Goal: Transaction & Acquisition: Purchase product/service

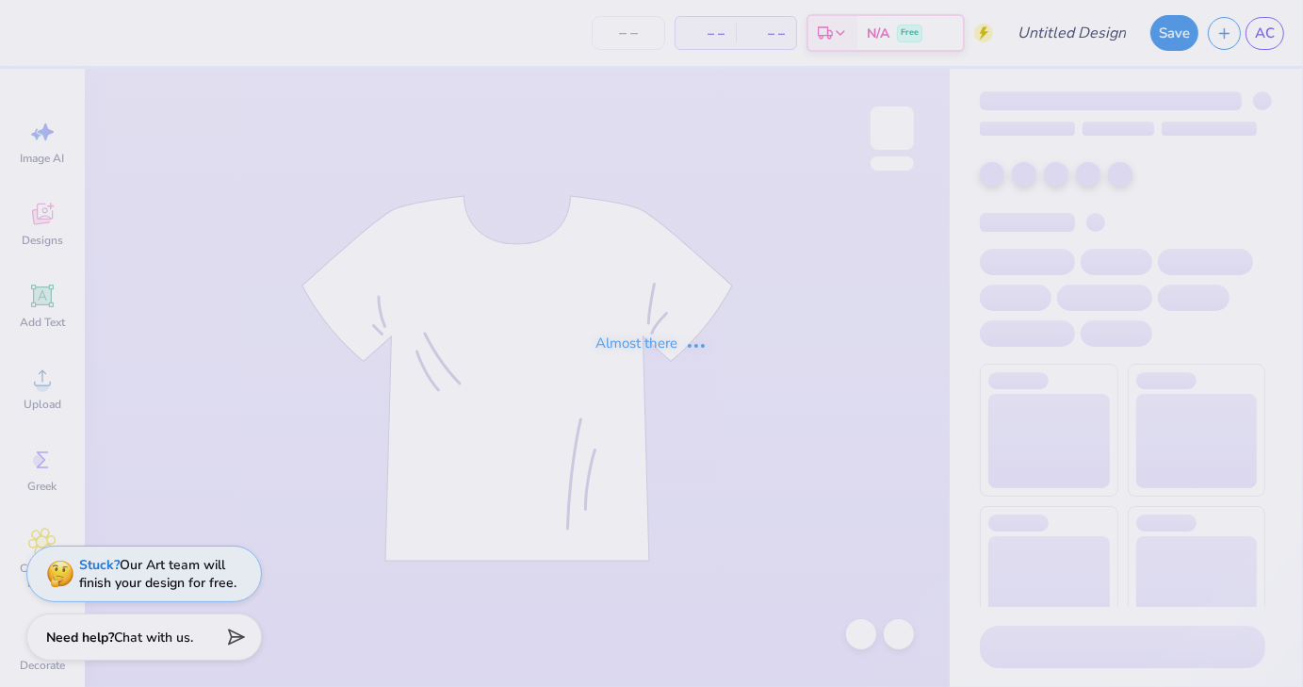
type input "Design three"
type input "150"
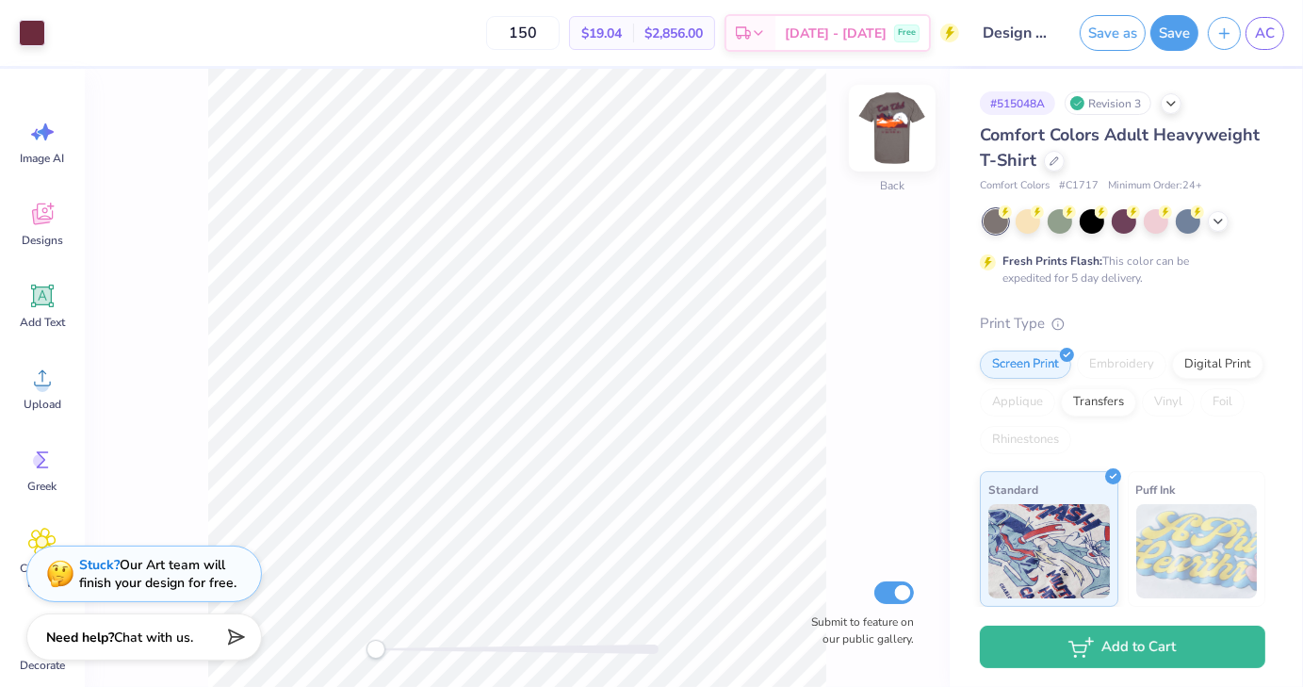
click at [891, 134] on img at bounding box center [892, 127] width 75 height 75
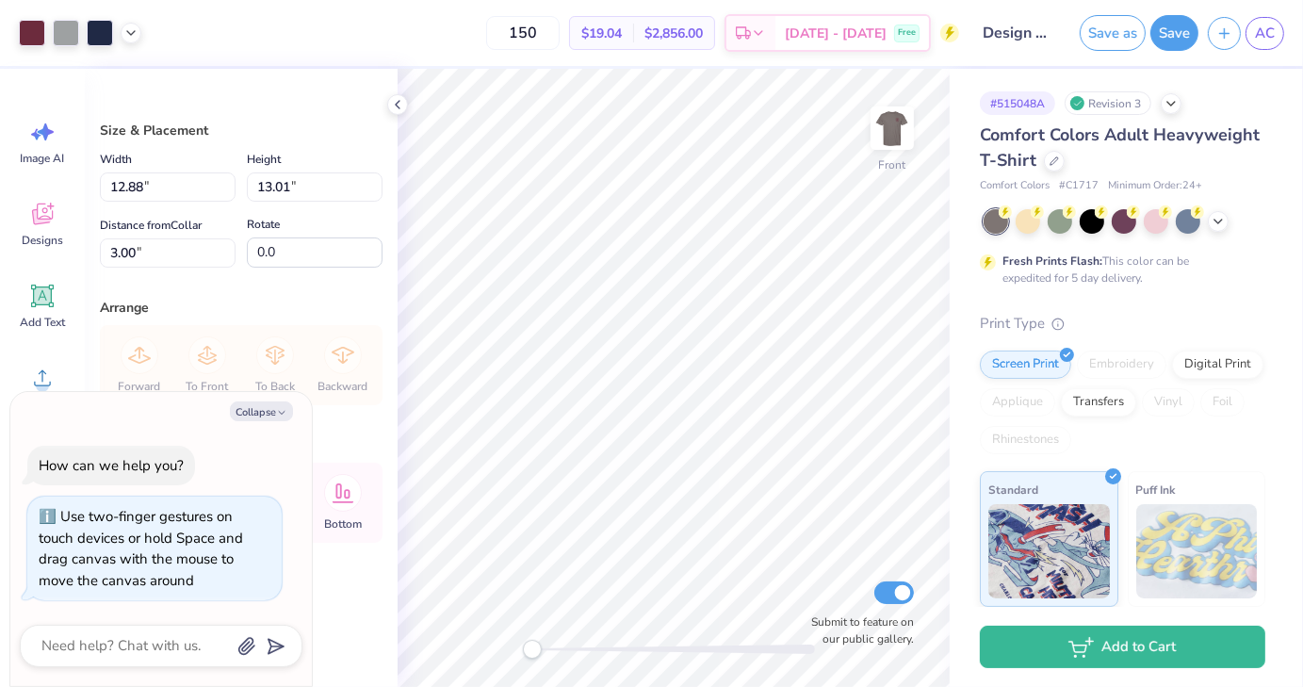
type textarea "x"
type input "3.40"
type textarea "x"
type input "13.29"
type input "13.41"
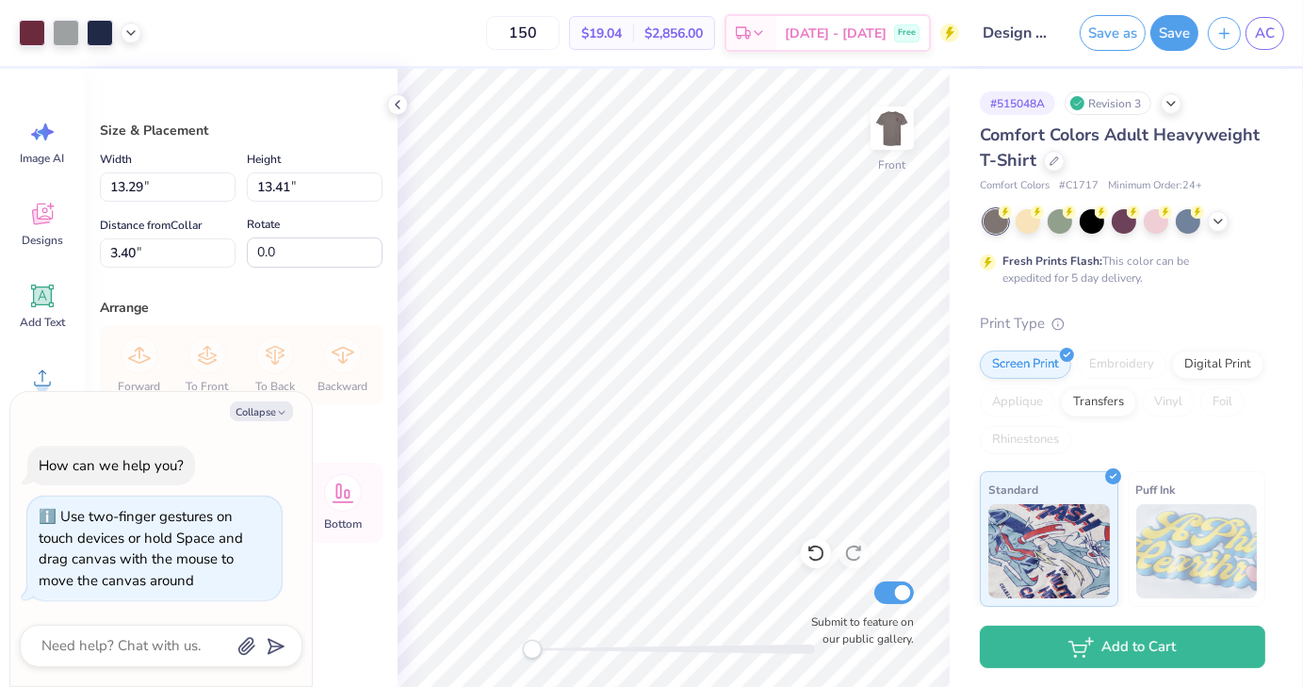
type textarea "x"
type input "14.02"
type input "14.16"
type textarea "x"
type input "14.10"
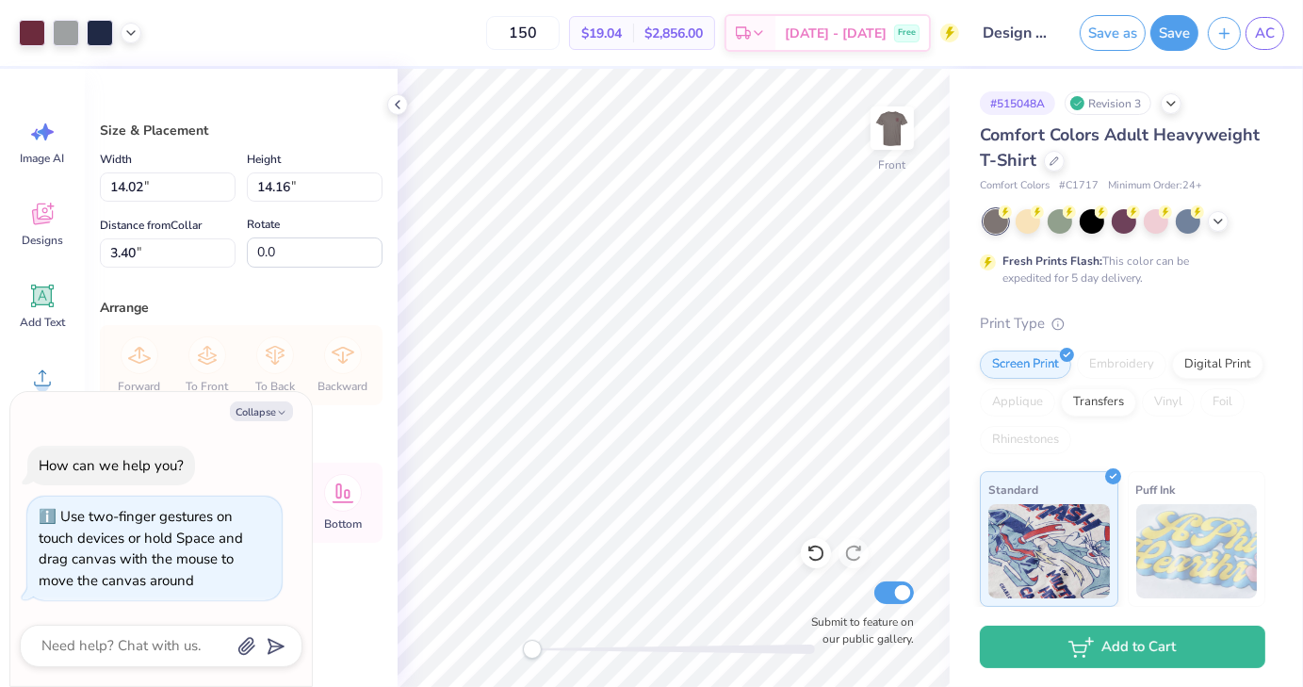
type input "14.23"
type input "3.32"
type textarea "x"
type input "14.35"
type input "14.48"
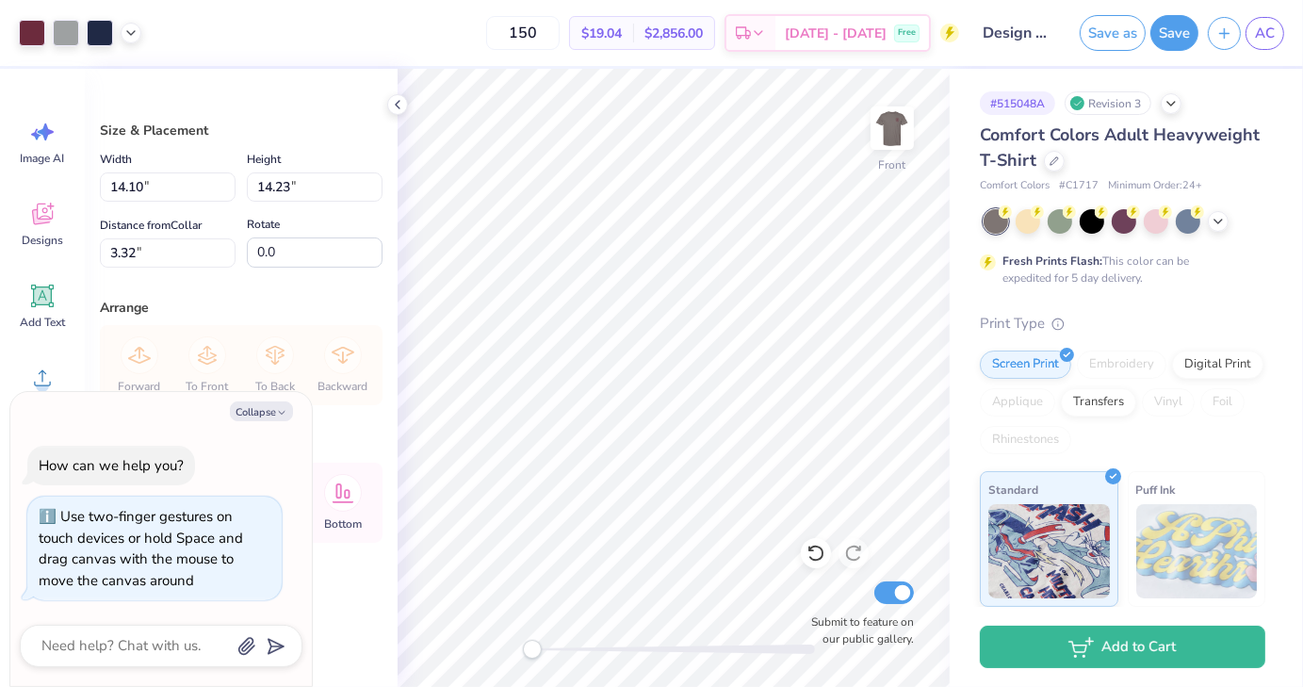
type input "3.07"
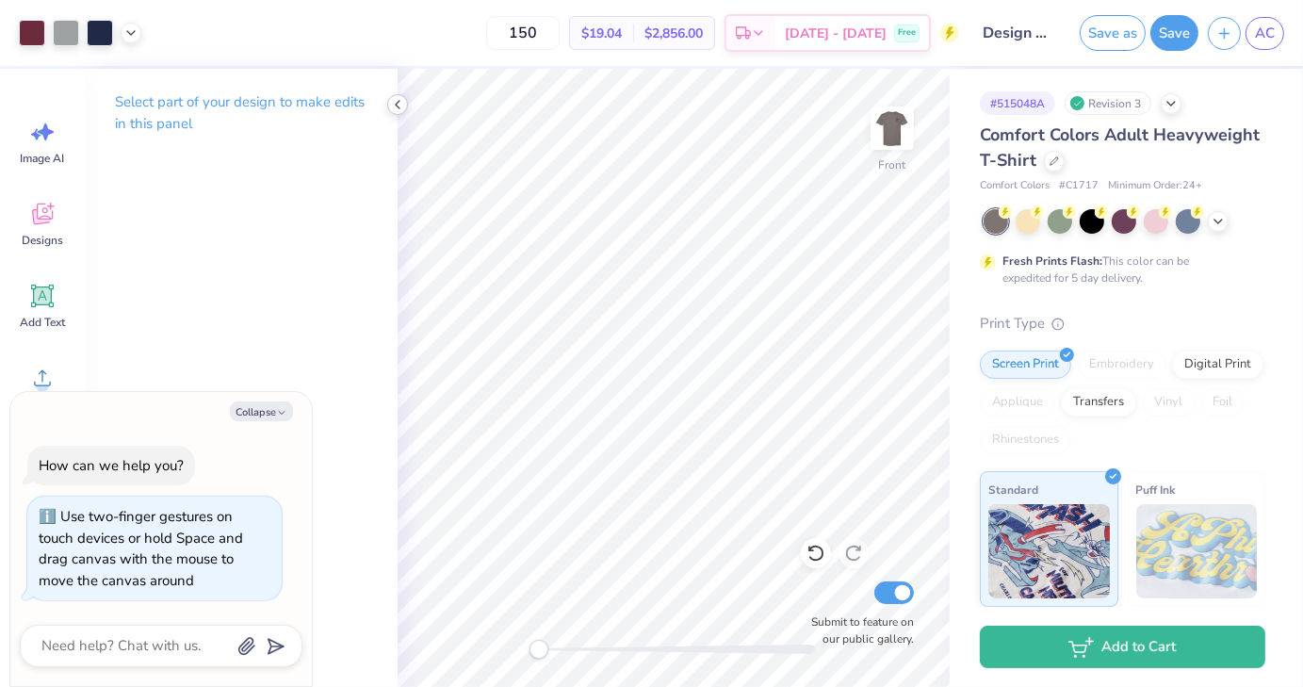
click at [396, 104] on polyline at bounding box center [398, 105] width 4 height 8
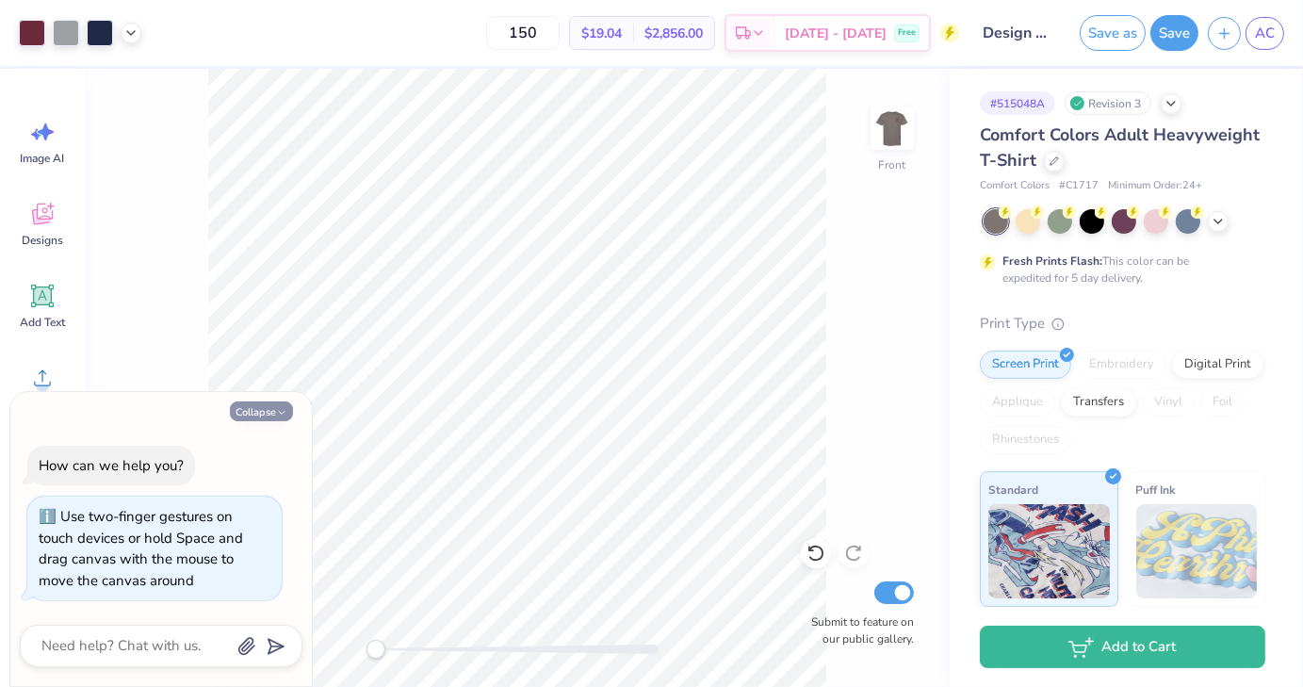
click at [260, 409] on button "Collapse" at bounding box center [261, 411] width 63 height 20
type textarea "x"
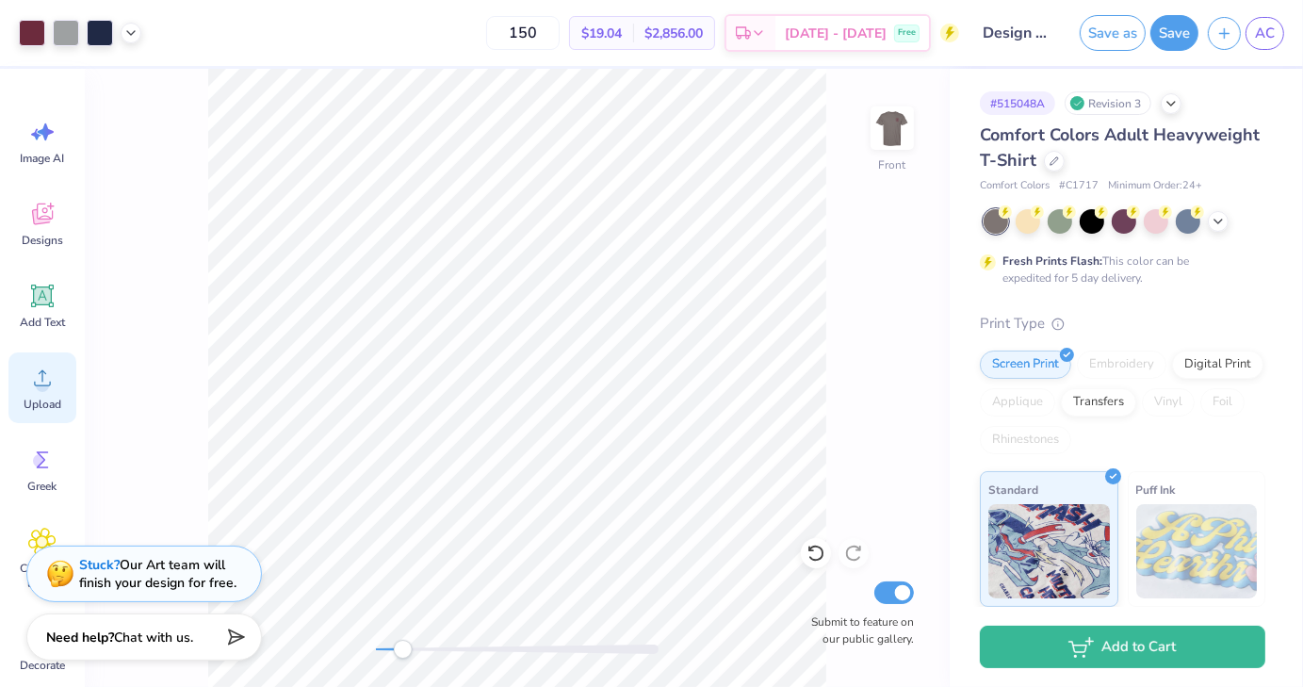
click at [55, 410] on span "Upload" at bounding box center [43, 404] width 38 height 15
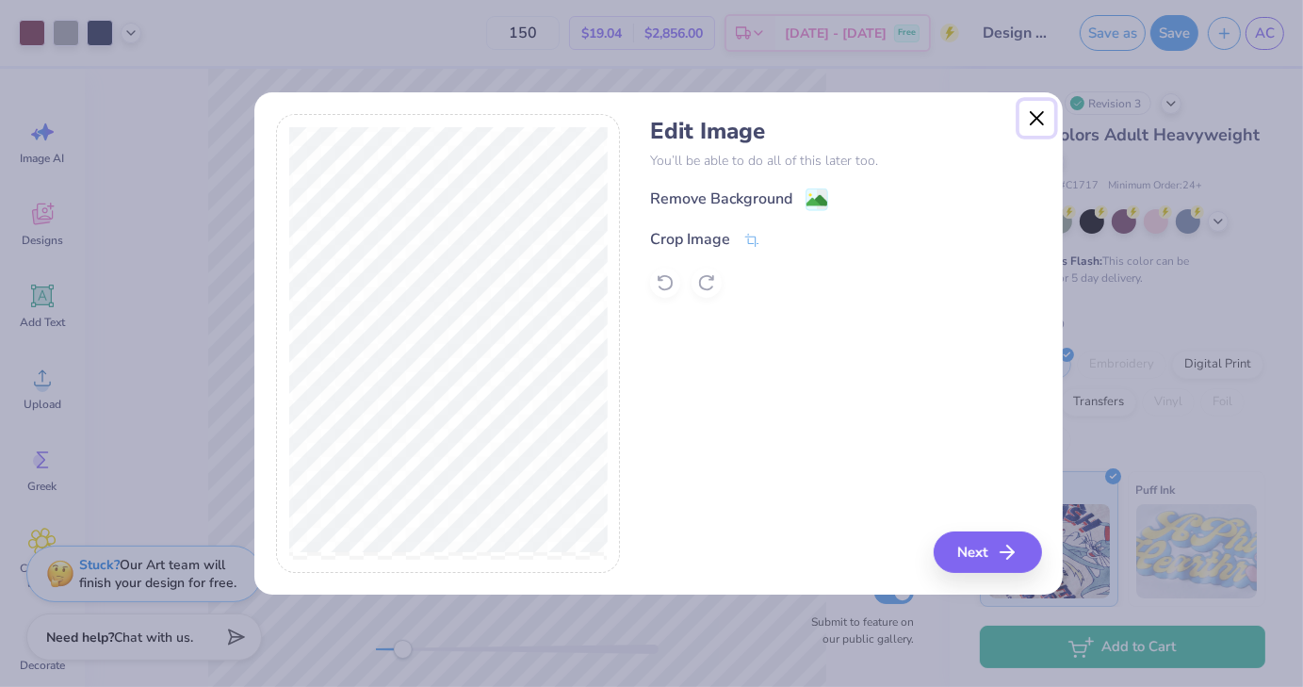
click at [1036, 116] on button "Close" at bounding box center [1038, 119] width 36 height 36
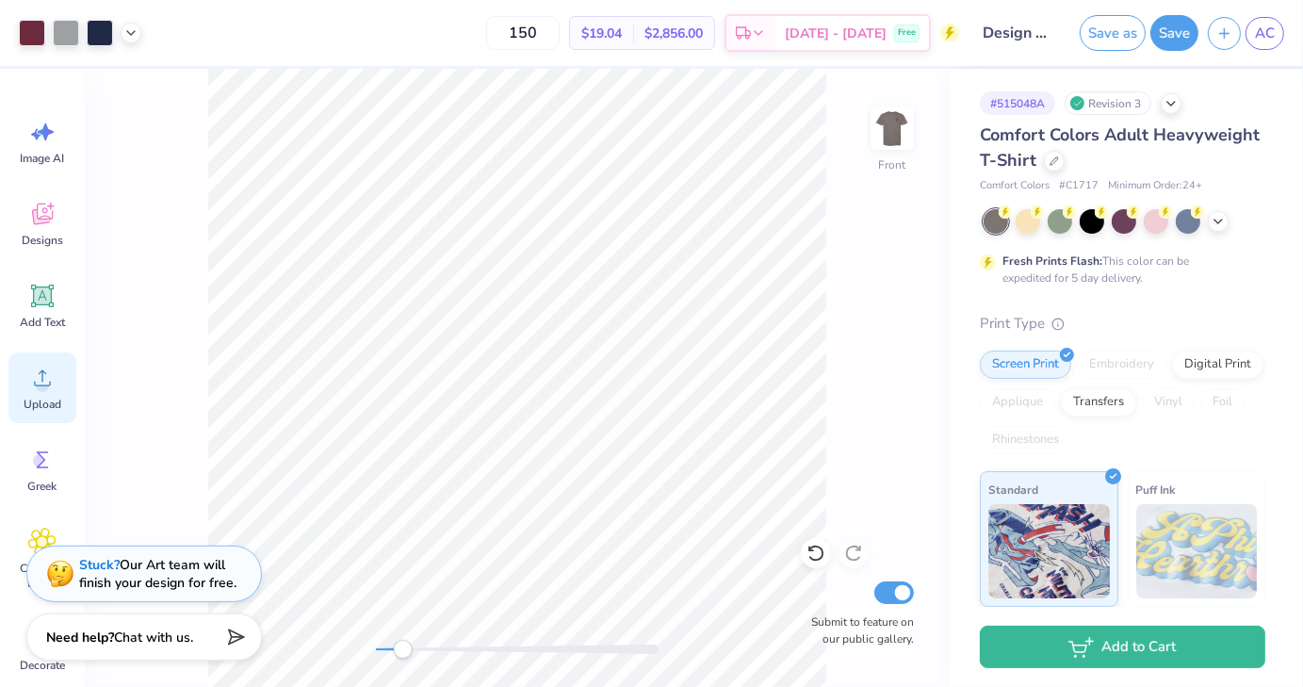
click at [45, 393] on div "Upload" at bounding box center [42, 387] width 68 height 71
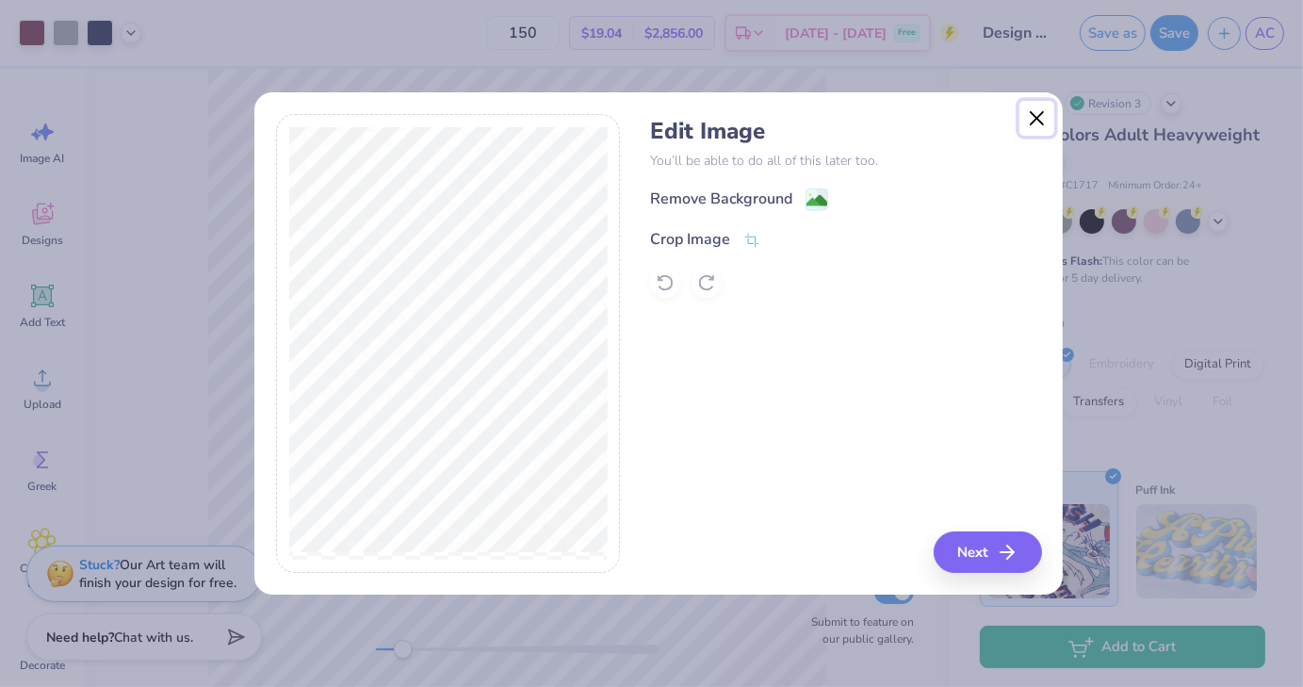
click at [1028, 120] on button "Close" at bounding box center [1038, 119] width 36 height 36
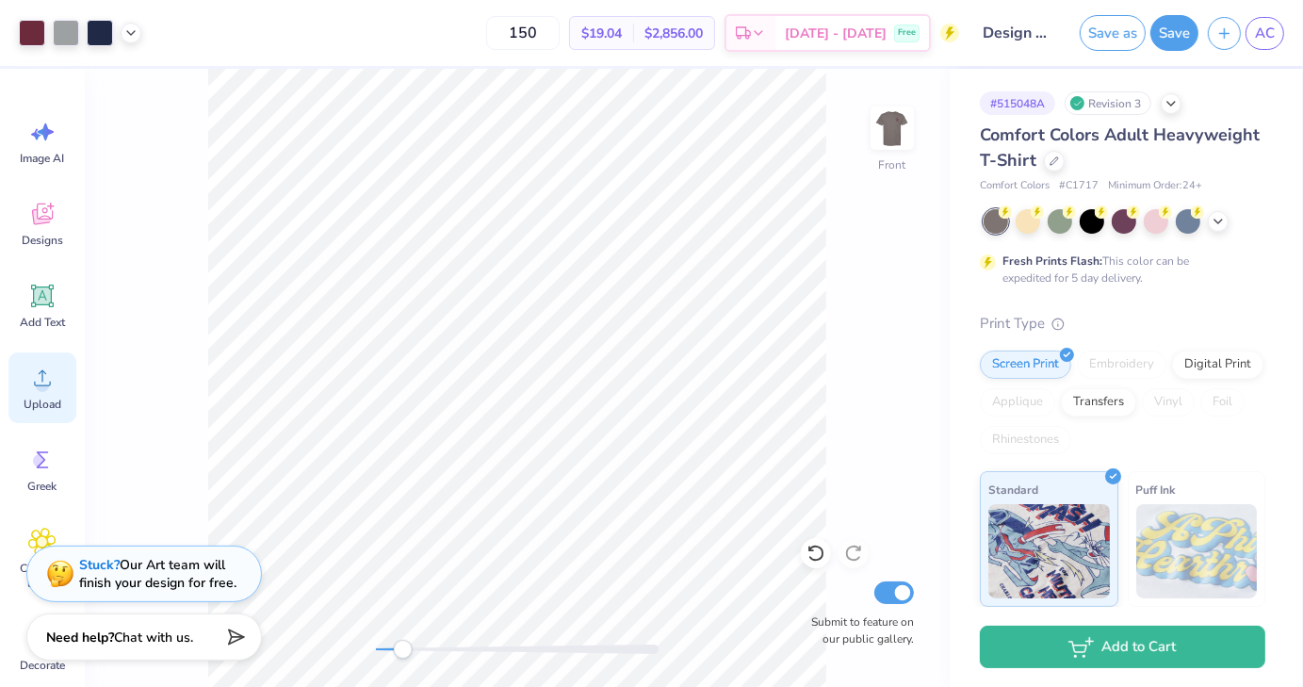
click at [49, 401] on span "Upload" at bounding box center [43, 404] width 38 height 15
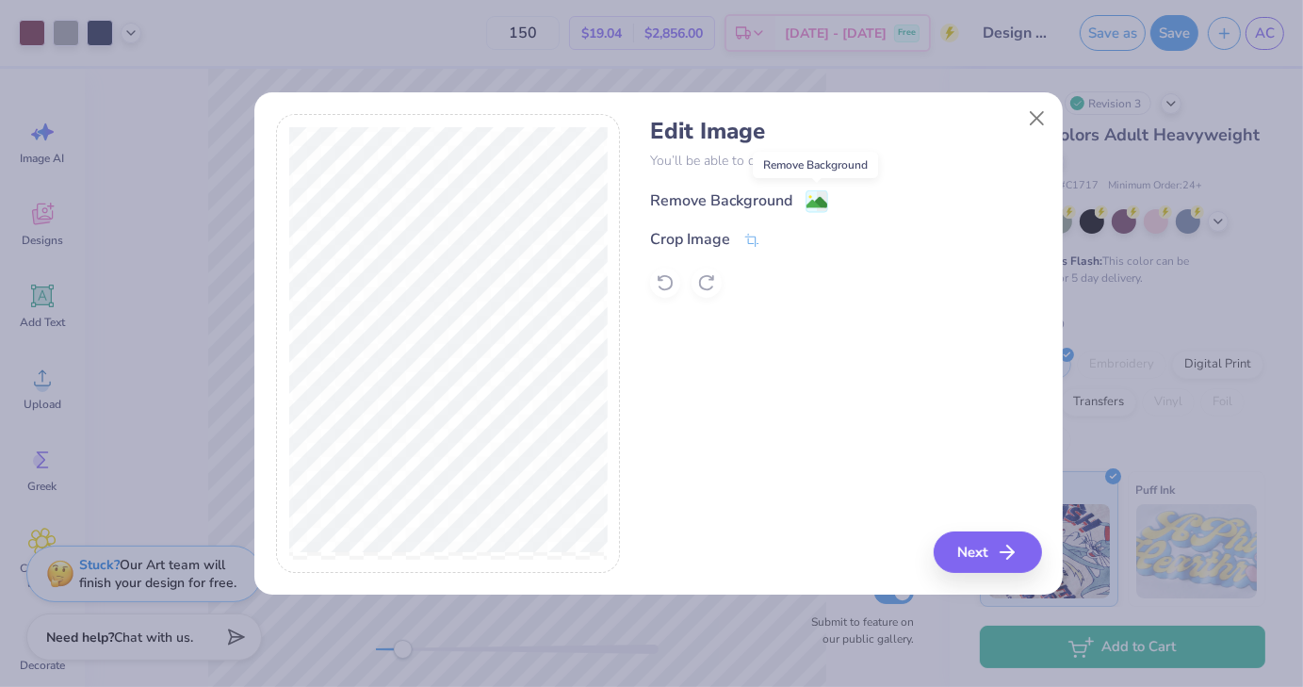
click at [816, 201] on image at bounding box center [817, 202] width 21 height 21
click at [978, 553] on button "Next" at bounding box center [991, 551] width 108 height 41
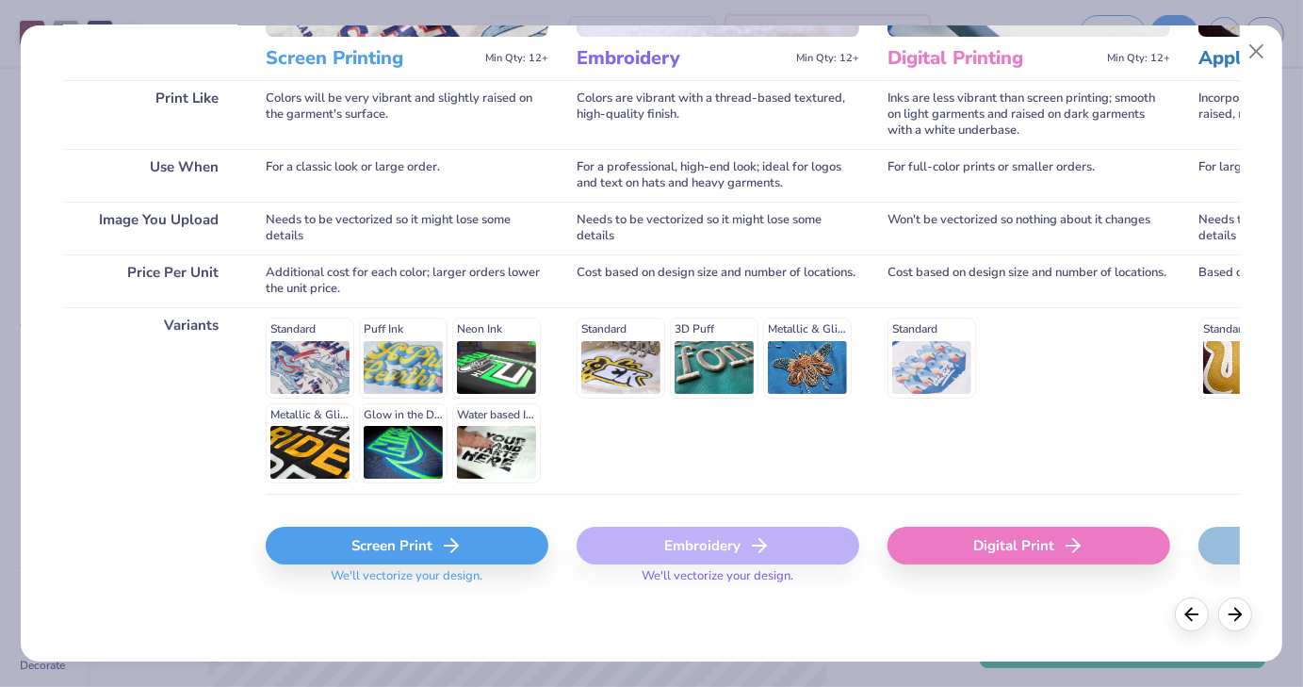
scroll to position [251, 0]
click at [469, 546] on div "Screen Print" at bounding box center [407, 547] width 283 height 38
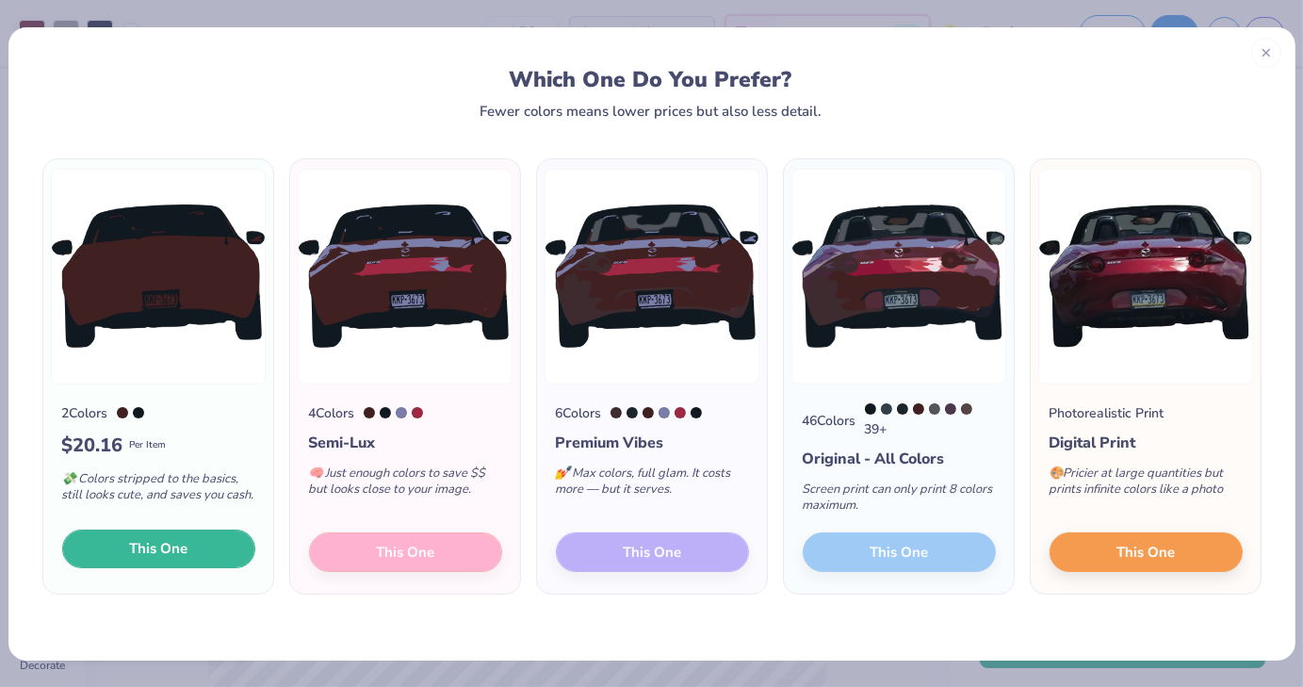
click at [234, 562] on button "This One" at bounding box center [158, 550] width 193 height 40
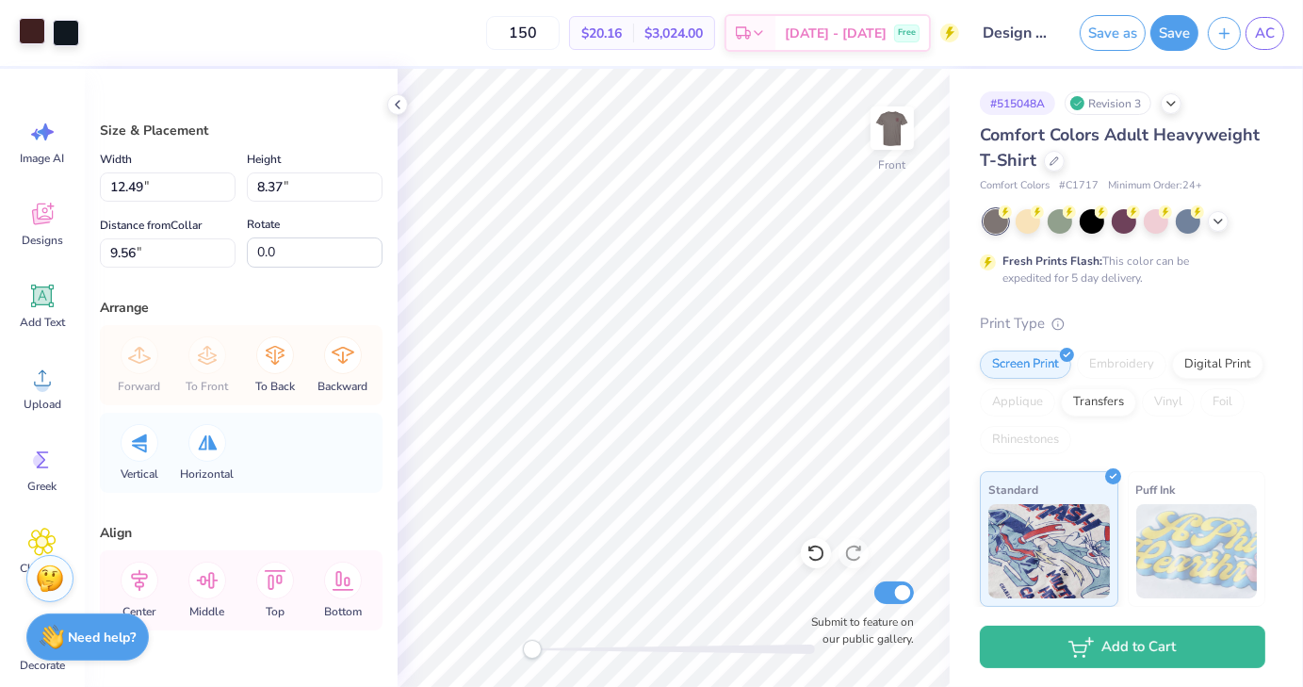
click at [24, 41] on div at bounding box center [32, 31] width 26 height 26
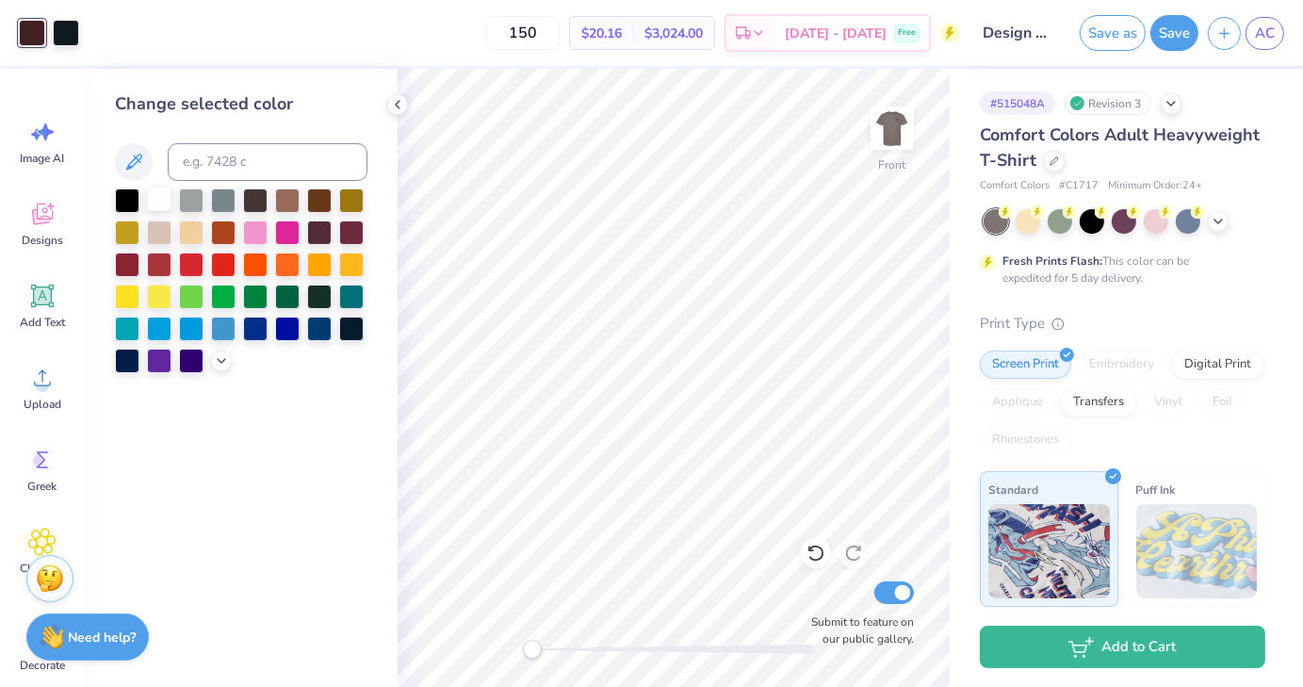
click at [156, 196] on div at bounding box center [159, 199] width 25 height 25
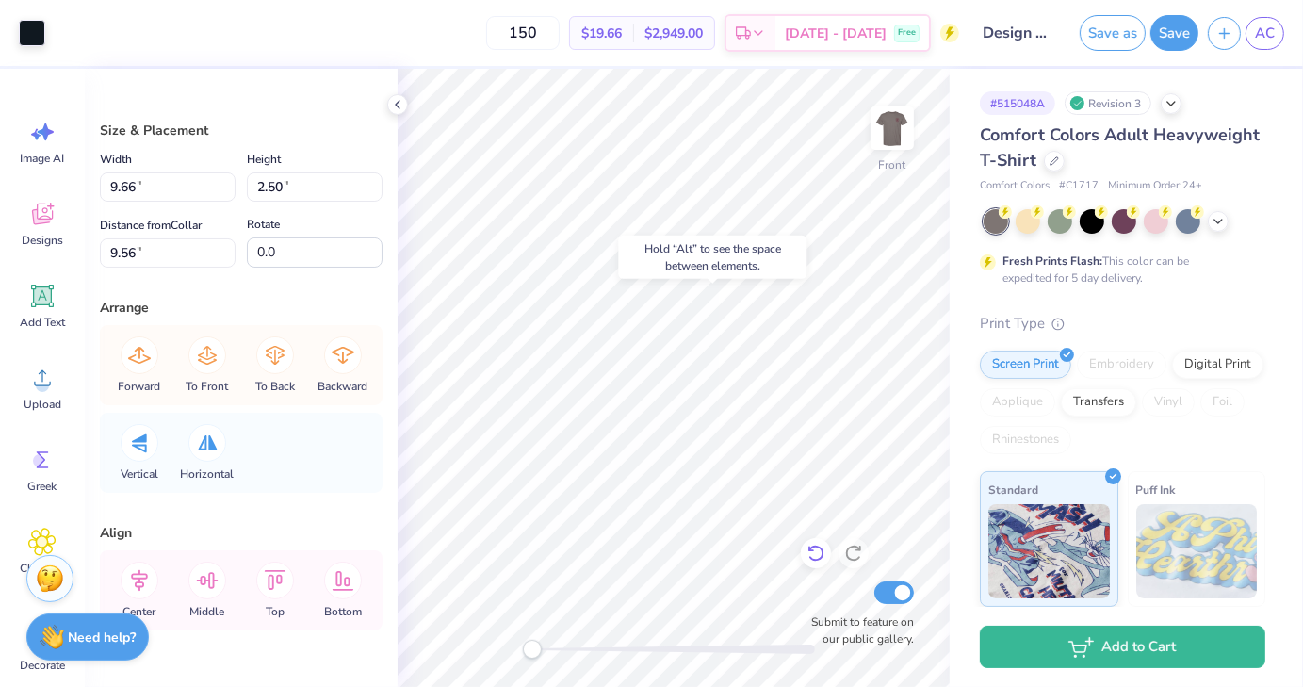
click at [816, 552] on icon at bounding box center [816, 553] width 19 height 19
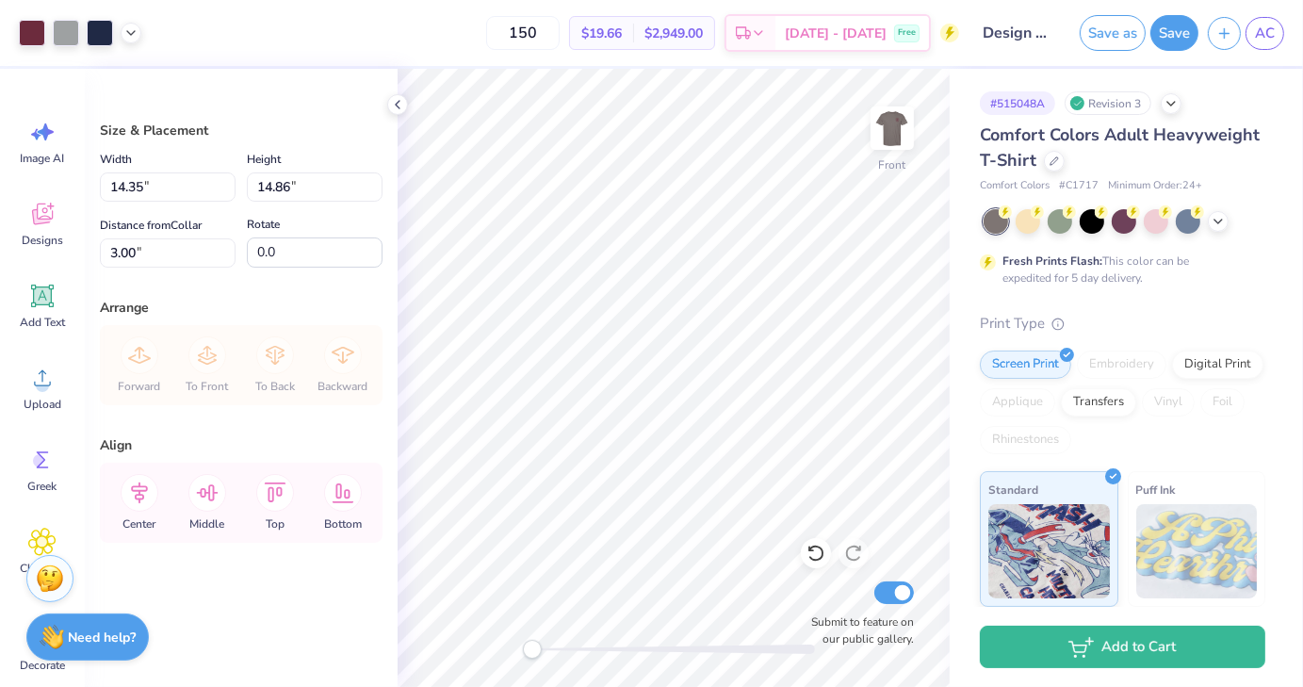
type input "3.00"
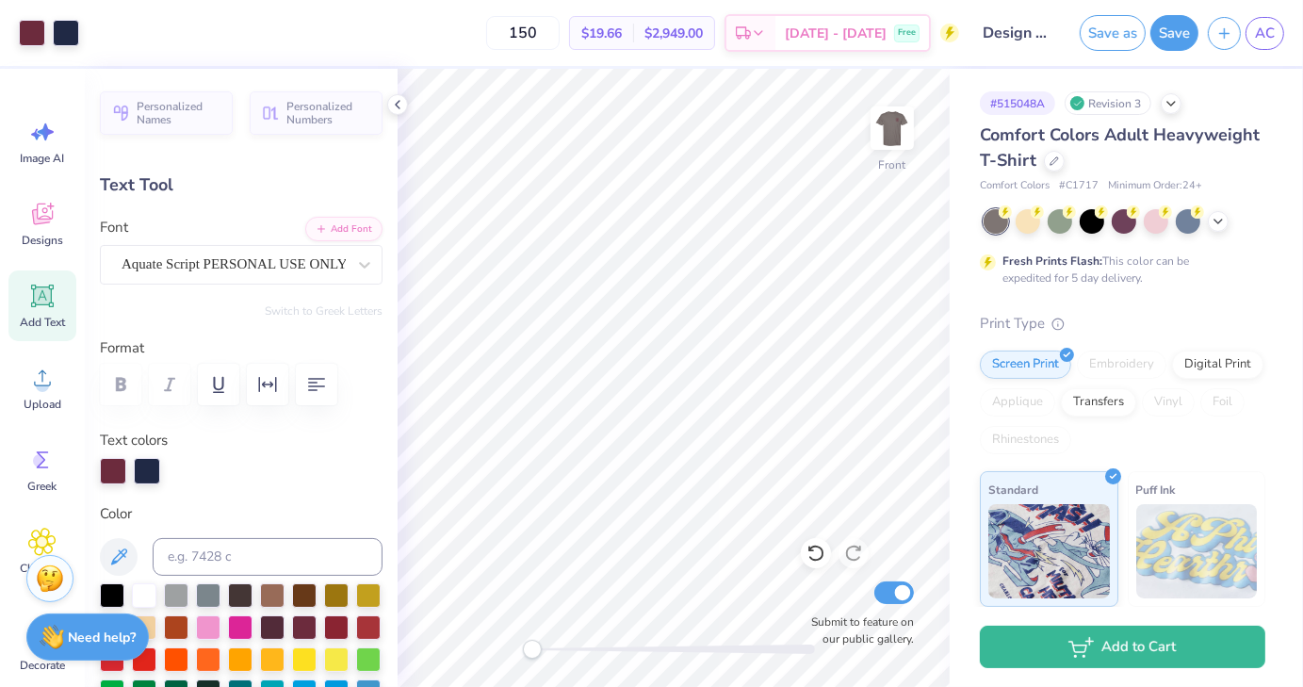
scroll to position [15, 2]
type input "0.0"
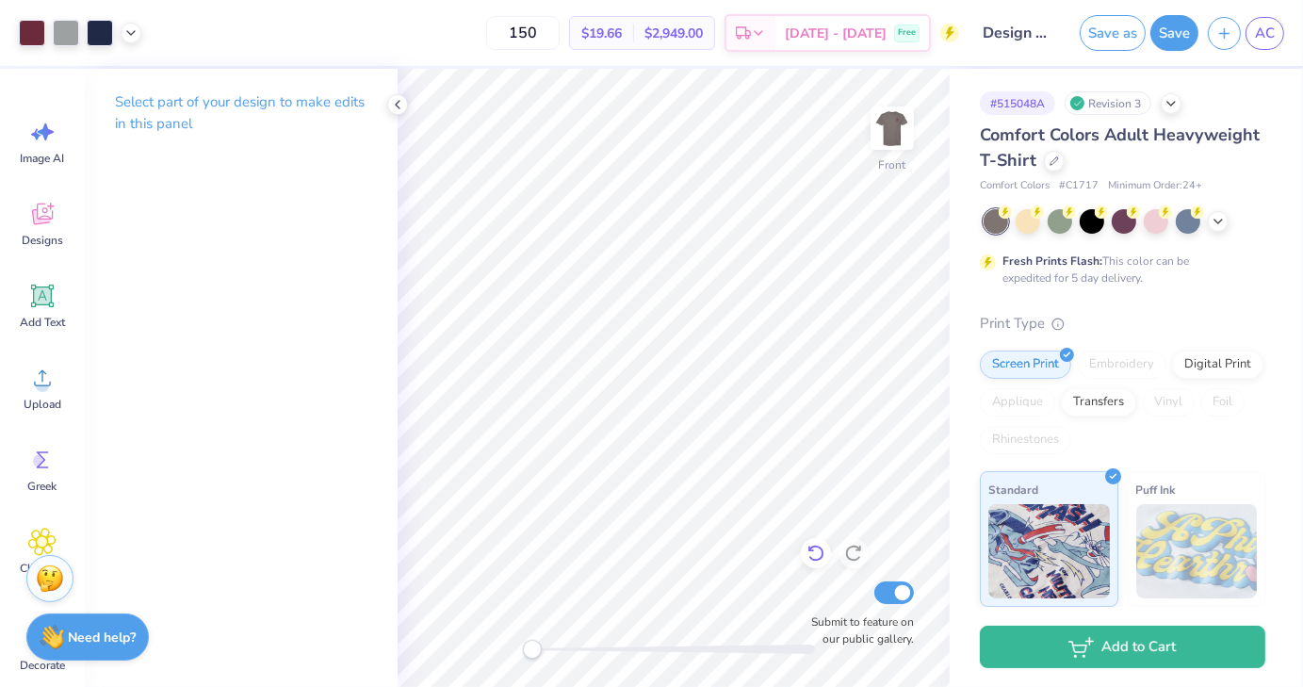
click at [814, 551] on icon at bounding box center [816, 553] width 19 height 19
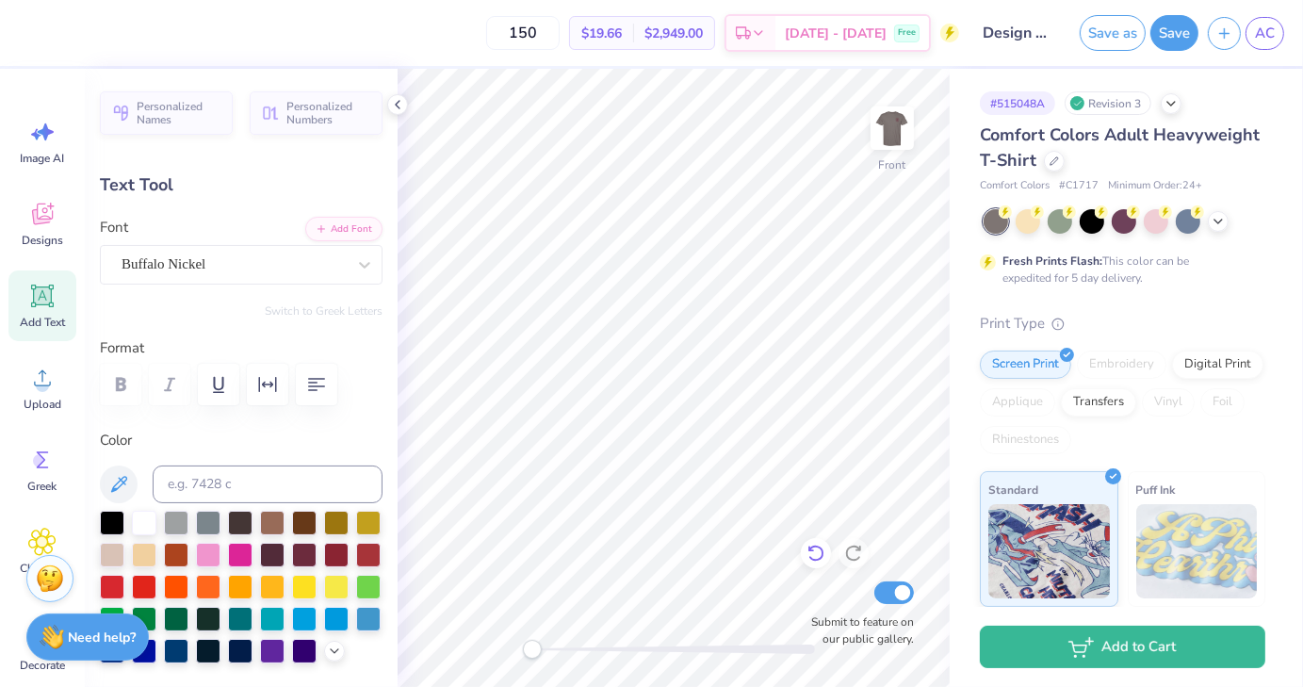
type input "5.56"
type input "0.42"
type input "15.69"
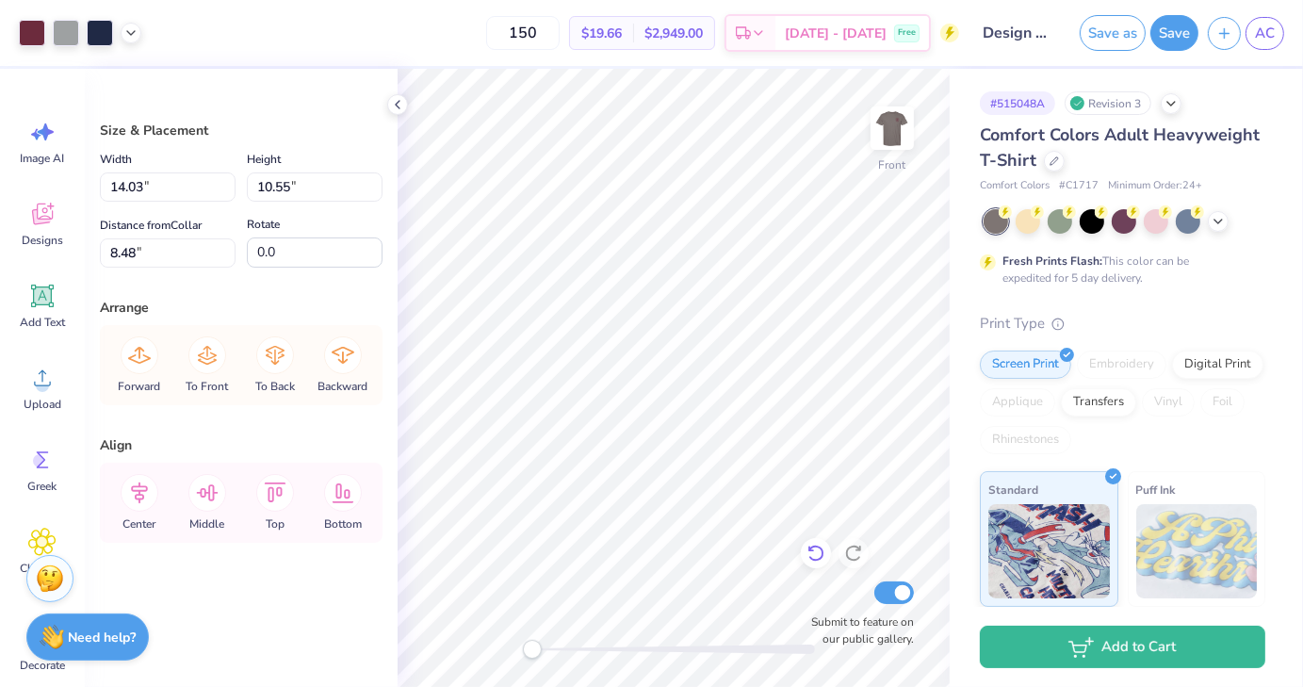
click at [812, 560] on icon at bounding box center [816, 554] width 16 height 17
type input "7.32"
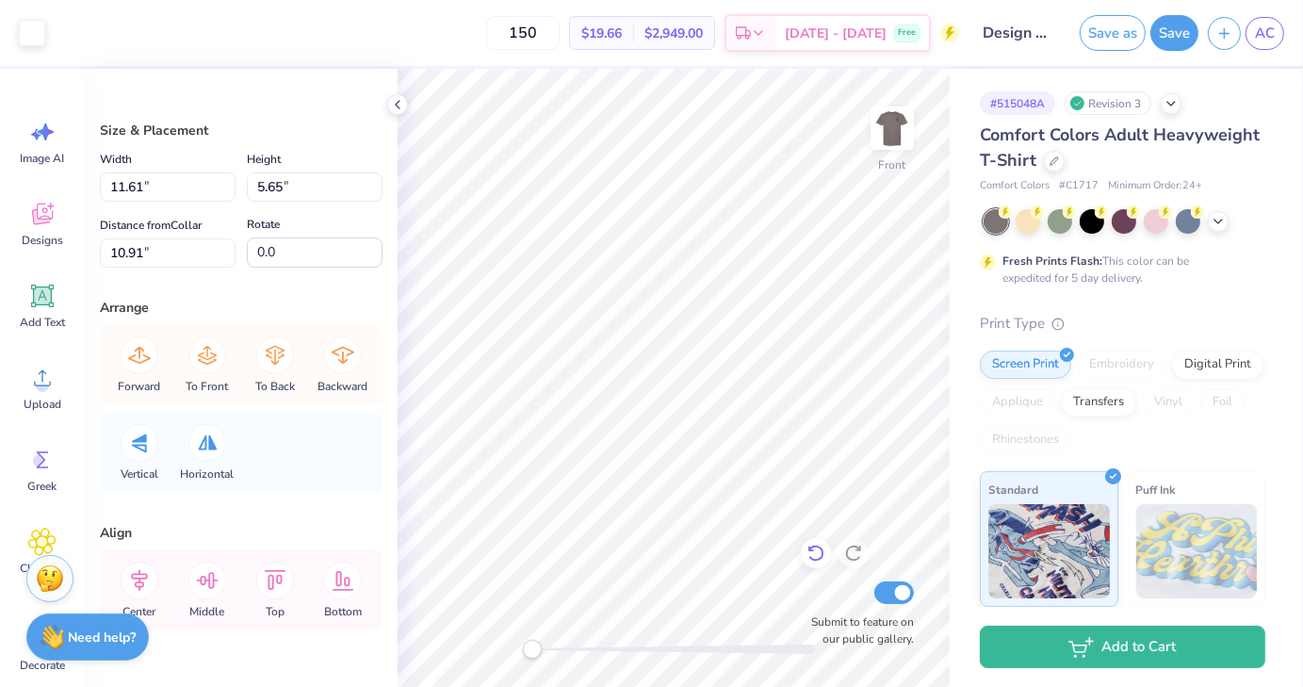
type input "11.60"
type input "3.40"
type input "14.46"
click at [812, 564] on div at bounding box center [816, 553] width 30 height 30
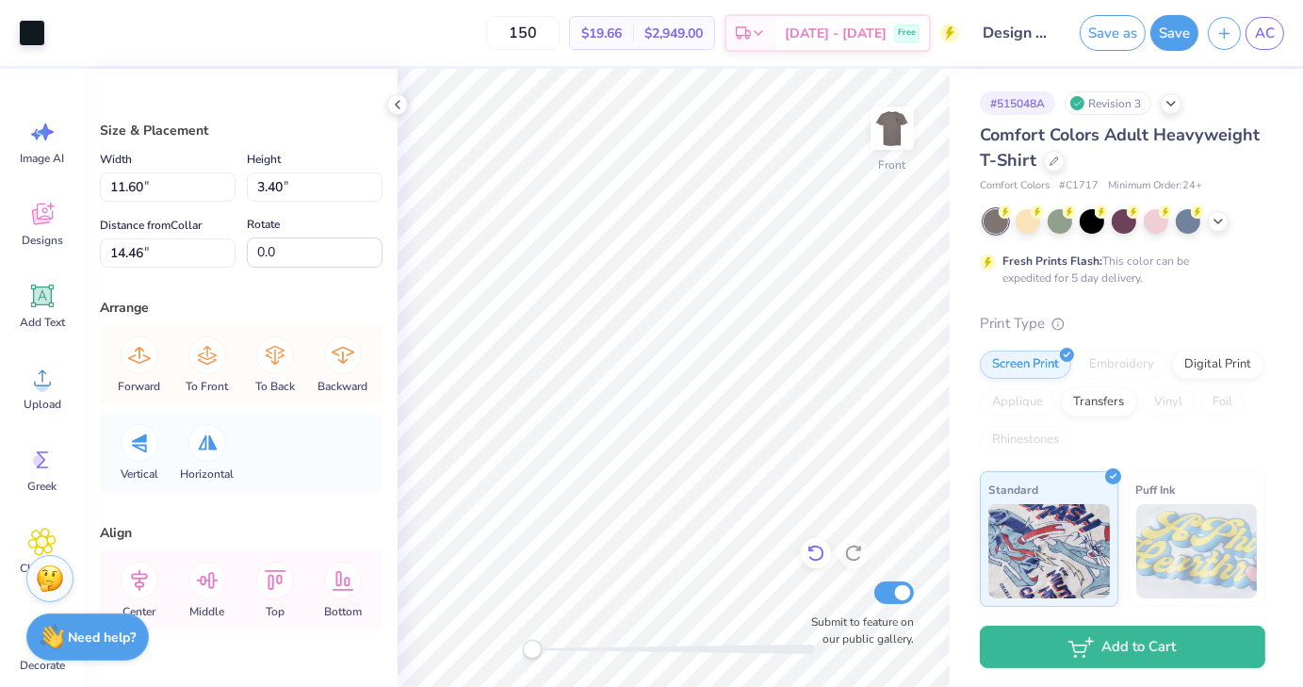
click at [812, 564] on div at bounding box center [816, 553] width 30 height 30
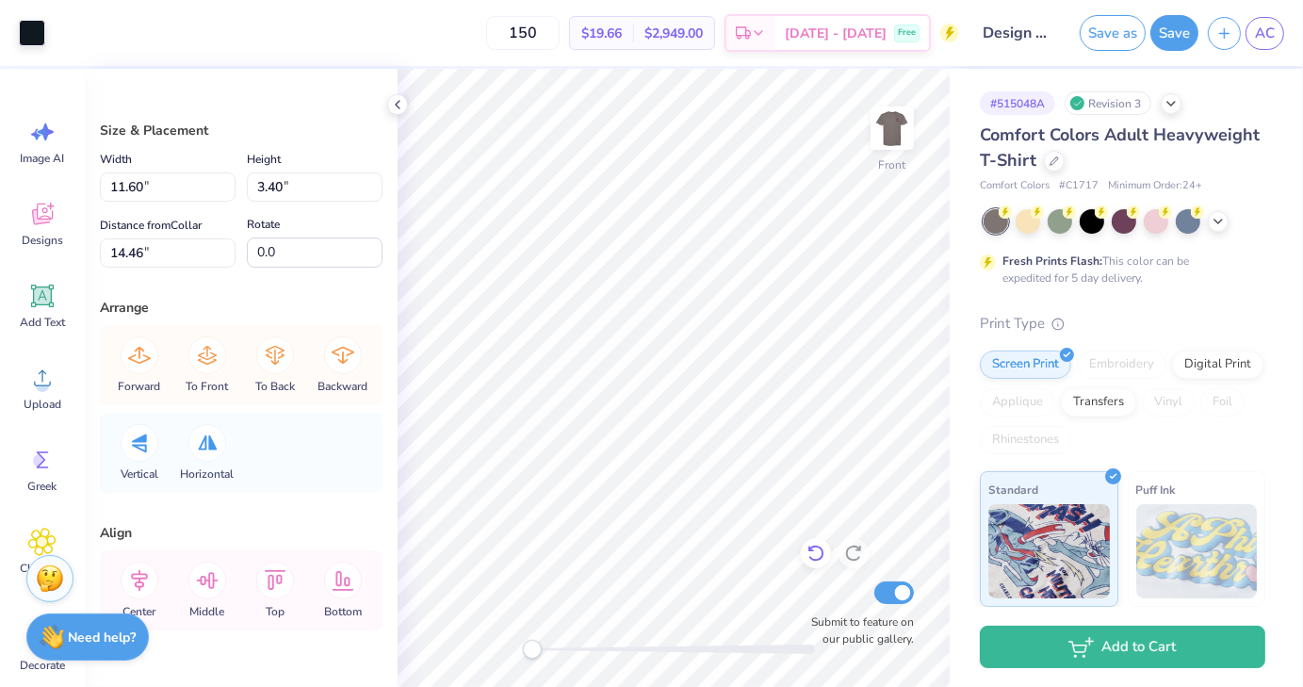
click at [812, 564] on div at bounding box center [816, 553] width 30 height 30
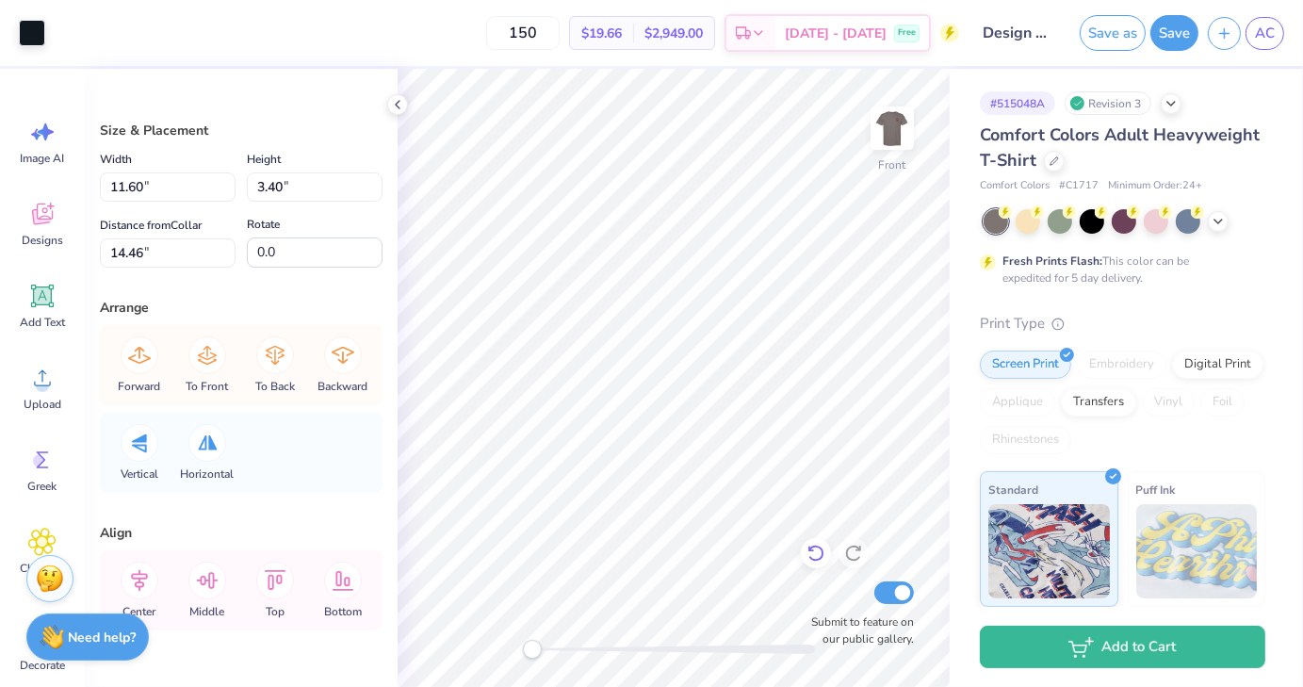
click at [812, 564] on div at bounding box center [816, 553] width 30 height 30
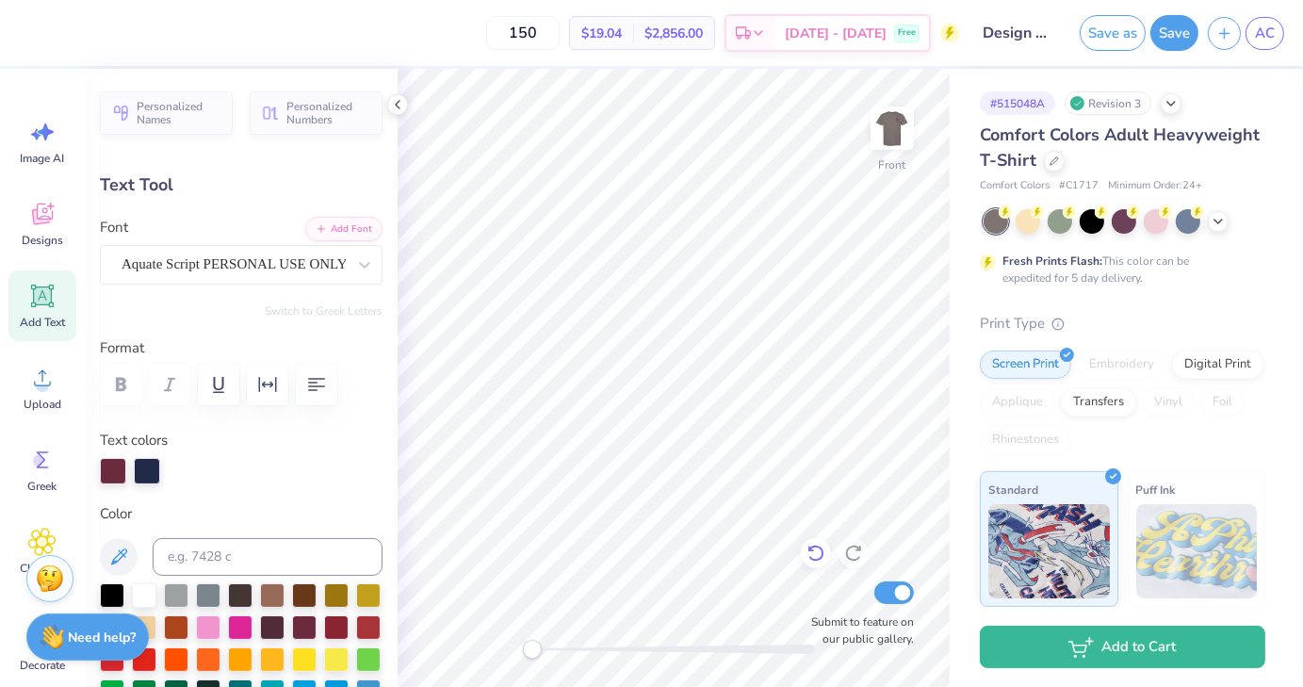
type textarea "Club"
type textarea "\"
type input "0.0"
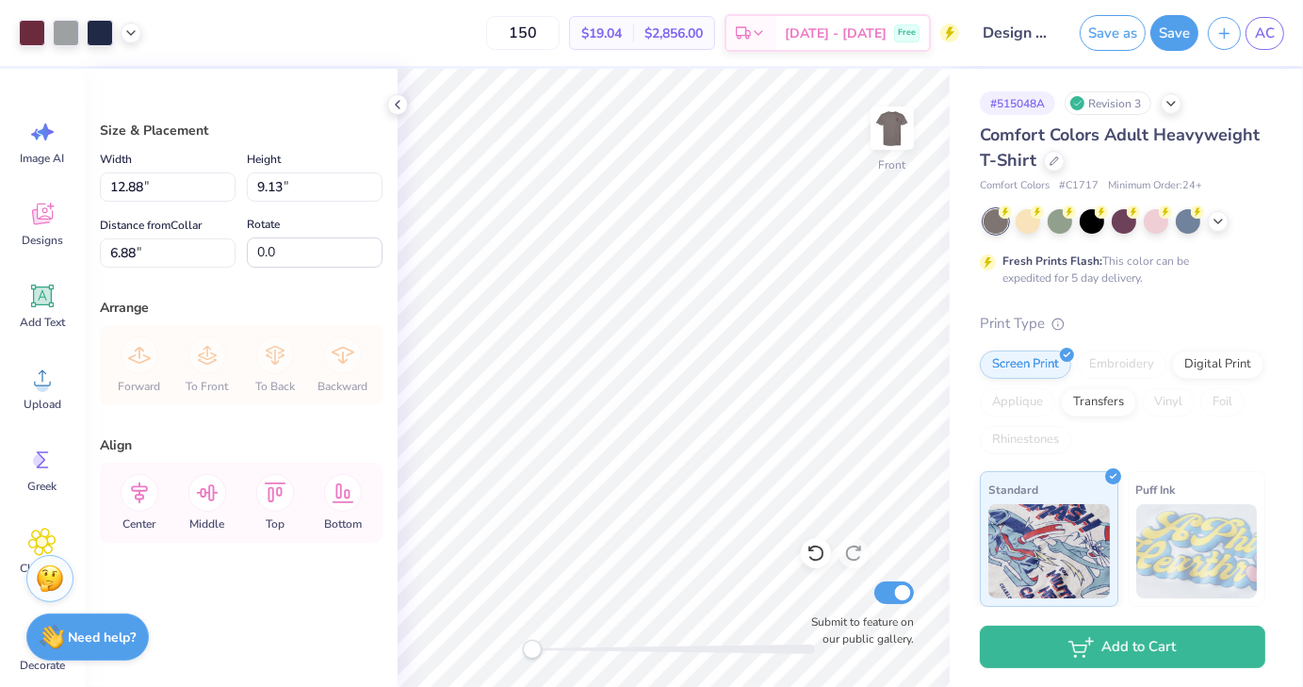
type input "3.00"
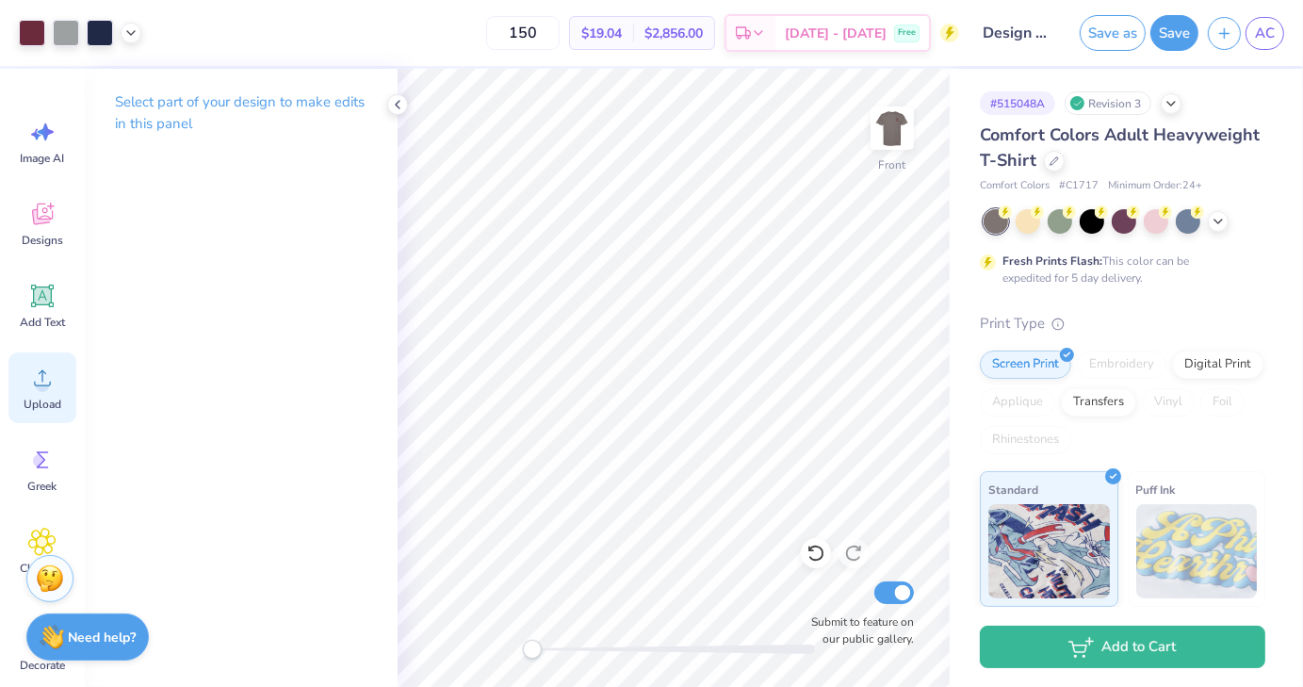
click at [41, 398] on span "Upload" at bounding box center [43, 404] width 38 height 15
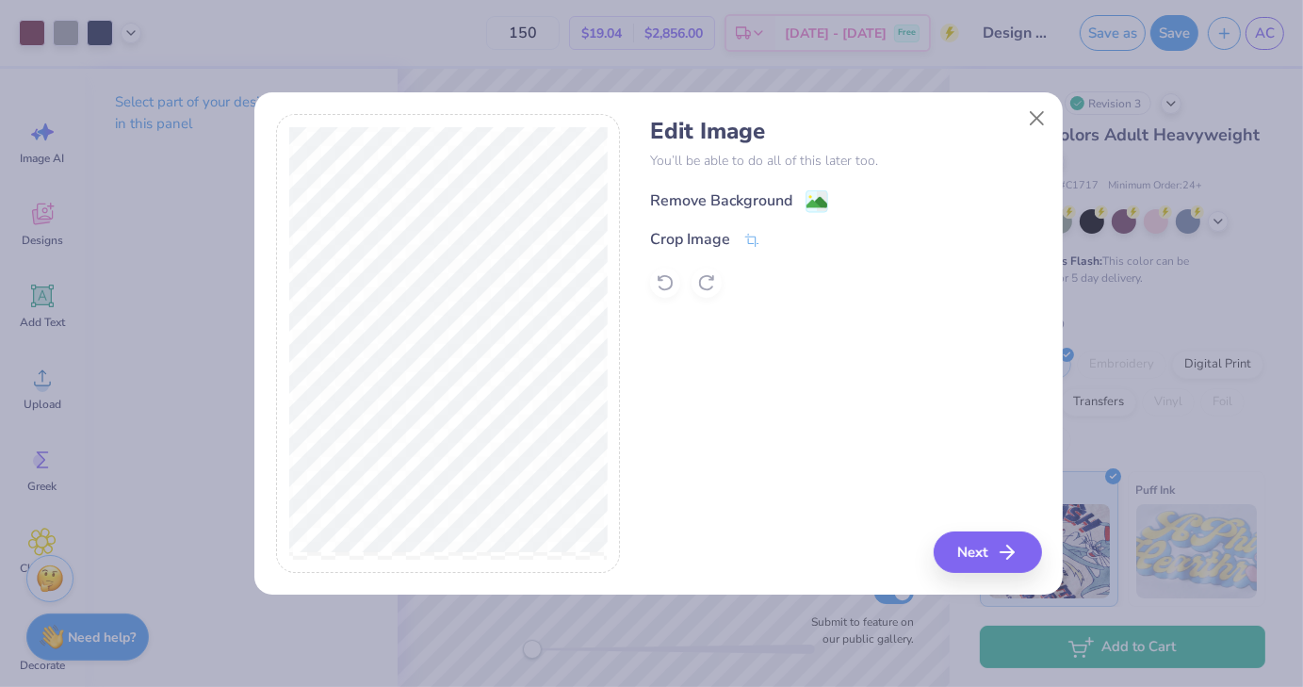
click at [824, 202] on image at bounding box center [817, 202] width 21 height 21
click at [986, 558] on button "Next" at bounding box center [991, 551] width 108 height 41
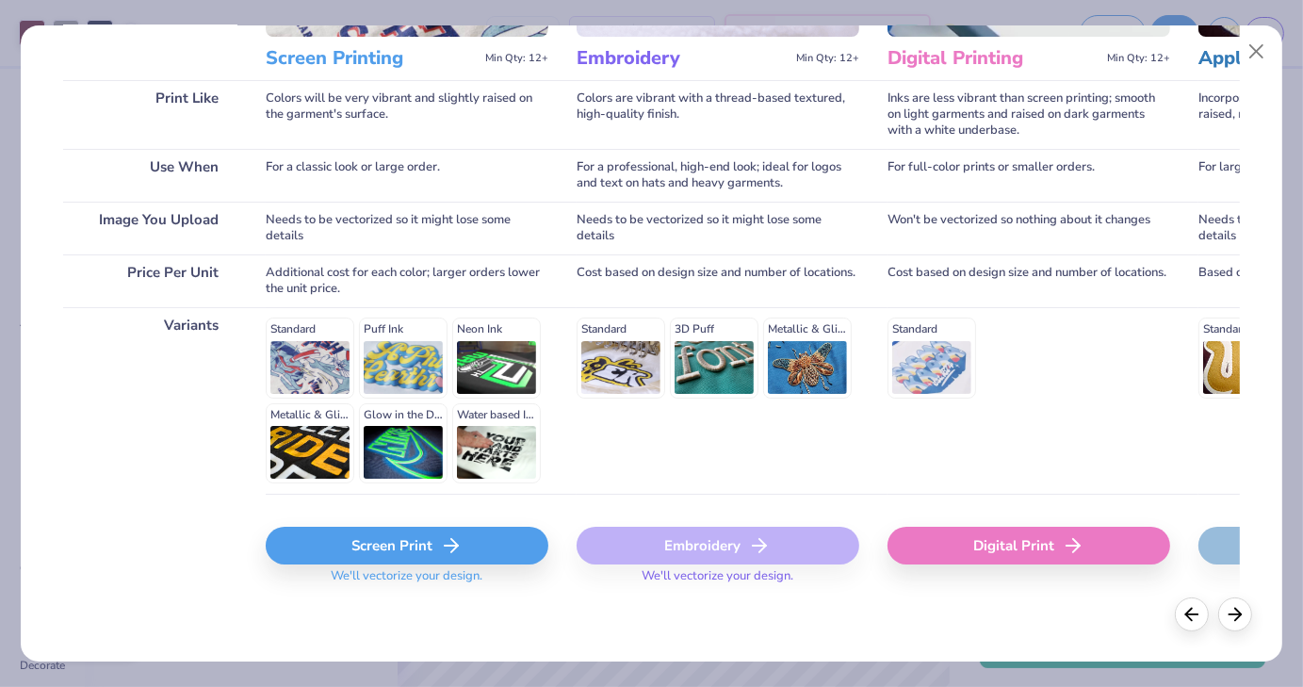
scroll to position [251, 0]
click at [323, 544] on div "Screen Print" at bounding box center [407, 547] width 283 height 38
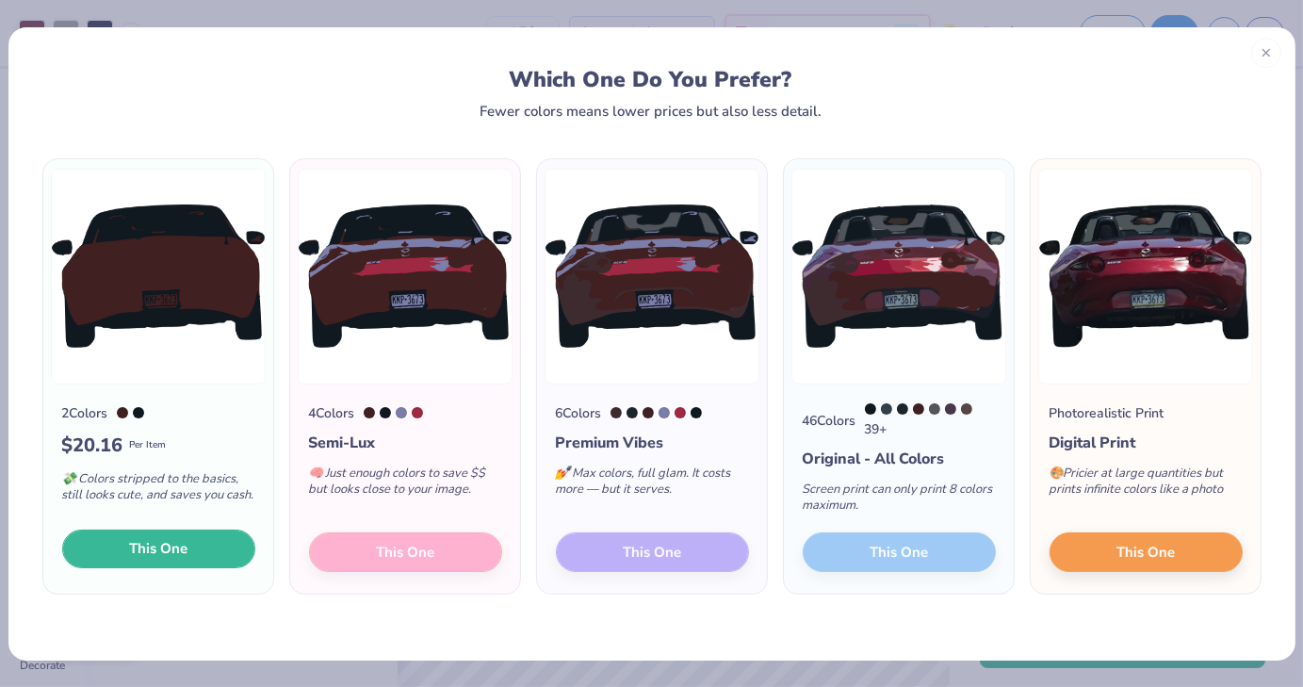
click at [200, 566] on button "This One" at bounding box center [158, 550] width 193 height 40
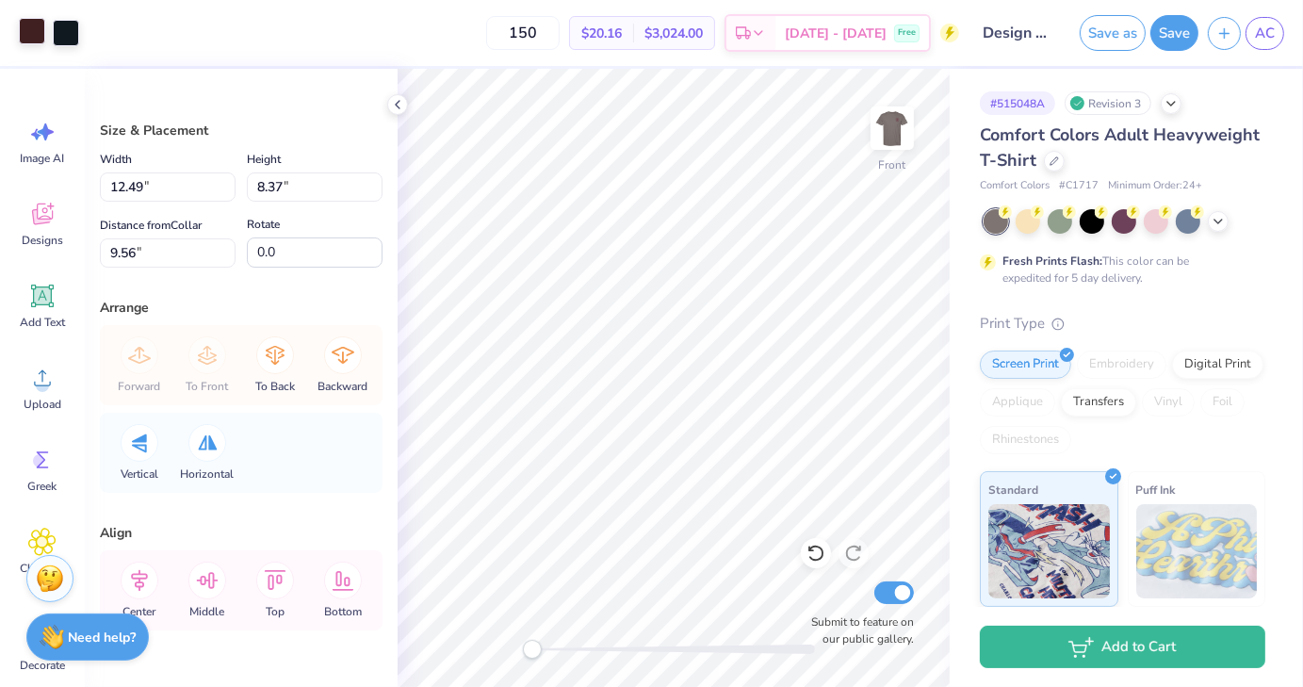
click at [41, 31] on div at bounding box center [32, 31] width 26 height 26
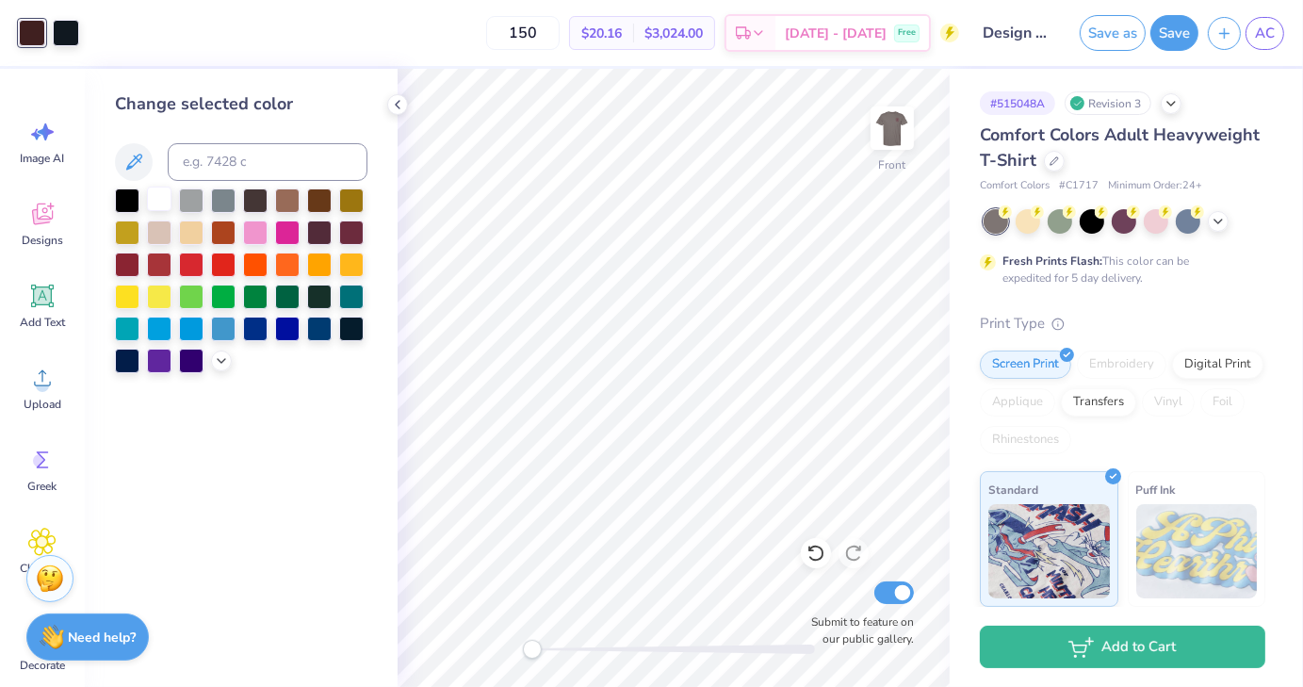
click at [162, 208] on div at bounding box center [159, 199] width 25 height 25
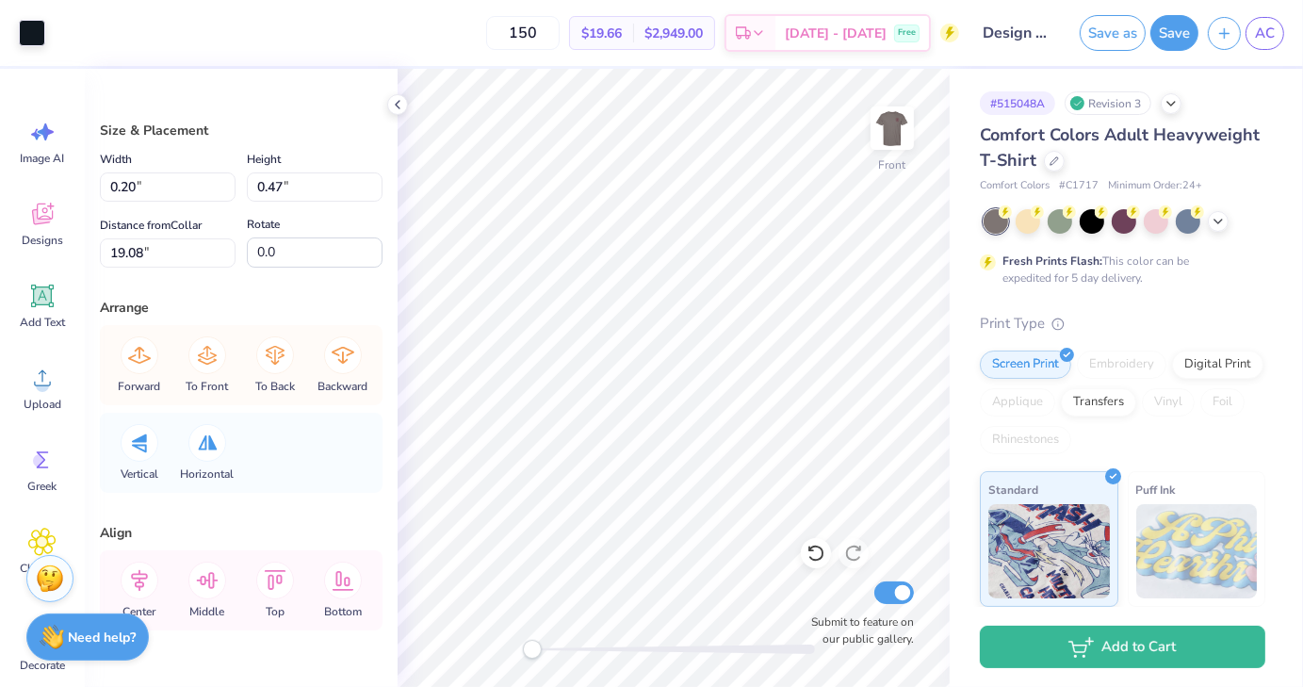
type input "11.60"
type input "3.40"
type input "18.72"
type input "0.22"
type input "0.53"
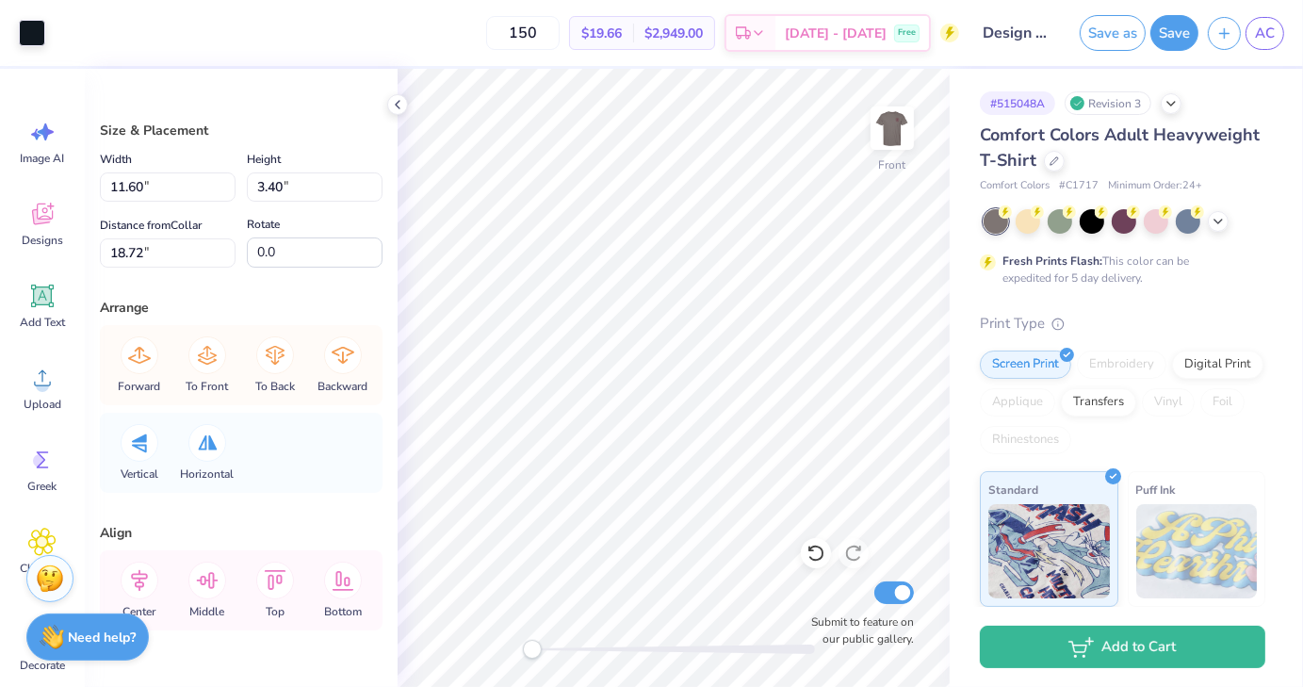
type input "19.01"
click at [826, 551] on div at bounding box center [816, 553] width 30 height 30
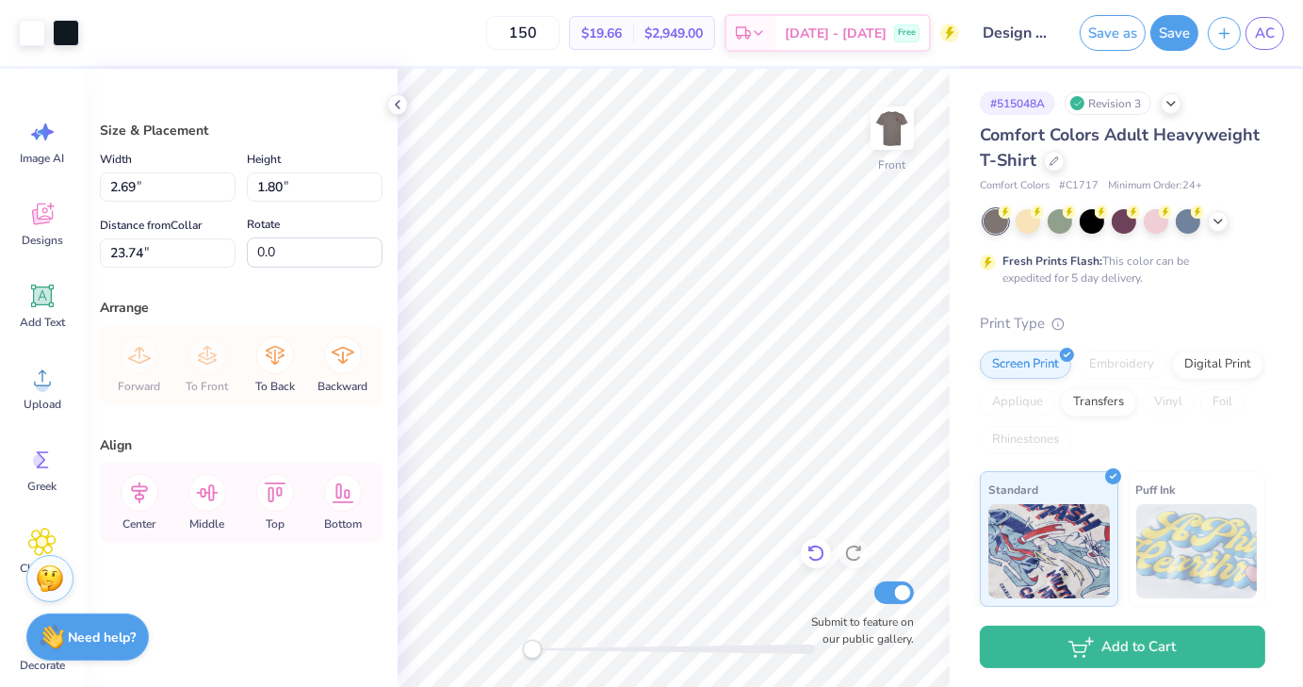
type input "23.74"
type input "8.47"
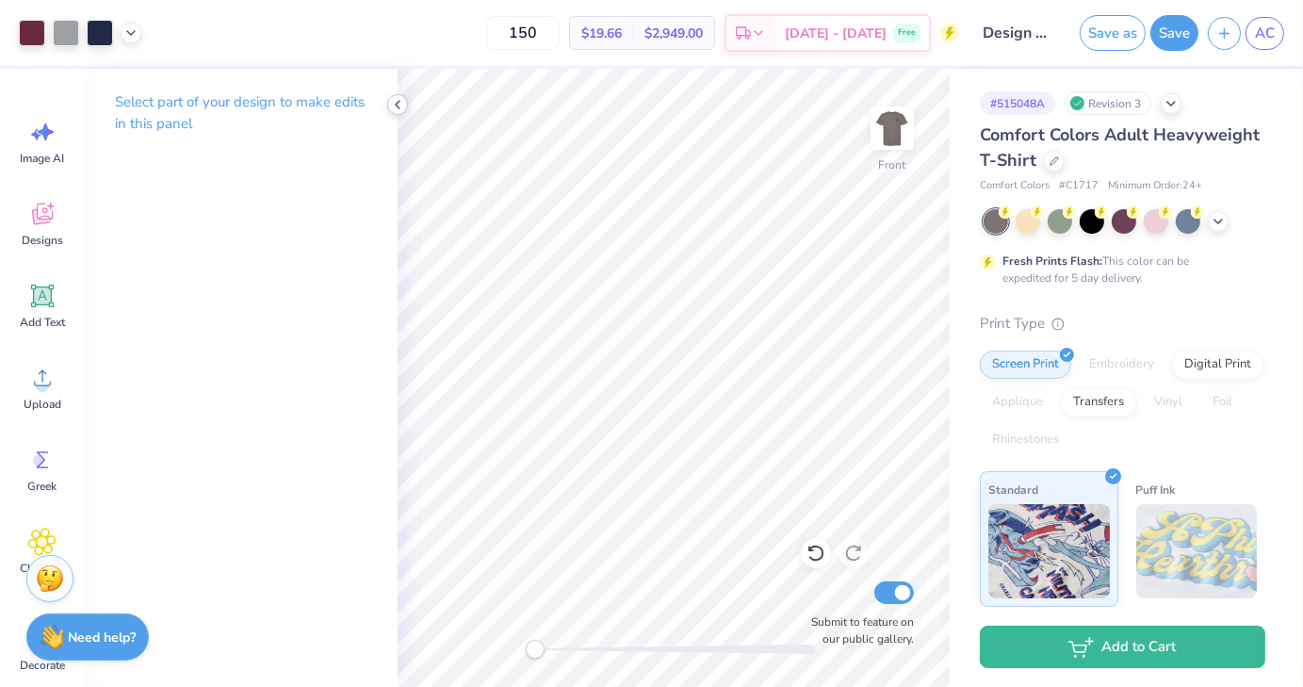
click at [399, 108] on polyline at bounding box center [398, 105] width 4 height 8
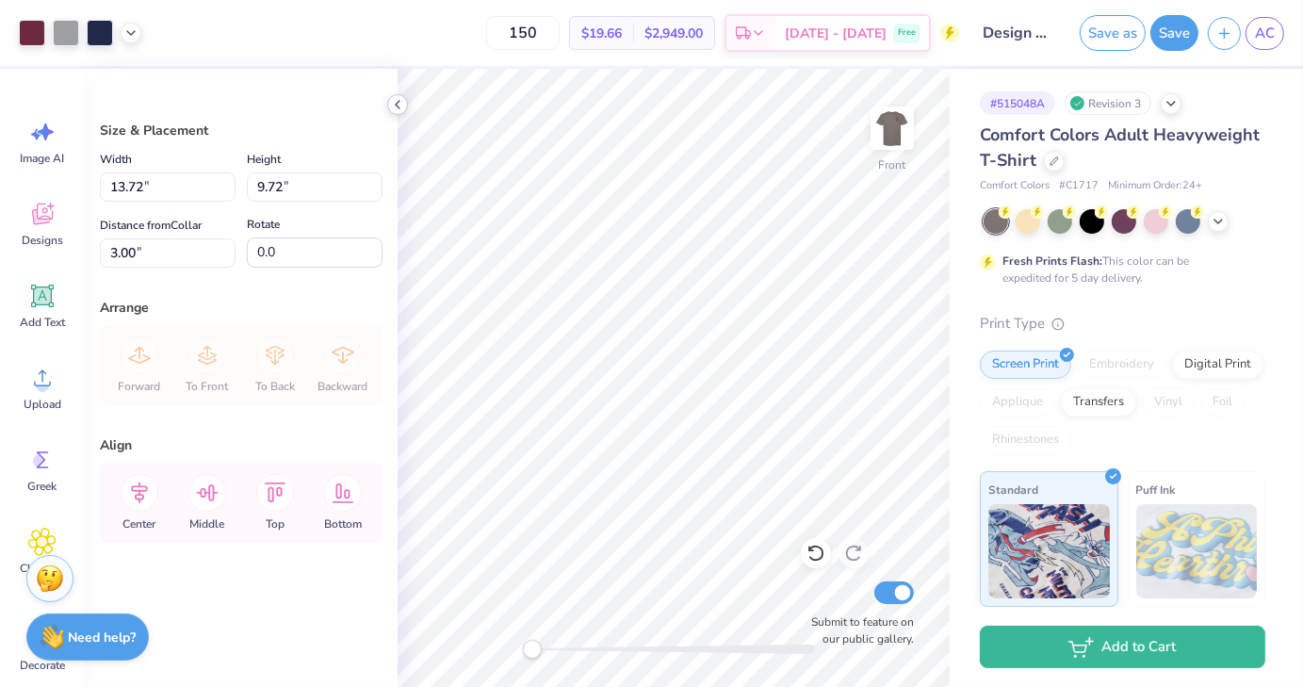
type input "13.72"
type input "9.72"
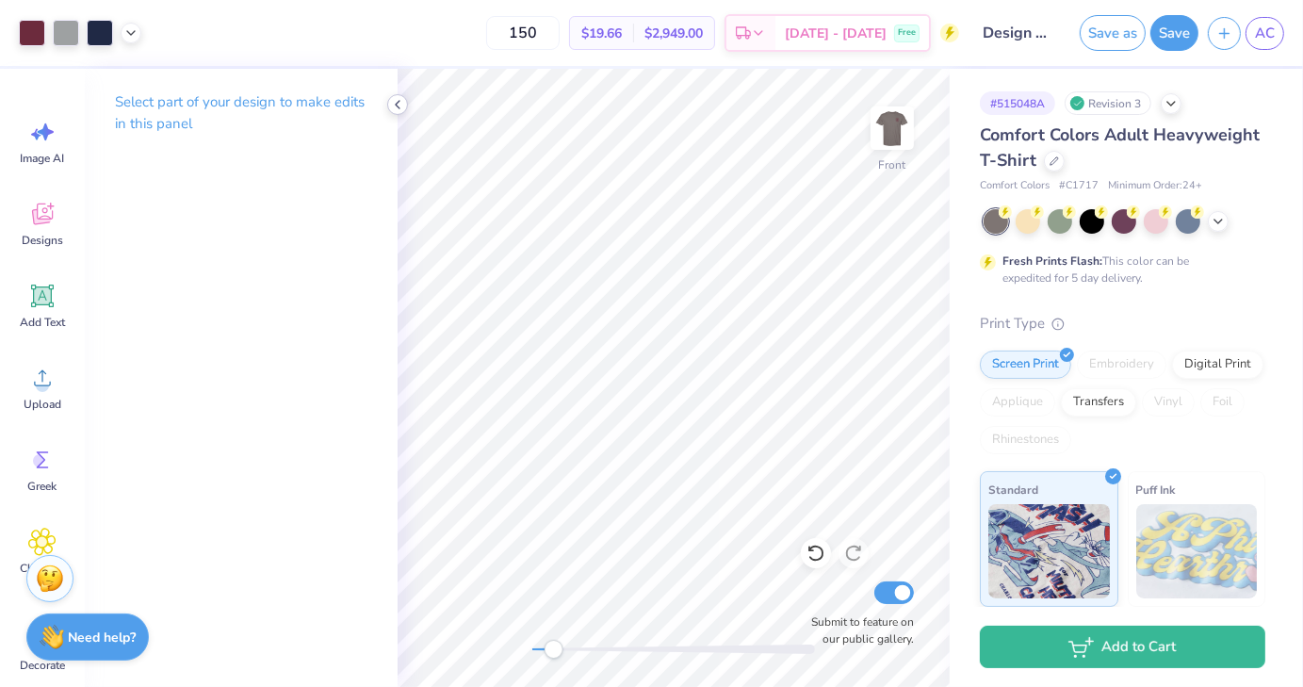
click at [394, 102] on icon at bounding box center [397, 104] width 15 height 15
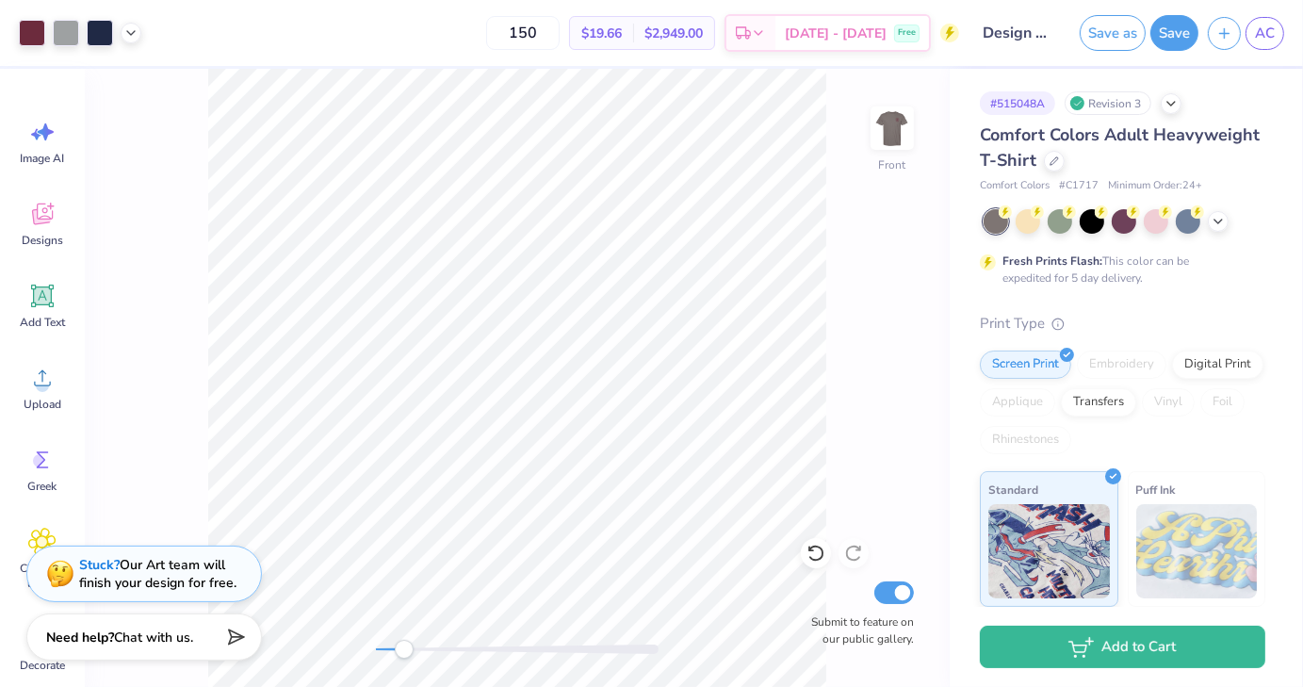
drag, startPoint x: 378, startPoint y: 649, endPoint x: 404, endPoint y: 647, distance: 26.5
click at [404, 647] on div "Accessibility label" at bounding box center [404, 649] width 19 height 19
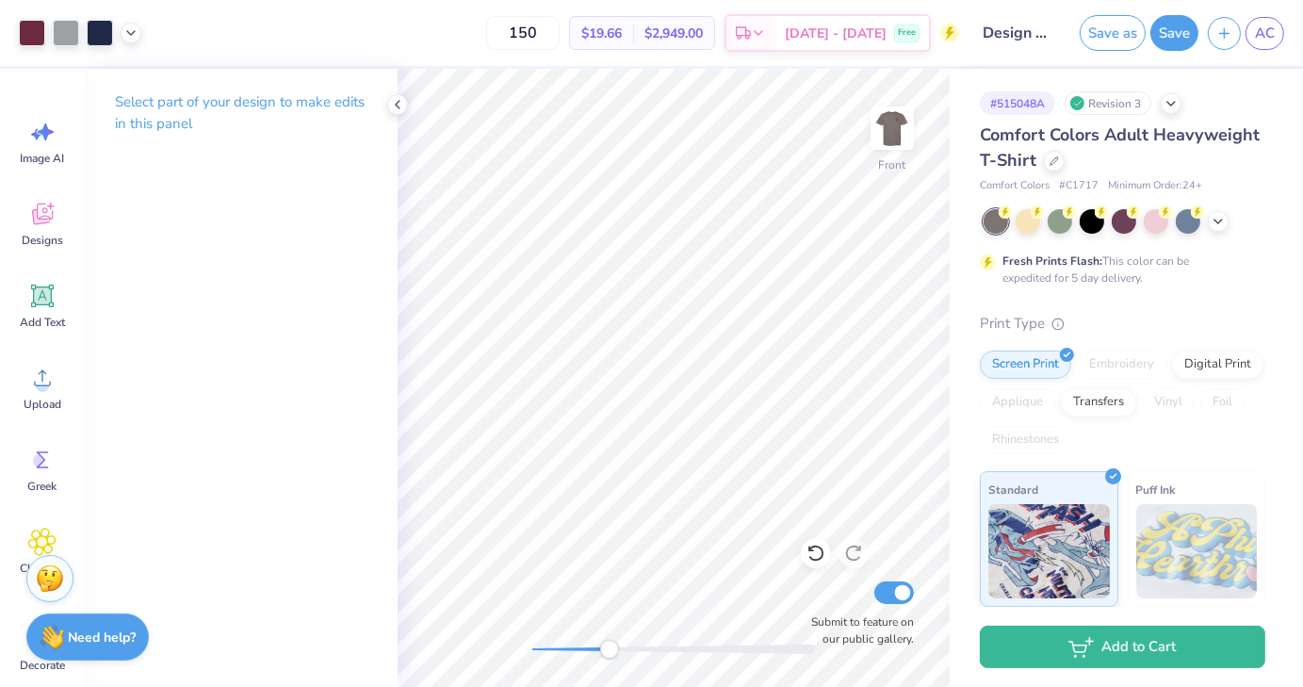
drag, startPoint x: 531, startPoint y: 649, endPoint x: 612, endPoint y: 646, distance: 80.2
click at [612, 646] on div "Accessibility label" at bounding box center [609, 649] width 19 height 19
click at [820, 559] on icon at bounding box center [816, 554] width 16 height 17
click at [820, 558] on icon at bounding box center [816, 553] width 19 height 19
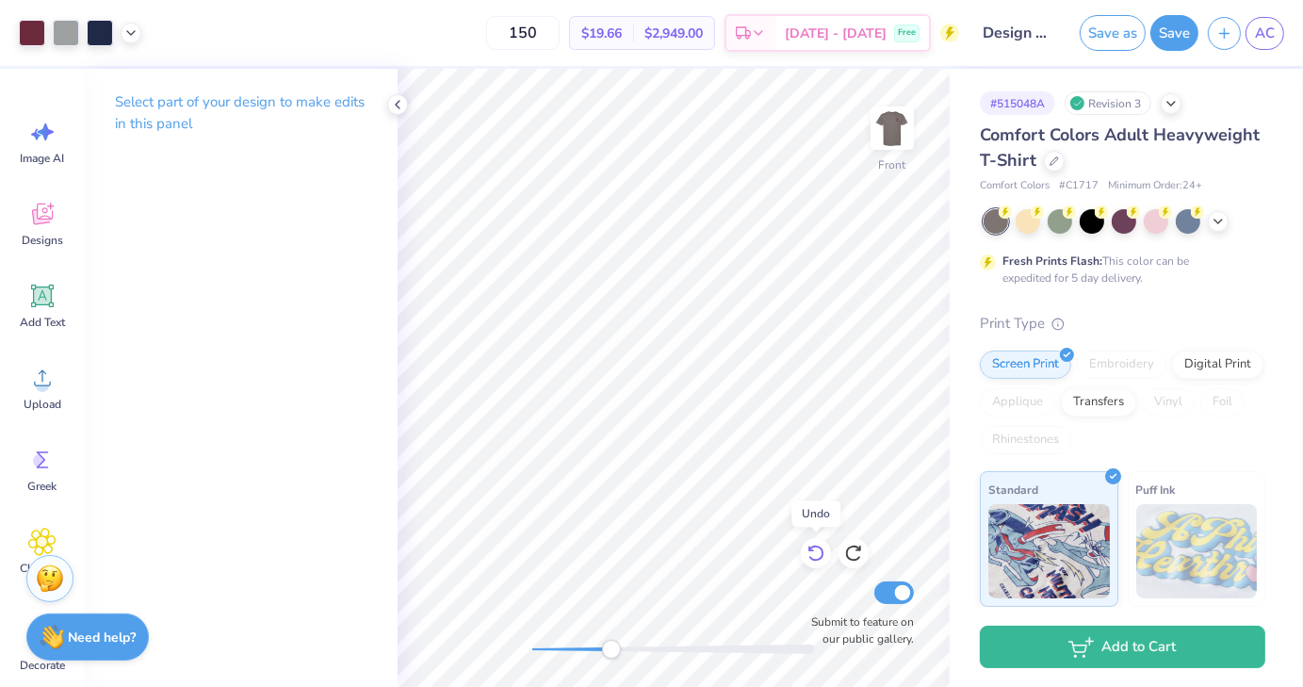
click at [820, 558] on icon at bounding box center [816, 553] width 19 height 19
click at [401, 108] on icon at bounding box center [397, 104] width 15 height 15
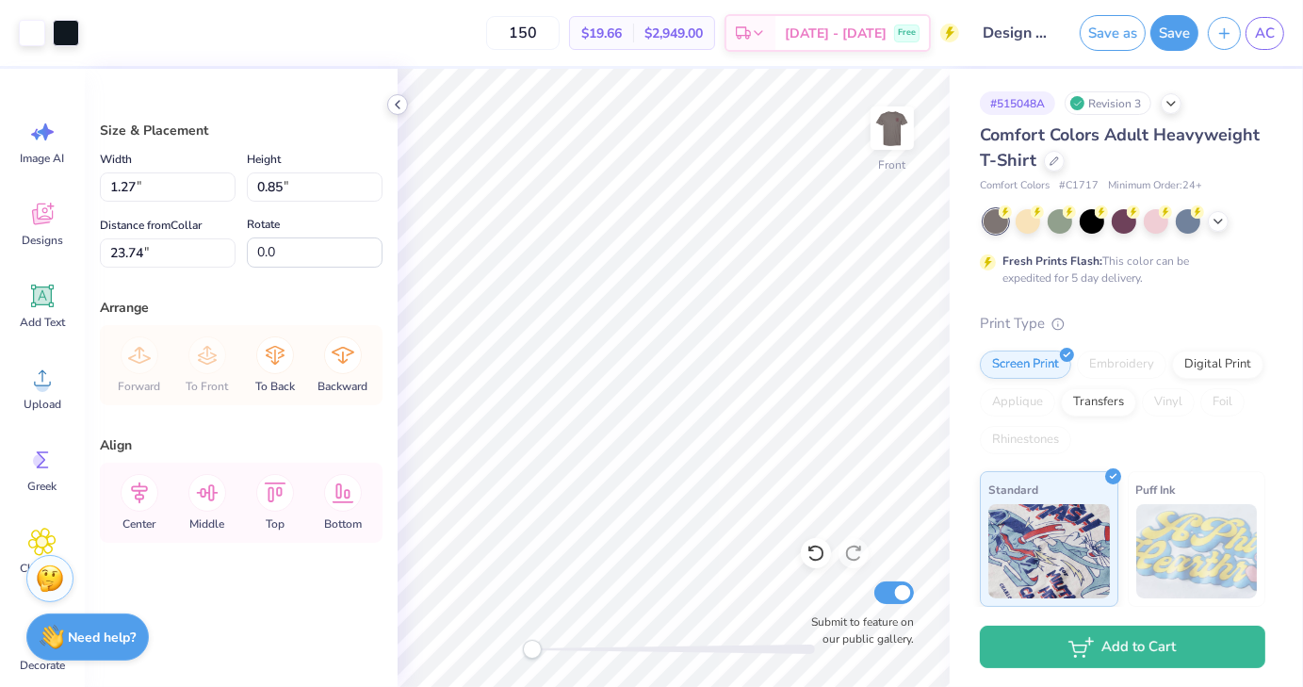
type input "1.27"
type input "0.85"
type input "8.63"
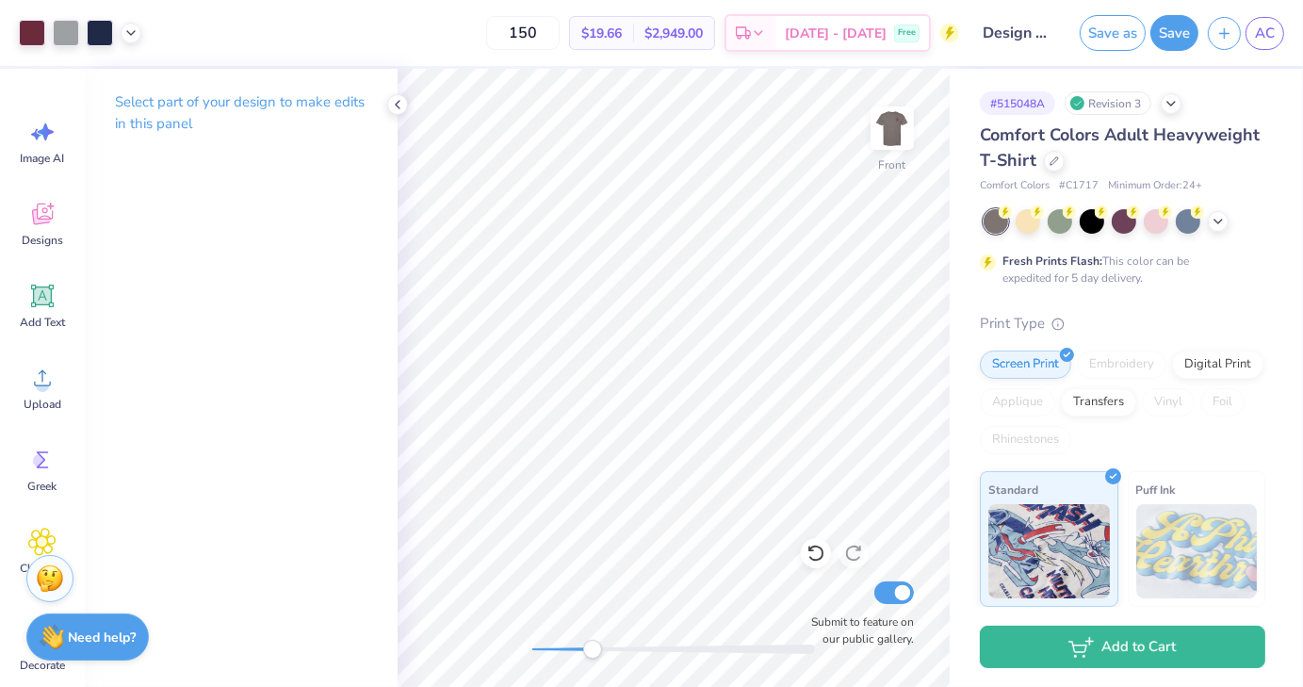
click at [593, 659] on div "Front Submit to feature on our public gallery." at bounding box center [674, 378] width 552 height 618
click at [34, 542] on icon at bounding box center [41, 542] width 27 height 28
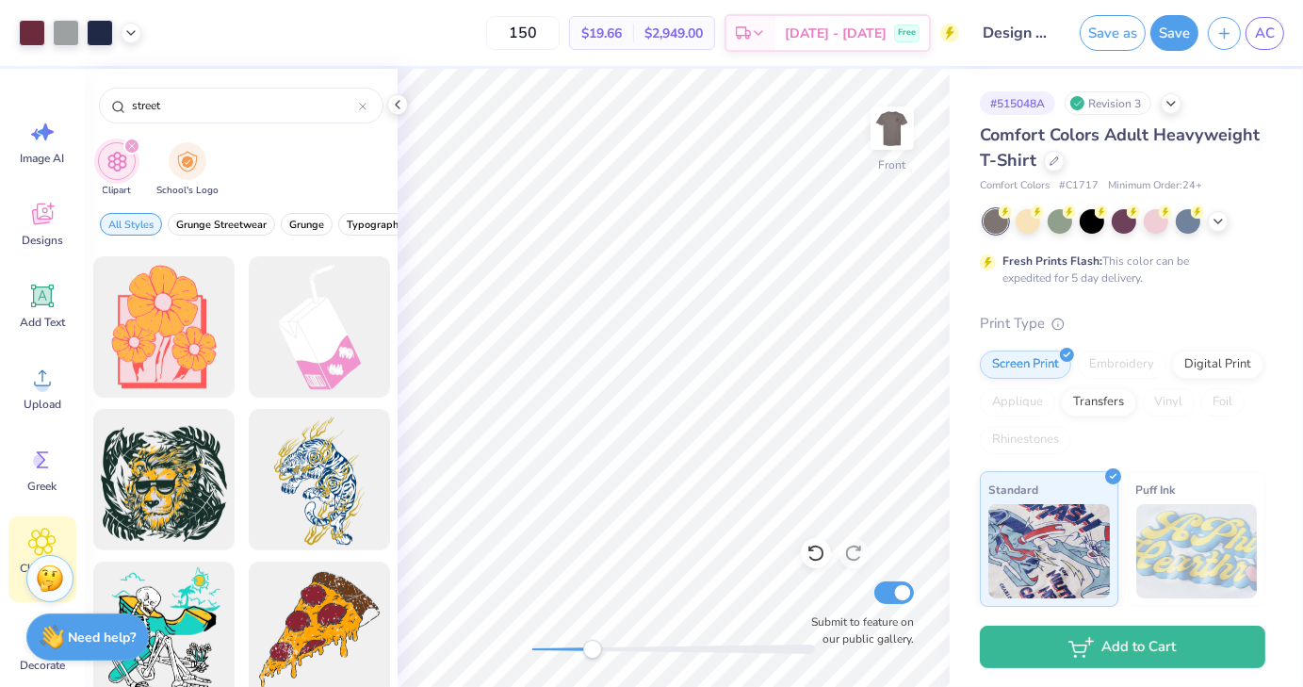
scroll to position [1062, 0]
drag, startPoint x: 191, startPoint y: 110, endPoint x: 35, endPoint y: 108, distance: 156.4
click at [35, 108] on div "Art colors 150 $19.66 Per Item $2,949.00 Total Est. Delivery Oct 8 - 11 Free De…" at bounding box center [651, 343] width 1303 height 687
type input "road"
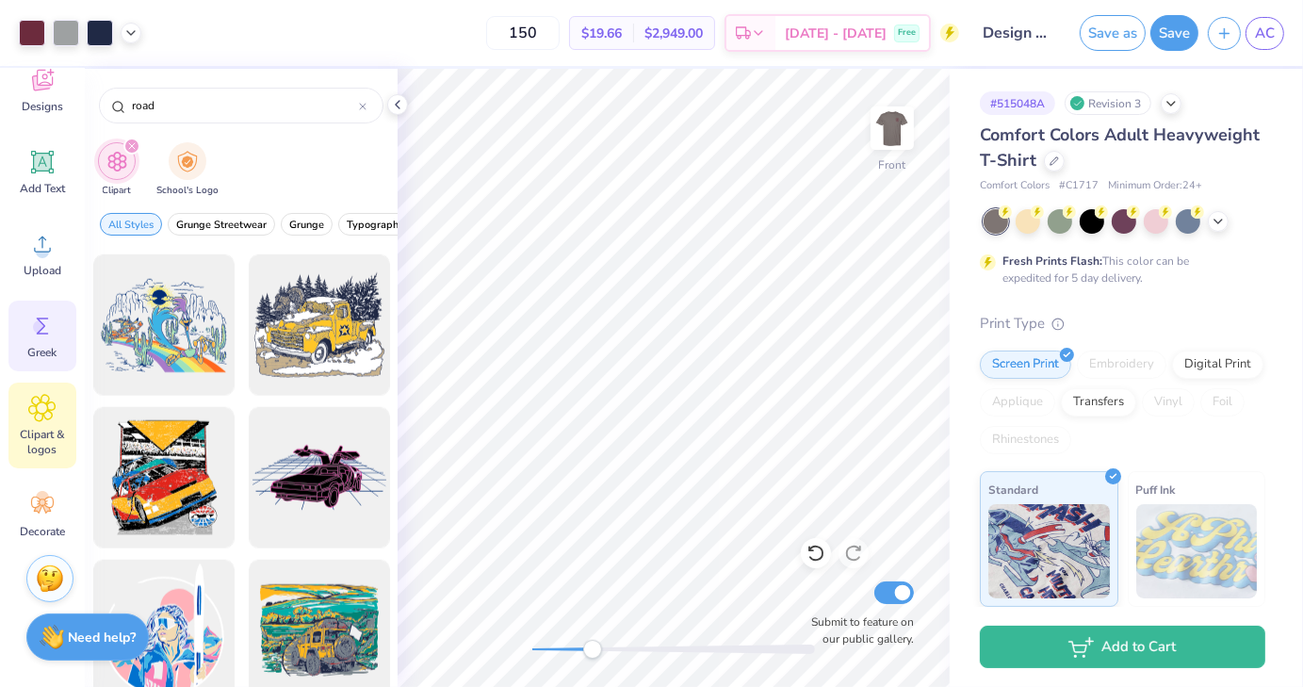
scroll to position [138, 0]
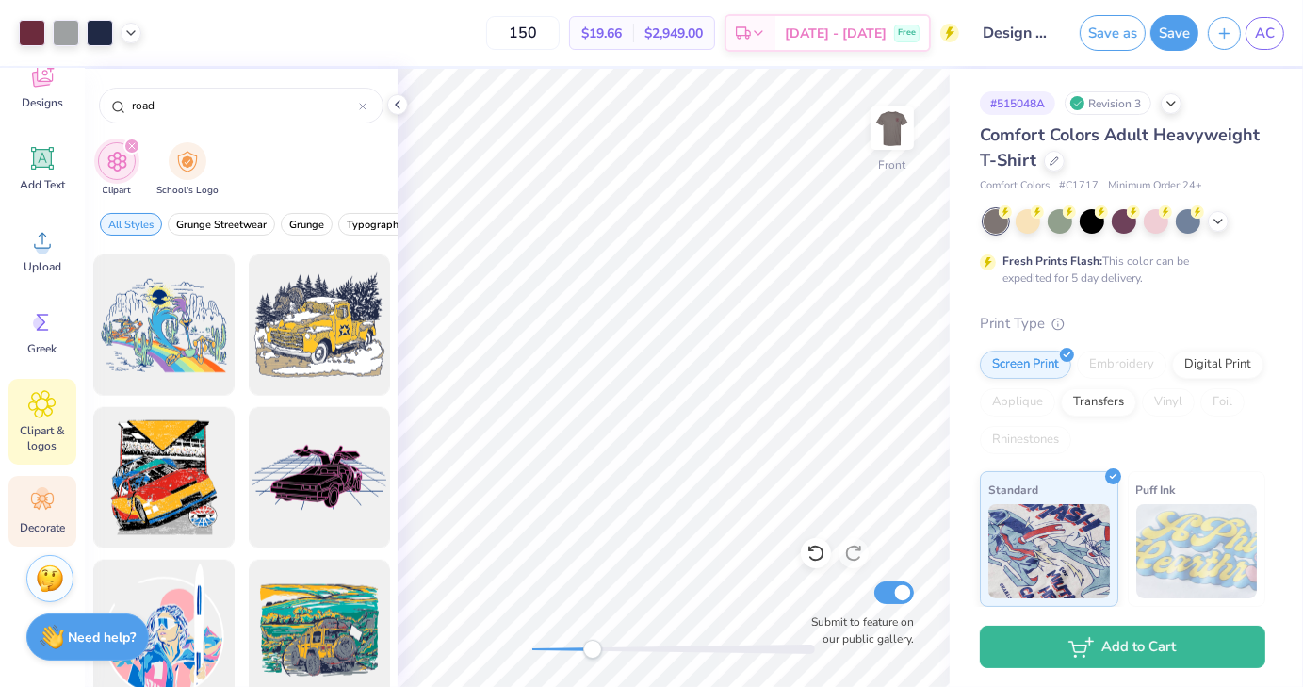
click at [44, 508] on icon at bounding box center [42, 501] width 28 height 28
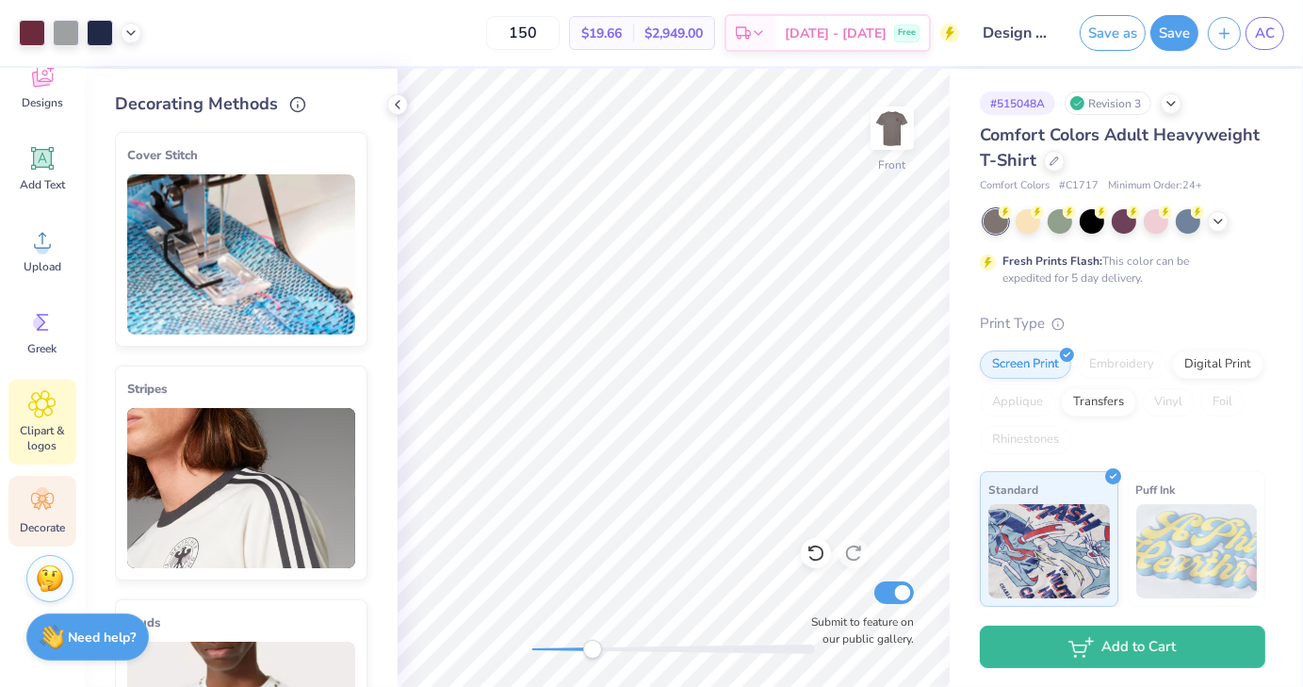
click at [53, 428] on span "Clipart & logos" at bounding box center [42, 438] width 62 height 30
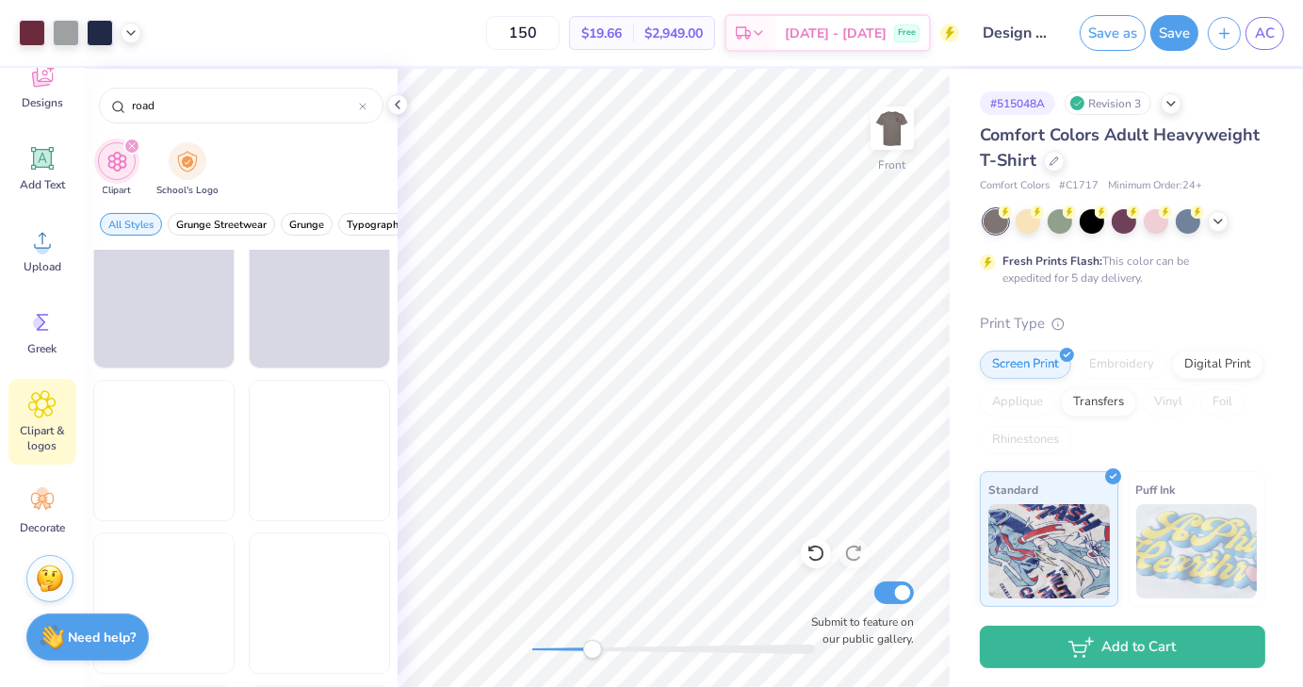
scroll to position [5217, 0]
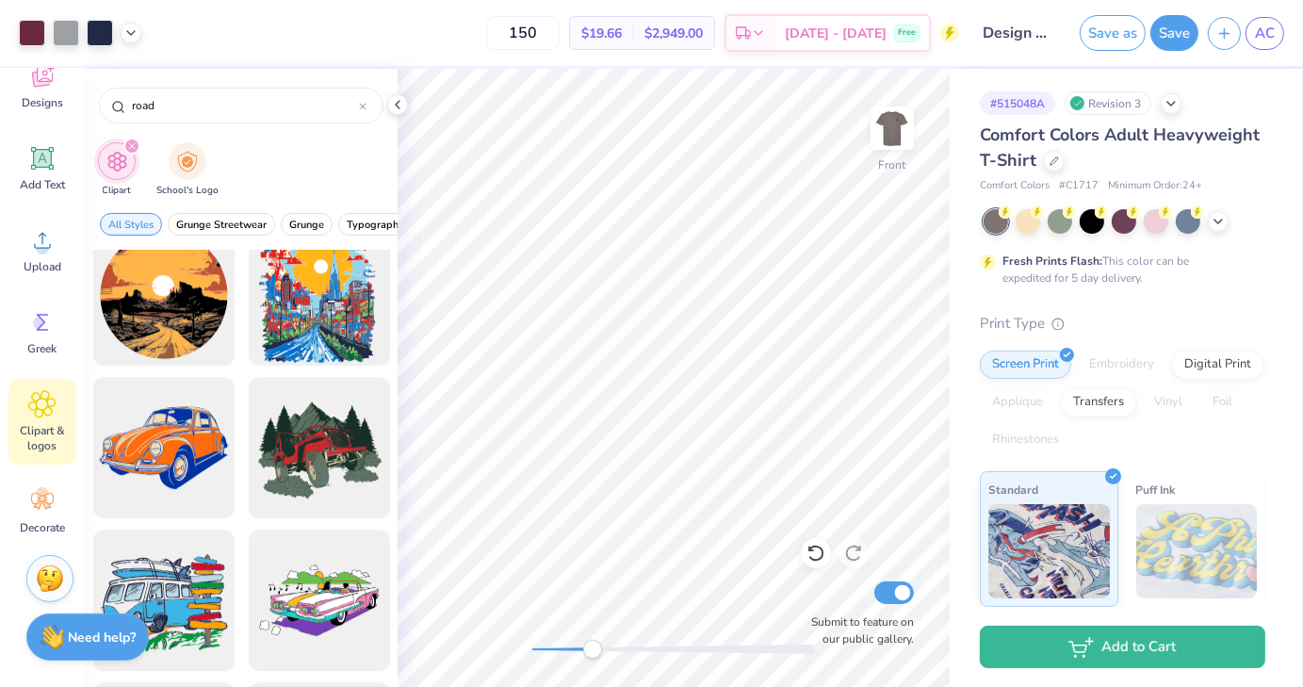
drag, startPoint x: 164, startPoint y: 109, endPoint x: 86, endPoint y: 105, distance: 78.4
click at [86, 105] on div "road" at bounding box center [241, 101] width 313 height 64
type input "street"
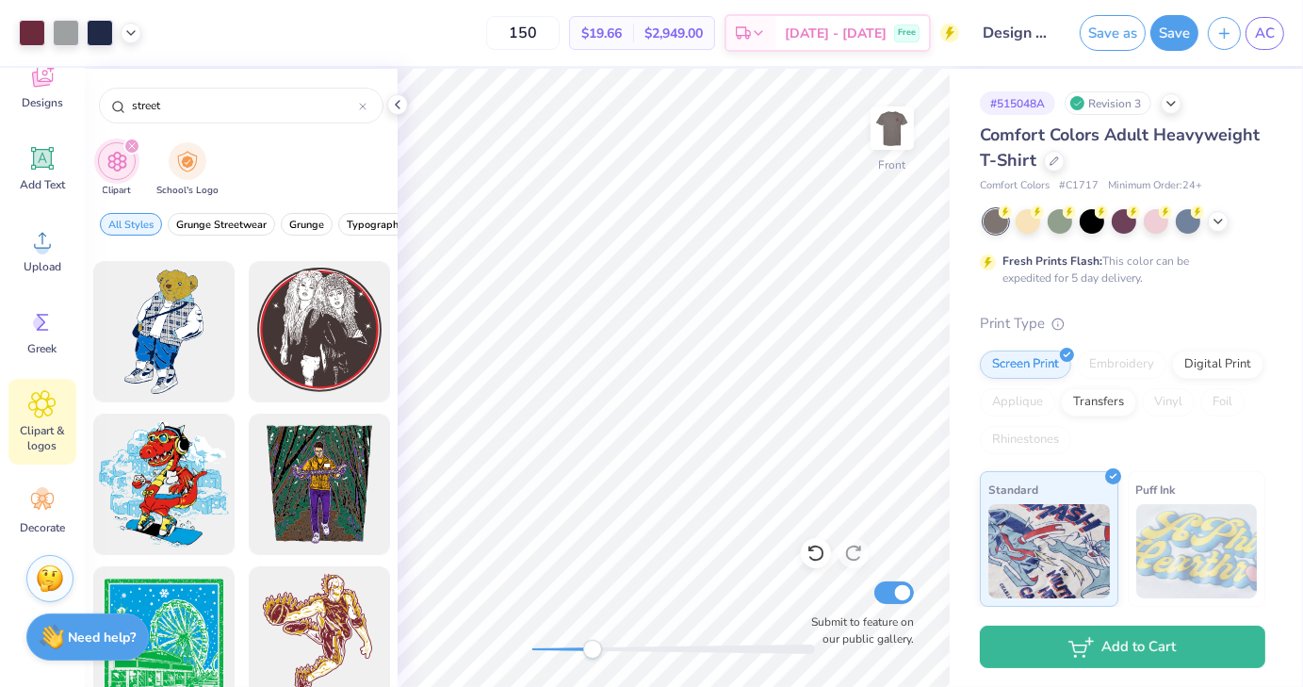
scroll to position [0, 0]
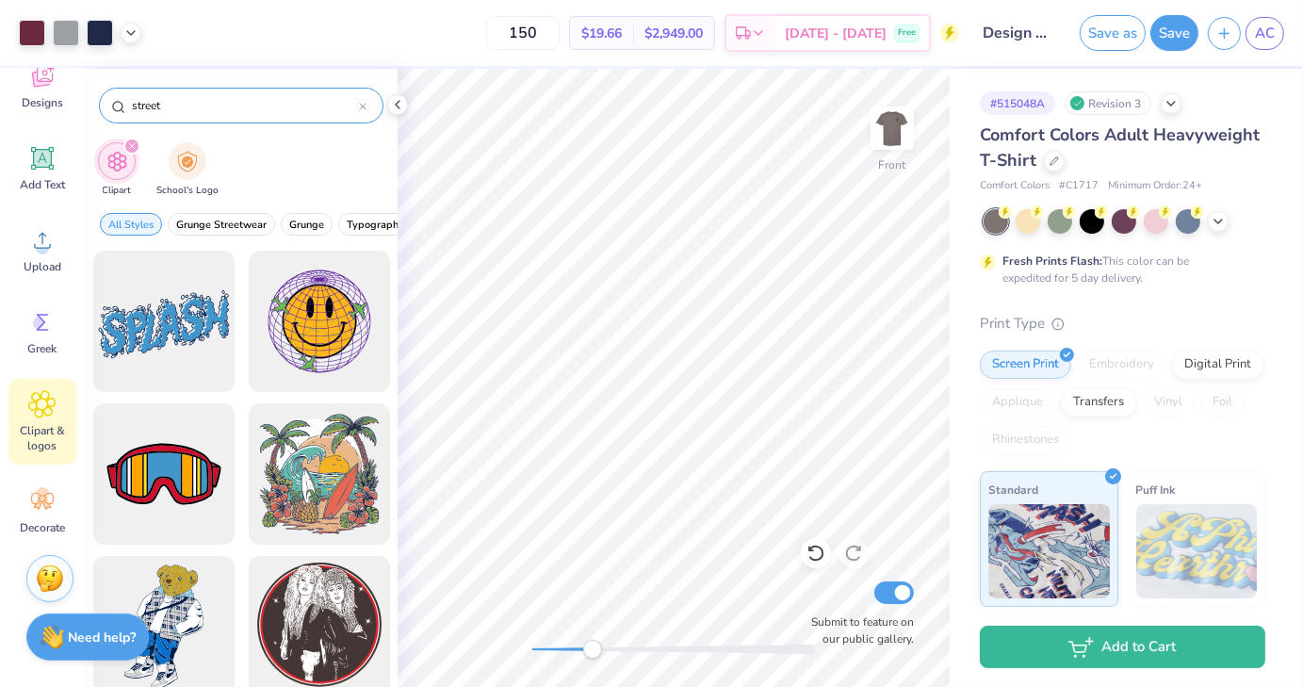
drag, startPoint x: 191, startPoint y: 104, endPoint x: 107, endPoint y: 104, distance: 83.9
click at [107, 104] on div "street" at bounding box center [241, 106] width 285 height 36
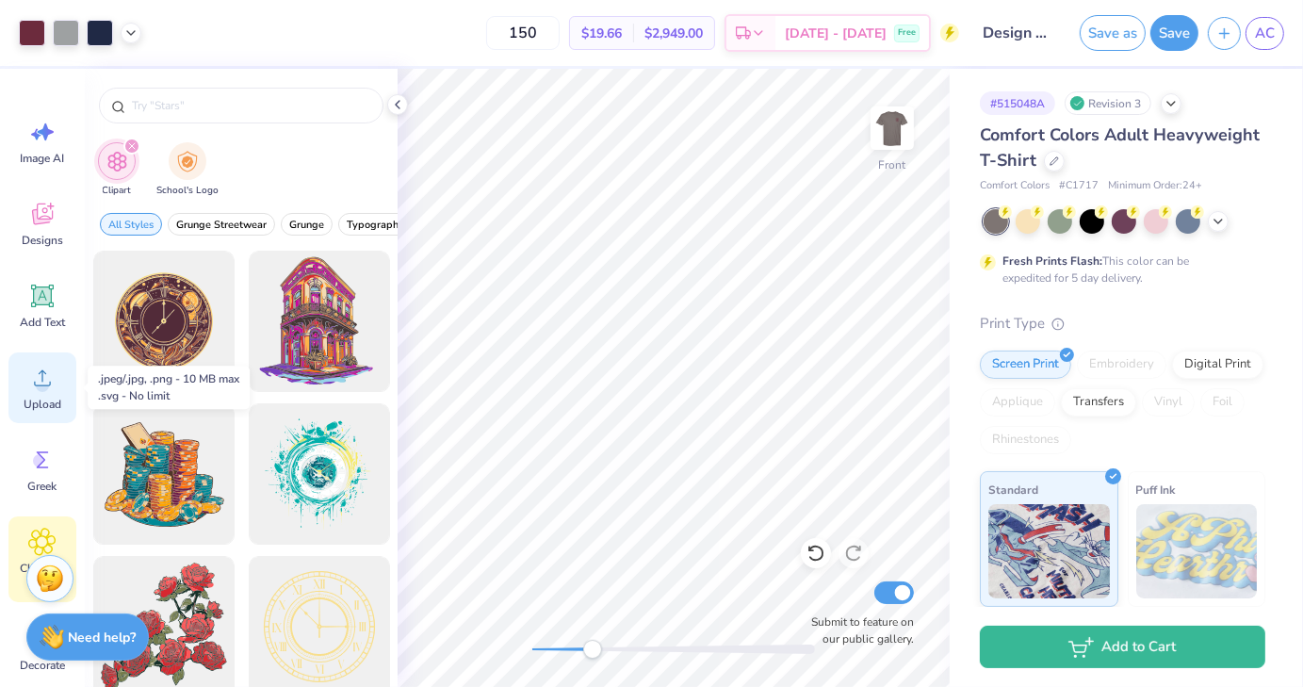
scroll to position [1, 0]
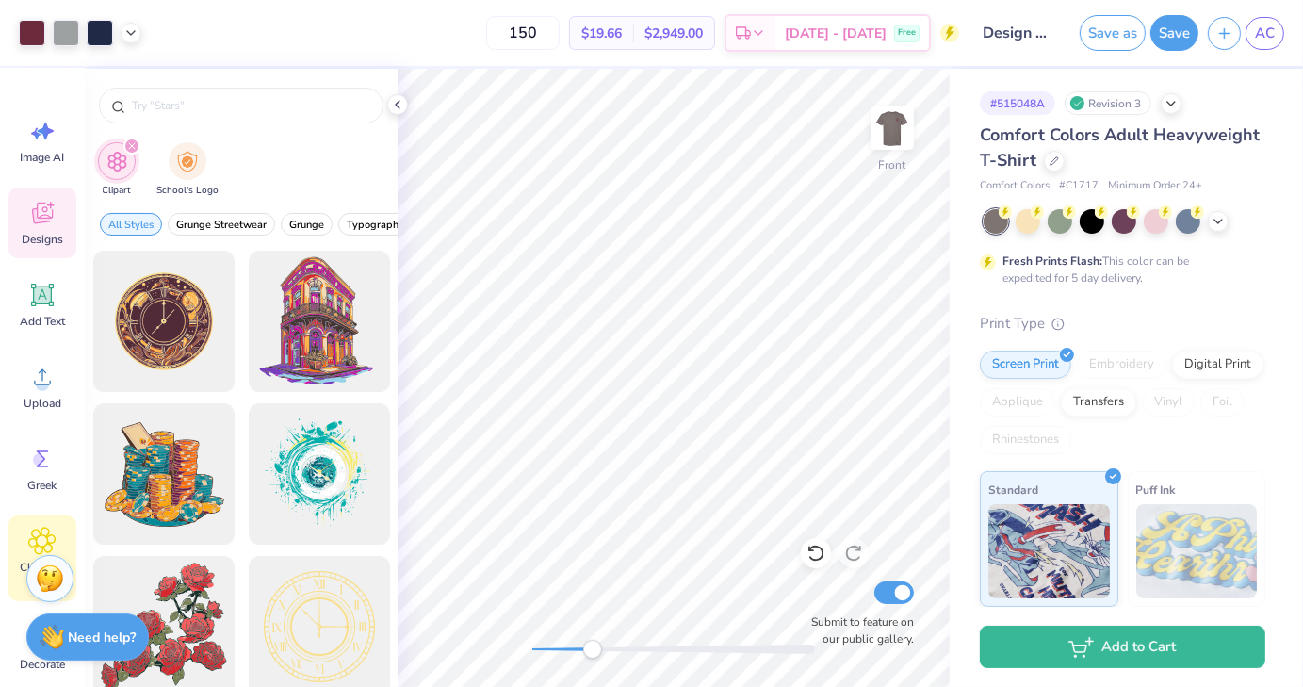
click at [32, 225] on icon at bounding box center [42, 213] width 28 height 28
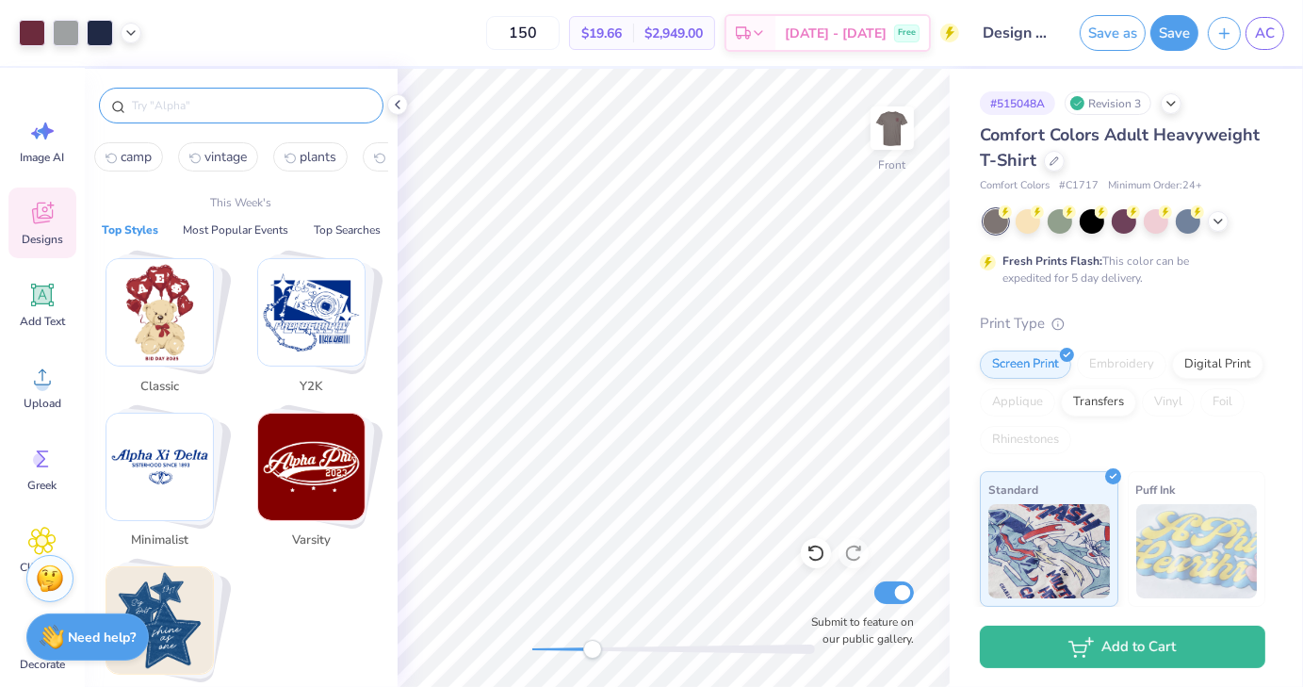
click at [204, 110] on input "text" at bounding box center [250, 105] width 241 height 19
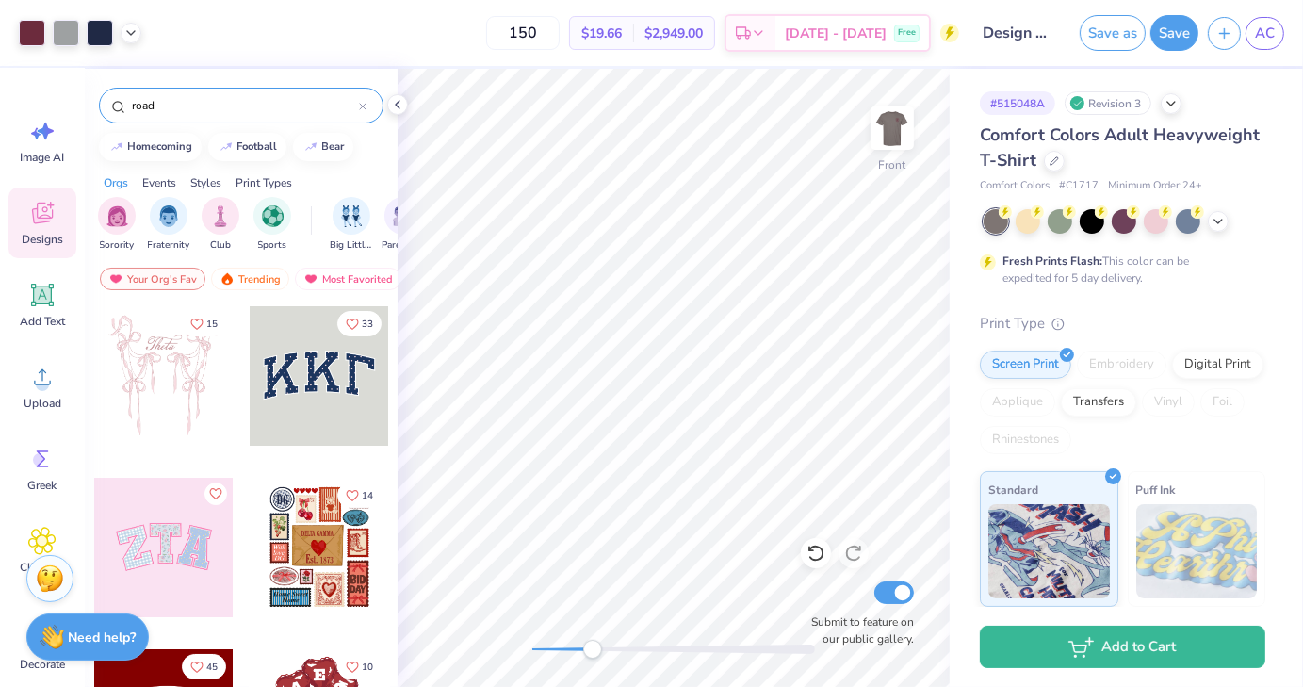
type input "road"
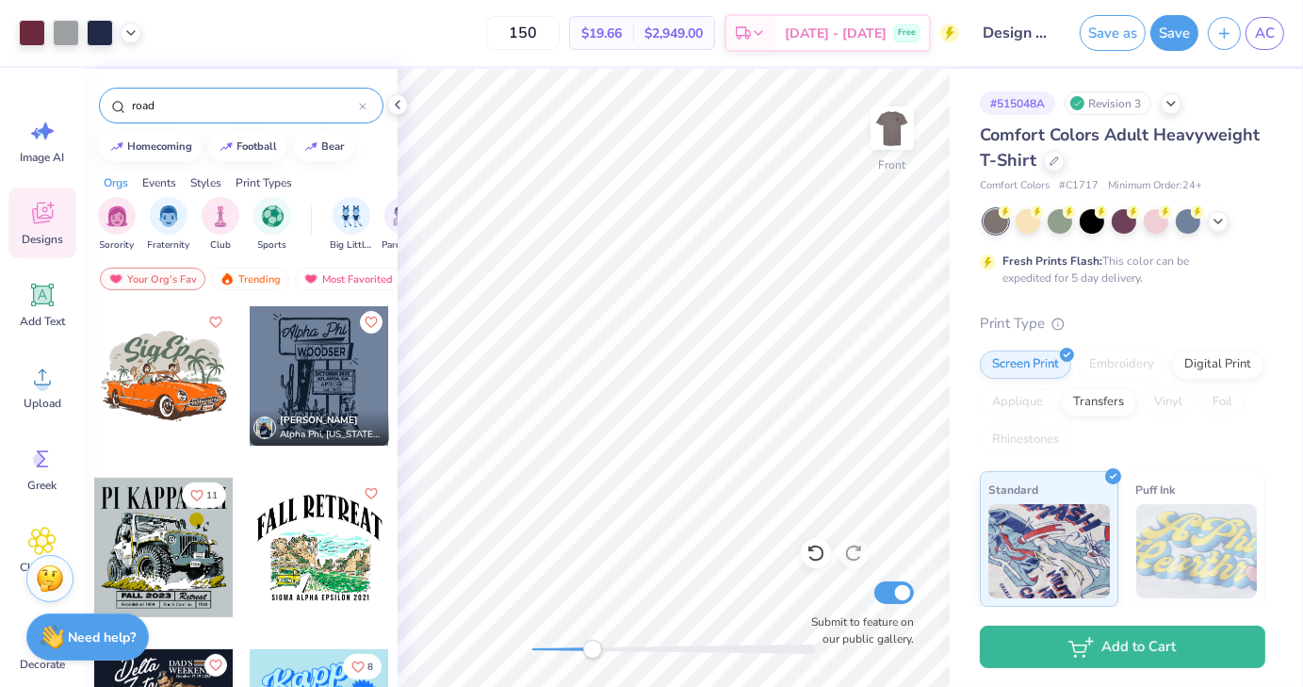
scroll to position [688, 0]
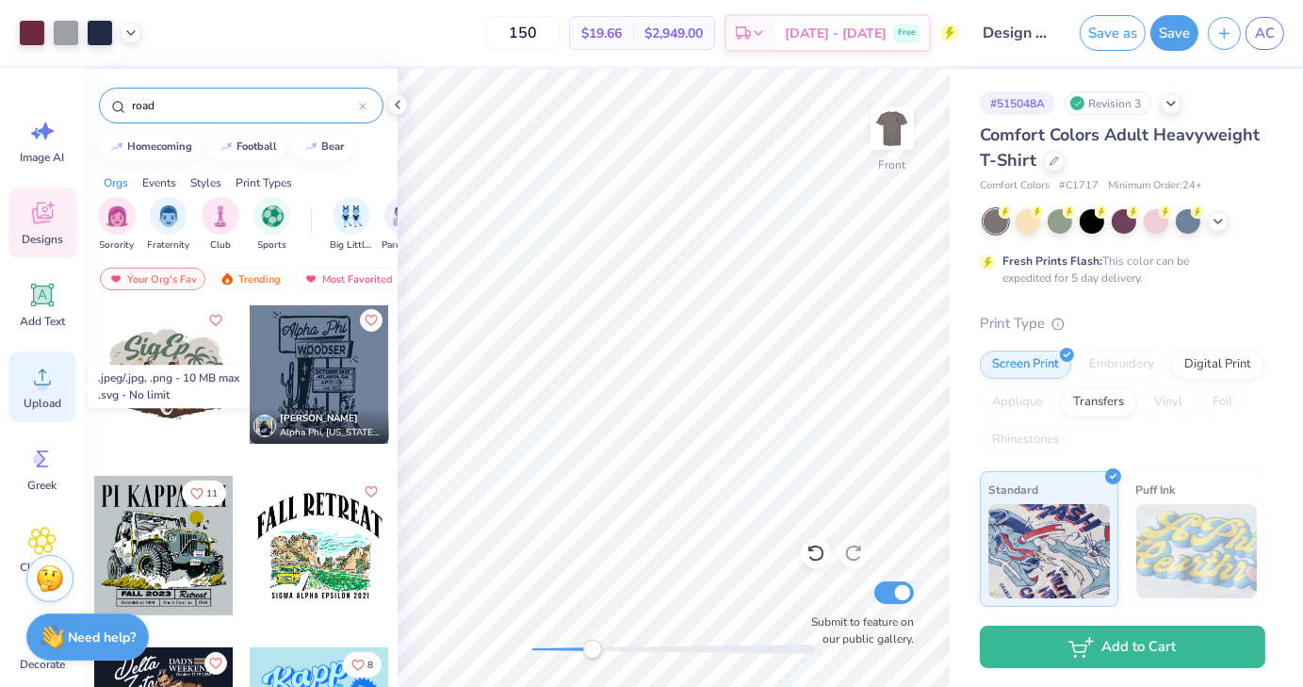
click at [57, 399] on span "Upload" at bounding box center [43, 403] width 38 height 15
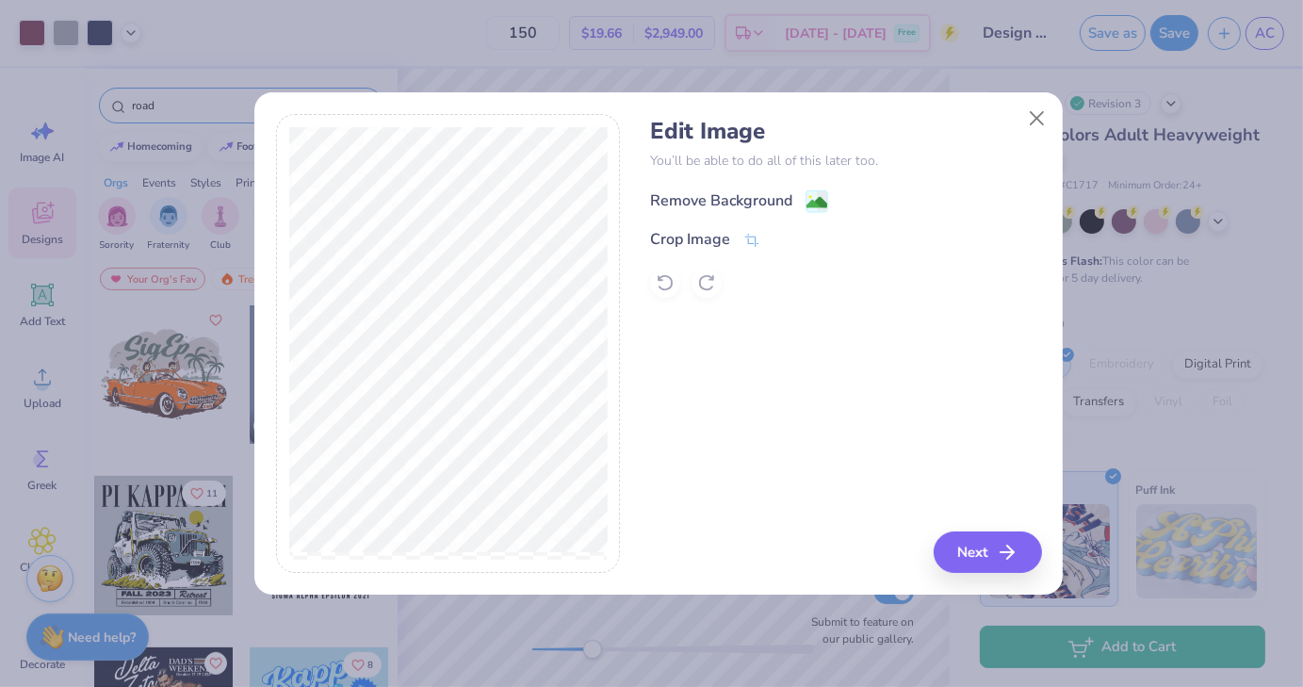
click at [812, 198] on image at bounding box center [817, 202] width 21 height 21
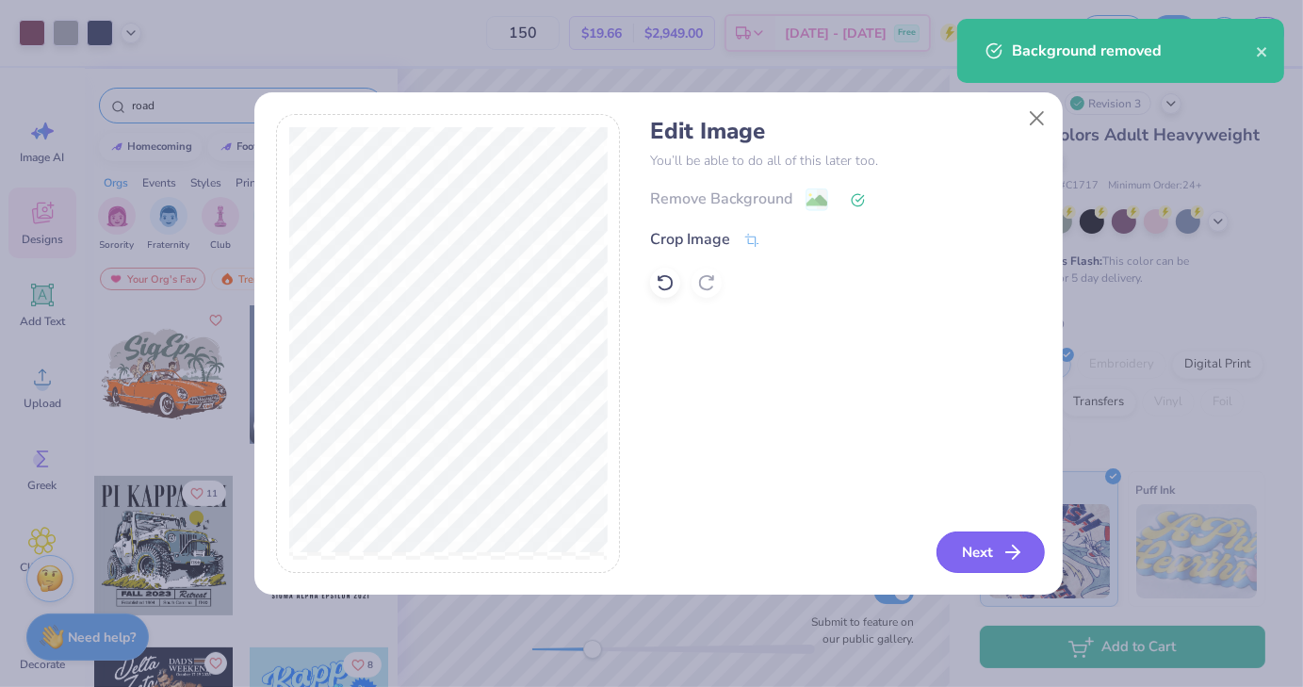
click at [997, 555] on button "Next" at bounding box center [991, 551] width 108 height 41
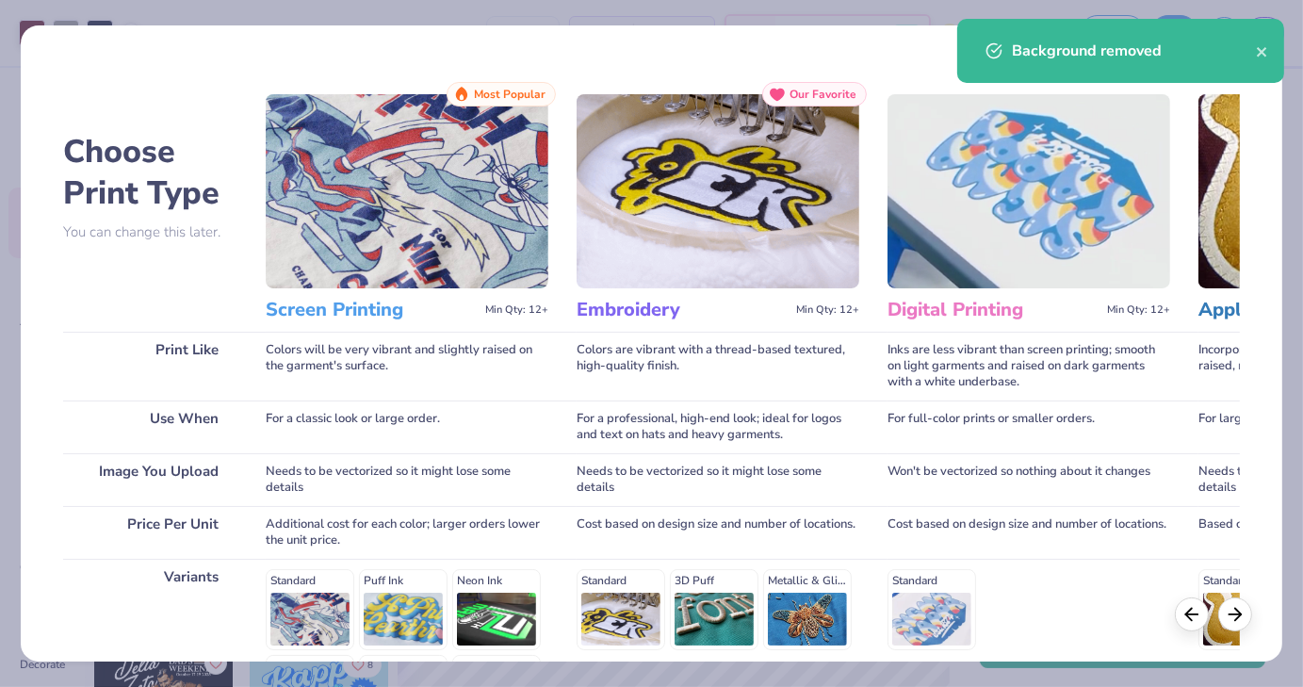
scroll to position [252, 0]
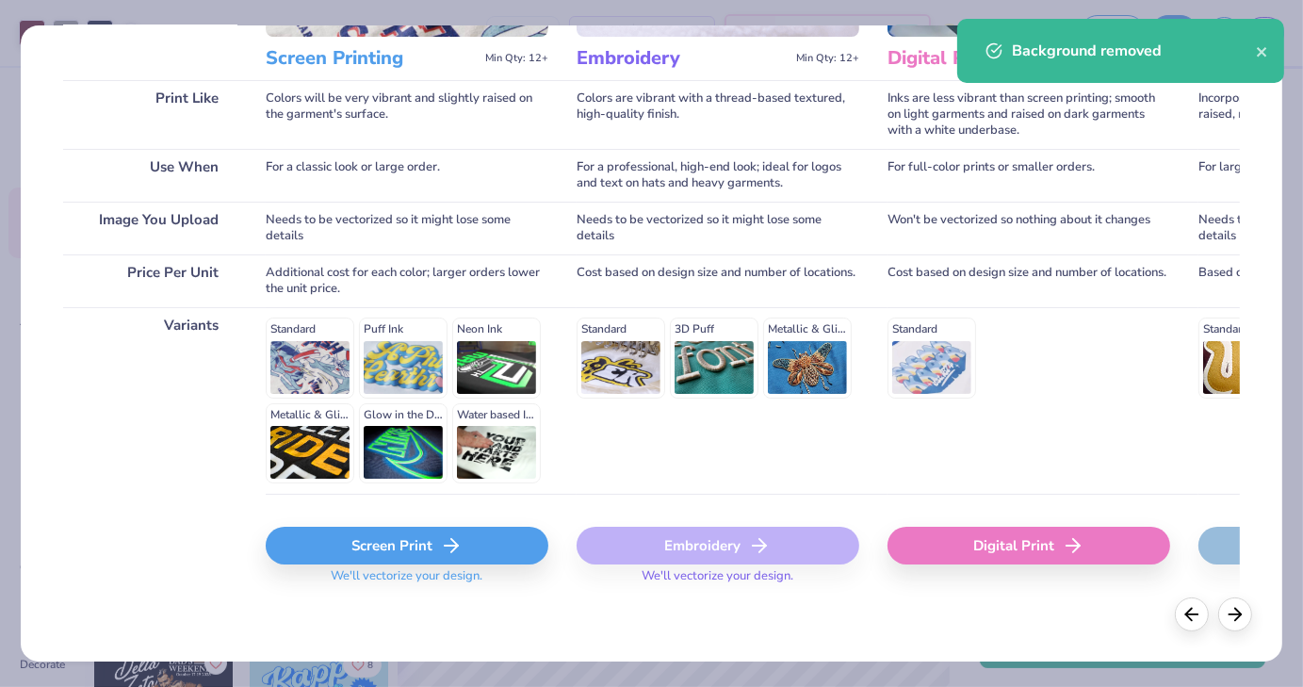
click at [407, 550] on div "Screen Print" at bounding box center [407, 546] width 283 height 38
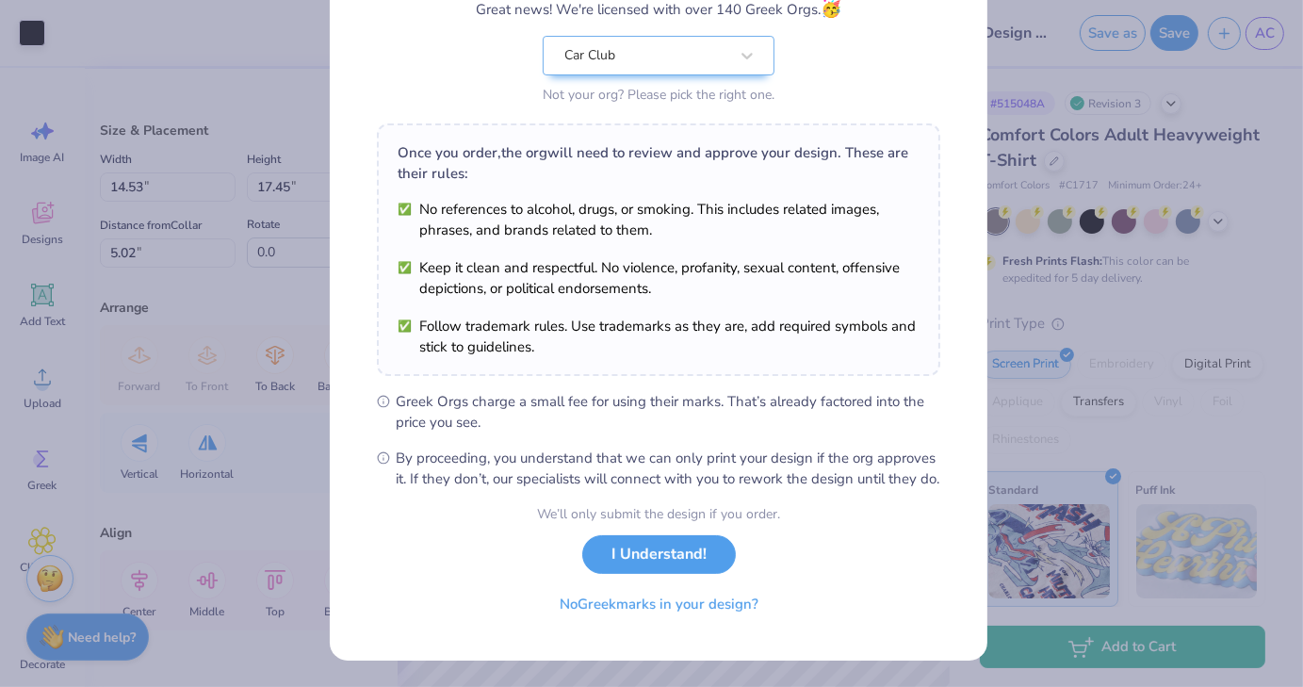
scroll to position [192, 0]
click at [641, 567] on button "I Understand!" at bounding box center [659, 550] width 154 height 39
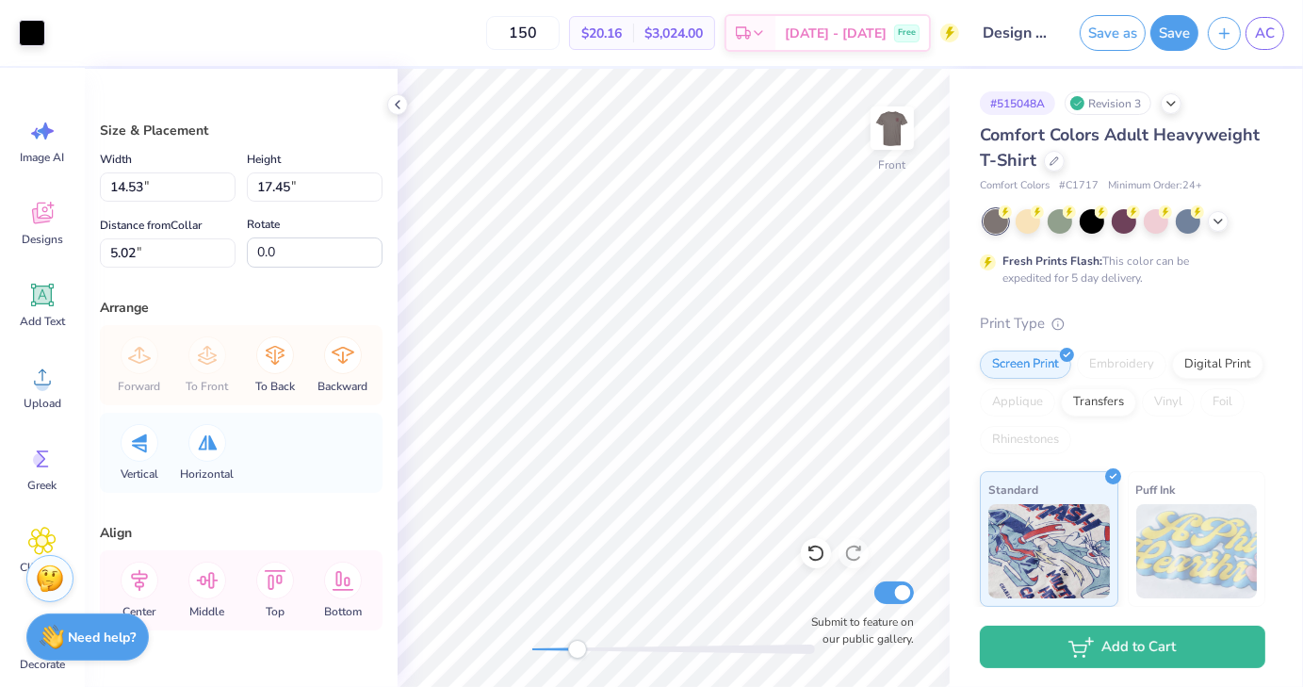
click at [395, 106] on icon at bounding box center [397, 104] width 15 height 15
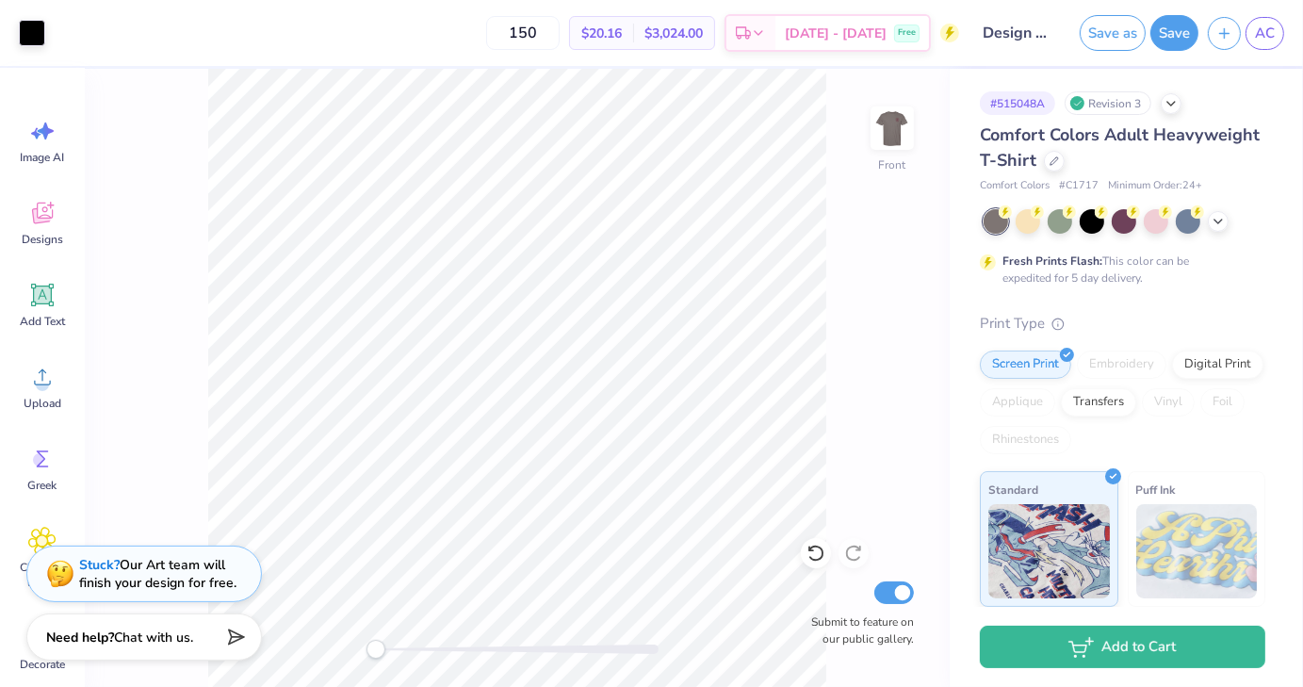
type input "3.14"
type input "3.77"
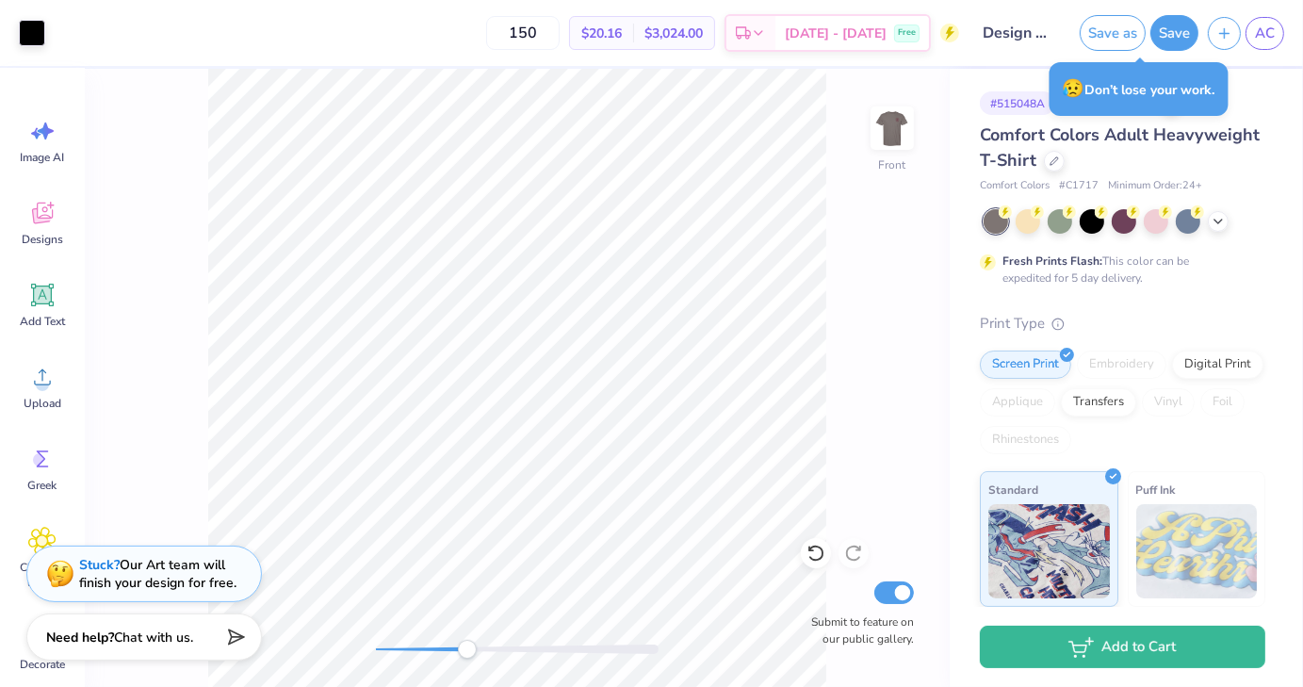
drag, startPoint x: 375, startPoint y: 650, endPoint x: 466, endPoint y: 653, distance: 90.5
click at [466, 653] on div "Accessibility label" at bounding box center [467, 649] width 19 height 19
click at [813, 561] on icon at bounding box center [816, 554] width 16 height 17
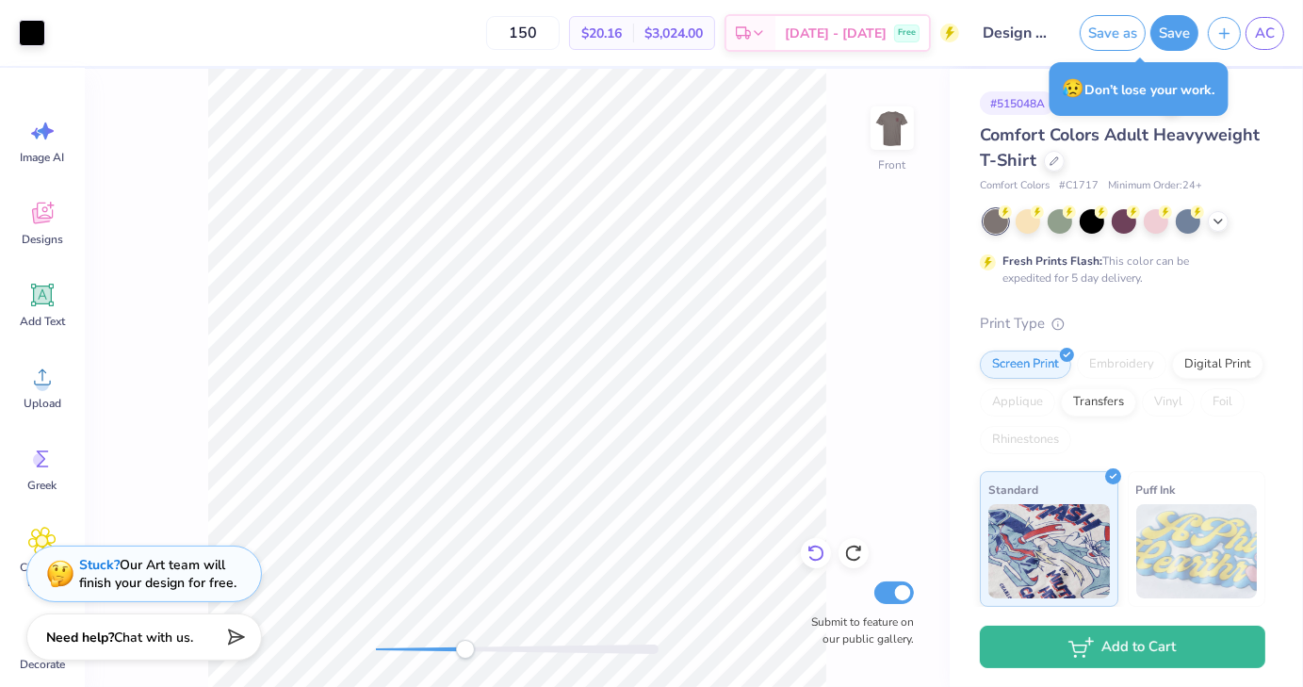
click at [813, 561] on icon at bounding box center [816, 554] width 16 height 17
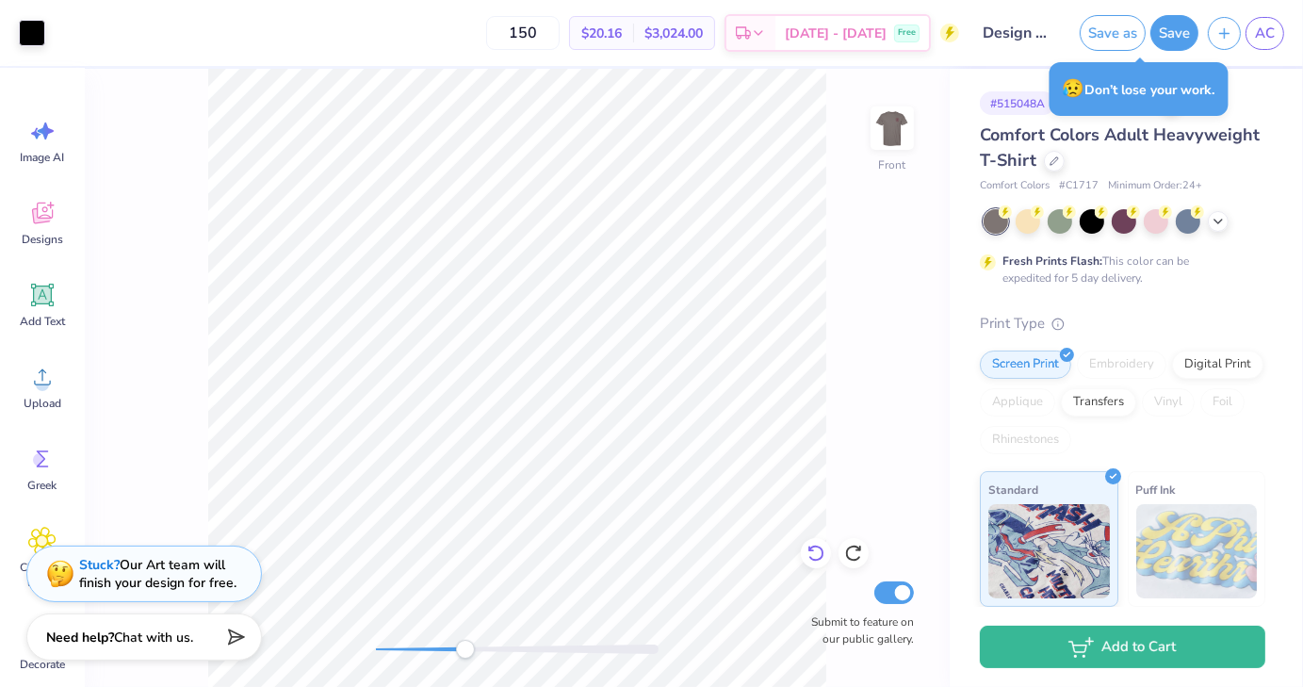
click at [813, 561] on icon at bounding box center [816, 554] width 16 height 17
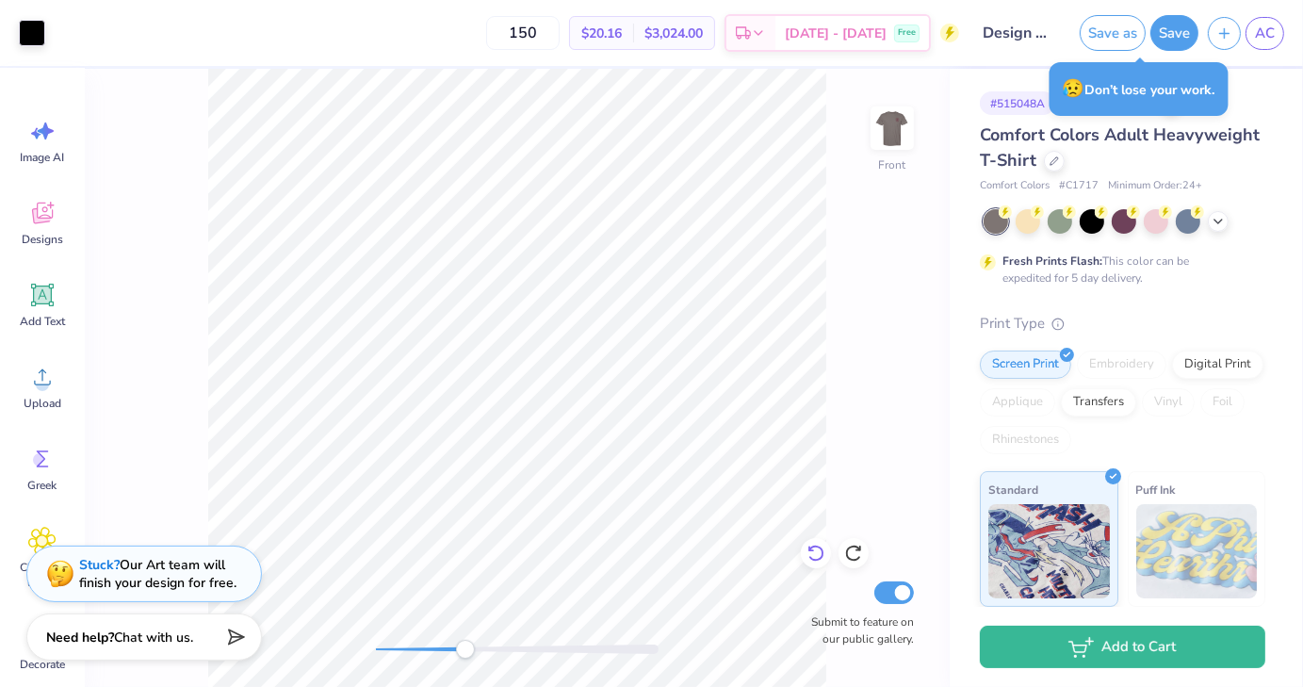
click at [813, 561] on icon at bounding box center [816, 554] width 16 height 17
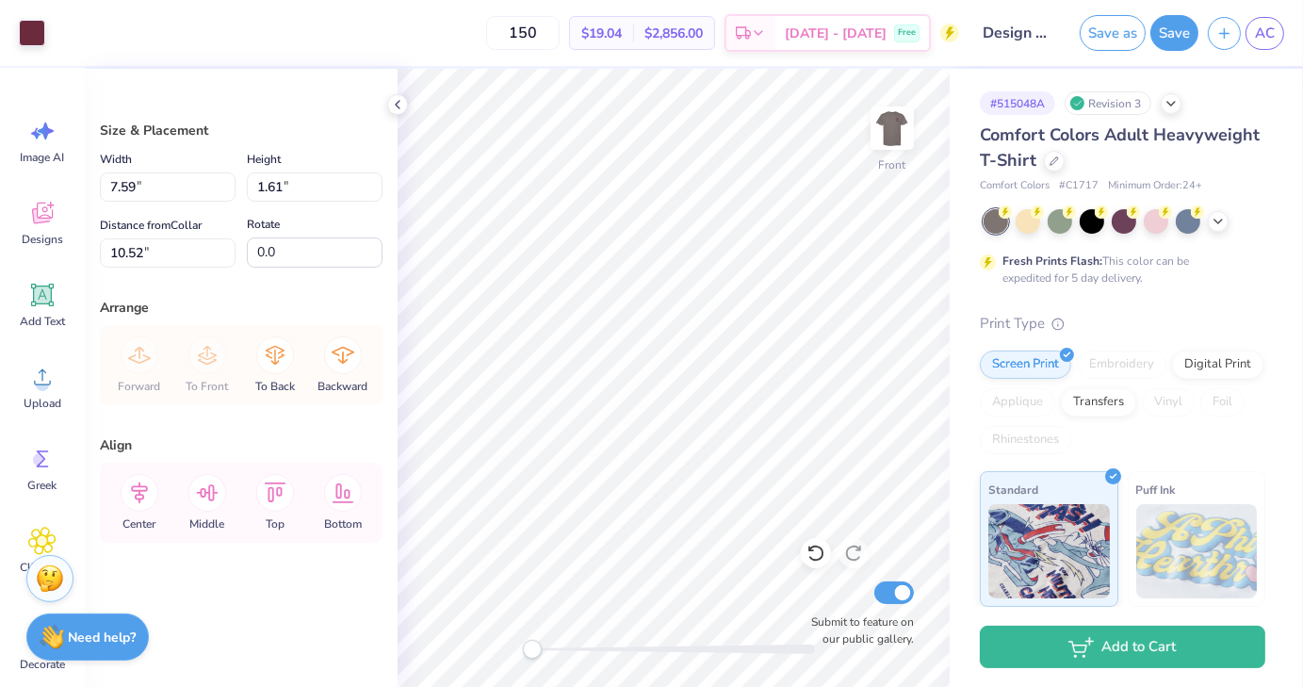
type input "11.82"
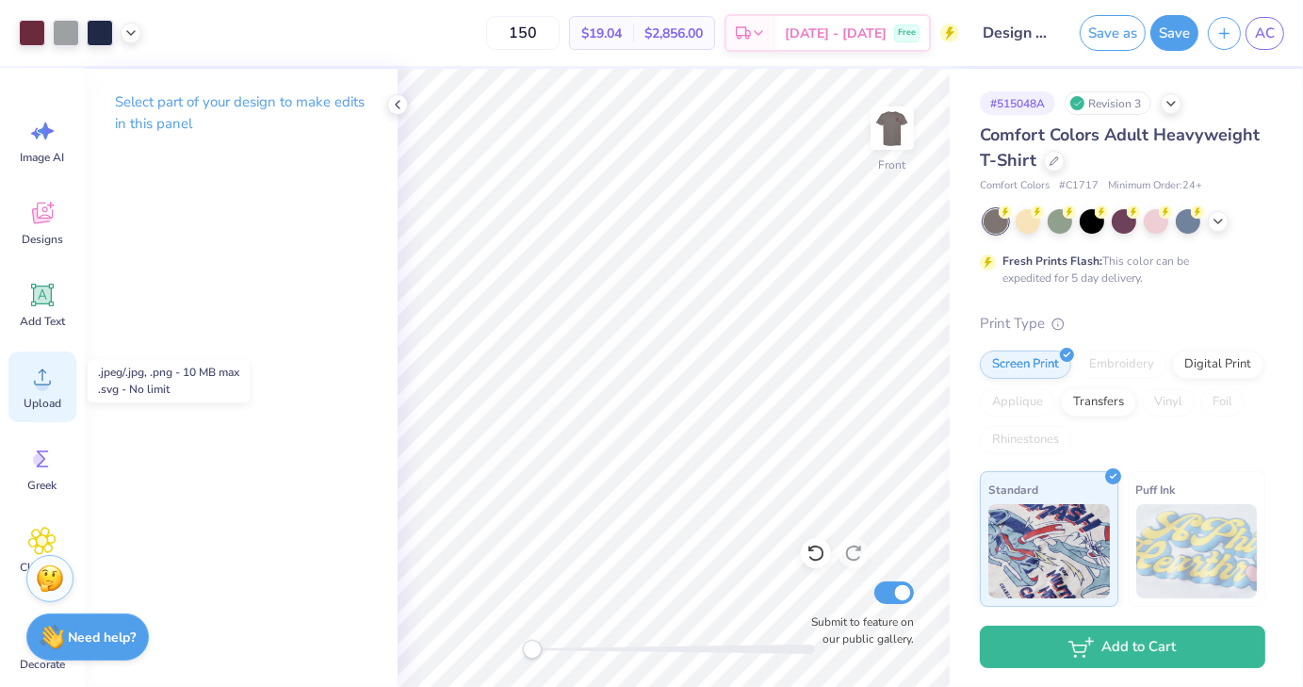
click at [32, 393] on div "Upload" at bounding box center [42, 387] width 68 height 71
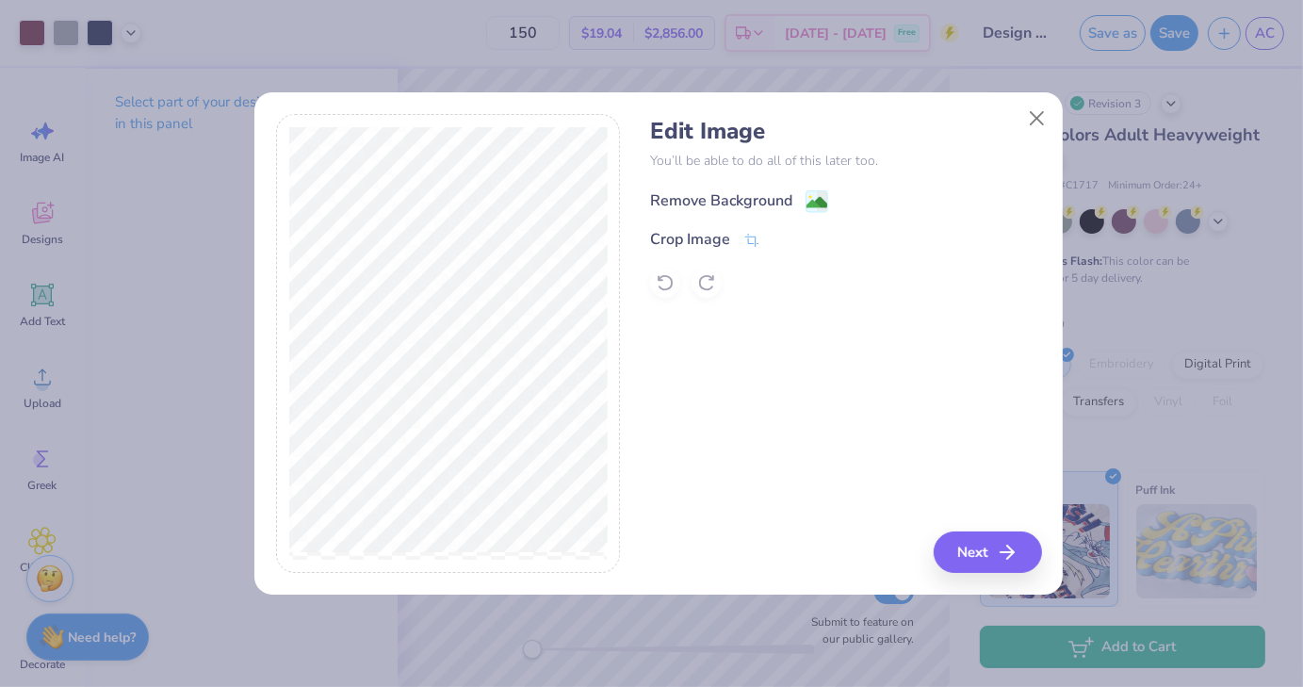
click at [824, 207] on image at bounding box center [817, 202] width 21 height 21
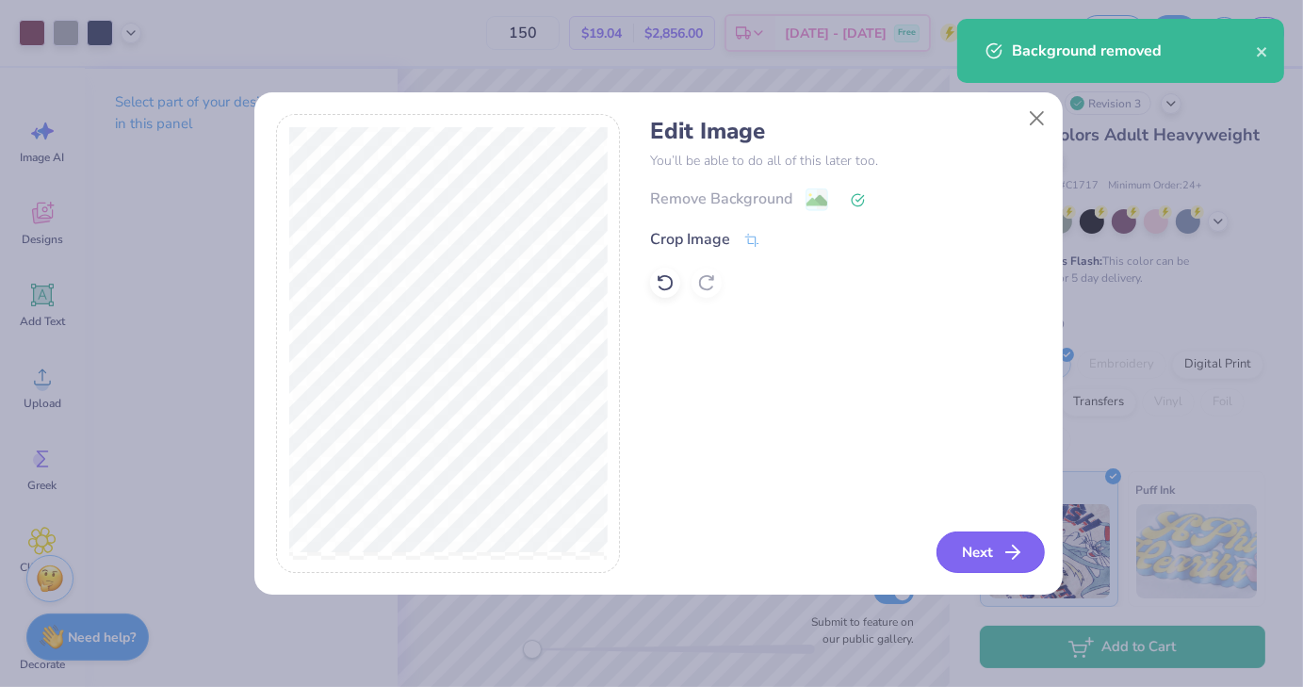
click at [953, 550] on button "Next" at bounding box center [991, 551] width 108 height 41
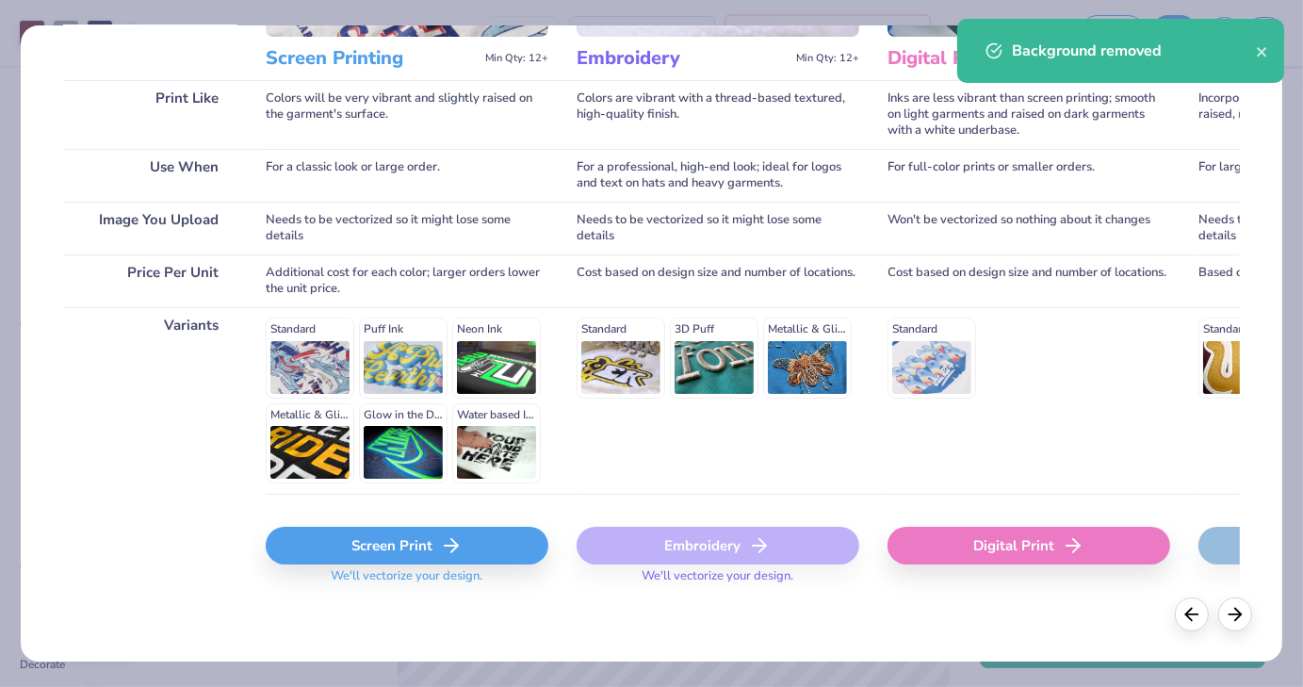
scroll to position [250, 0]
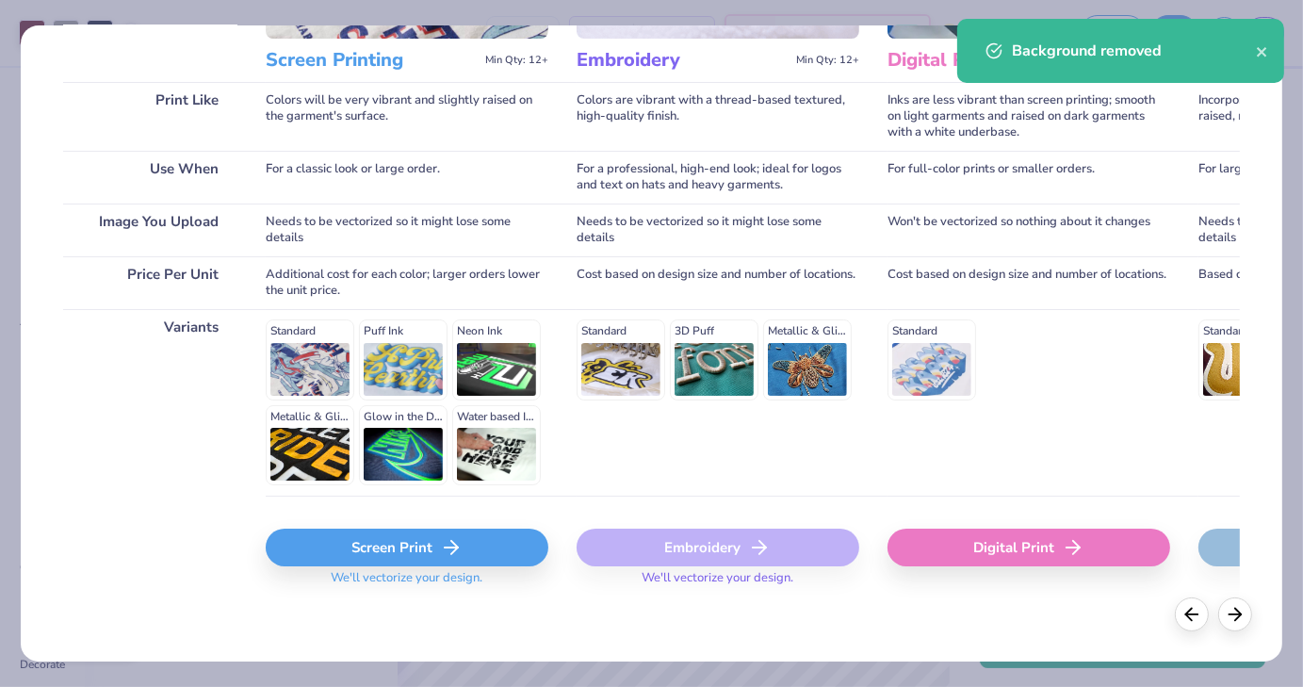
click at [453, 544] on polyline at bounding box center [454, 547] width 7 height 13
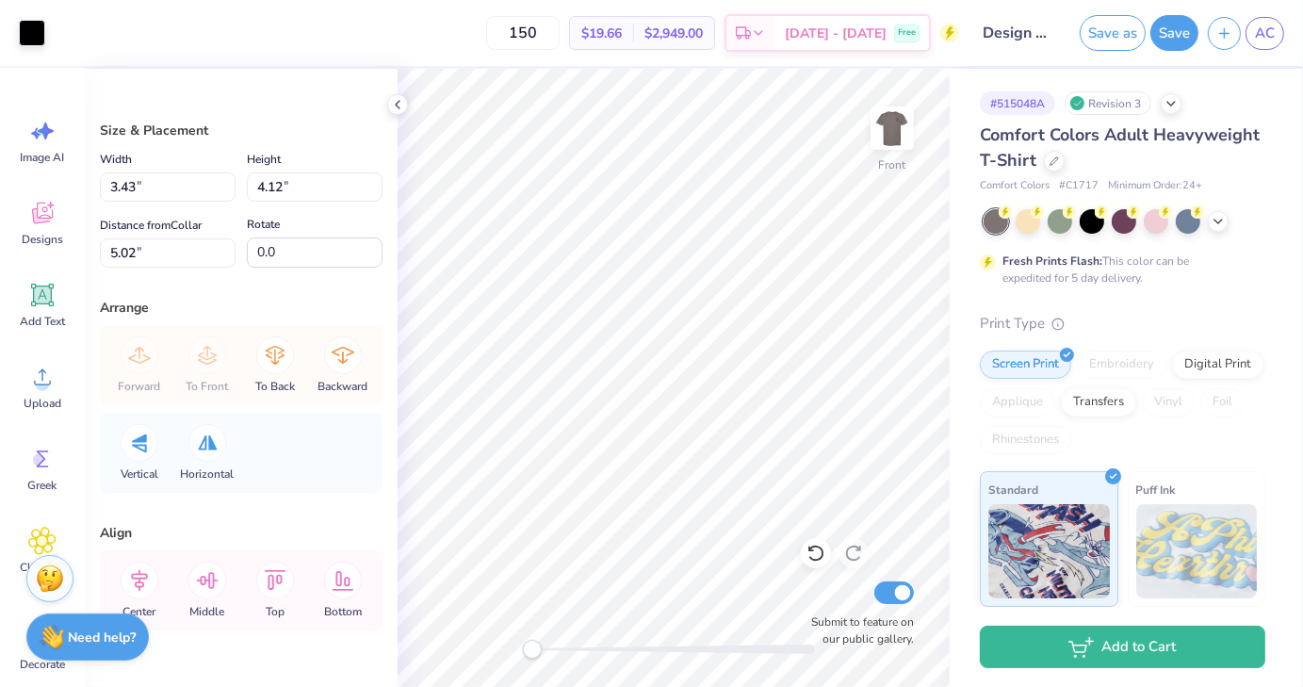
type input "3.43"
type input "4.12"
click at [675, 638] on li "Send Backward" at bounding box center [690, 630] width 148 height 37
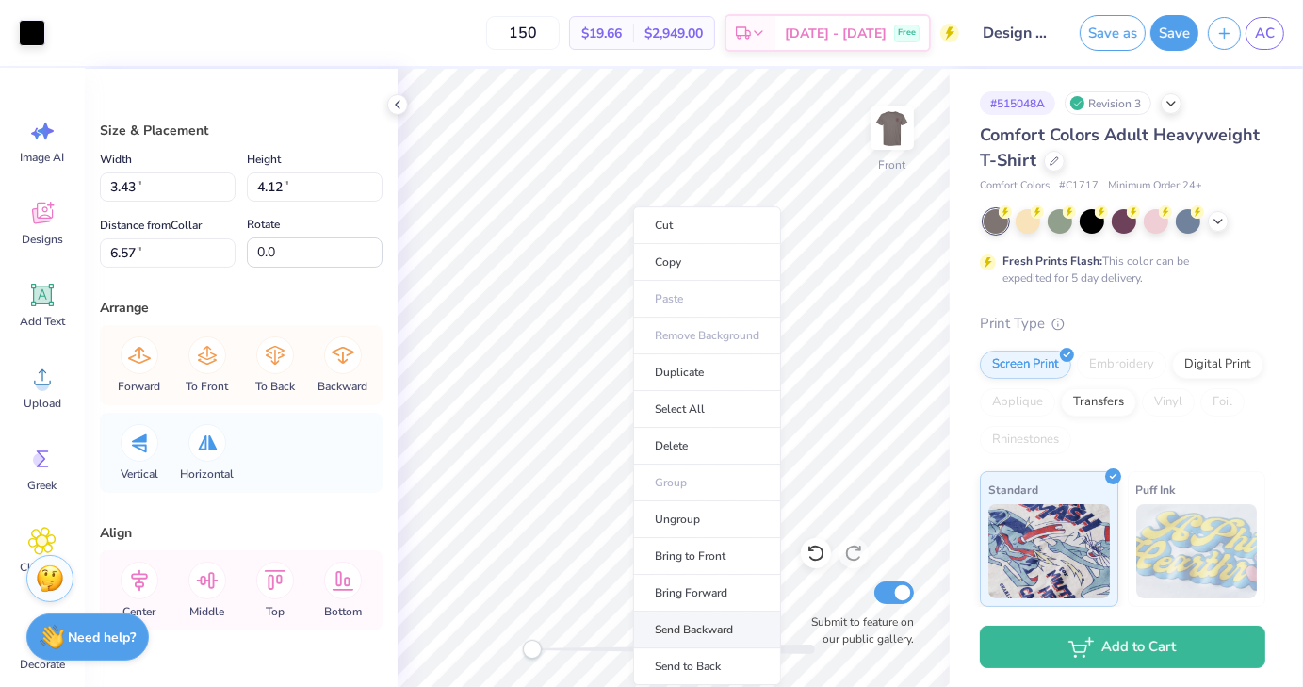
click at [687, 630] on li "Send Backward" at bounding box center [707, 630] width 148 height 37
click at [703, 629] on li "Send Backward" at bounding box center [715, 630] width 148 height 37
click at [715, 617] on li "Send Backward" at bounding box center [720, 630] width 148 height 37
click at [719, 614] on li "Send Backward" at bounding box center [720, 630] width 148 height 37
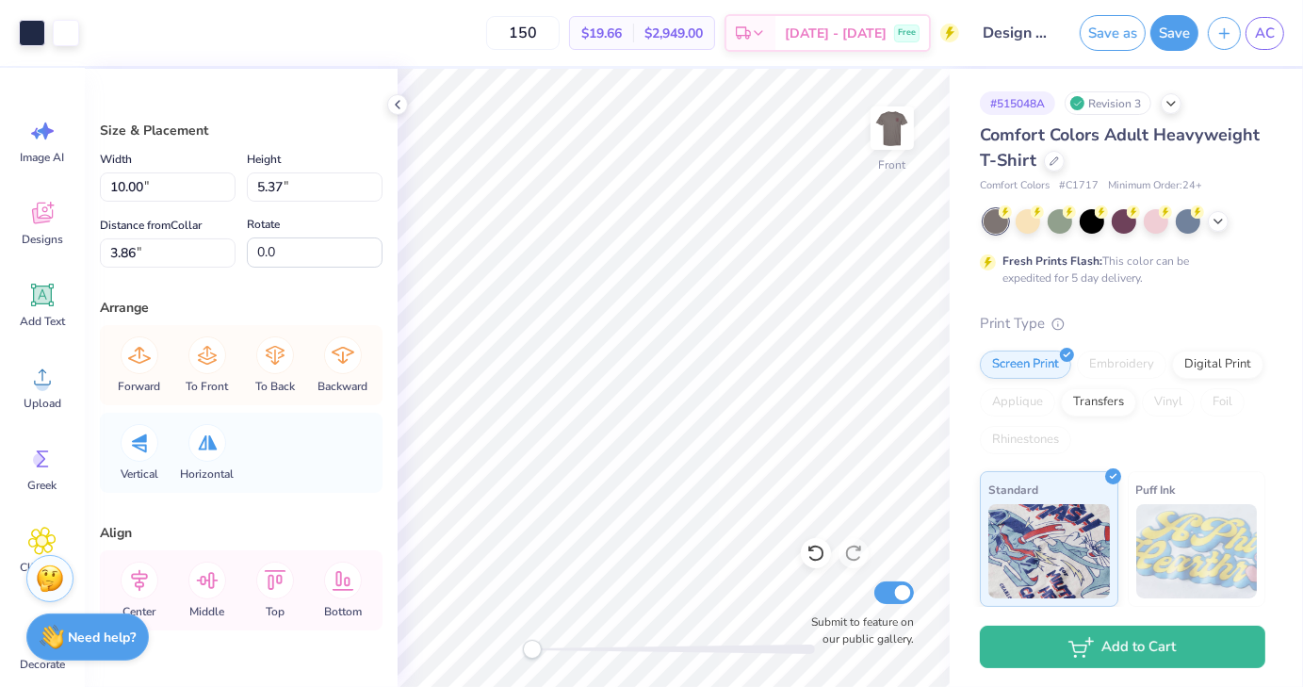
type input "10.00"
type input "5.37"
type input "3.86"
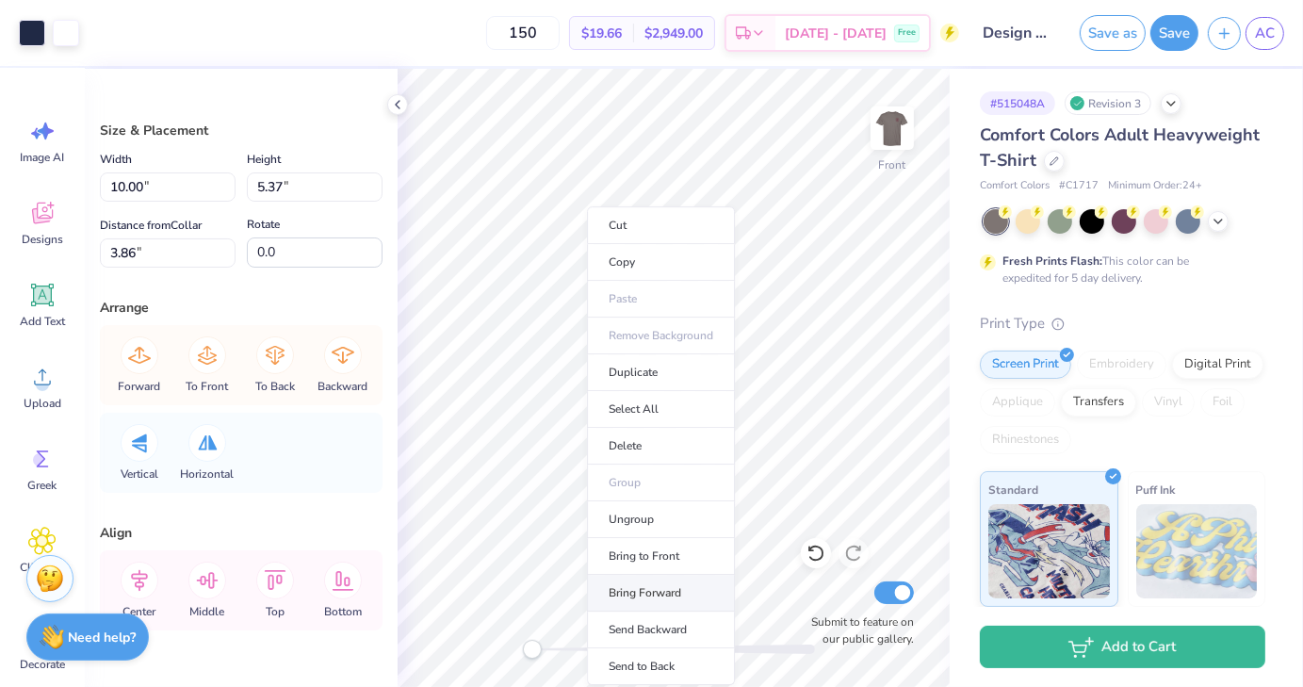
click at [653, 594] on li "Bring Forward" at bounding box center [661, 593] width 148 height 37
click at [652, 555] on li "Bring to Front" at bounding box center [662, 556] width 148 height 37
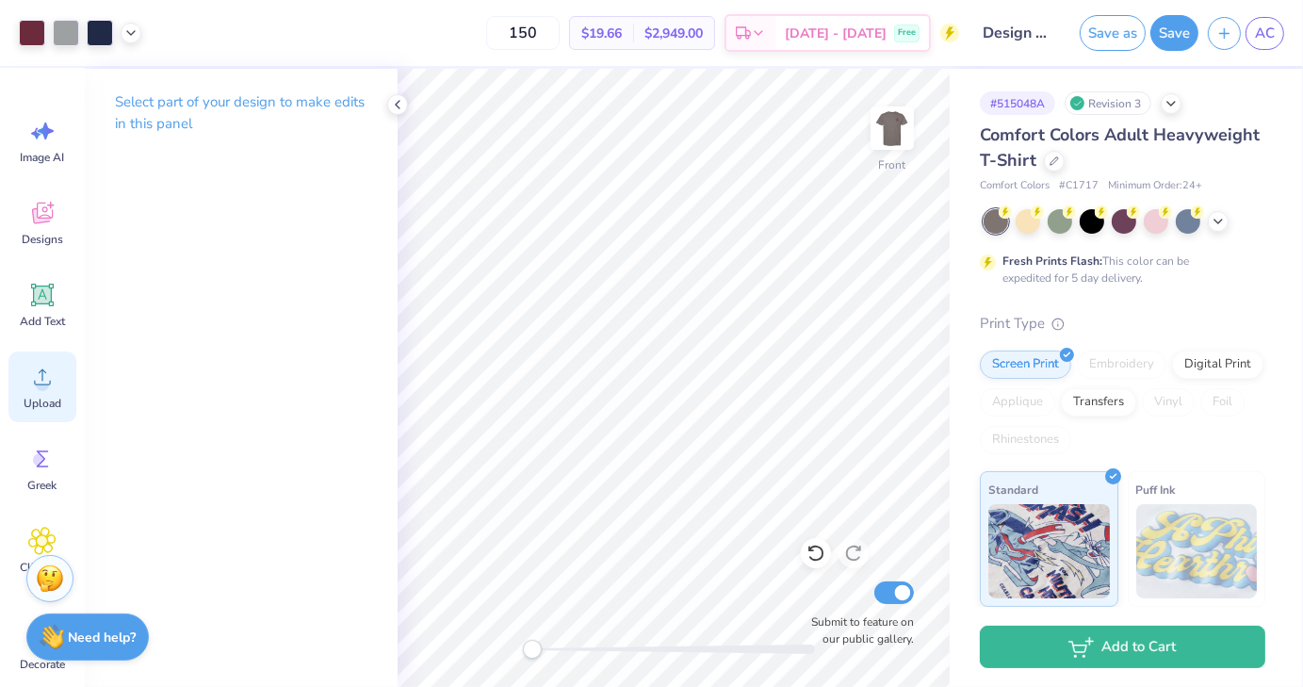
click at [45, 355] on div "Upload" at bounding box center [42, 387] width 68 height 71
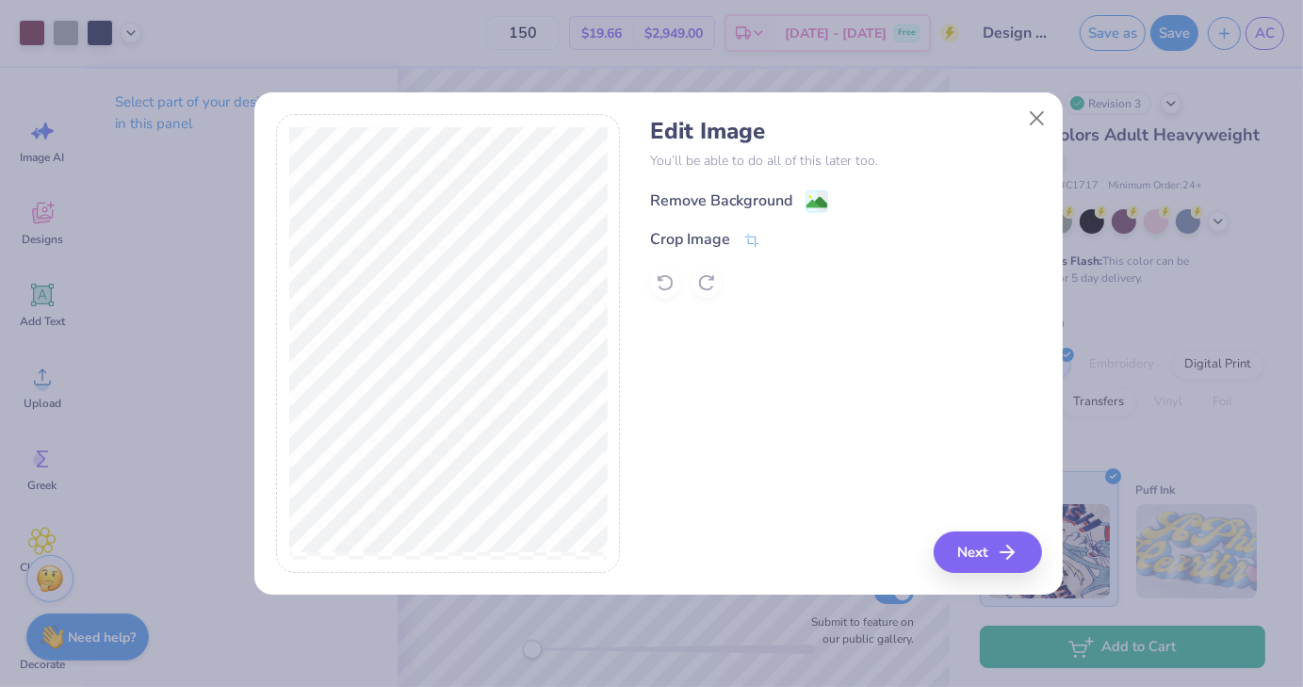
click at [773, 197] on div "Remove Background" at bounding box center [721, 200] width 142 height 23
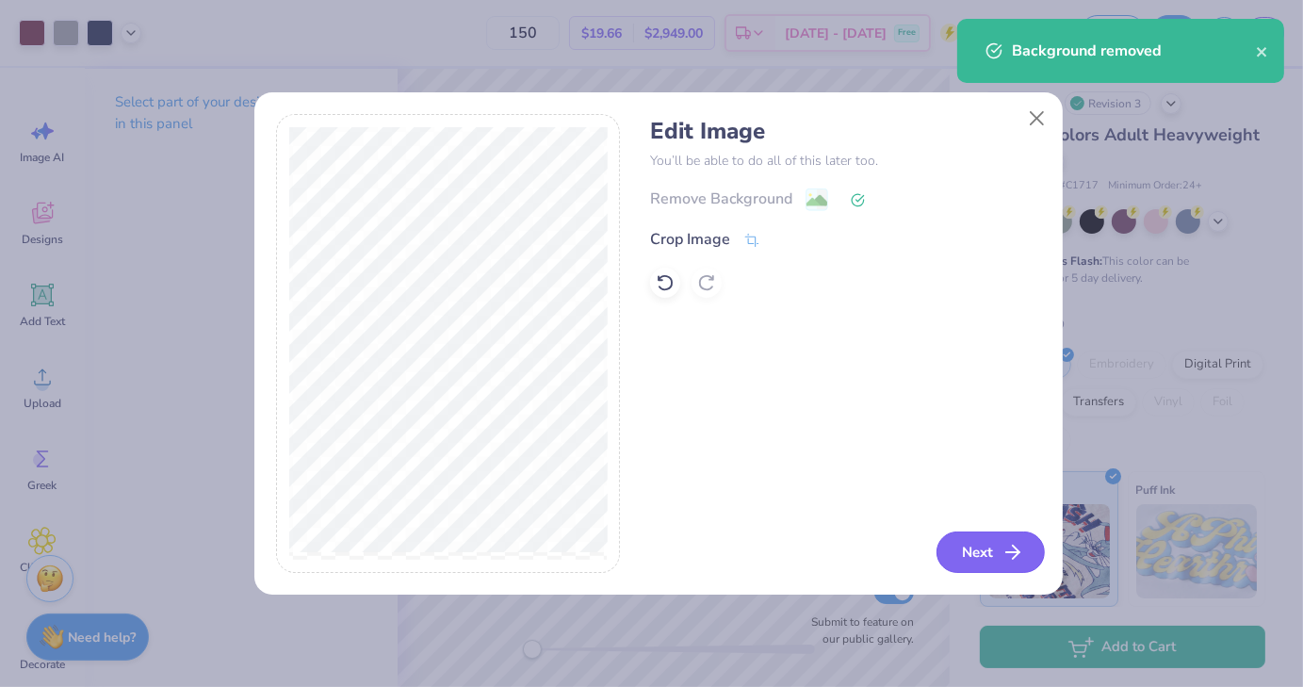
click at [978, 553] on button "Next" at bounding box center [991, 551] width 108 height 41
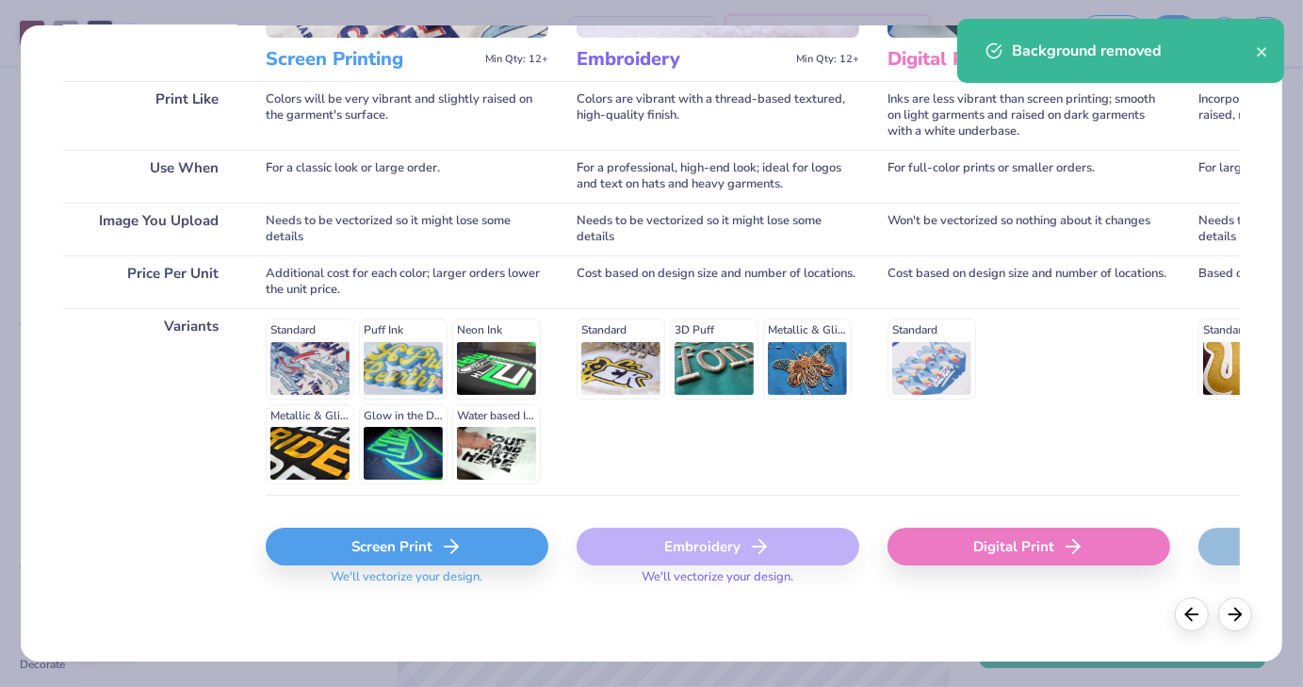
scroll to position [252, 0]
click at [404, 543] on div "Screen Print" at bounding box center [407, 546] width 283 height 38
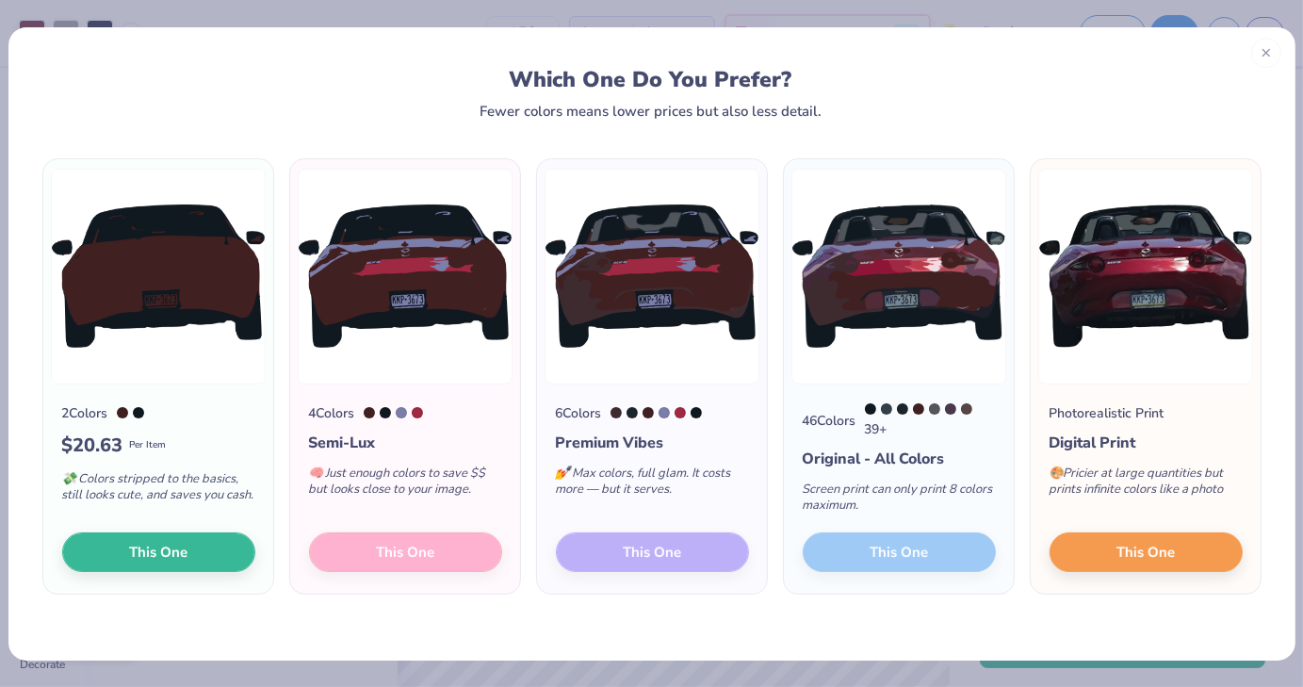
click at [153, 519] on div "💸 Colors stripped to the basics, still looks cute, and saves you cash." at bounding box center [158, 491] width 193 height 62
click at [147, 544] on span "This One" at bounding box center [158, 549] width 58 height 22
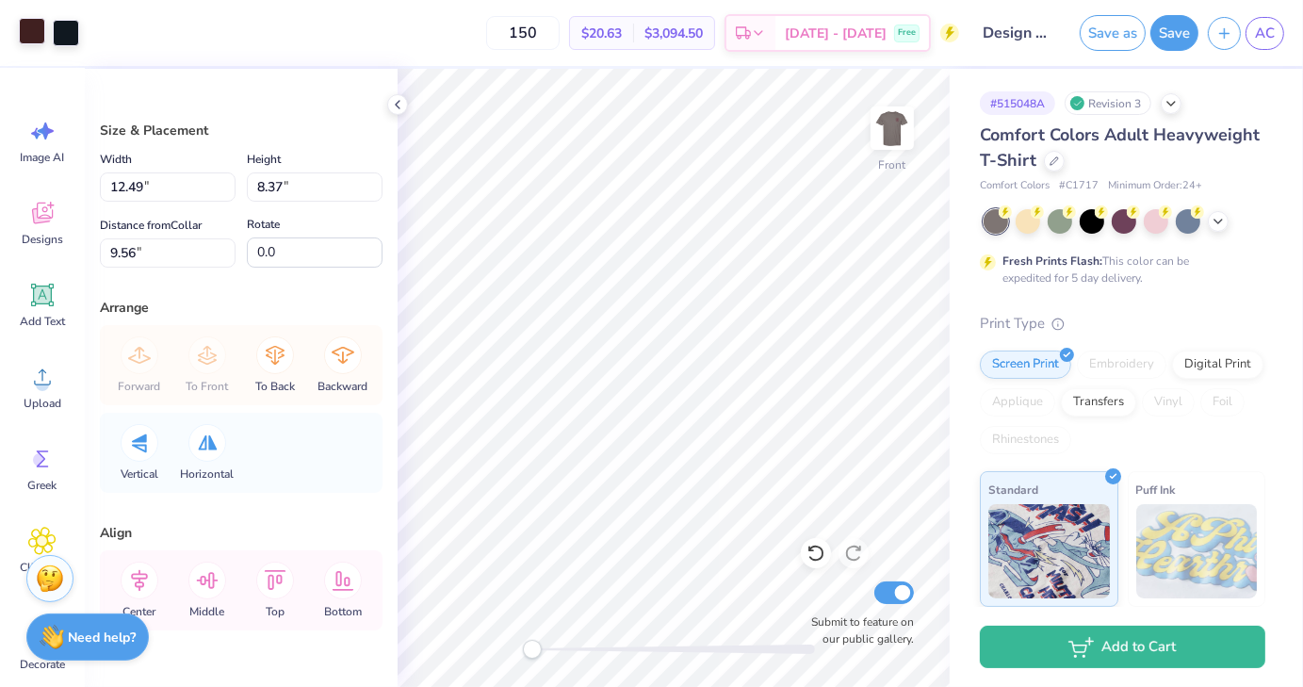
click at [40, 35] on div at bounding box center [32, 31] width 26 height 26
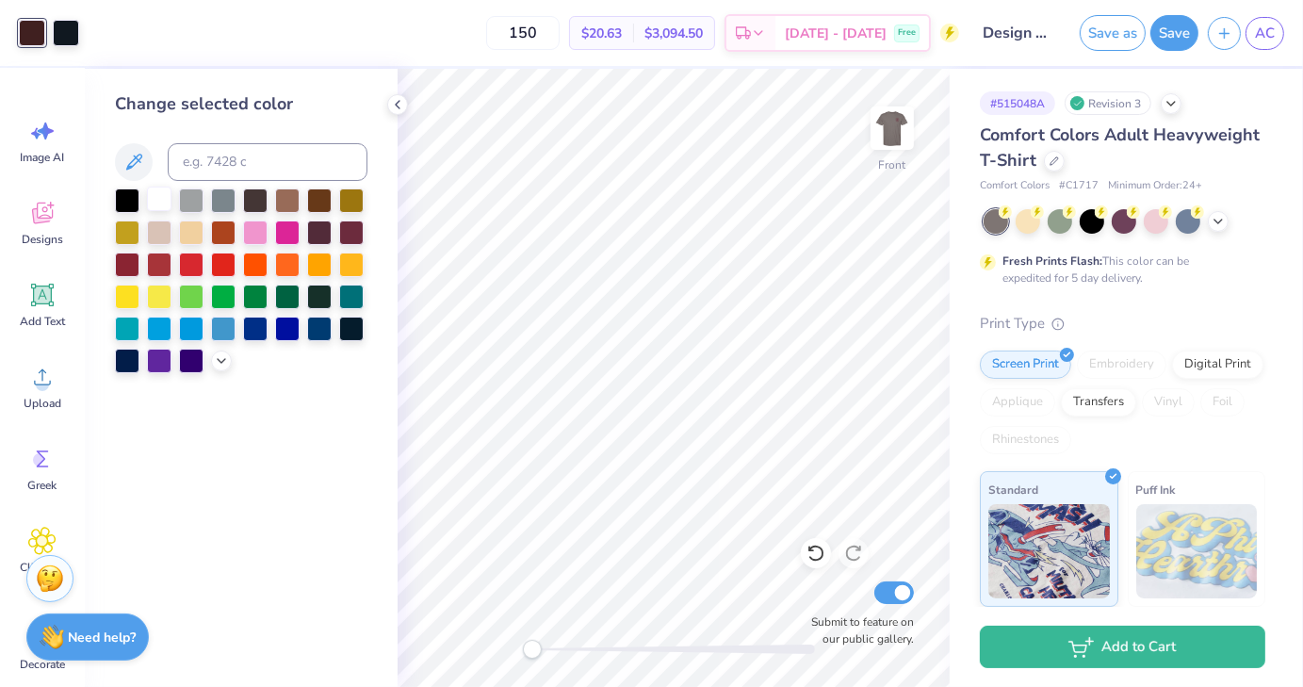
click at [162, 199] on div at bounding box center [159, 199] width 25 height 25
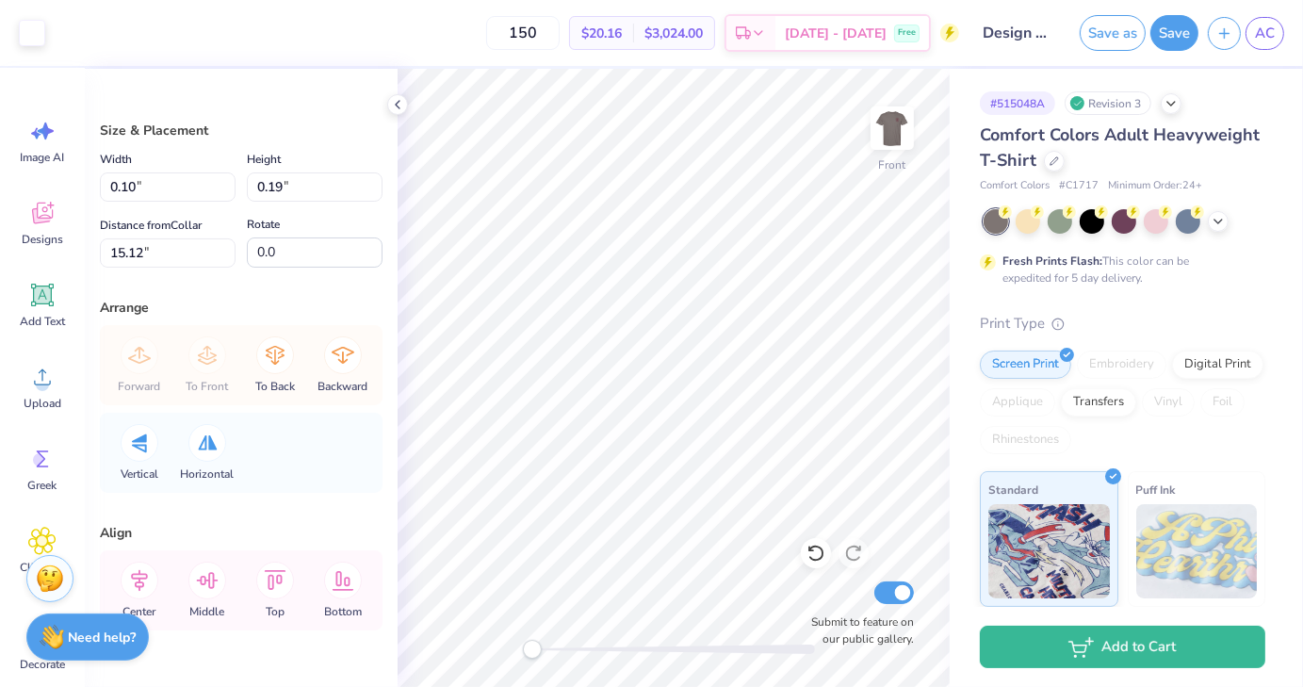
type input "1.94"
type input "0.72"
type input "14.79"
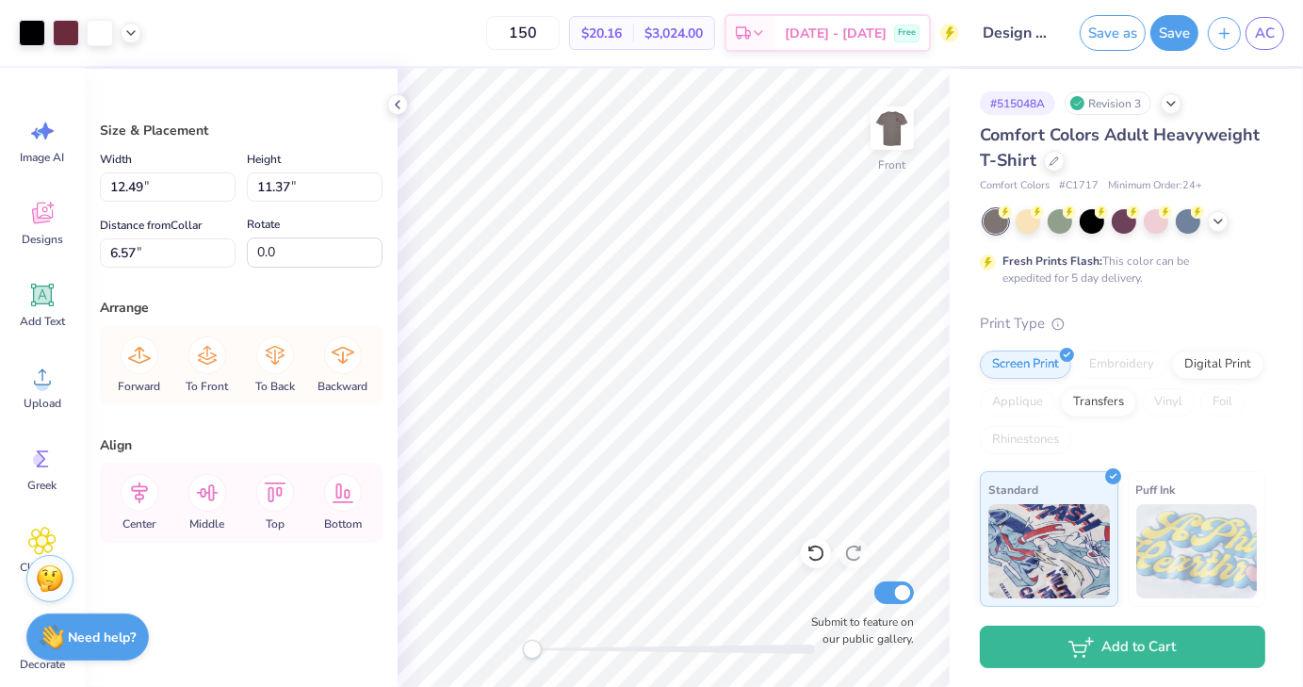
type input "13.00"
type input "11.82"
type input "0.89"
type input "1.53"
type input "1.03"
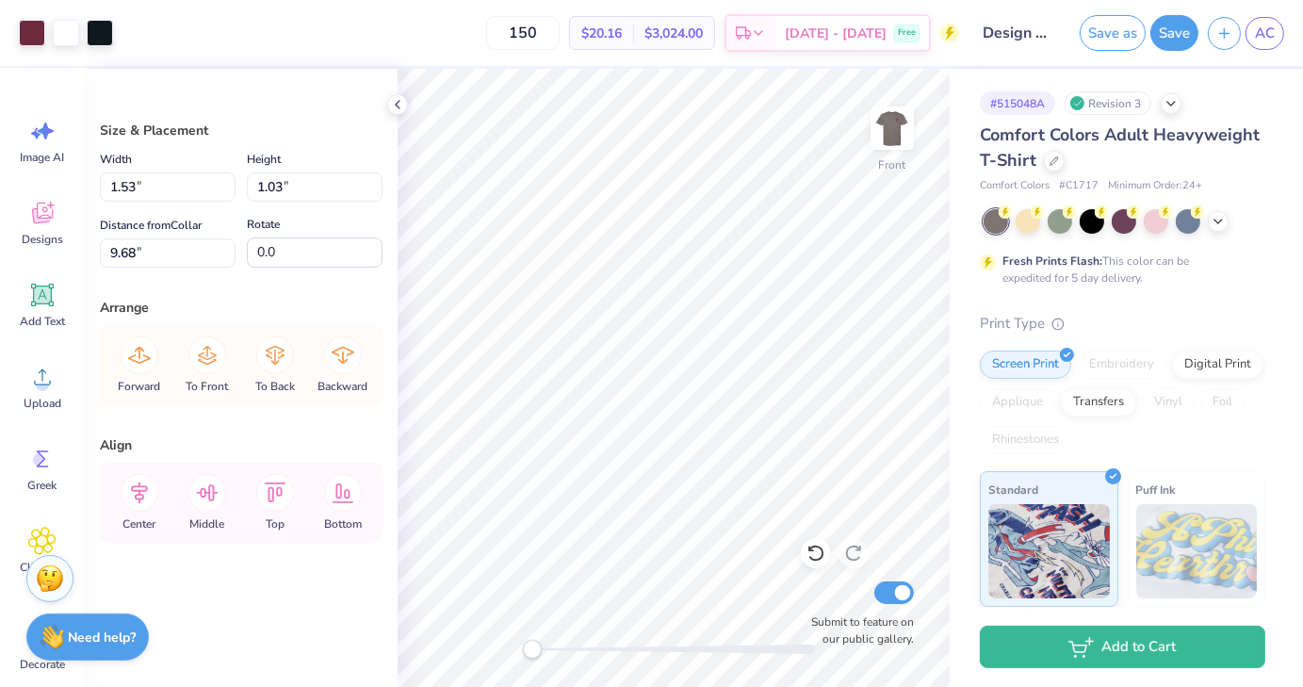
type input "22.25"
type input "3.00"
type input "13.31"
type input "8.12"
type input "14.00"
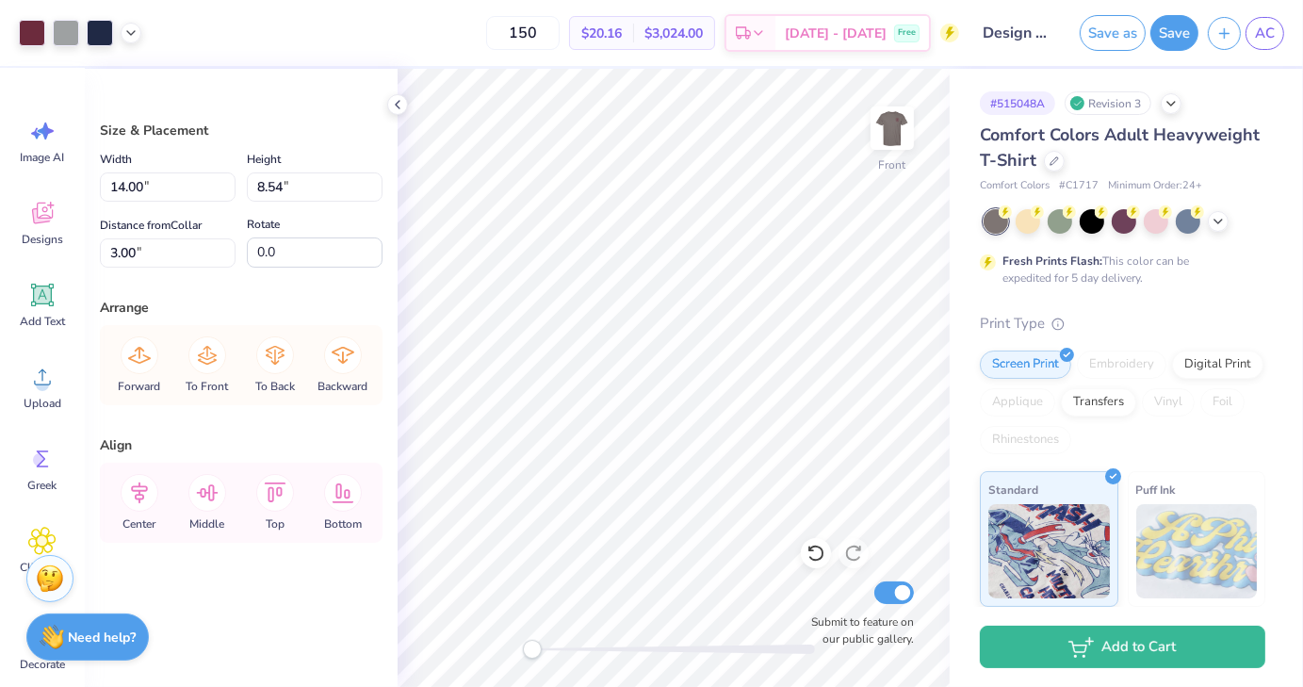
type input "8.54"
type input "10.51"
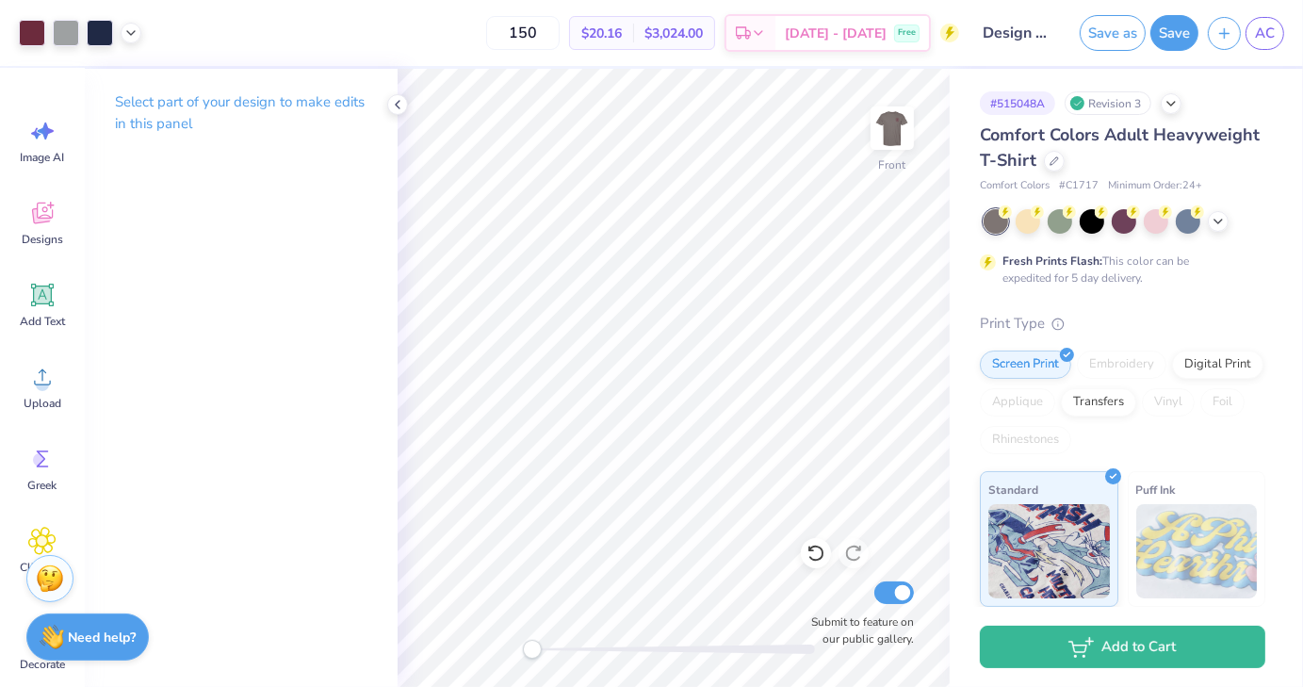
click at [763, 651] on div "Front Submit to feature on our public gallery." at bounding box center [674, 378] width 552 height 618
click at [46, 368] on icon at bounding box center [42, 377] width 28 height 28
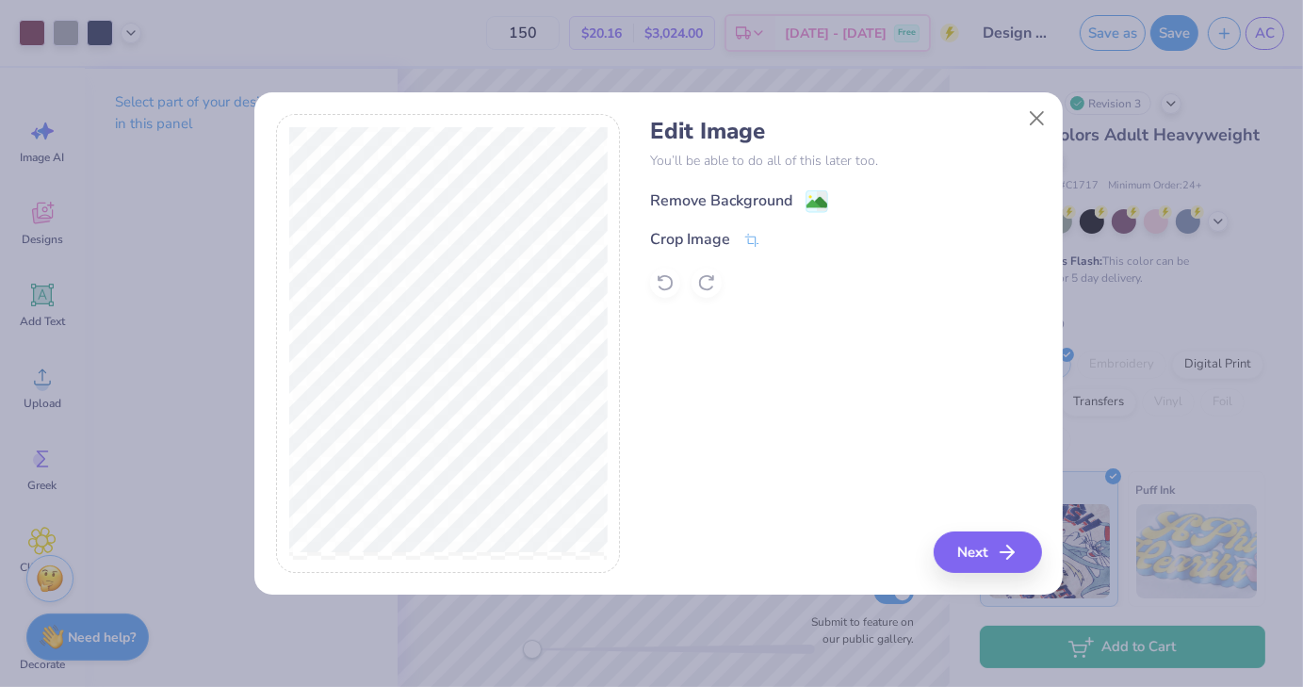
click at [811, 199] on image at bounding box center [817, 202] width 21 height 21
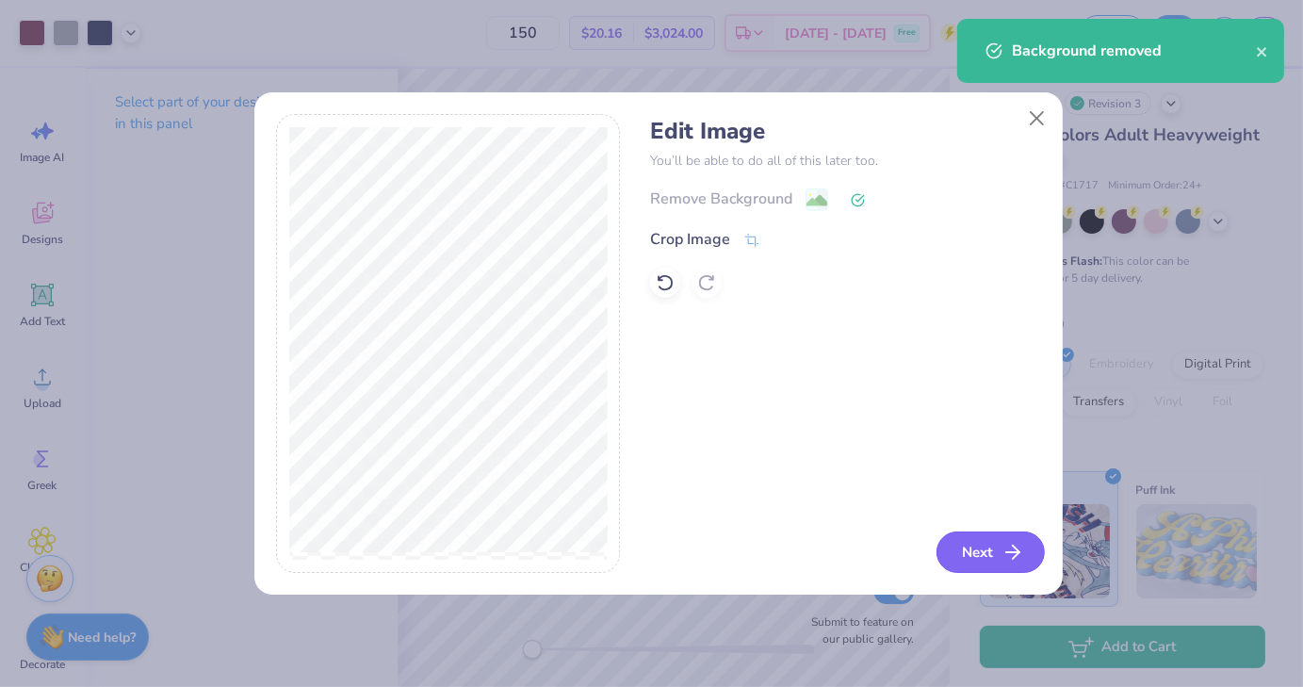
click at [975, 547] on button "Next" at bounding box center [991, 551] width 108 height 41
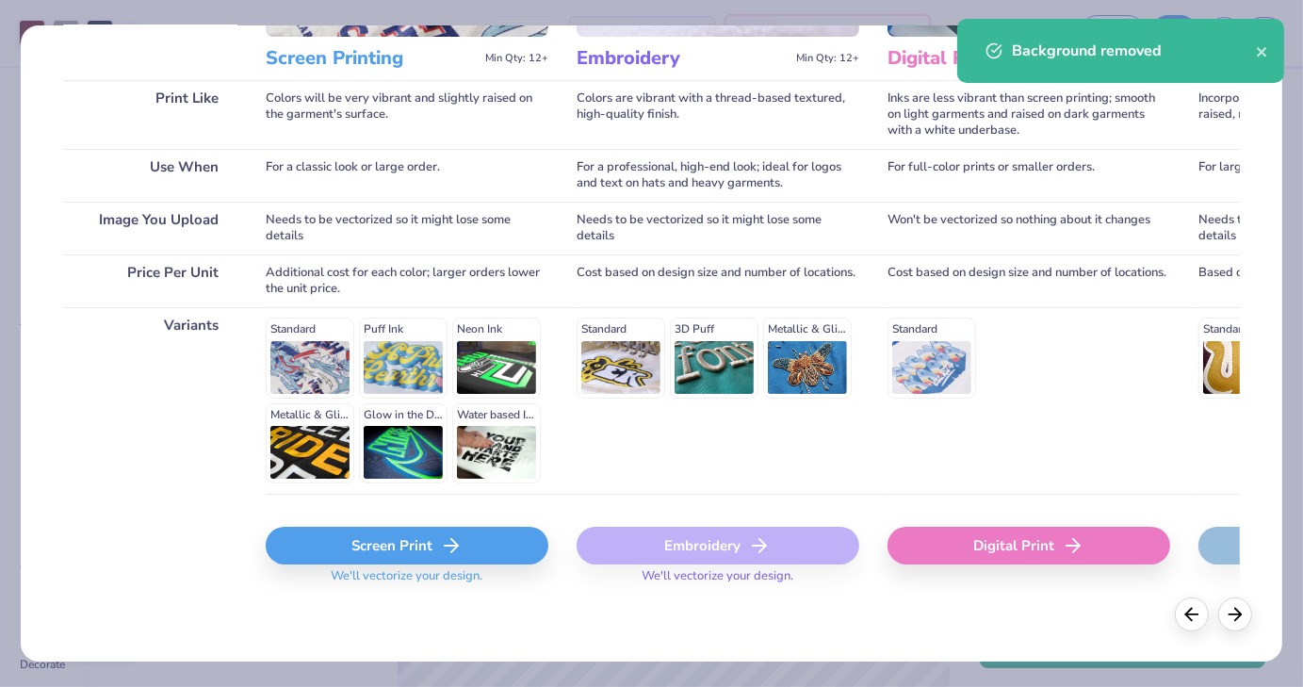
click at [404, 540] on div "Screen Print" at bounding box center [407, 546] width 283 height 38
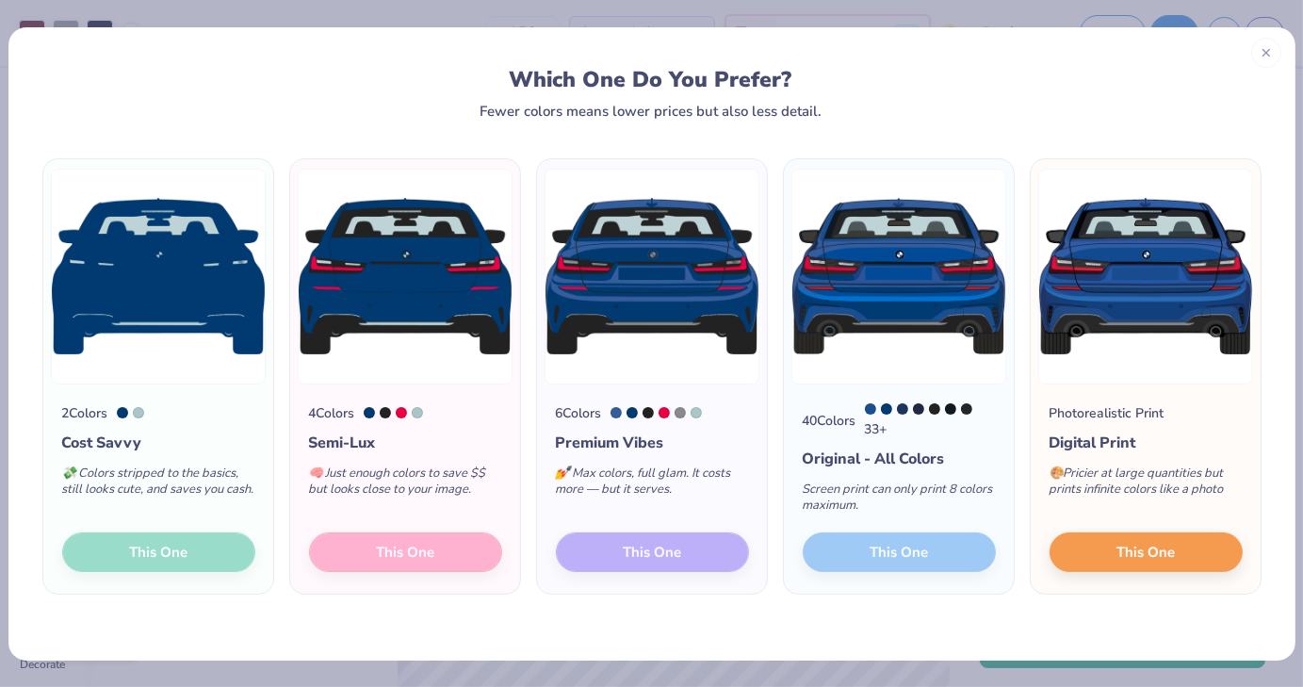
click at [187, 556] on div "2 Colors Cost Savvy 💸 Colors stripped to the basics, still looks cute, and save…" at bounding box center [158, 489] width 230 height 210
click at [188, 295] on img at bounding box center [158, 277] width 215 height 216
click at [144, 540] on div "2 Colors Cost Savvy 💸 Colors stripped to the basics, still looks cute, and save…" at bounding box center [158, 489] width 230 height 210
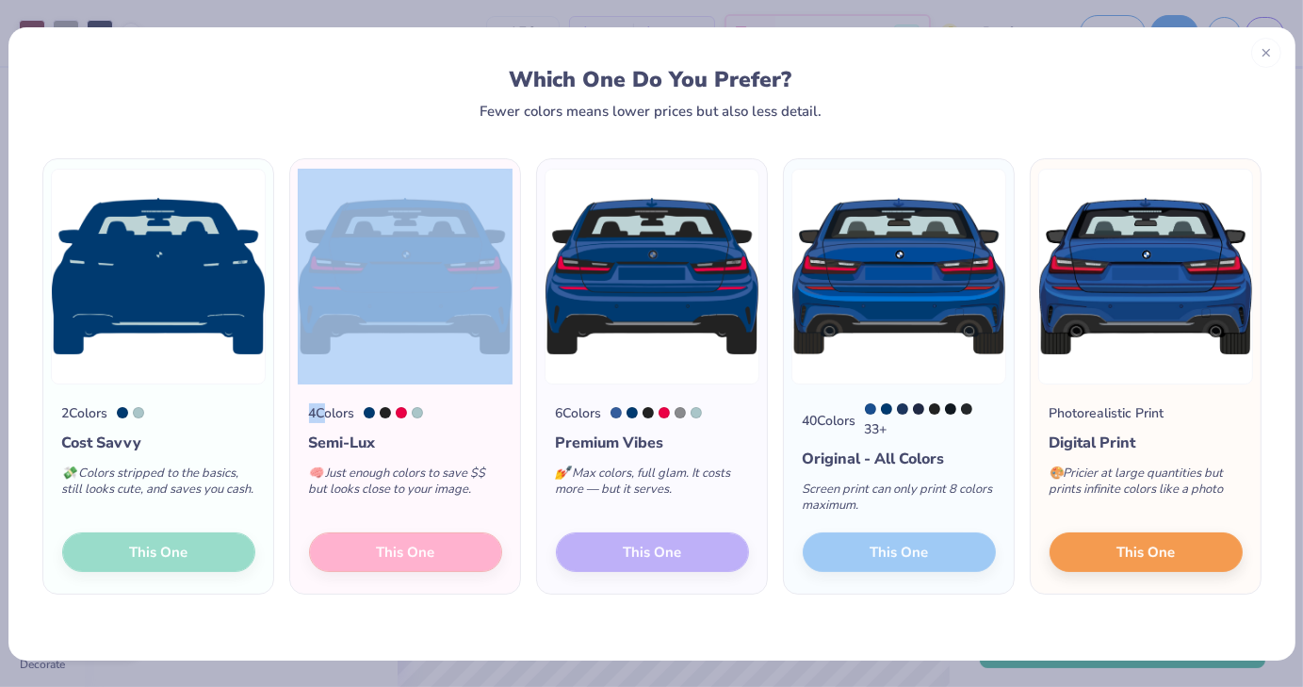
click at [144, 540] on div "2 Colors Cost Savvy 💸 Colors stripped to the basics, still looks cute, and save…" at bounding box center [158, 489] width 230 height 210
click at [190, 362] on img at bounding box center [158, 277] width 215 height 216
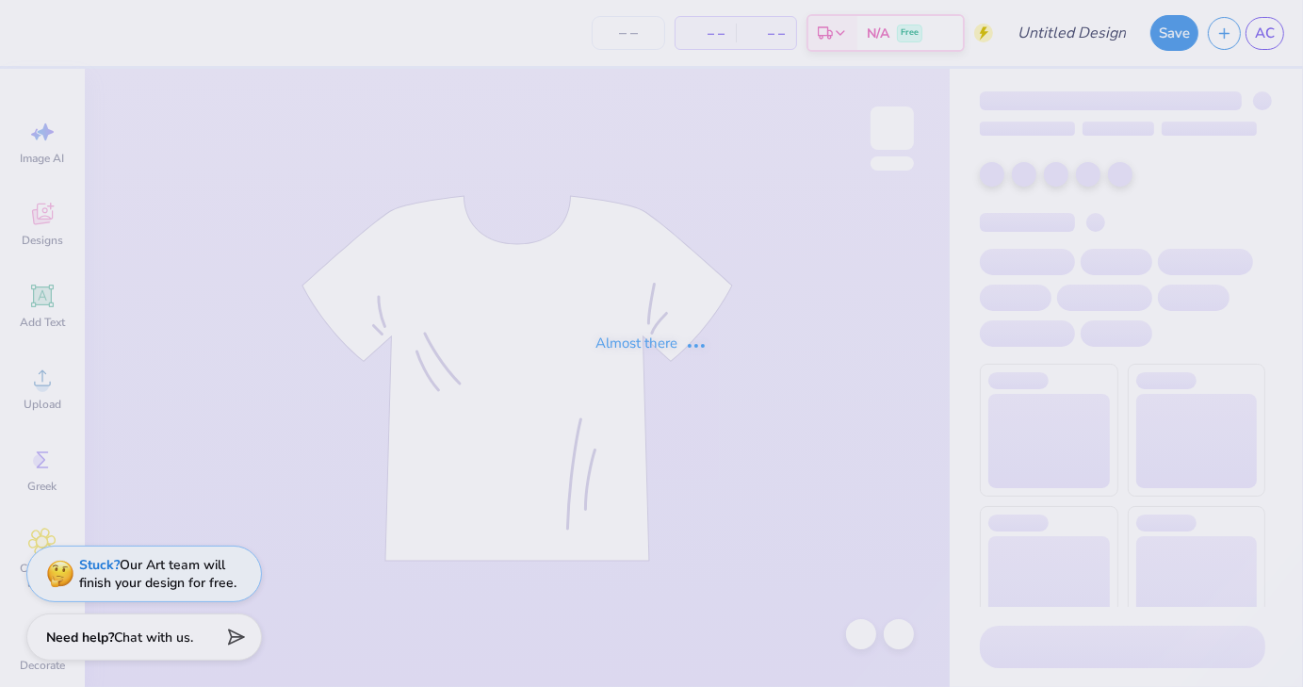
type input "Design three"
type input "150"
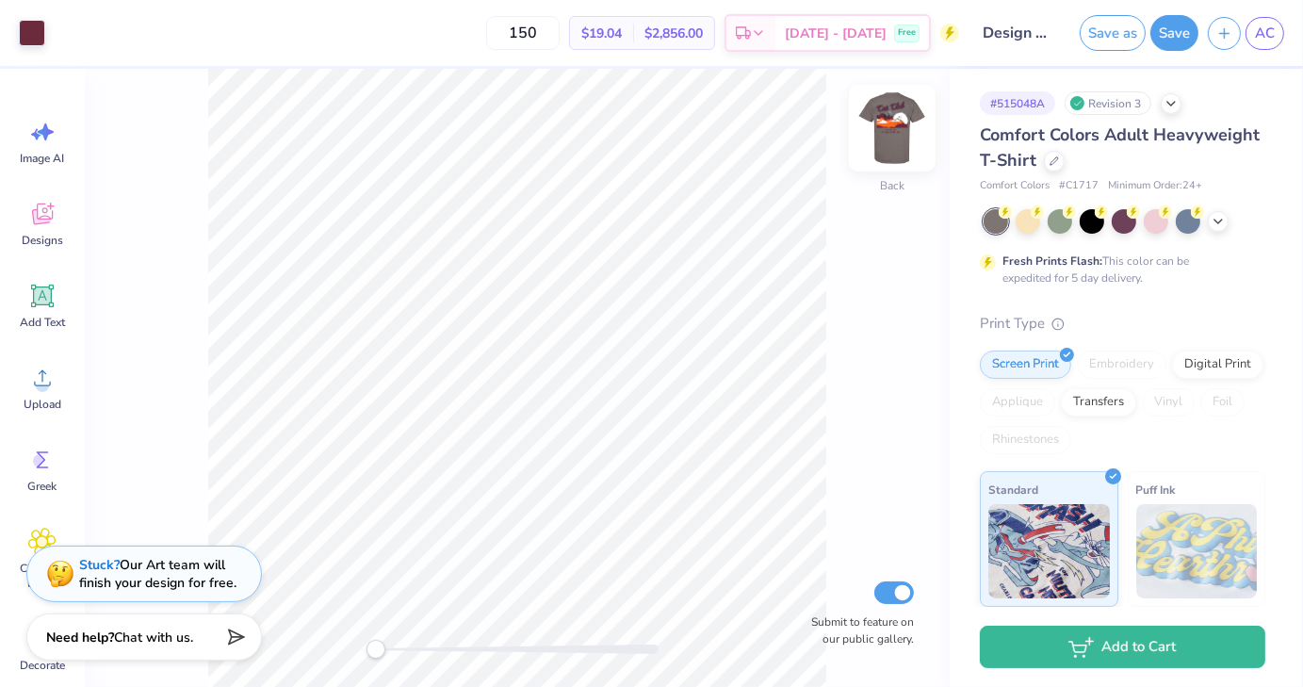
click at [884, 133] on img at bounding box center [892, 127] width 75 height 75
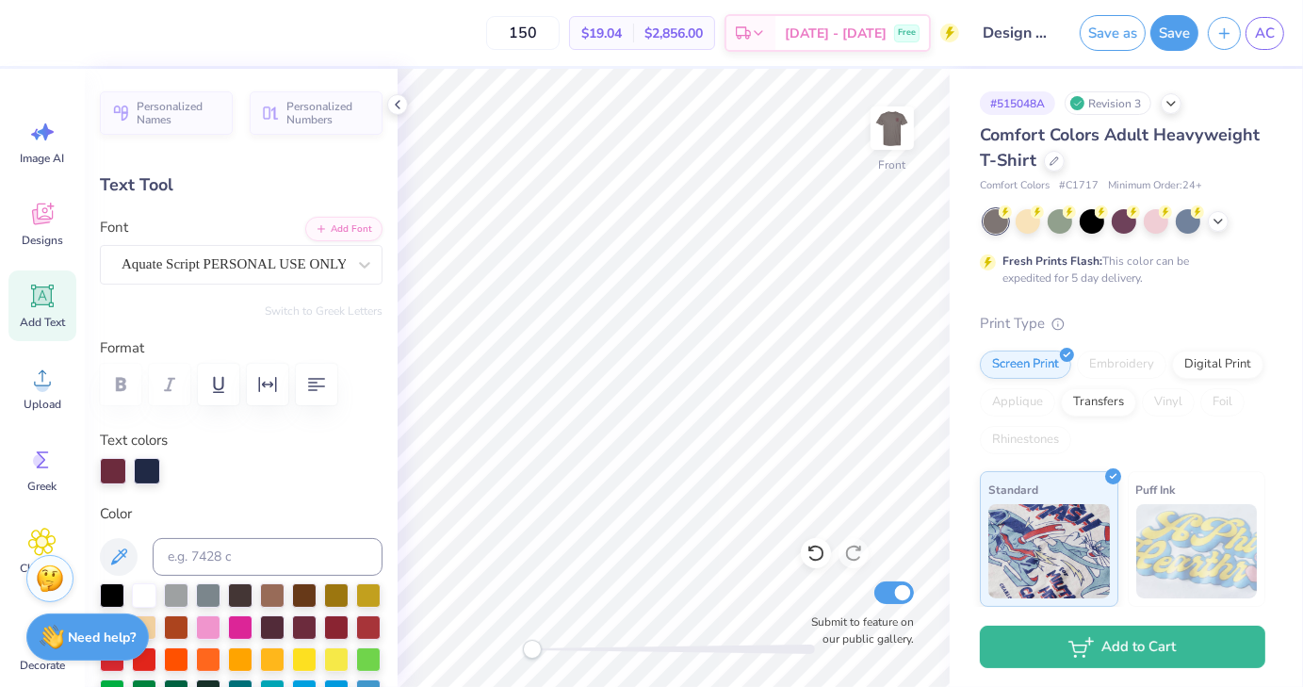
type input "0.0"
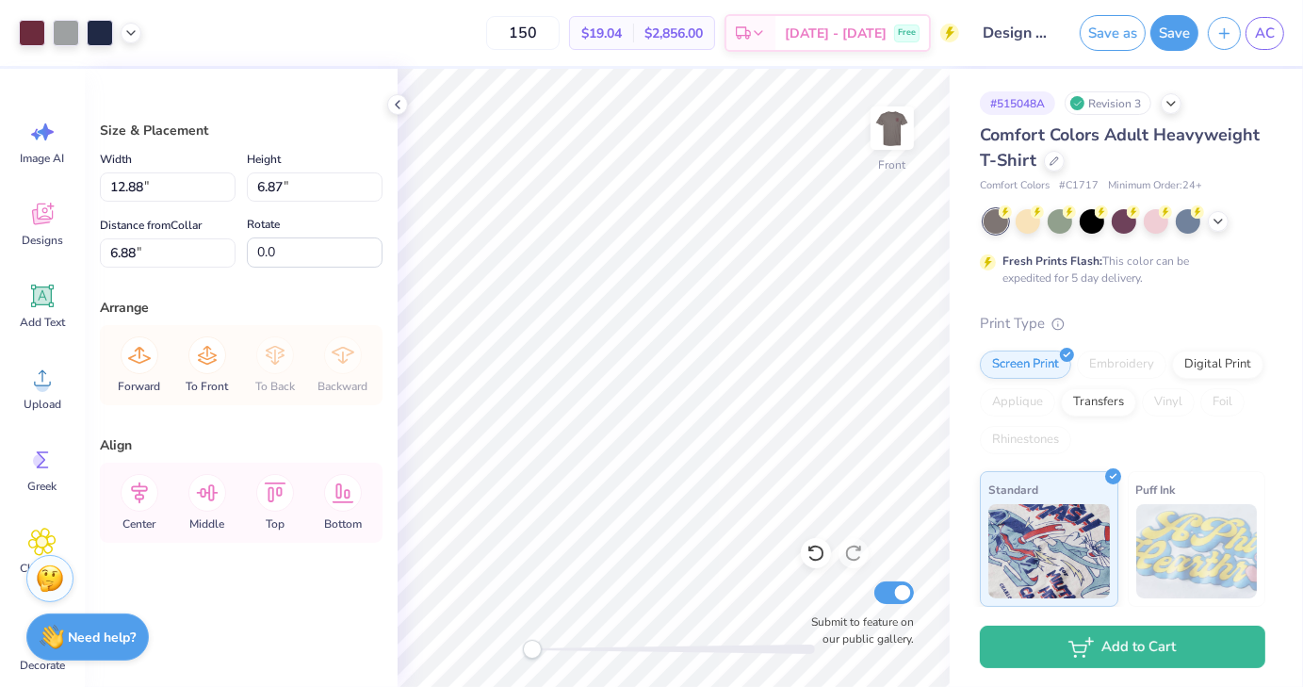
type input "3.00"
type input "13.41"
type input "7.15"
type input "14.12"
type input "7.53"
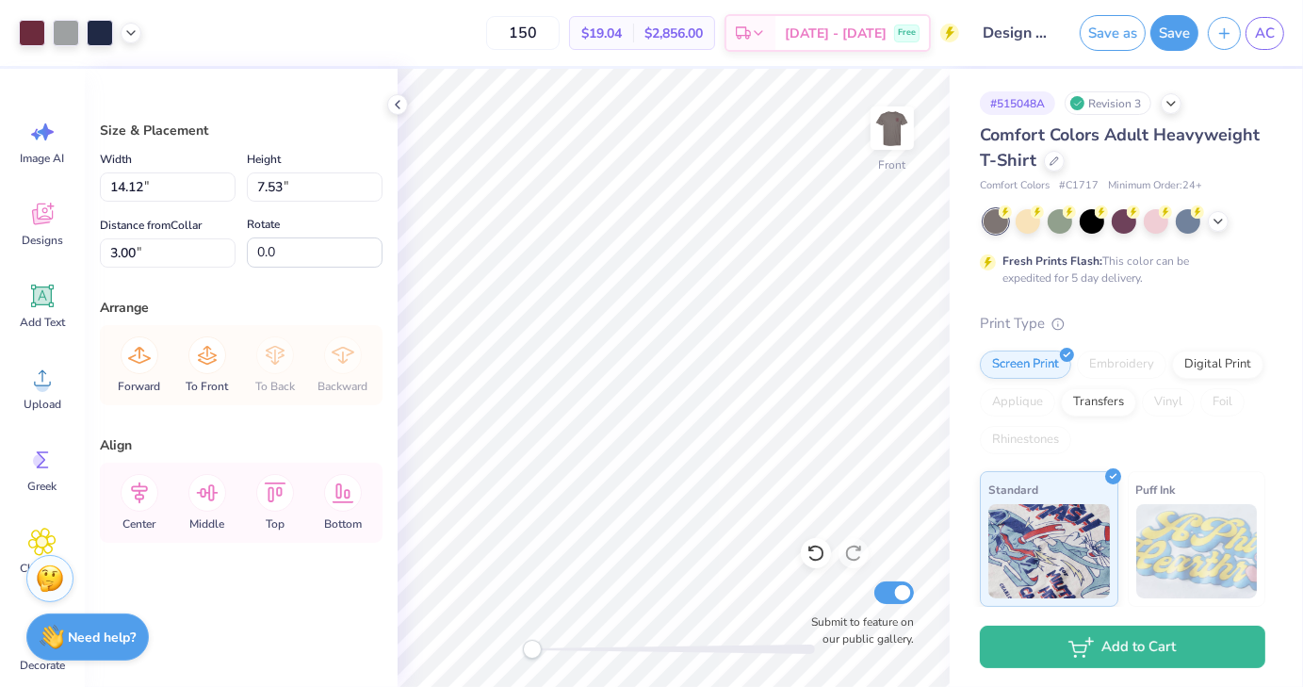
click at [961, 452] on div "# 515048A Revision 3 Comfort Colors Adult Heavyweight T-Shirt Comfort Colors # …" at bounding box center [1126, 483] width 353 height 828
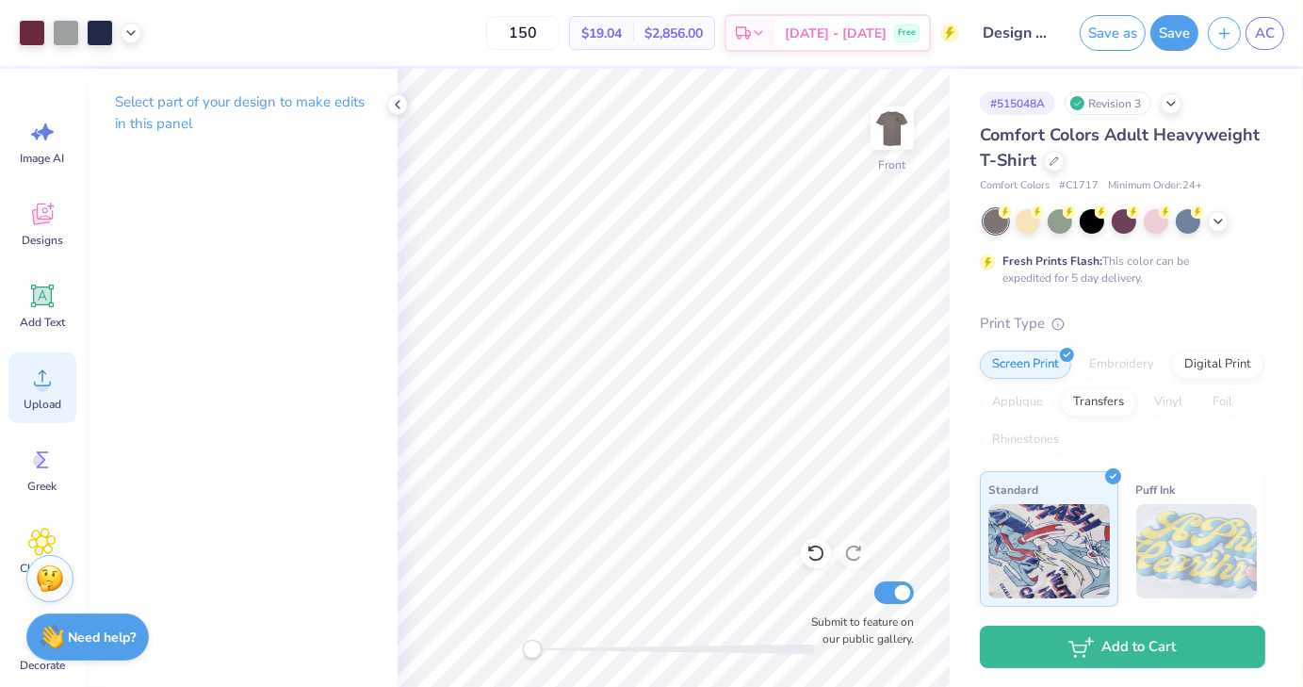
click at [40, 402] on span "Upload" at bounding box center [43, 404] width 38 height 15
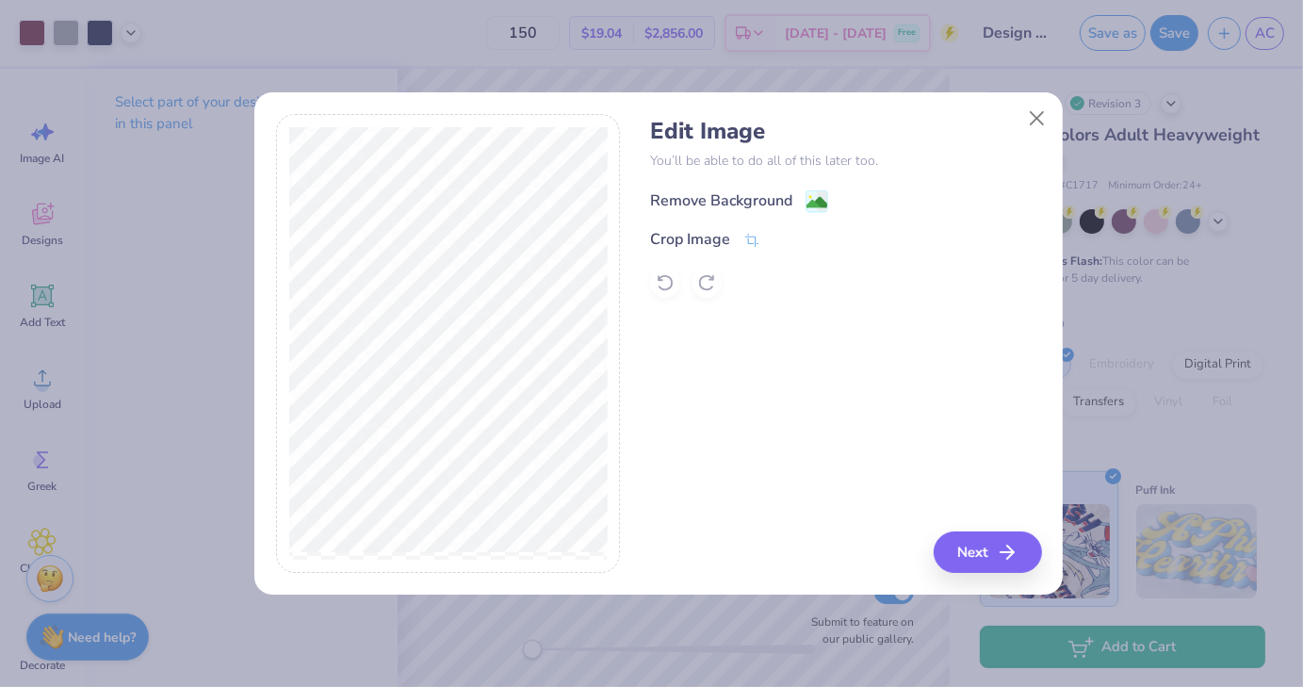
click at [818, 191] on g at bounding box center [818, 201] width 23 height 23
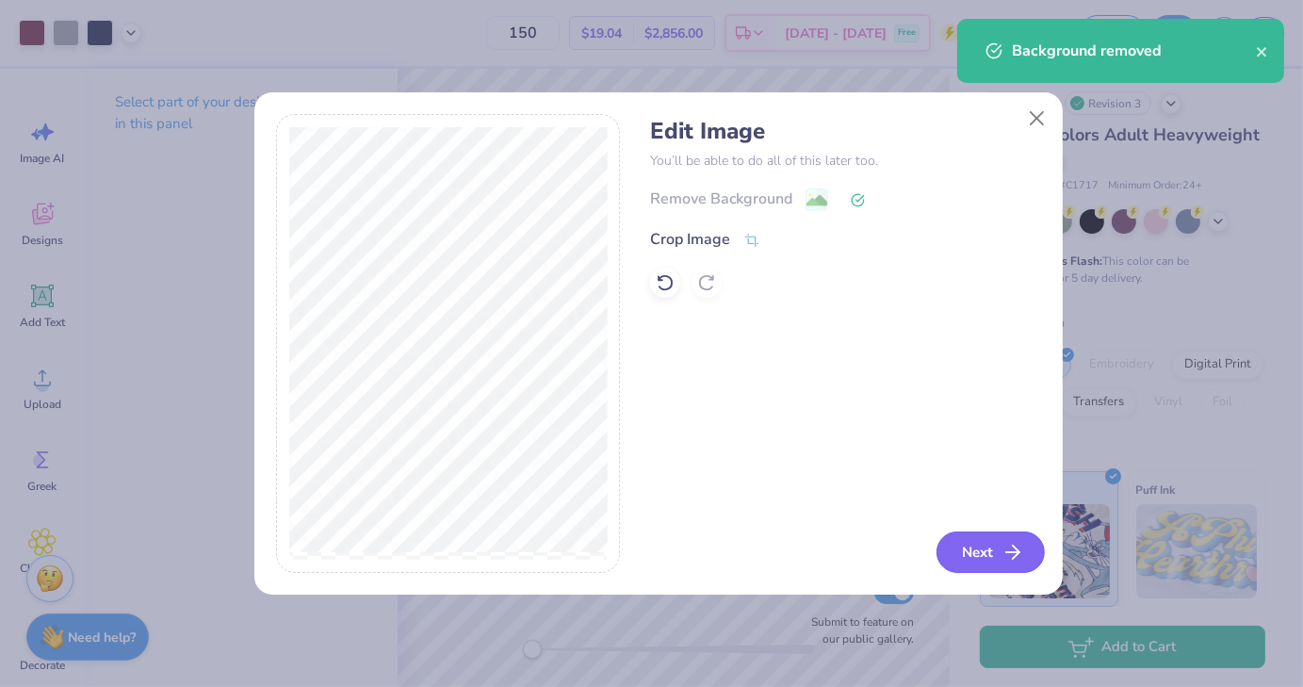
click at [995, 540] on button "Next" at bounding box center [991, 551] width 108 height 41
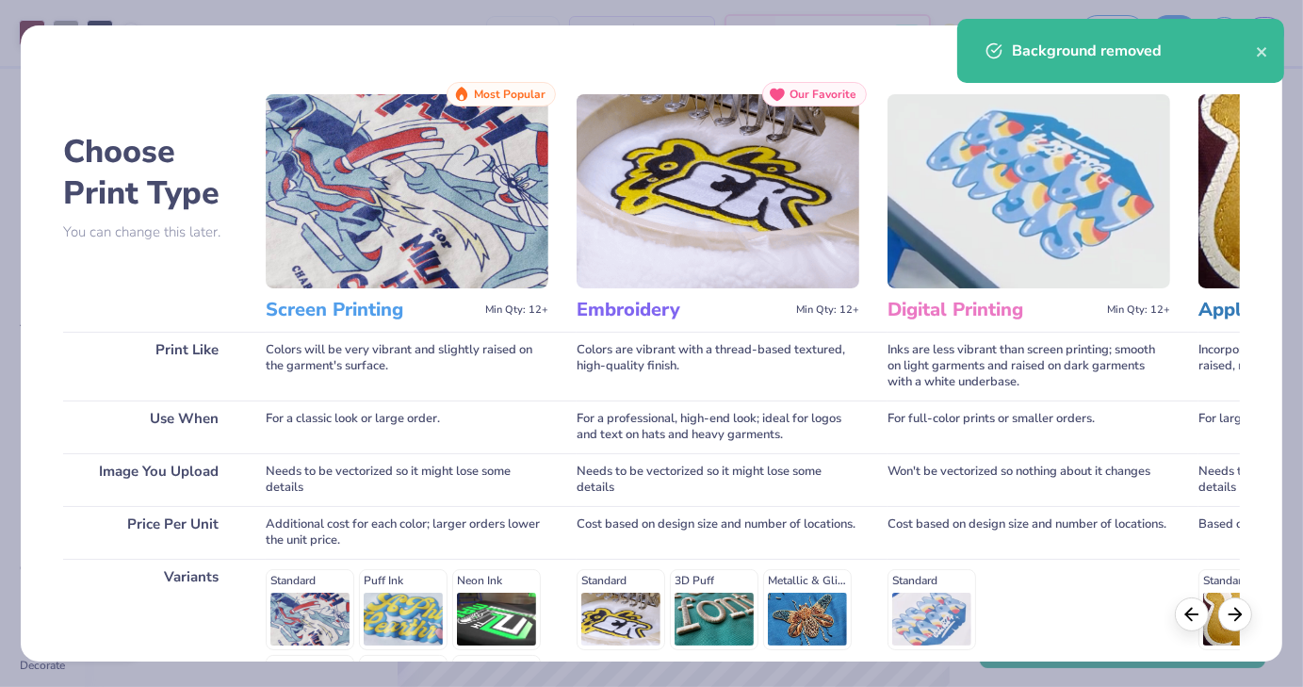
scroll to position [252, 0]
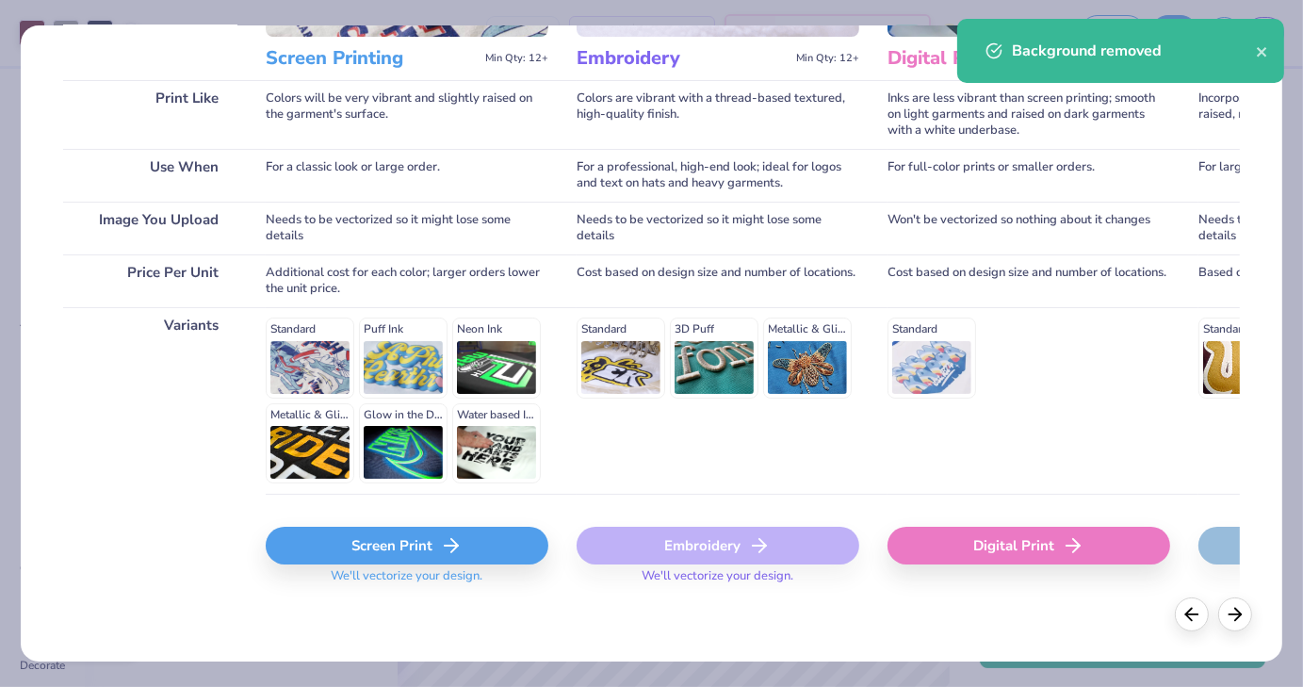
click at [371, 530] on div "Screen Print" at bounding box center [407, 546] width 283 height 38
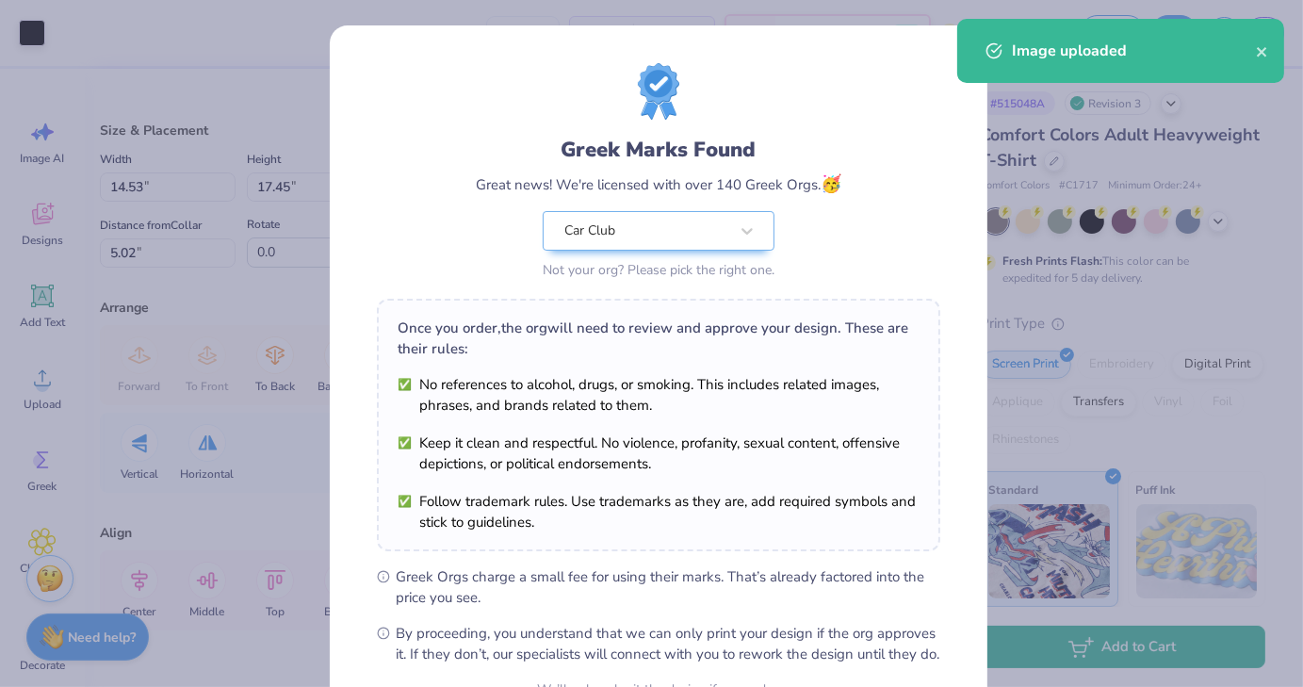
click at [377, 530] on div "Greek Marks Found Great news! We're licensed with over 140 Greek Orgs. 🥳 Car Cl…" at bounding box center [659, 363] width 564 height 601
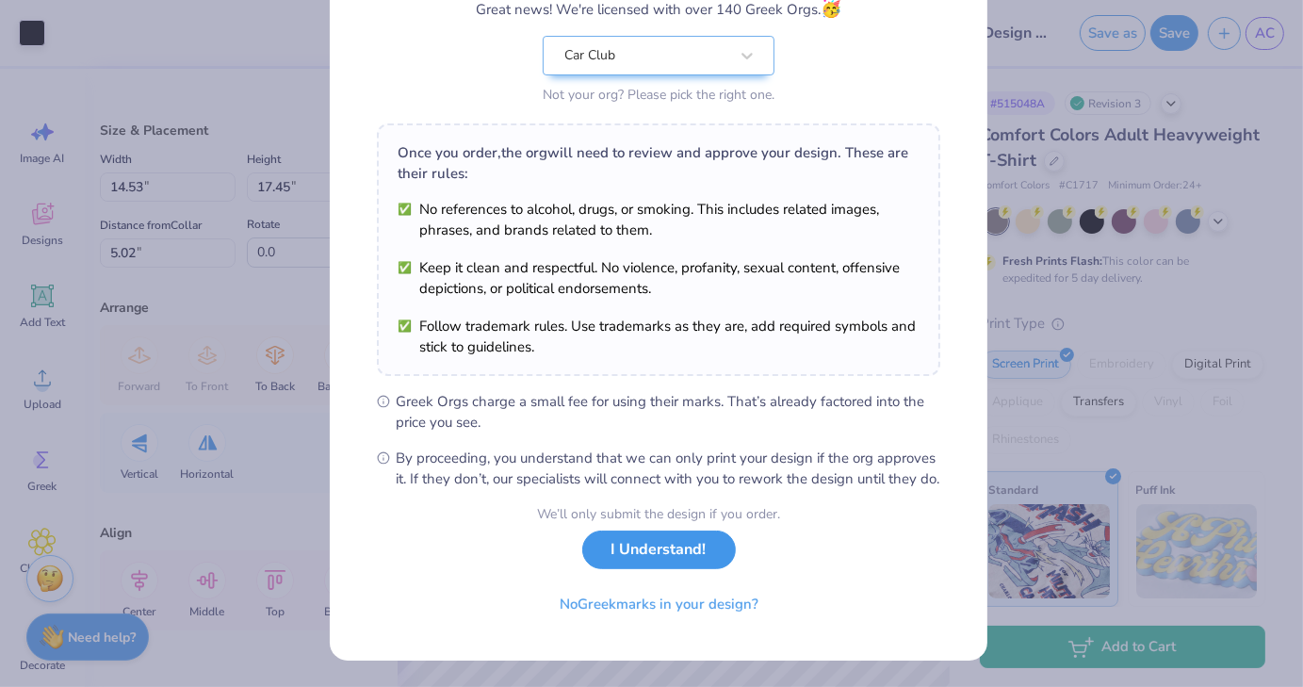
click at [628, 560] on button "I Understand!" at bounding box center [659, 550] width 154 height 39
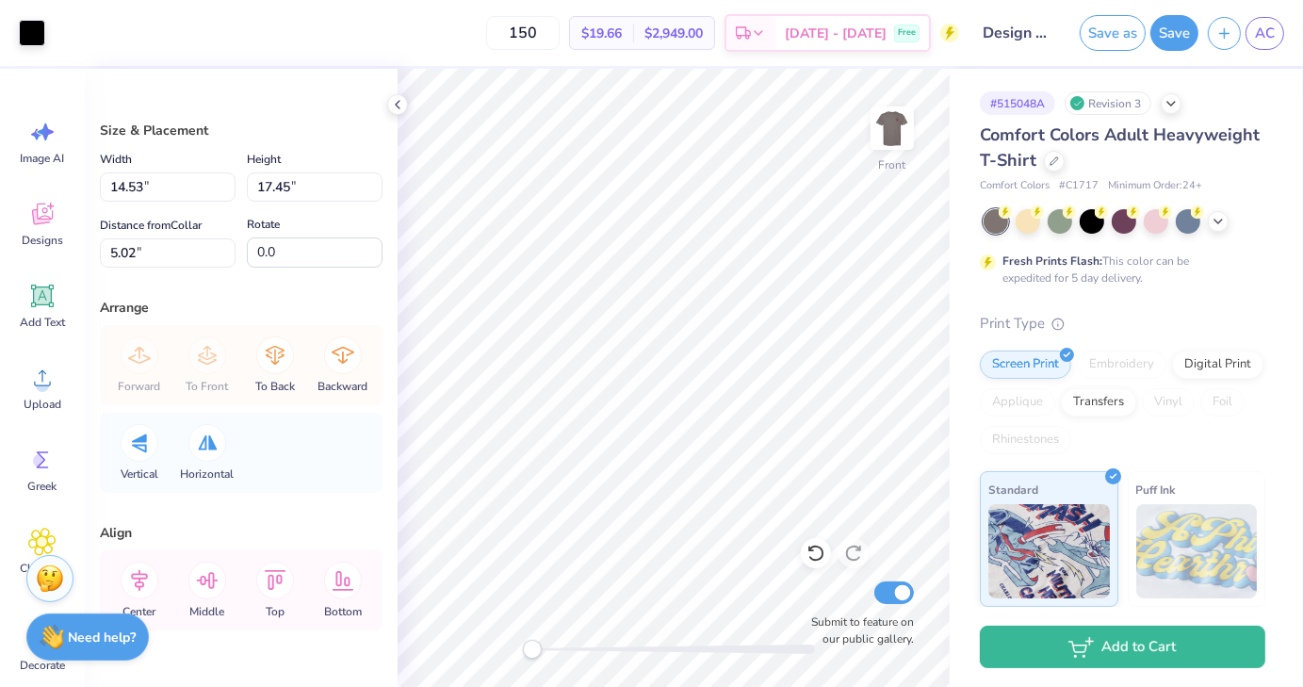
scroll to position [0, 0]
type input "5.49"
type input "6.59"
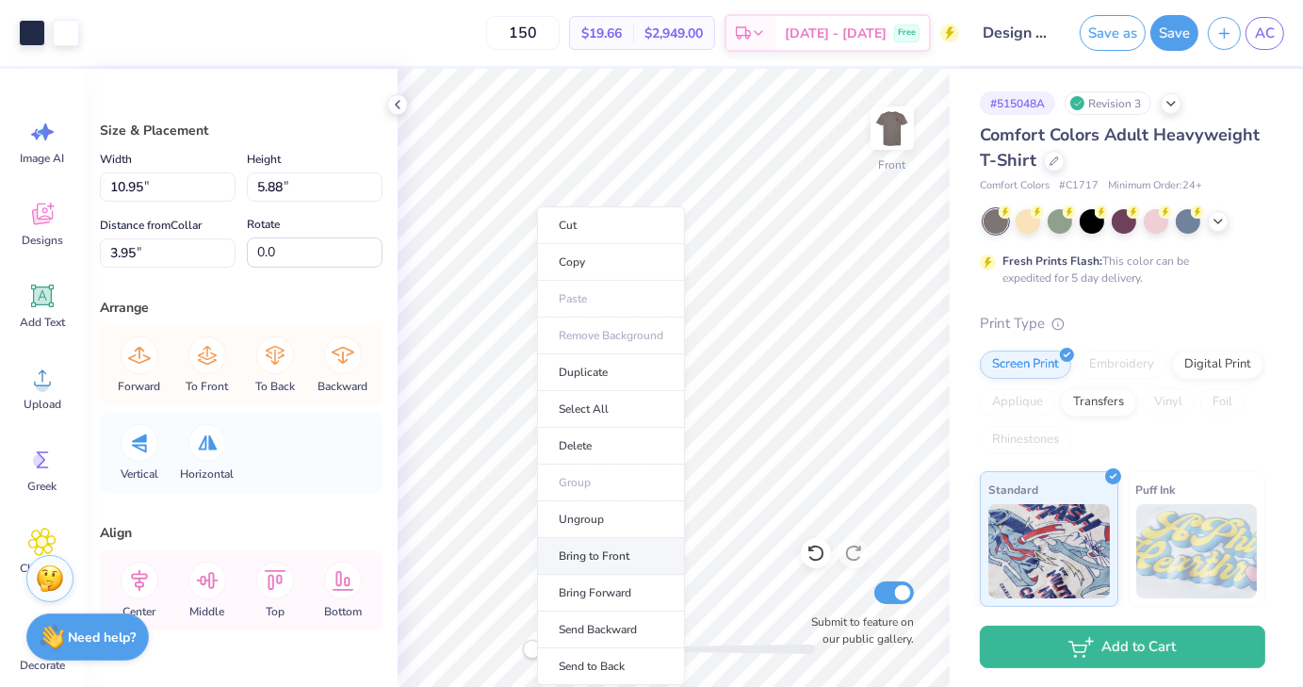
click at [609, 570] on li "Bring to Front" at bounding box center [611, 556] width 148 height 37
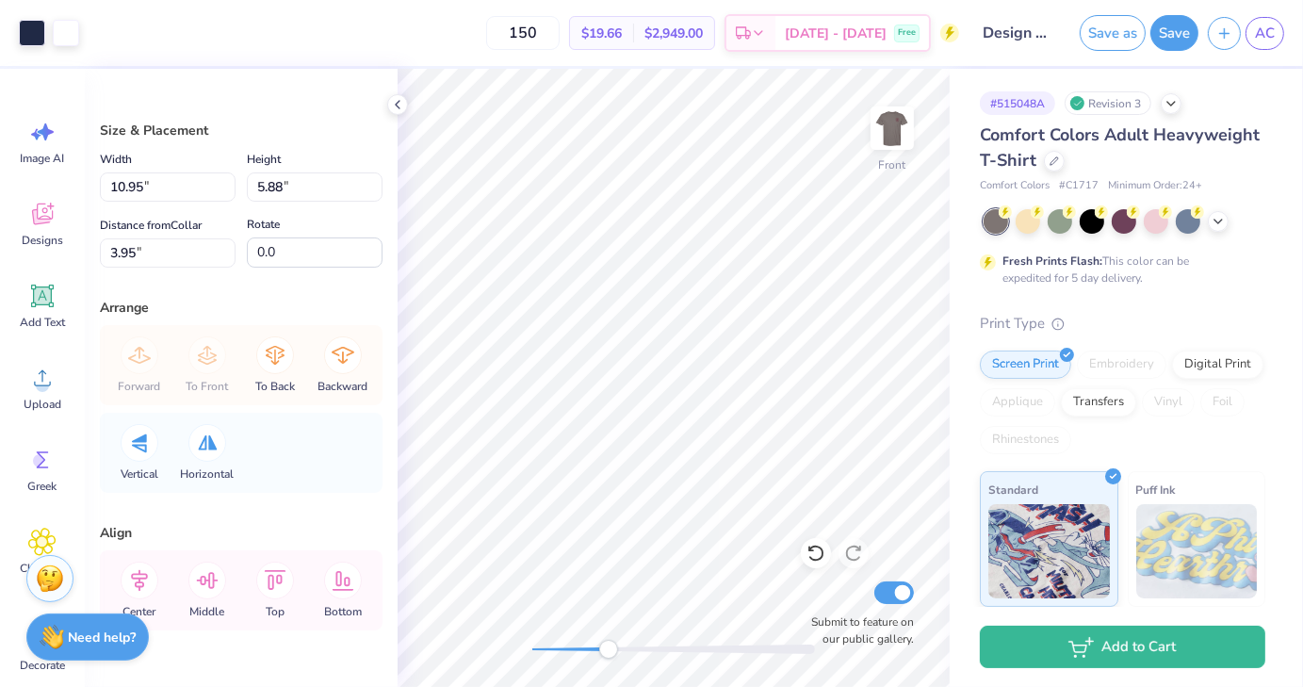
click at [609, 664] on div "Front Submit to feature on our public gallery." at bounding box center [674, 378] width 552 height 618
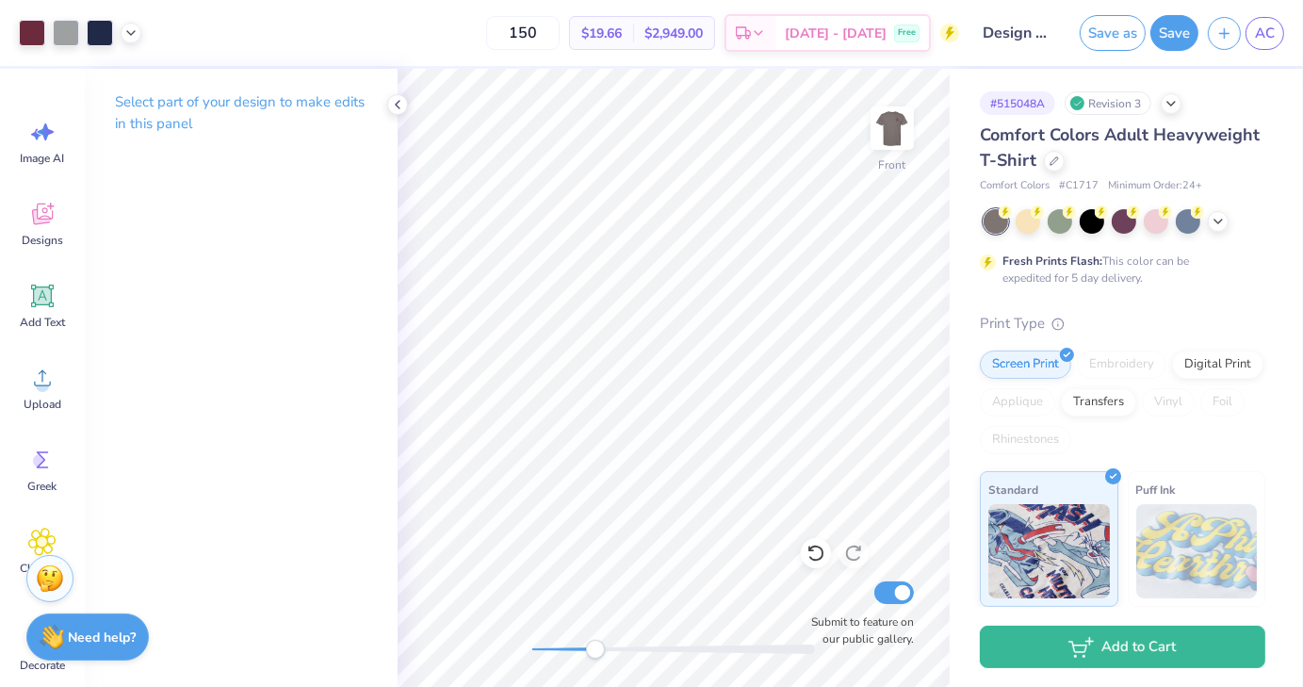
click at [596, 660] on div "Front Submit to feature on our public gallery." at bounding box center [674, 378] width 552 height 618
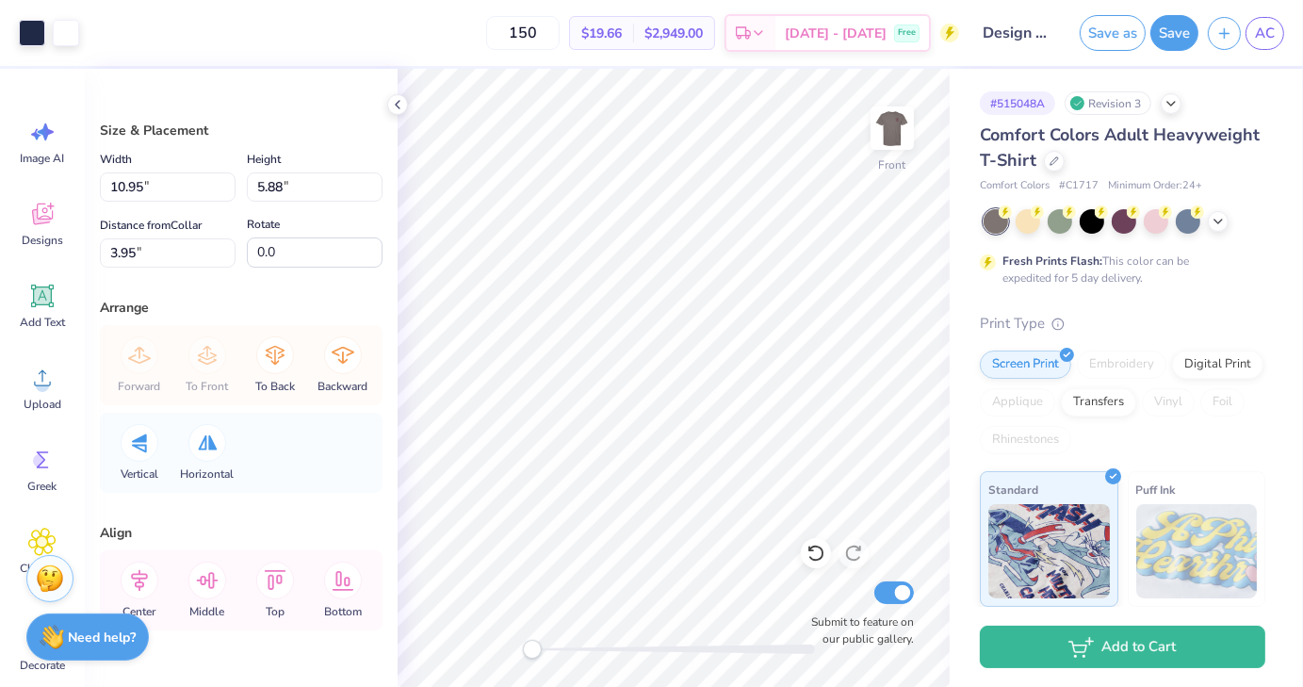
drag, startPoint x: 577, startPoint y: 645, endPoint x: 524, endPoint y: 646, distance: 52.8
click at [524, 646] on div "Accessibility label" at bounding box center [532, 649] width 19 height 19
click at [396, 108] on icon at bounding box center [397, 104] width 15 height 15
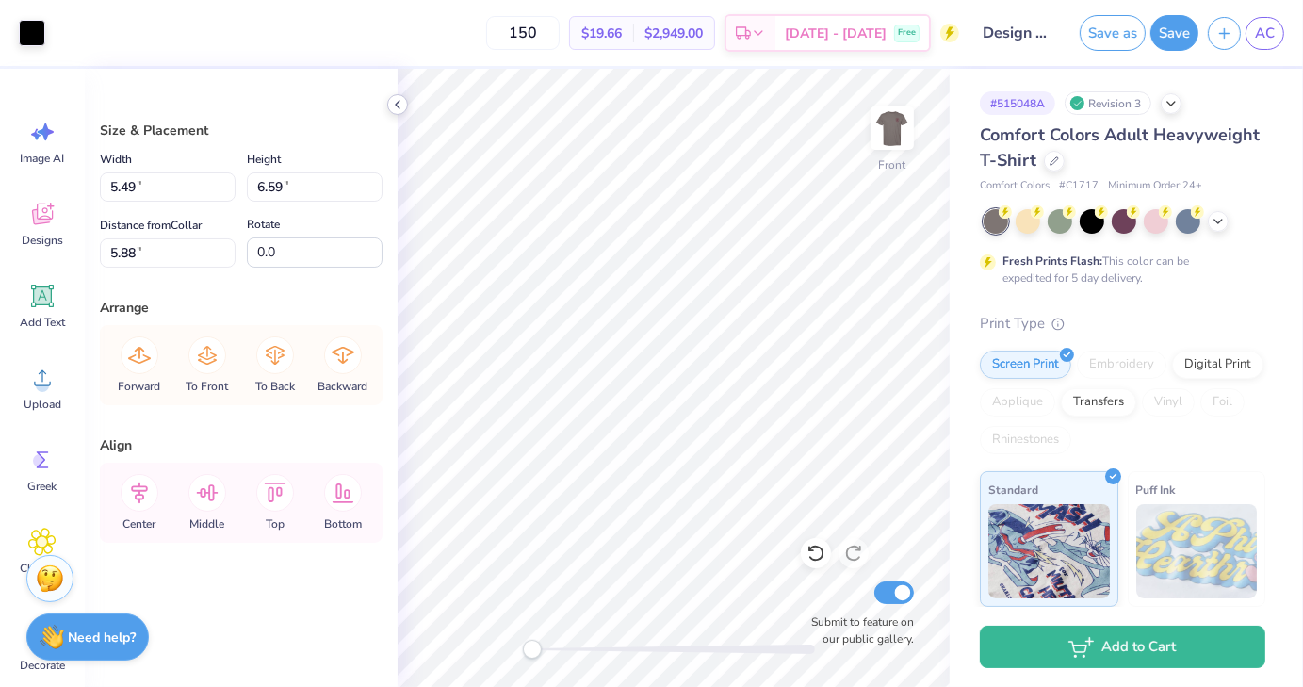
type input "5.85"
type input "5.76"
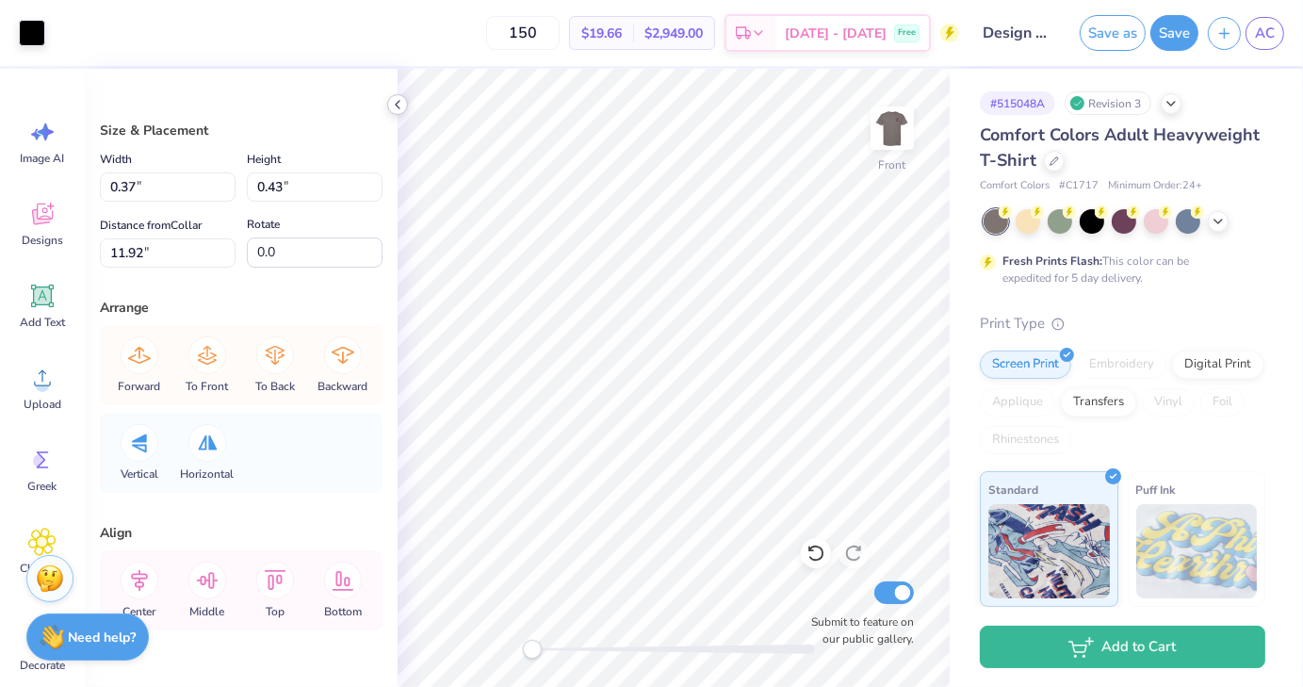
type input "10.95"
type input "5.88"
type input "3.95"
click at [820, 553] on icon at bounding box center [816, 553] width 19 height 19
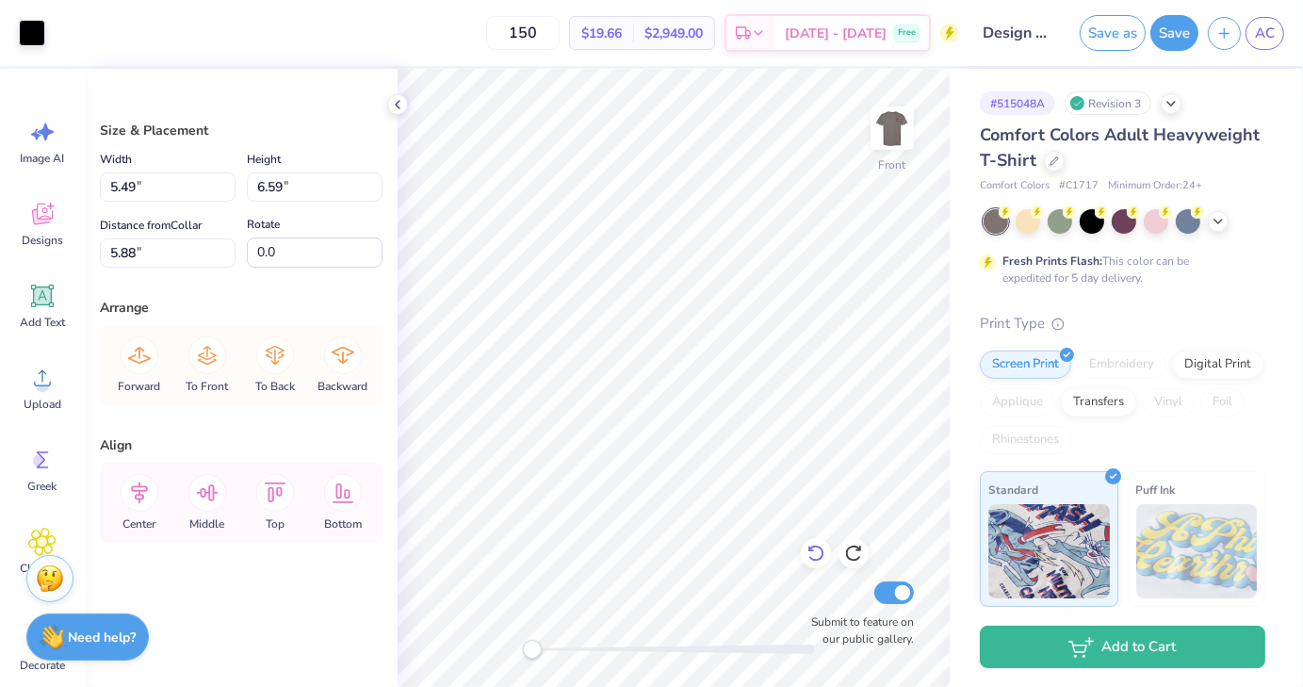
type input "5.85"
type input "10.95"
type input "5.88"
type input "3.95"
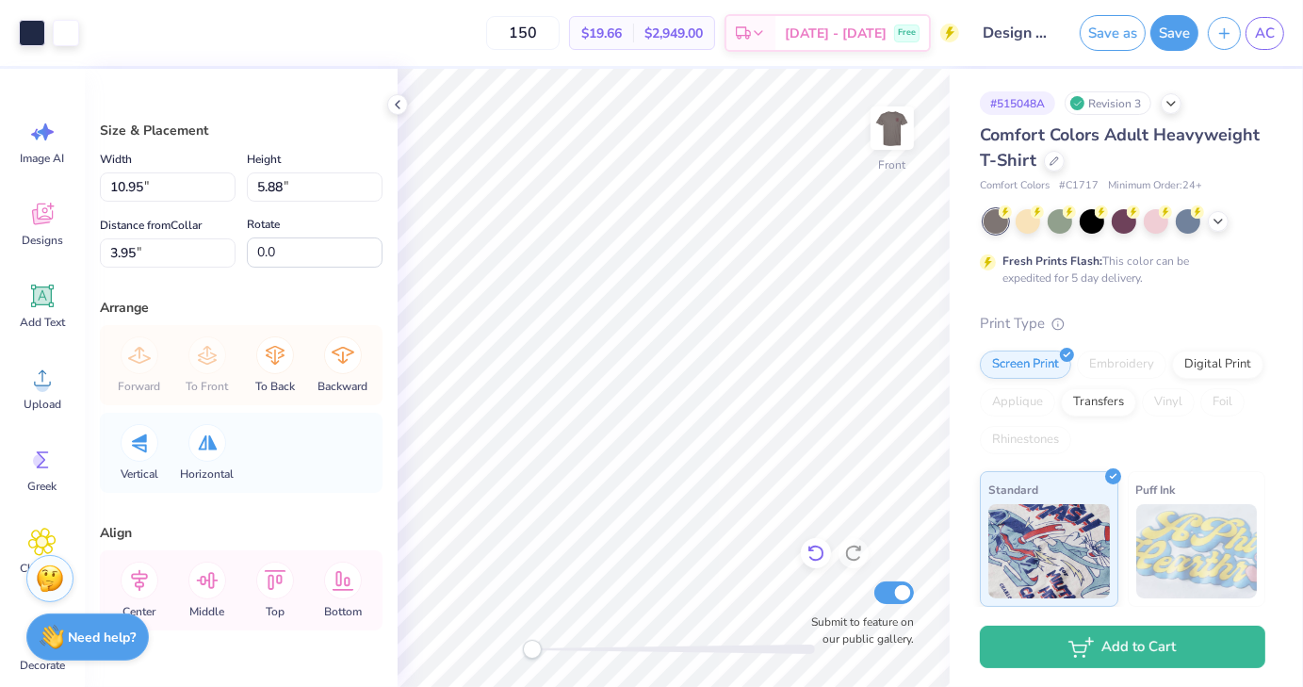
click at [821, 554] on icon at bounding box center [816, 553] width 19 height 19
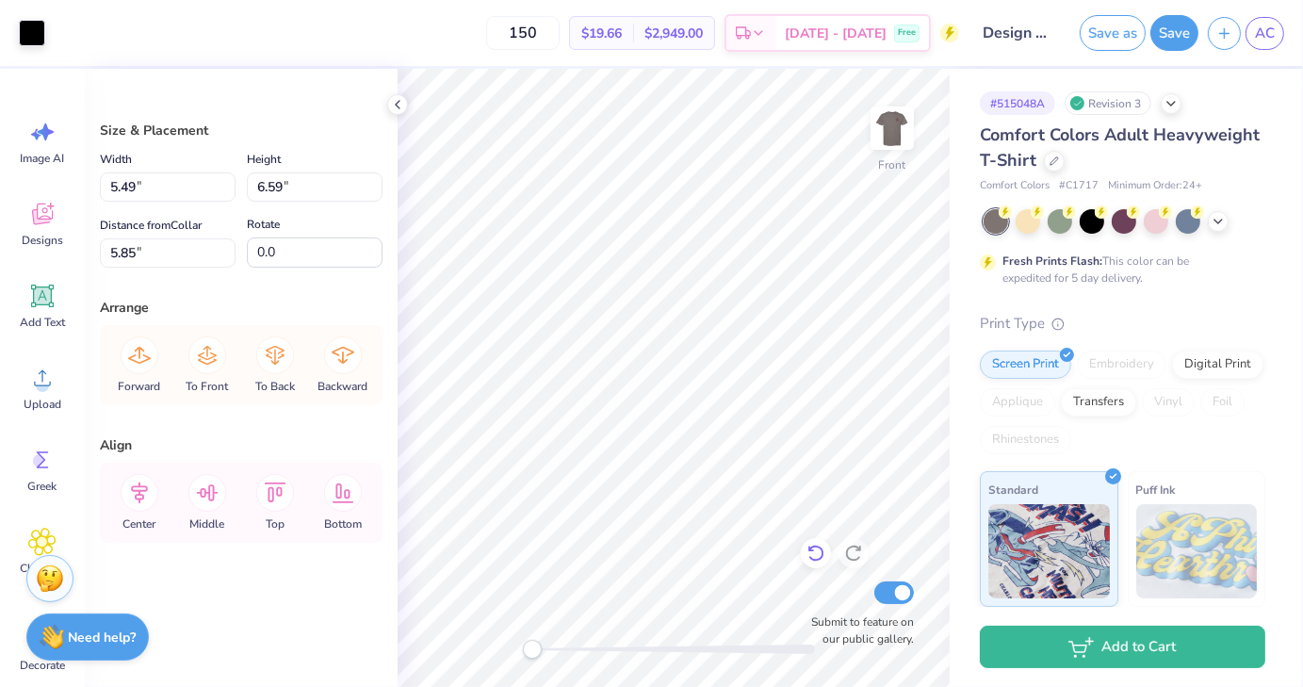
click at [813, 556] on icon at bounding box center [816, 553] width 19 height 19
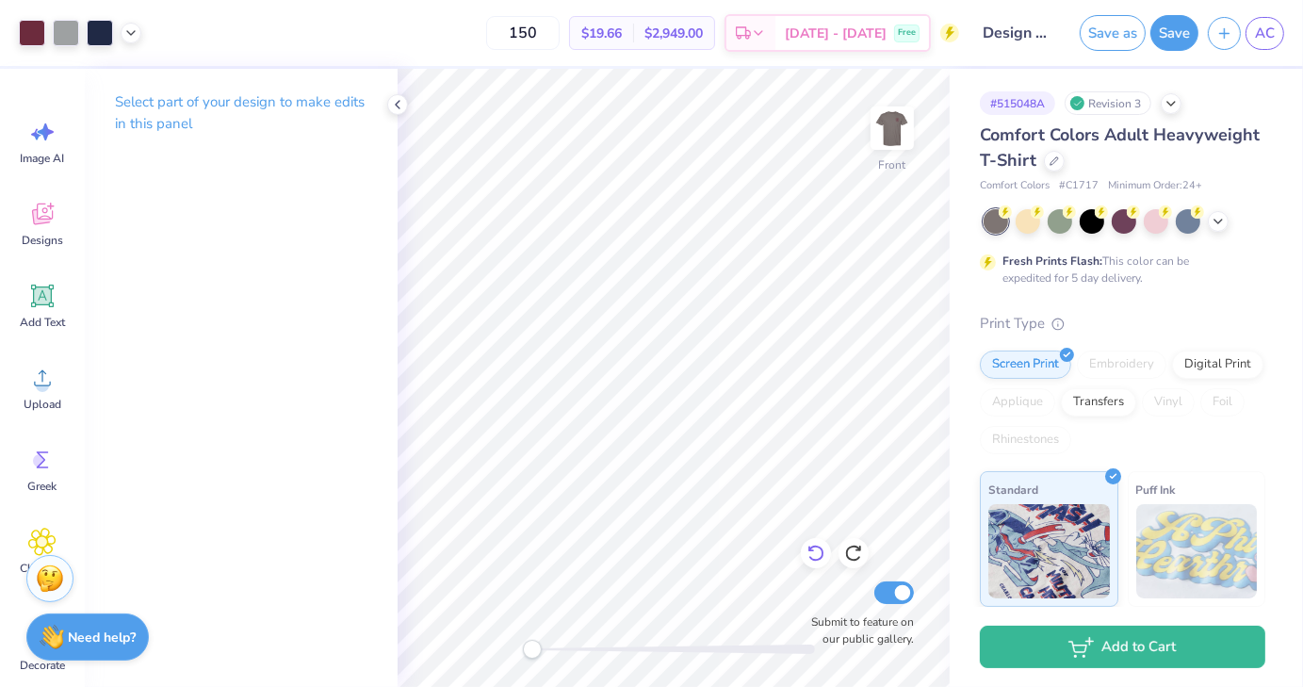
click at [817, 556] on icon at bounding box center [816, 553] width 19 height 19
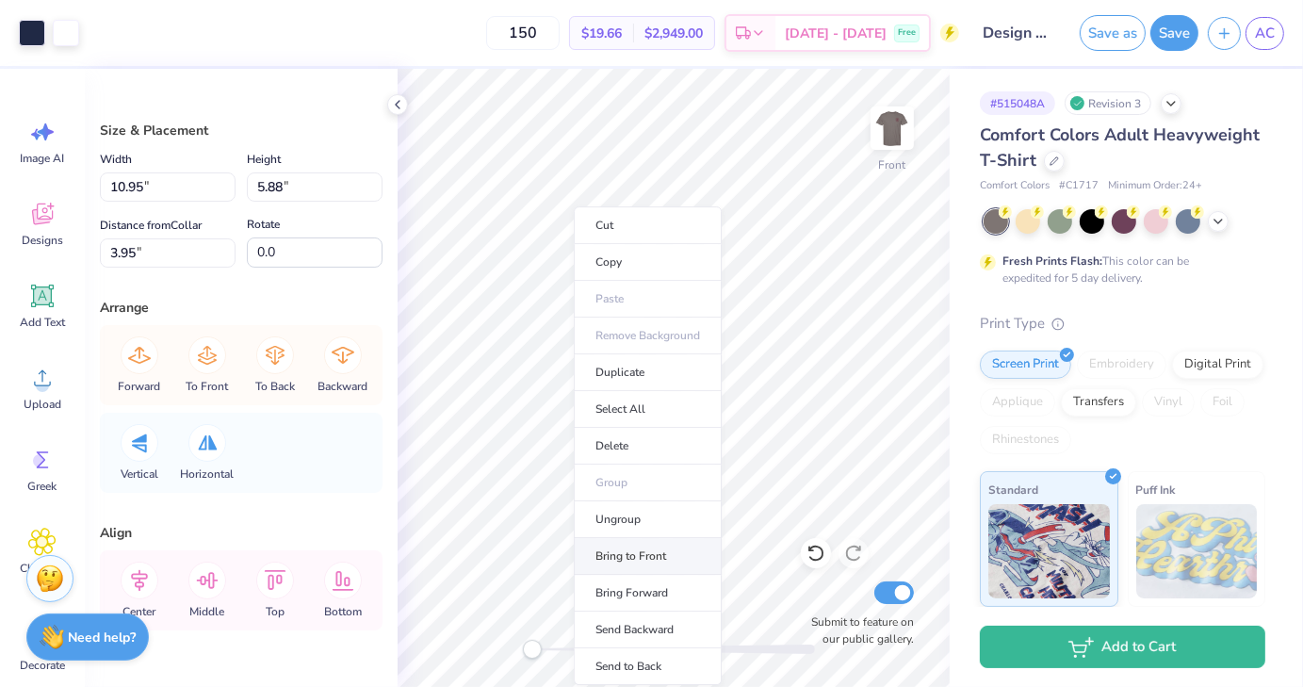
click at [642, 554] on li "Bring to Front" at bounding box center [648, 556] width 148 height 37
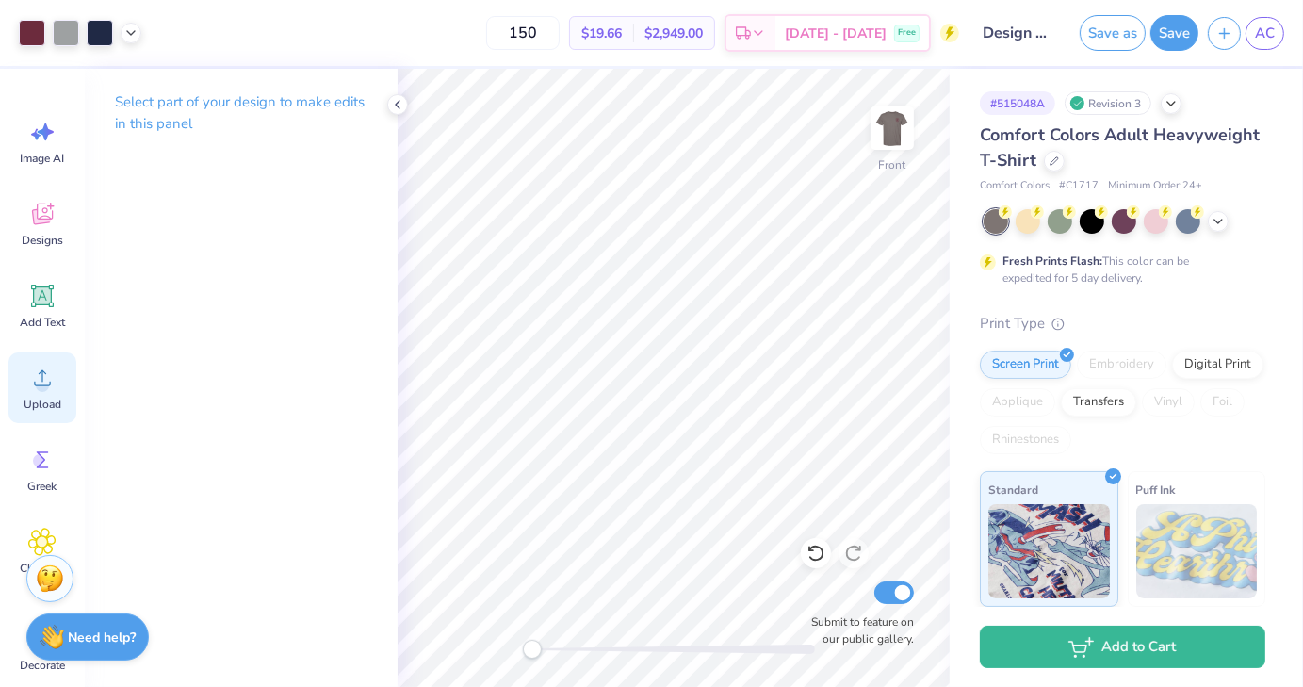
click at [57, 385] on div "Upload" at bounding box center [42, 387] width 68 height 71
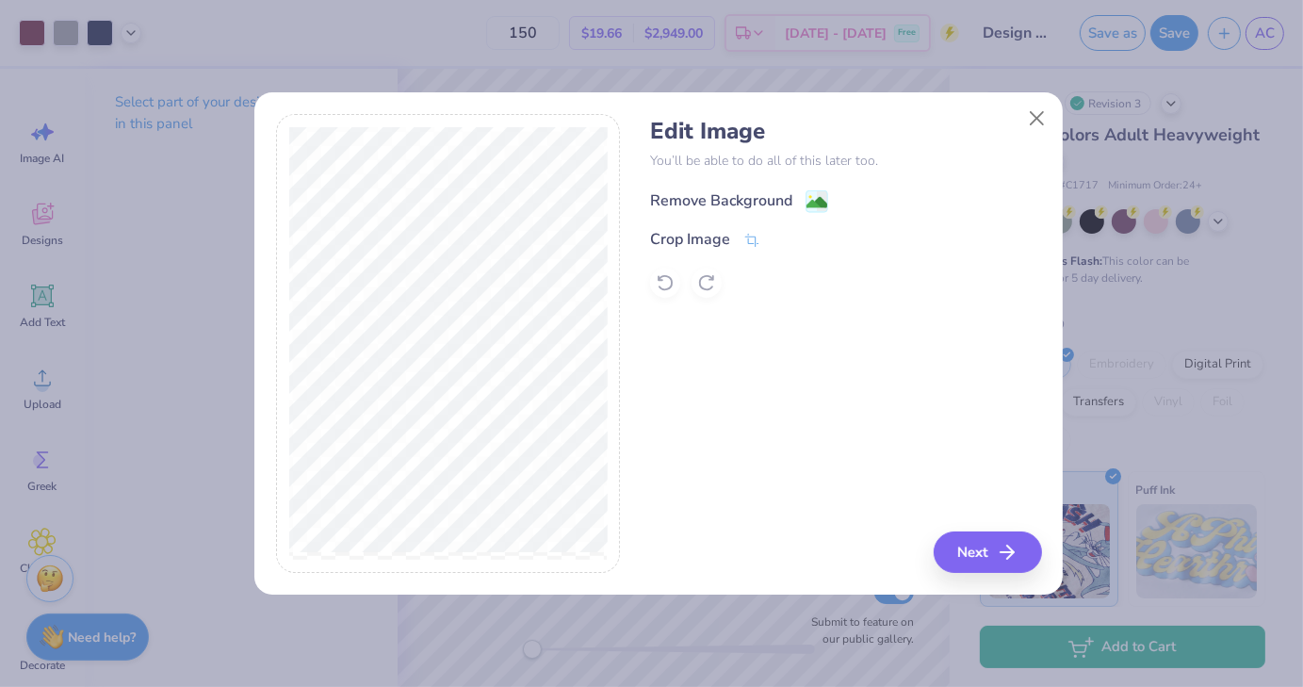
click at [810, 202] on image at bounding box center [817, 202] width 21 height 21
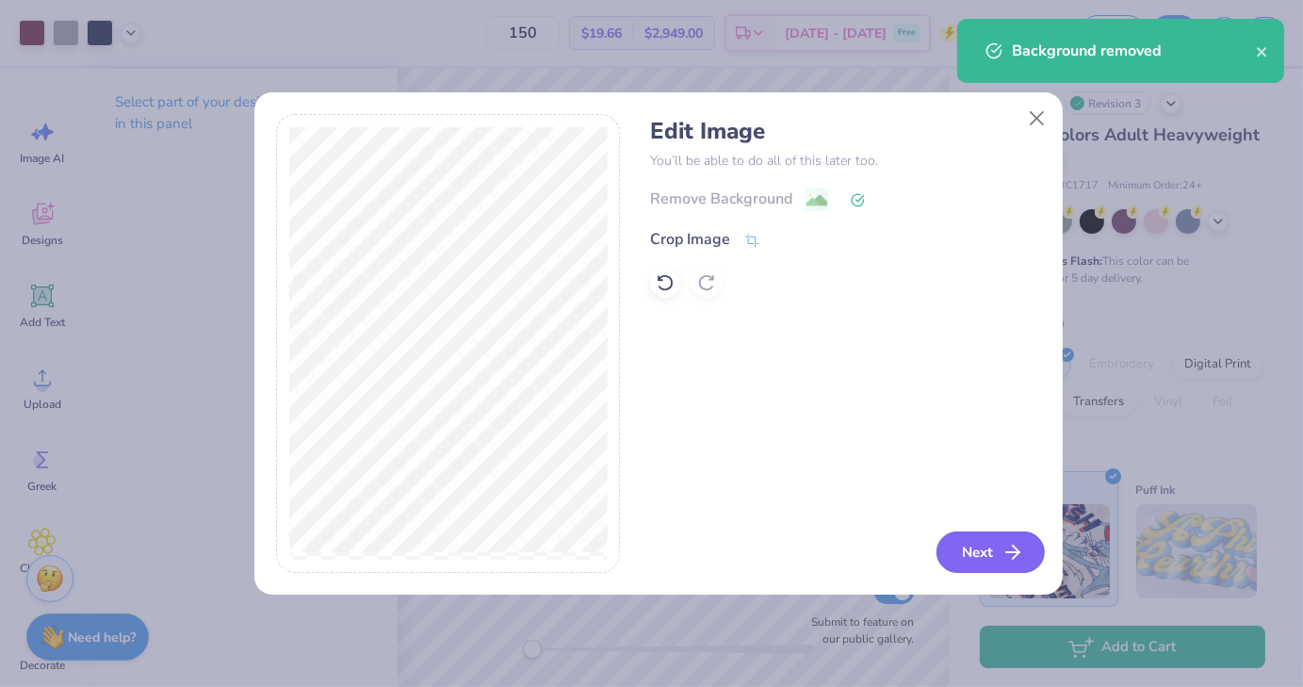
click at [958, 566] on button "Next" at bounding box center [991, 551] width 108 height 41
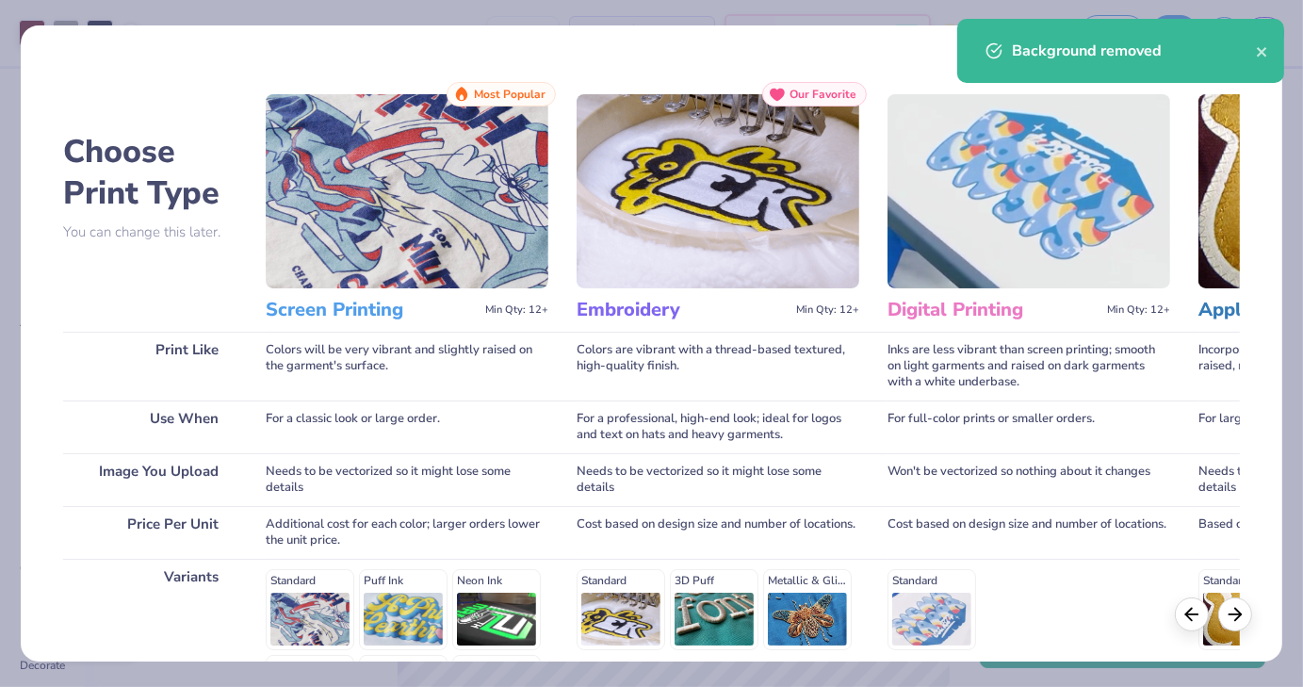
scroll to position [252, 0]
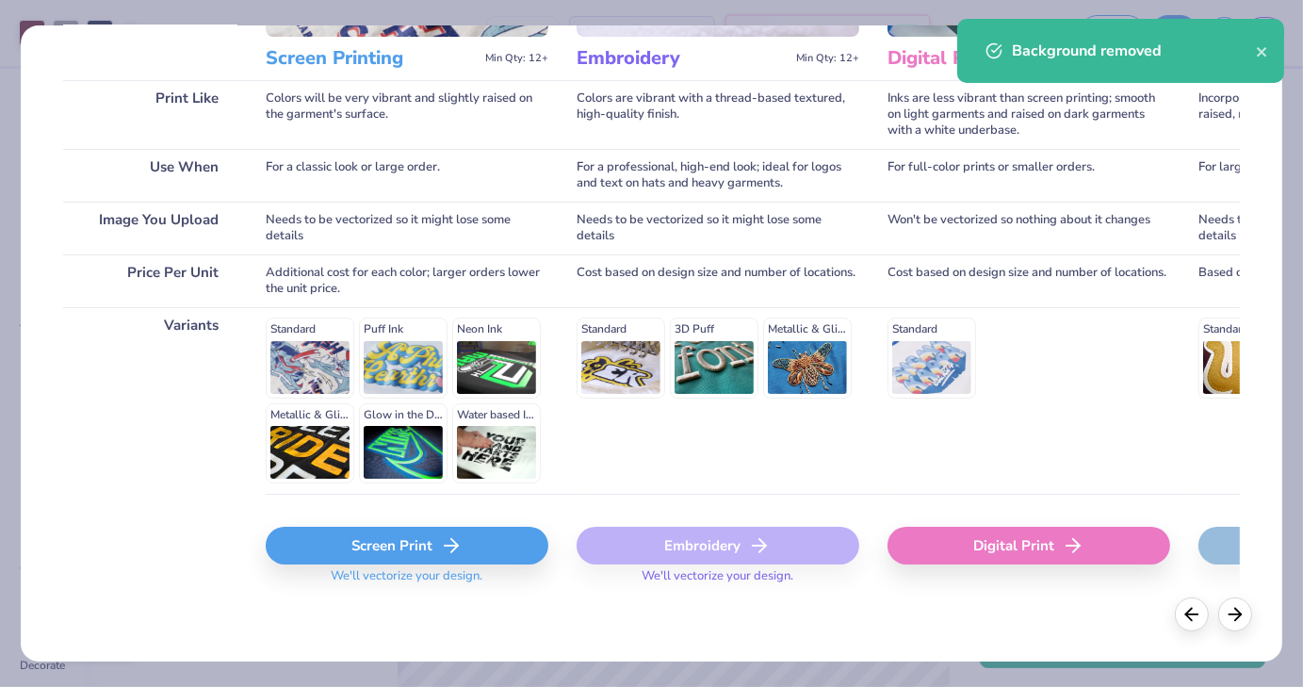
click at [433, 506] on div "Screen Print We'll vectorize your design." at bounding box center [407, 550] width 283 height 112
click at [432, 546] on div "Screen Print" at bounding box center [407, 546] width 283 height 38
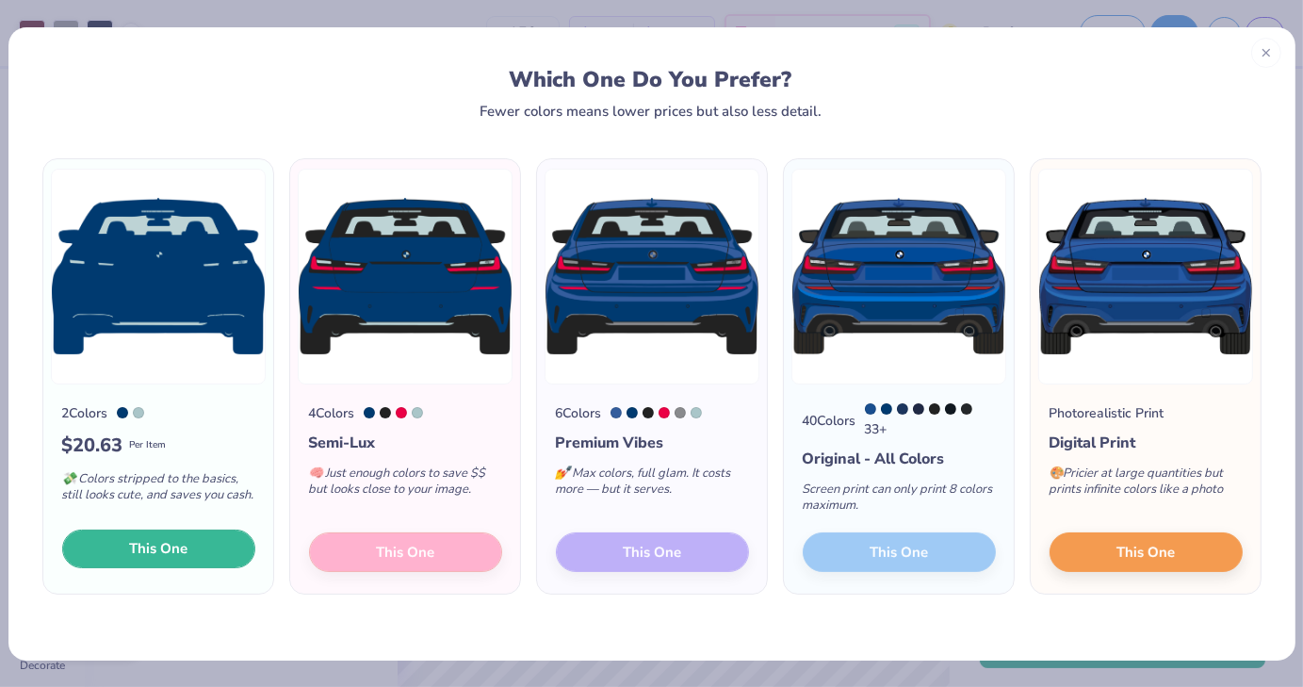
click at [206, 550] on button "This One" at bounding box center [158, 550] width 193 height 40
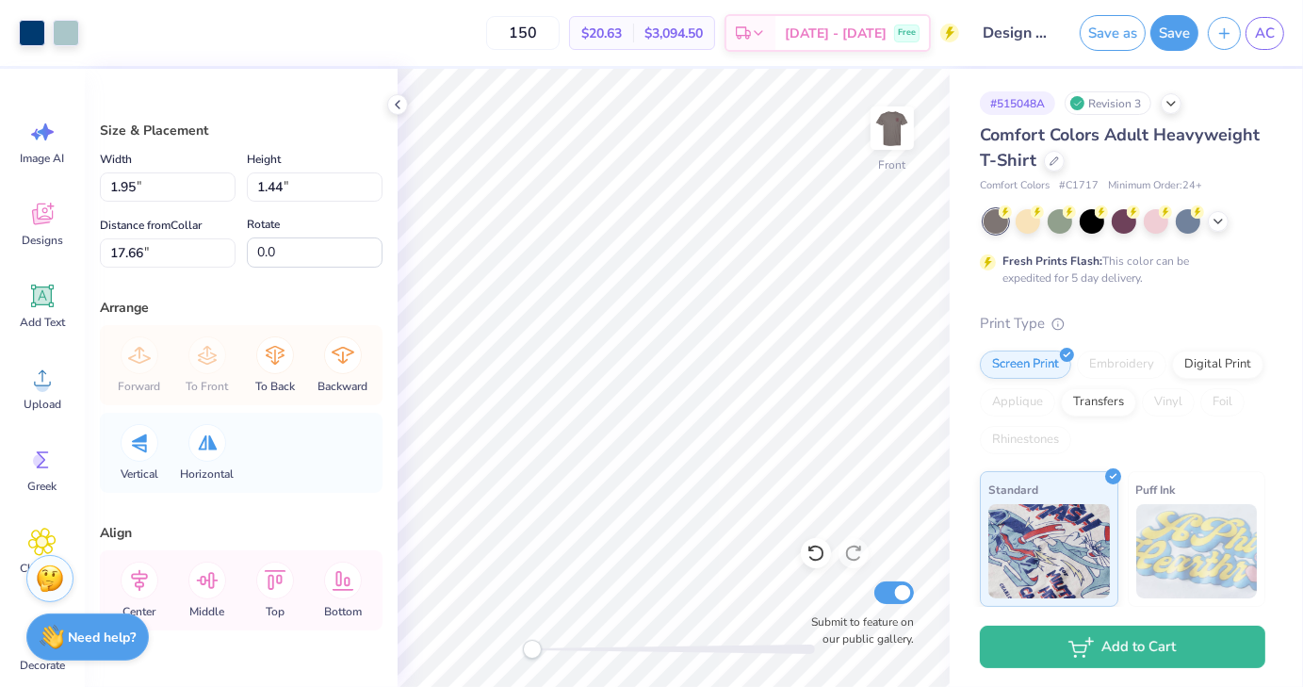
type input "1.95"
type input "1.44"
type input "17.66"
click at [35, 47] on div "Art colors" at bounding box center [39, 33] width 79 height 66
click at [35, 36] on div at bounding box center [32, 31] width 26 height 26
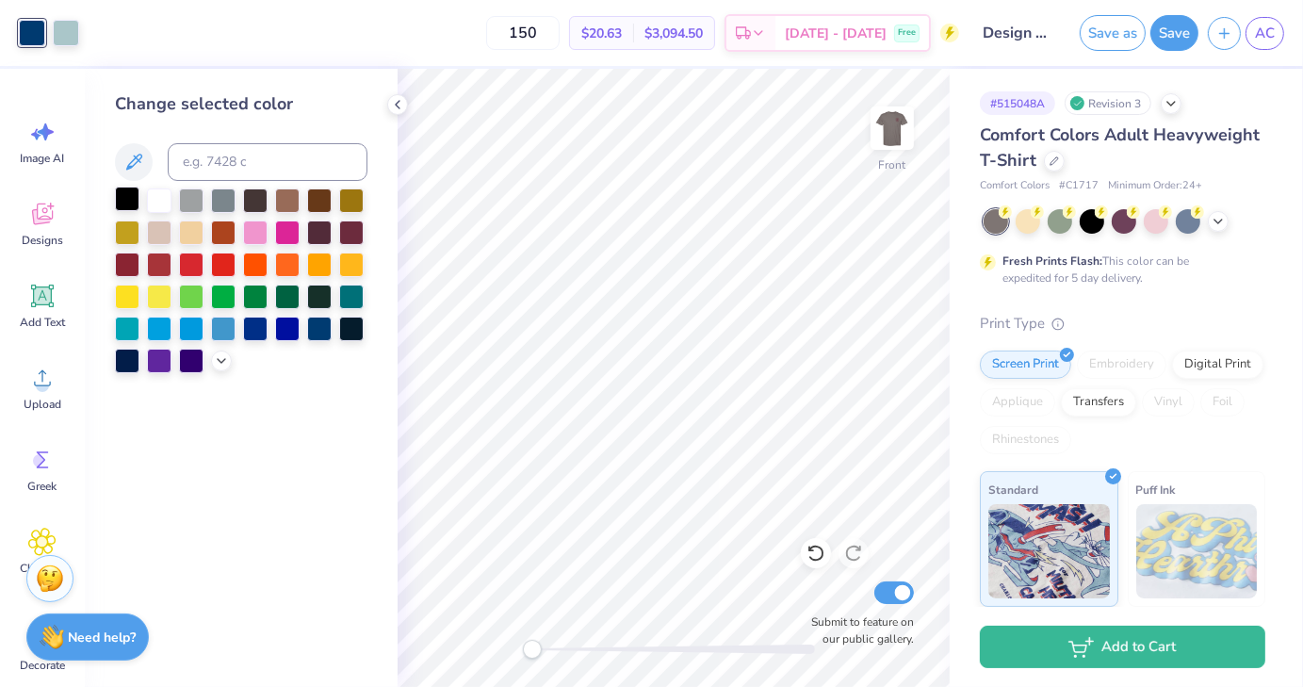
click at [126, 199] on div at bounding box center [127, 199] width 25 height 25
click at [69, 31] on div at bounding box center [66, 31] width 26 height 26
click at [156, 206] on div at bounding box center [159, 199] width 25 height 25
click at [65, 41] on div at bounding box center [66, 31] width 26 height 26
click at [161, 203] on div at bounding box center [159, 199] width 25 height 25
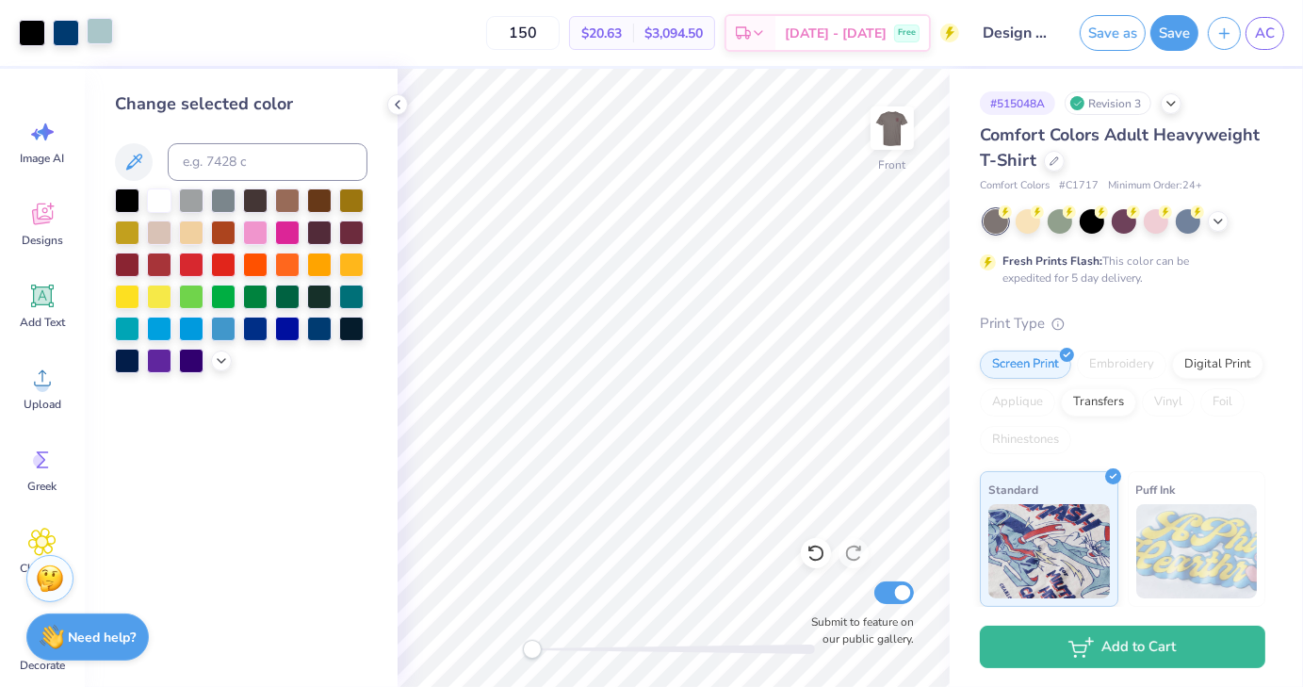
click at [100, 33] on div at bounding box center [100, 31] width 26 height 26
click at [158, 204] on div at bounding box center [159, 199] width 25 height 25
click at [162, 199] on div at bounding box center [159, 199] width 25 height 25
click at [396, 108] on icon at bounding box center [397, 104] width 15 height 15
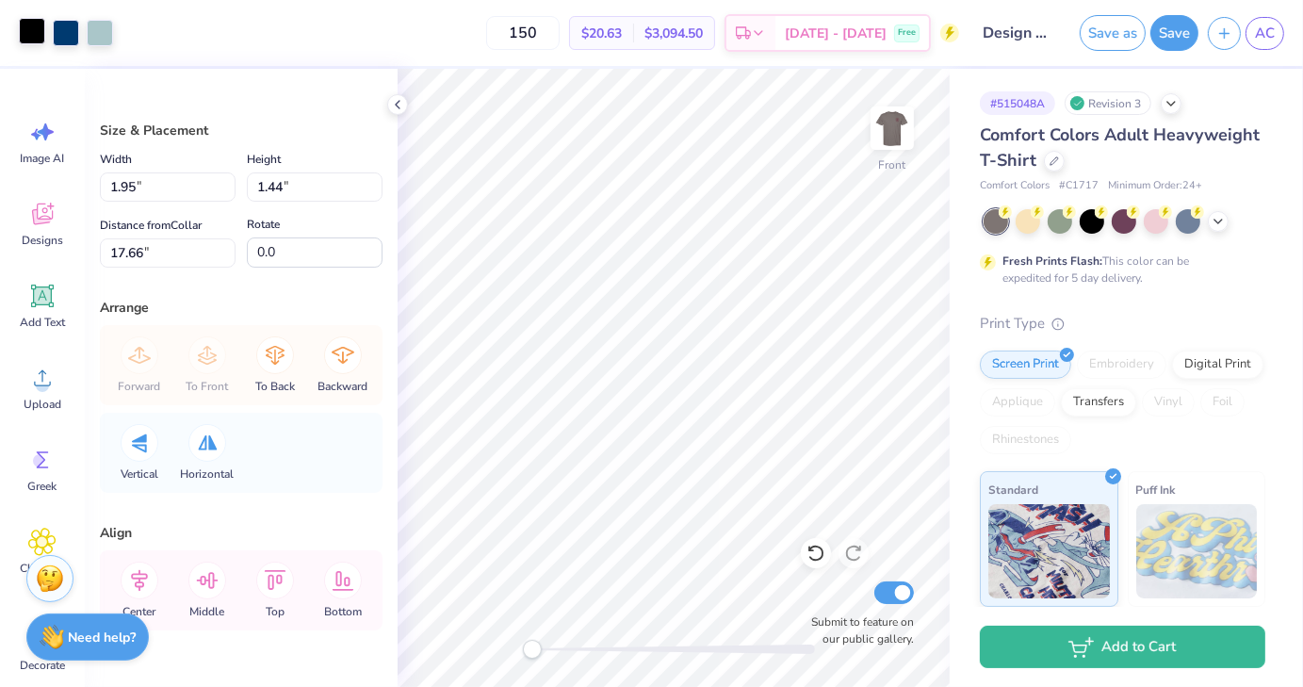
click at [37, 34] on div at bounding box center [32, 31] width 26 height 26
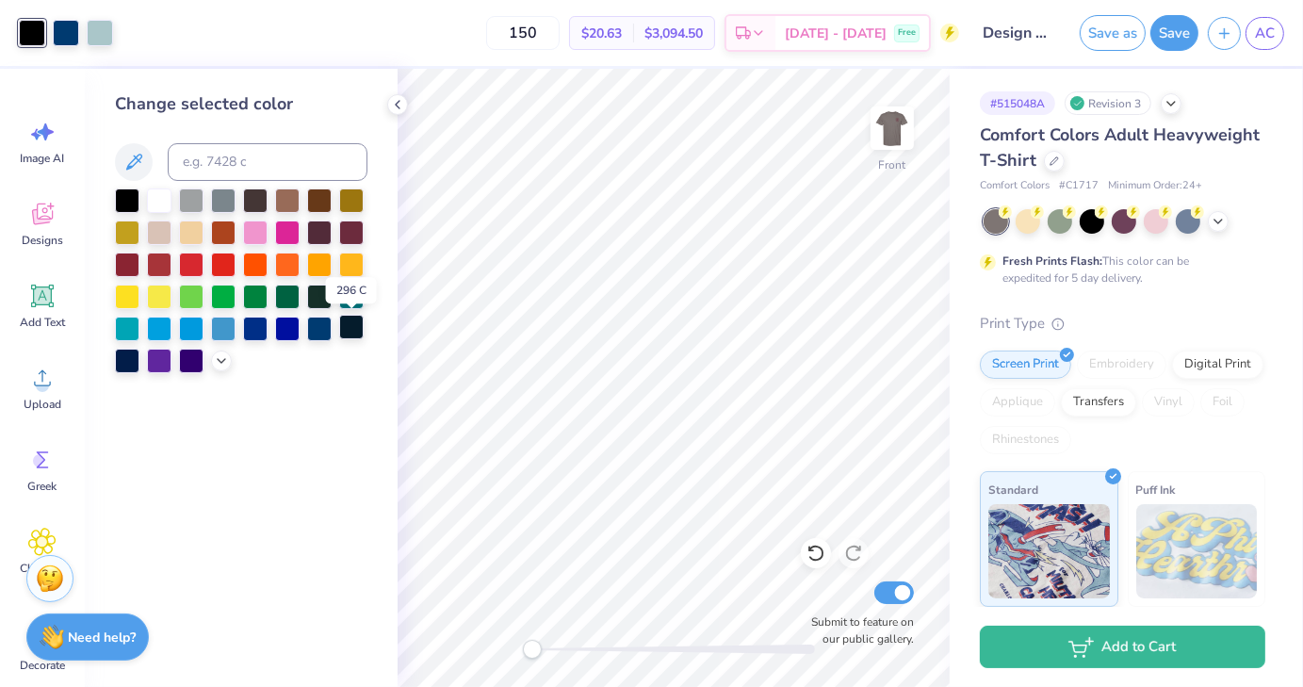
click at [362, 331] on div at bounding box center [351, 327] width 25 height 25
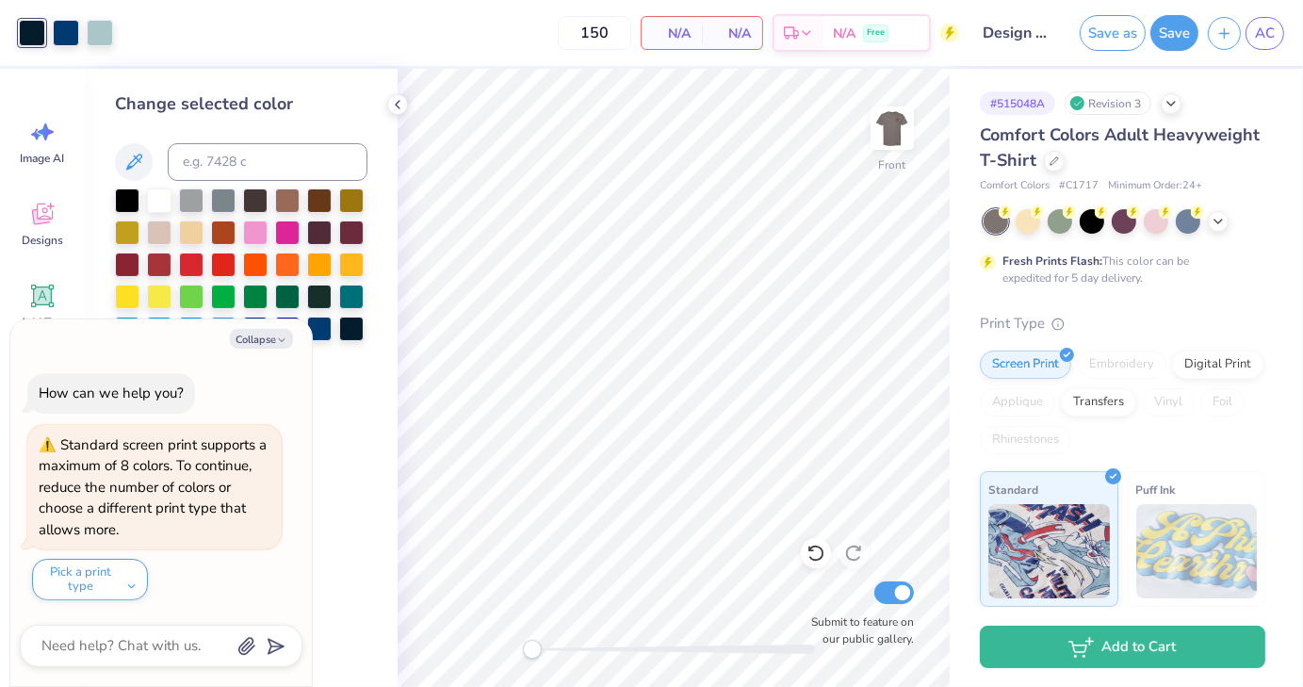
click at [346, 459] on div "Change selected color" at bounding box center [241, 378] width 313 height 618
click at [266, 340] on button "Collapse" at bounding box center [261, 339] width 63 height 20
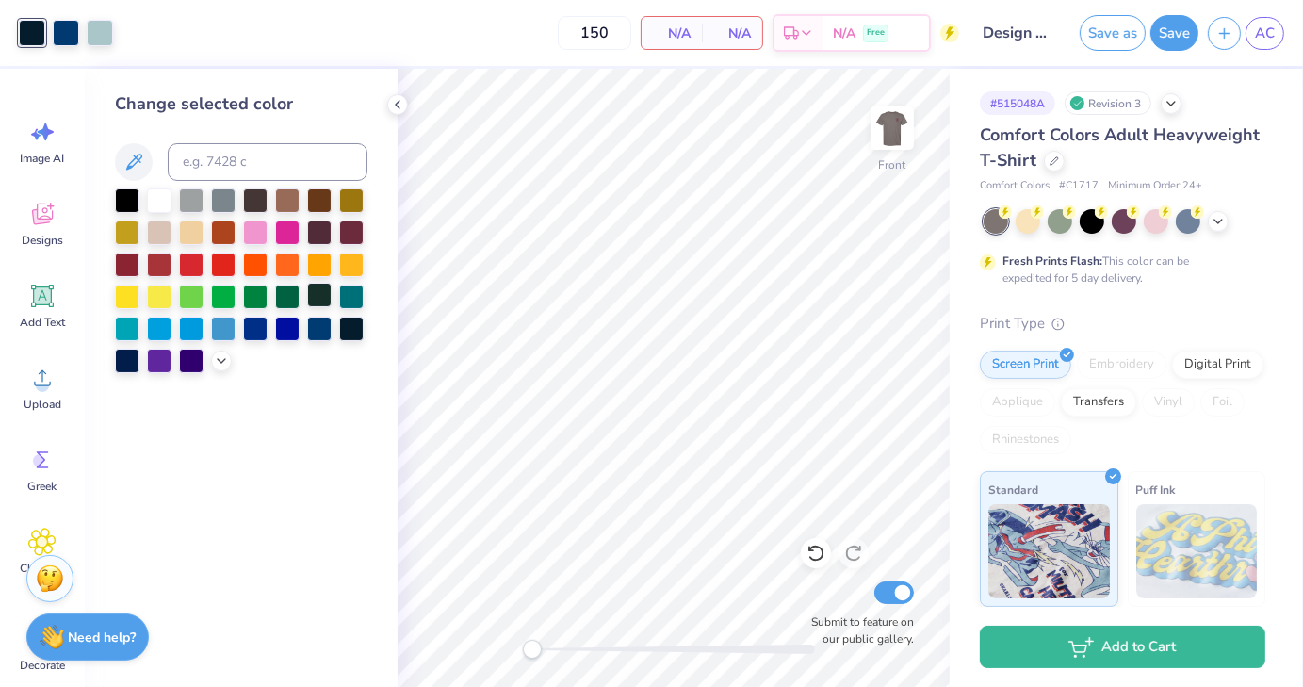
click at [318, 302] on div at bounding box center [319, 295] width 25 height 25
click at [319, 419] on div "Change selected color" at bounding box center [241, 378] width 313 height 618
click at [70, 35] on div at bounding box center [66, 31] width 26 height 26
click at [164, 191] on div at bounding box center [159, 199] width 25 height 25
click at [161, 197] on div at bounding box center [159, 199] width 25 height 25
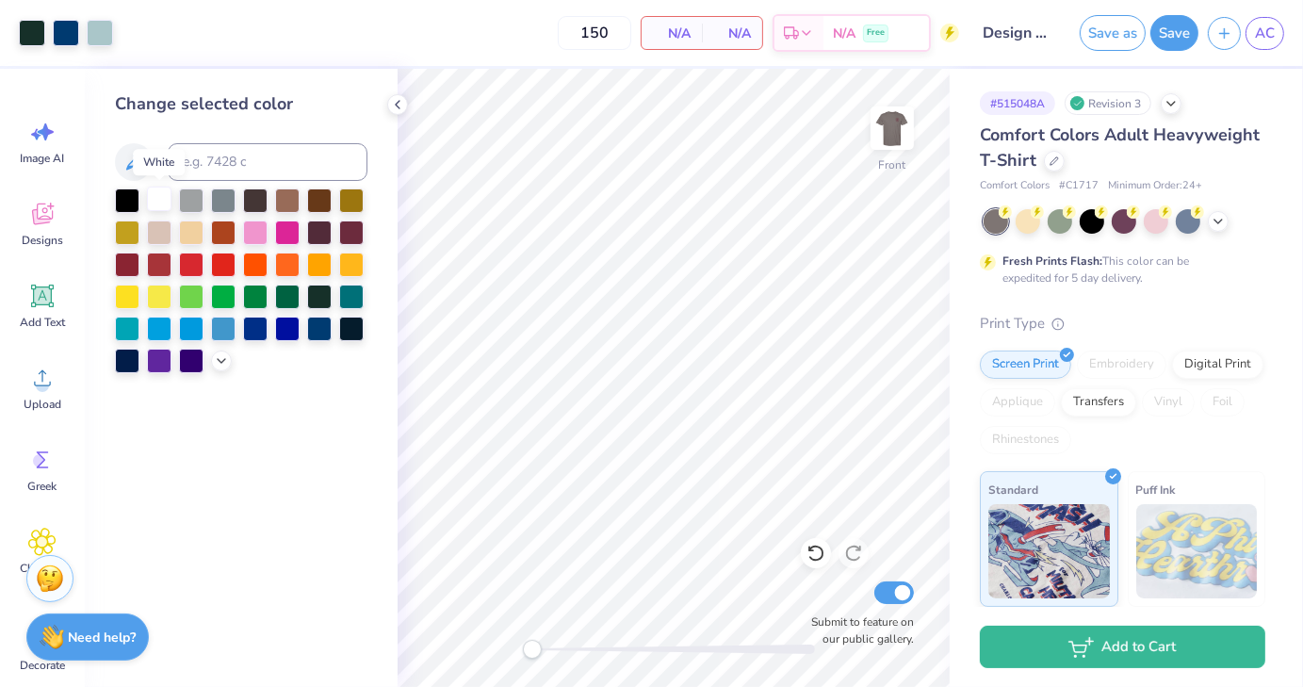
click at [164, 195] on div at bounding box center [159, 199] width 25 height 25
click at [1184, 37] on button "Save" at bounding box center [1175, 30] width 48 height 36
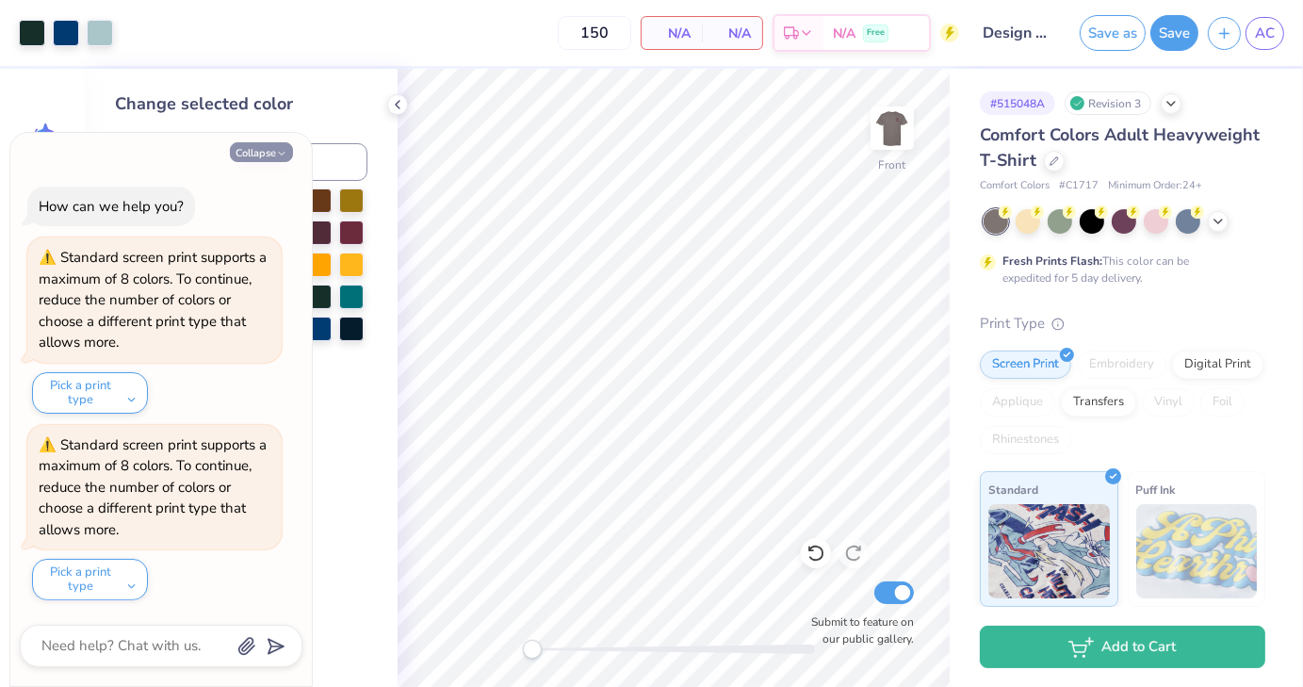
click at [250, 155] on button "Collapse" at bounding box center [261, 152] width 63 height 20
type textarea "x"
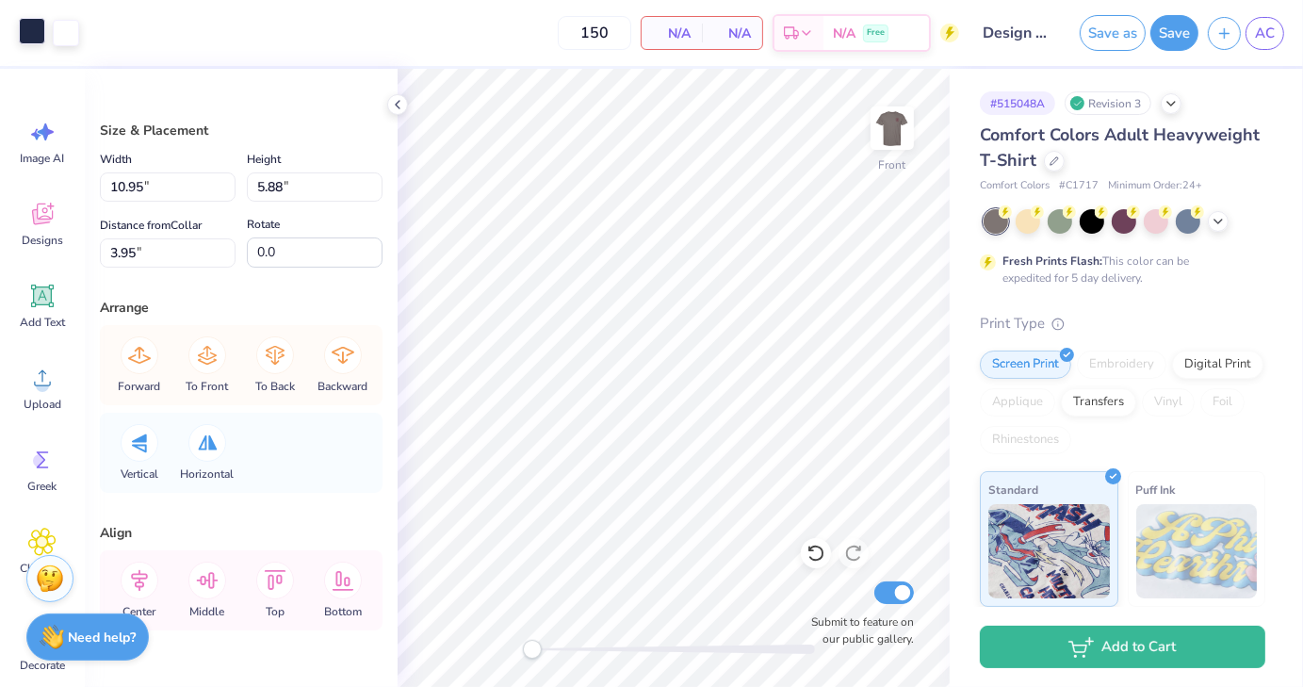
click at [34, 35] on div at bounding box center [32, 31] width 26 height 26
click at [58, 25] on div at bounding box center [66, 31] width 26 height 26
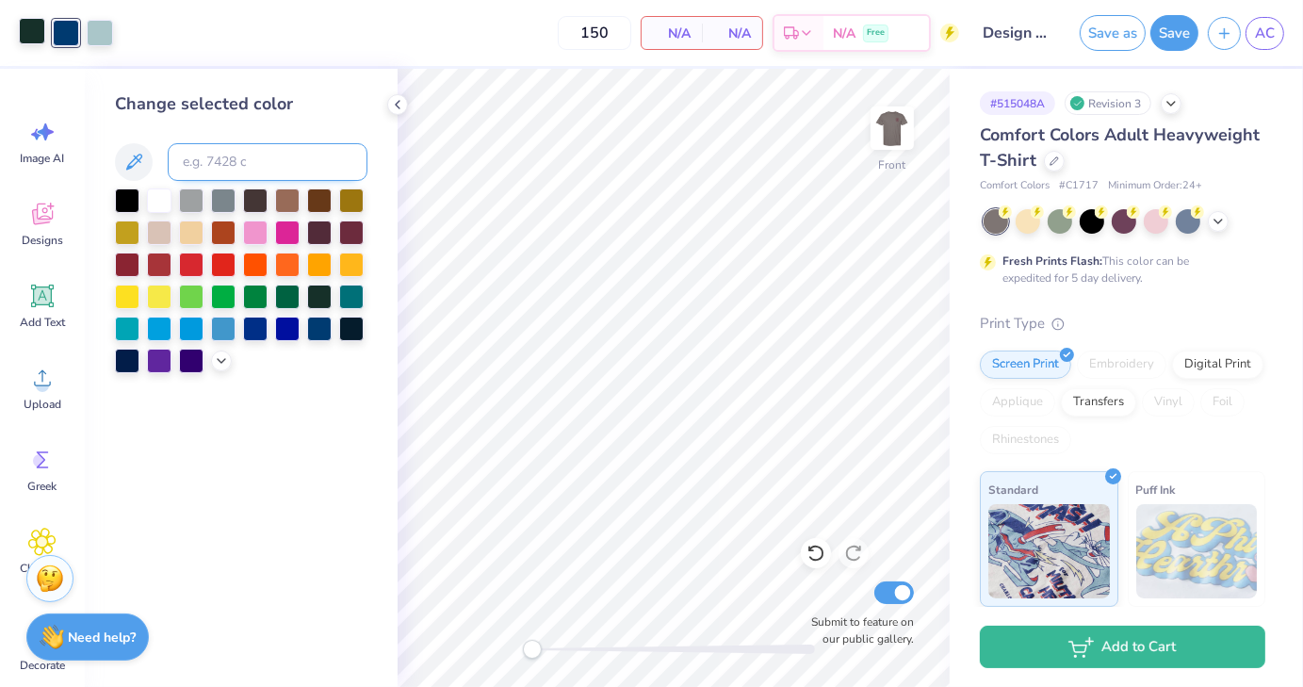
click at [225, 158] on input at bounding box center [268, 162] width 200 height 38
type input "533"
click at [37, 38] on div at bounding box center [32, 31] width 26 height 26
click at [160, 199] on div at bounding box center [159, 199] width 25 height 25
click at [235, 171] on input at bounding box center [268, 162] width 200 height 38
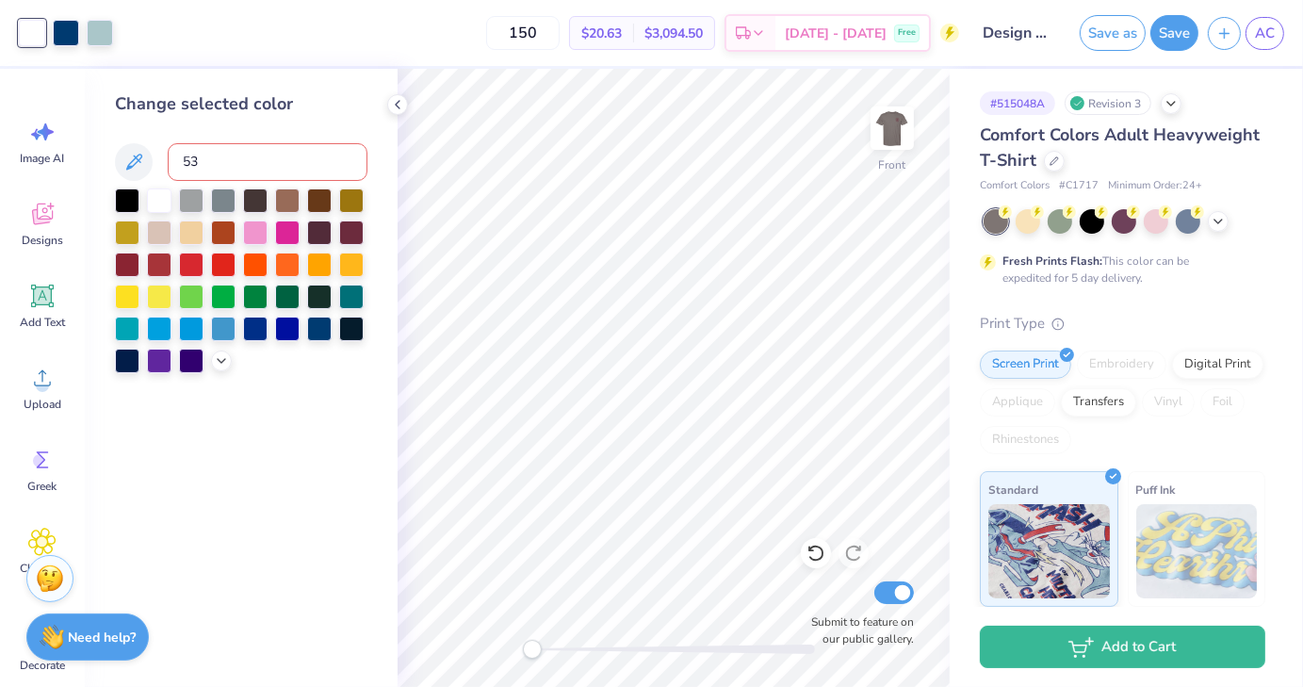
type input "533"
click at [58, 41] on div at bounding box center [66, 31] width 26 height 26
click at [155, 207] on div at bounding box center [159, 199] width 25 height 25
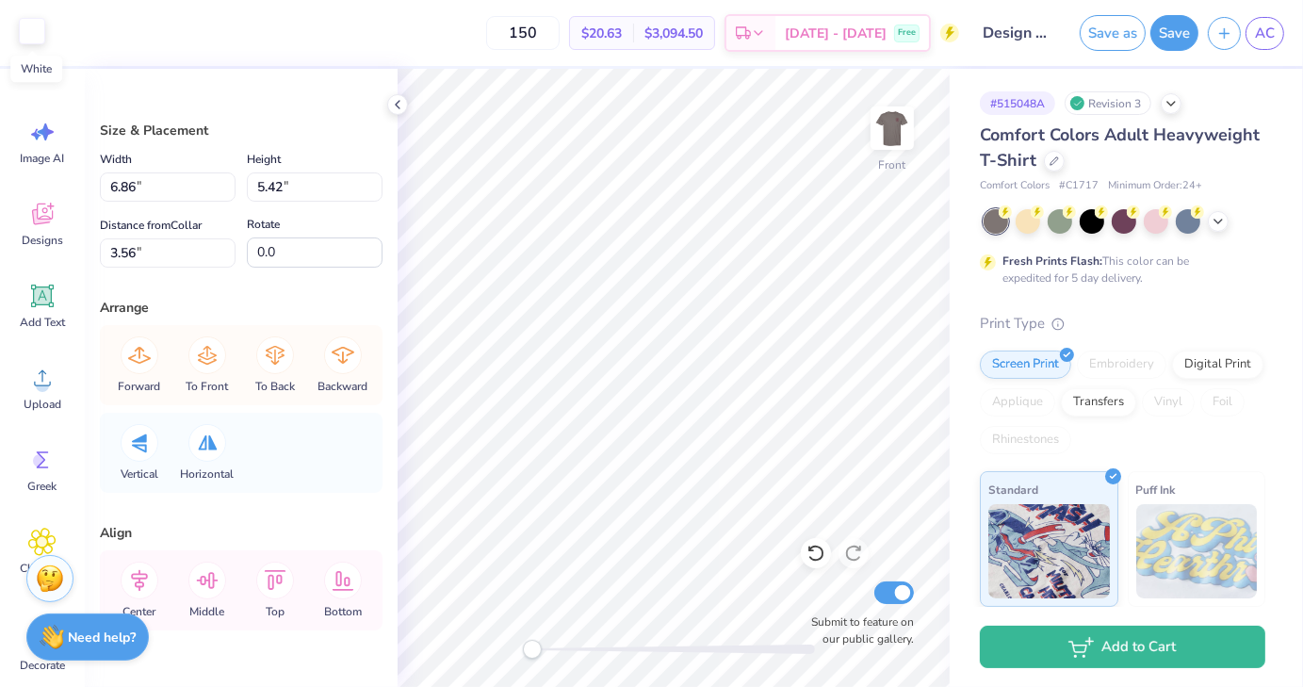
click at [34, 40] on div at bounding box center [32, 31] width 26 height 26
click at [106, 35] on div at bounding box center [100, 31] width 26 height 26
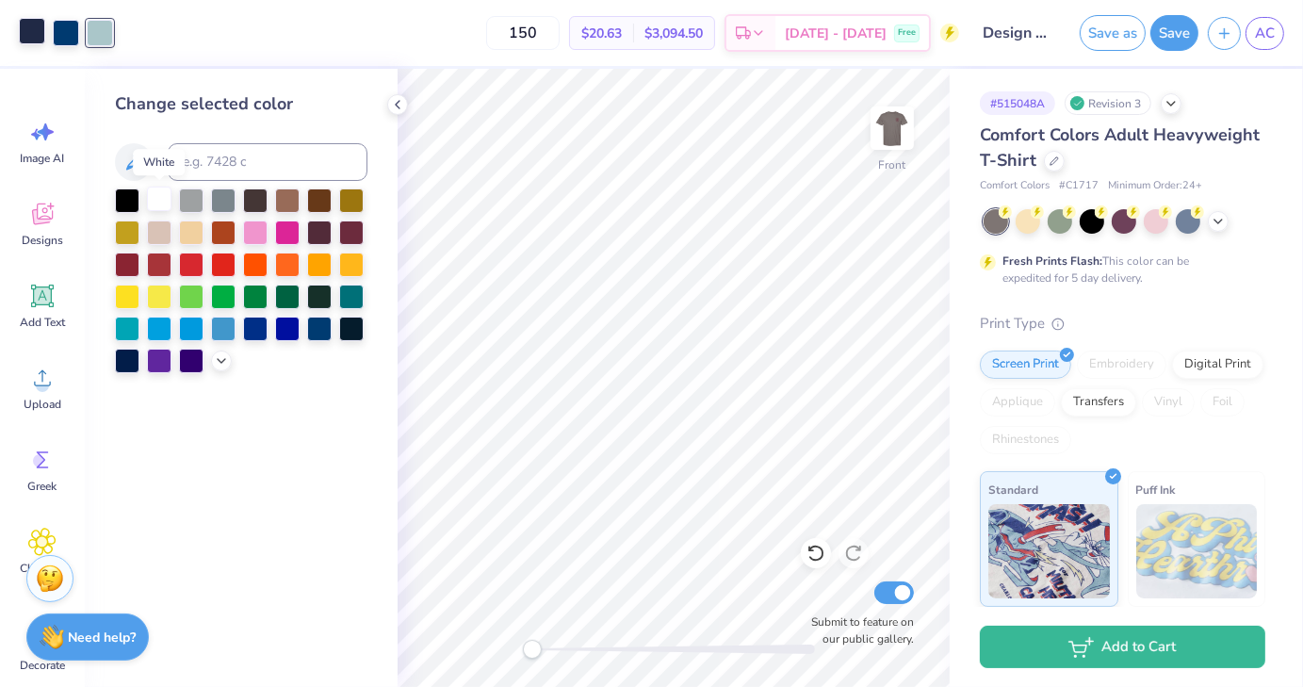
click at [163, 194] on div at bounding box center [159, 199] width 25 height 25
click at [296, 155] on input at bounding box center [268, 162] width 200 height 38
type input "white"
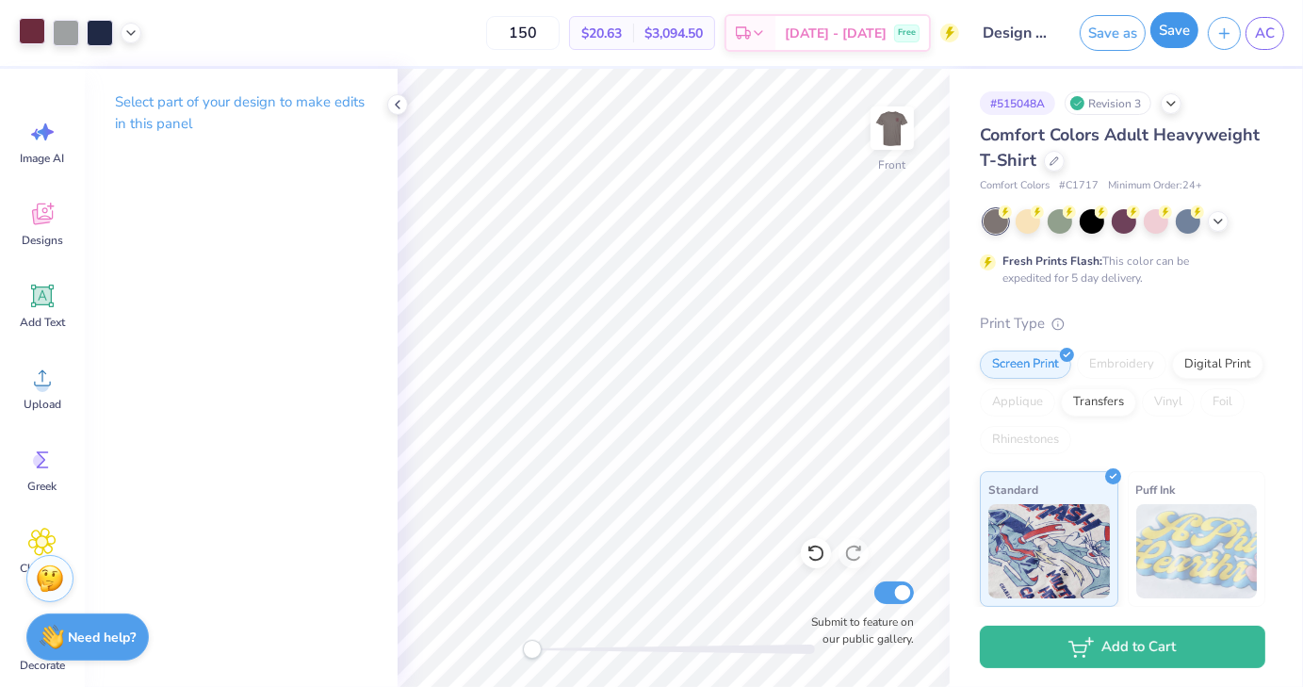
click at [1182, 36] on button "Save" at bounding box center [1175, 30] width 48 height 36
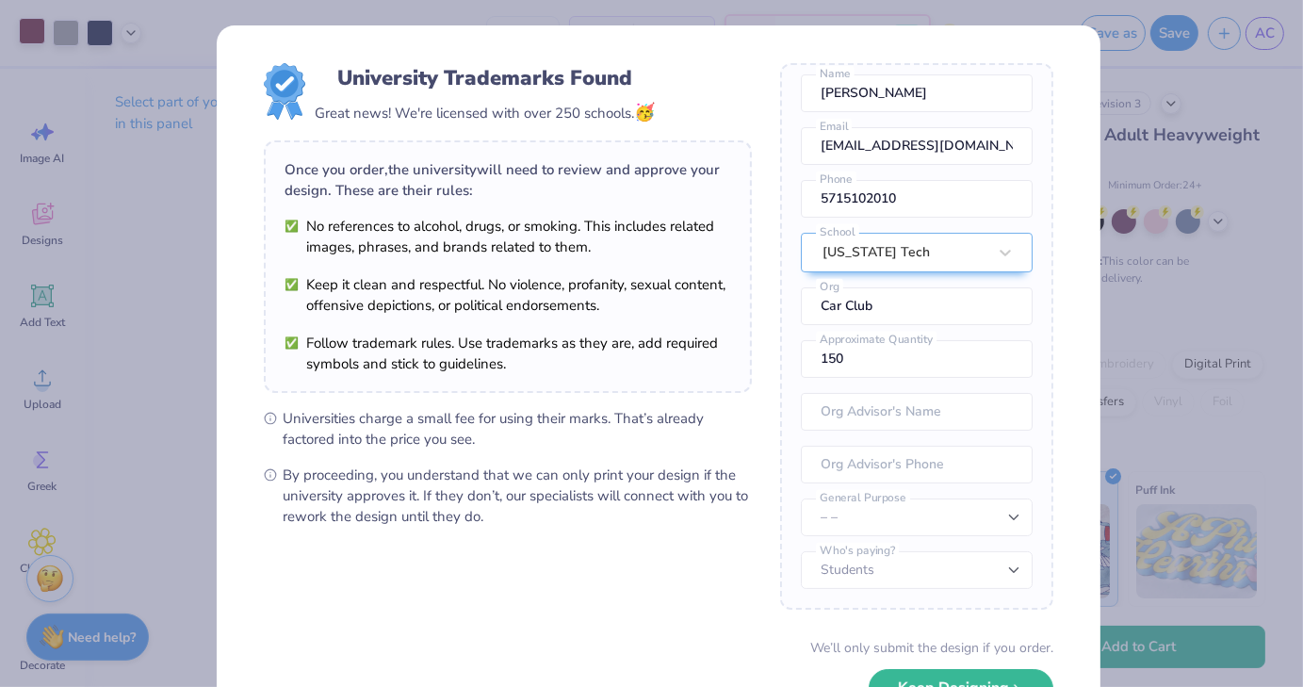
scroll to position [132, 0]
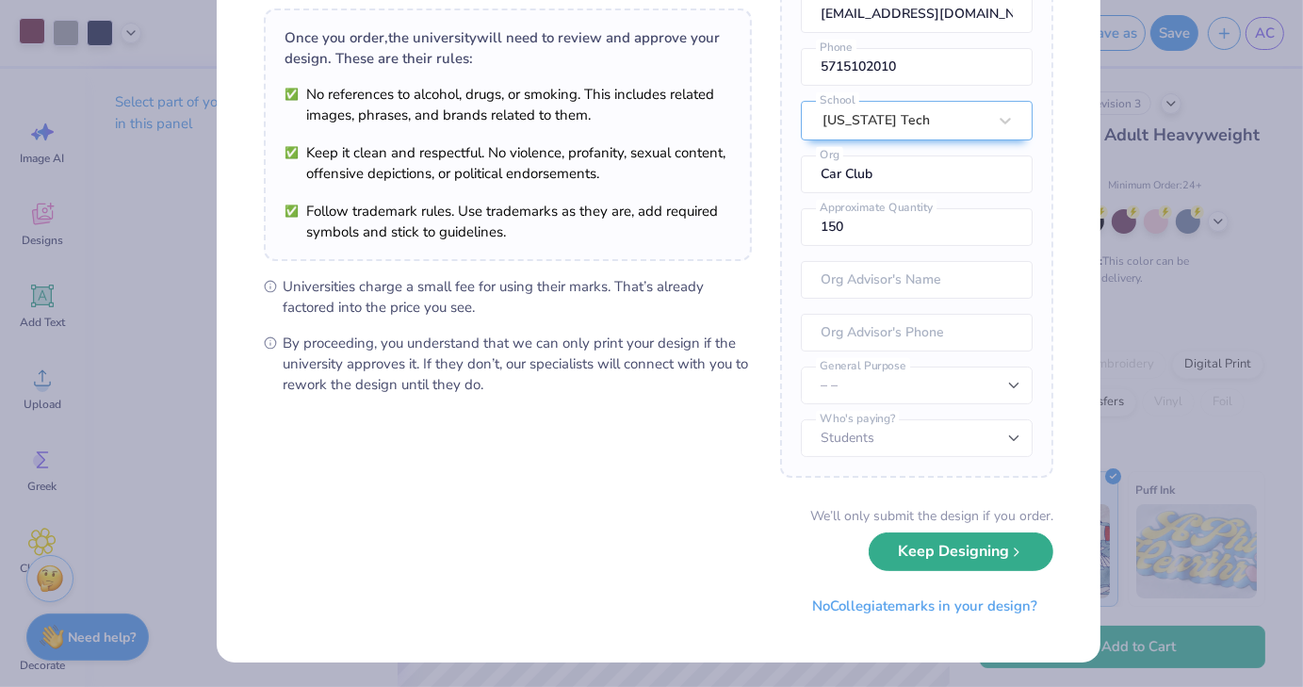
click at [895, 559] on button "Keep Designing" at bounding box center [961, 551] width 185 height 39
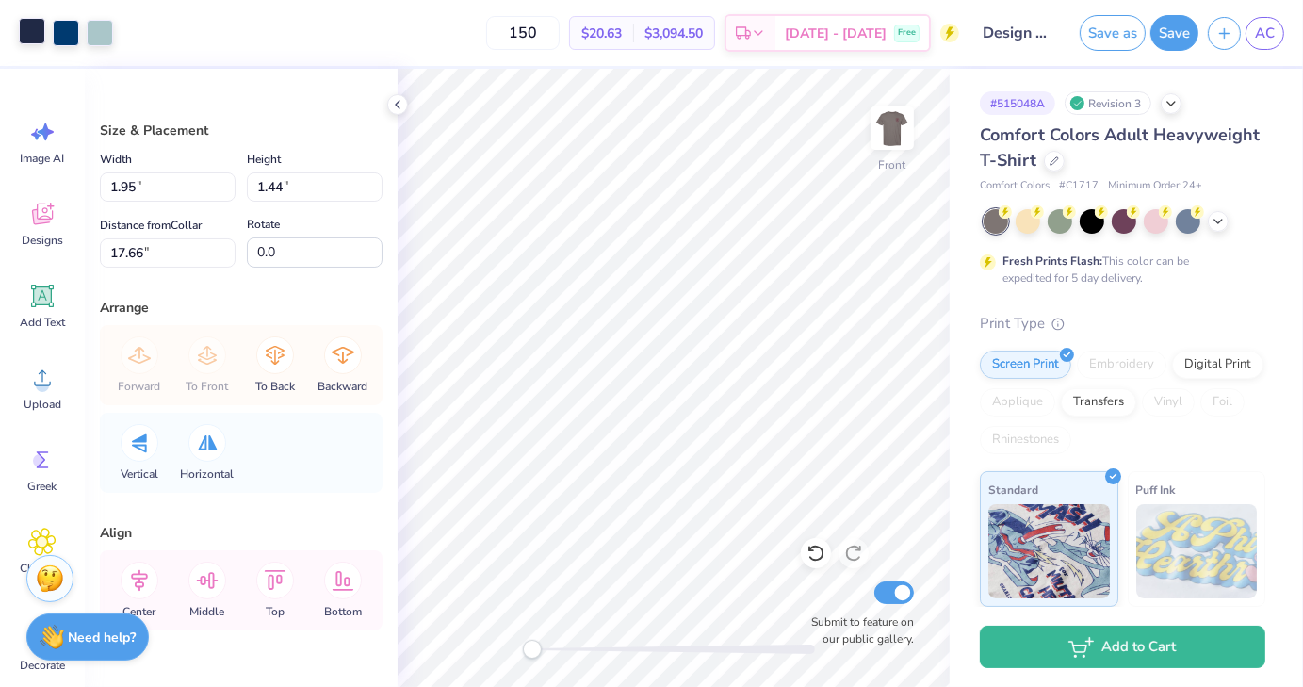
click at [115, 44] on div "Art colors 150 $20.63 Per Item $3,094.50 Total Est. Delivery Oct 8 - 11 Free De…" at bounding box center [651, 33] width 1303 height 66
click at [106, 36] on div at bounding box center [100, 31] width 26 height 26
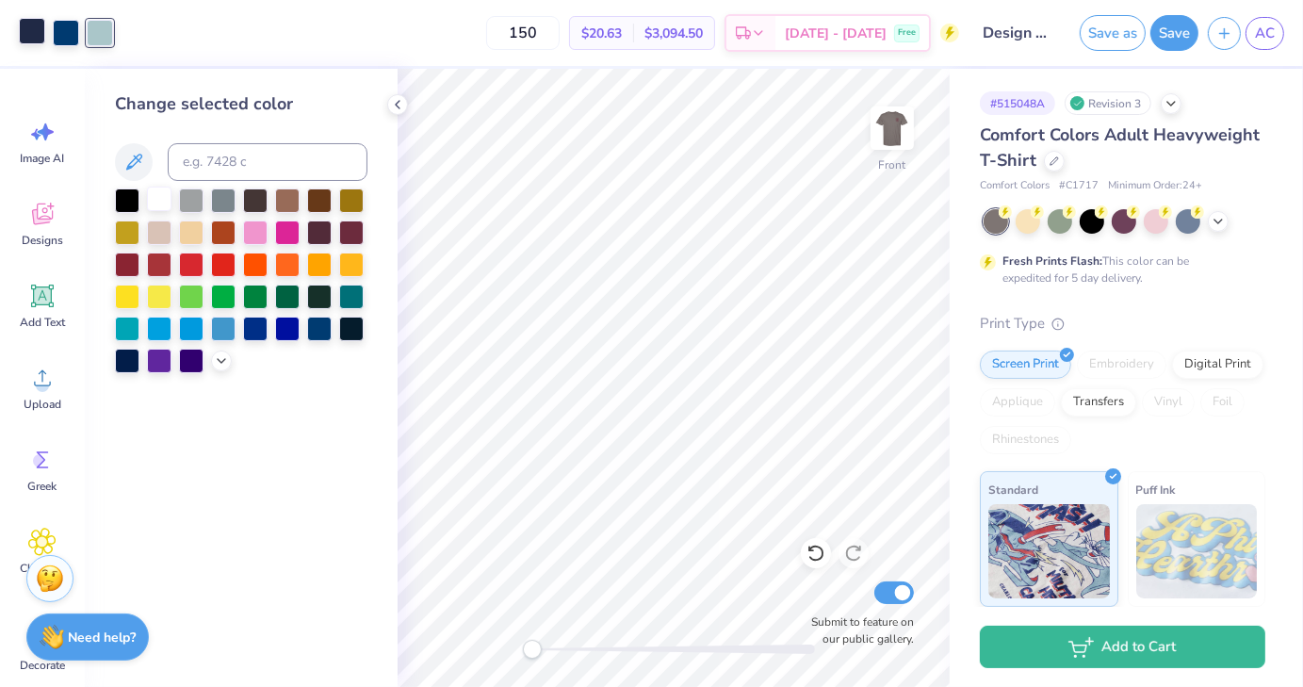
click at [152, 203] on div at bounding box center [159, 199] width 25 height 25
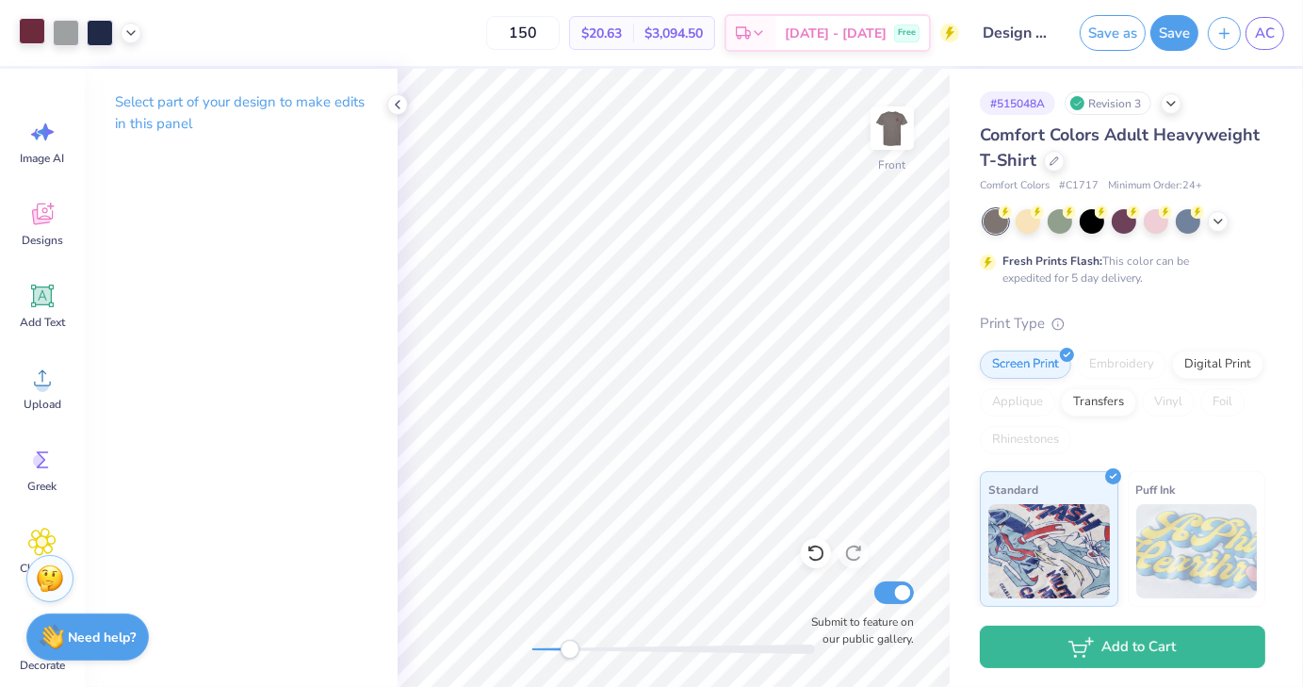
drag, startPoint x: 526, startPoint y: 647, endPoint x: 570, endPoint y: 644, distance: 44.5
click at [570, 644] on div "Accessibility label" at bounding box center [570, 649] width 19 height 19
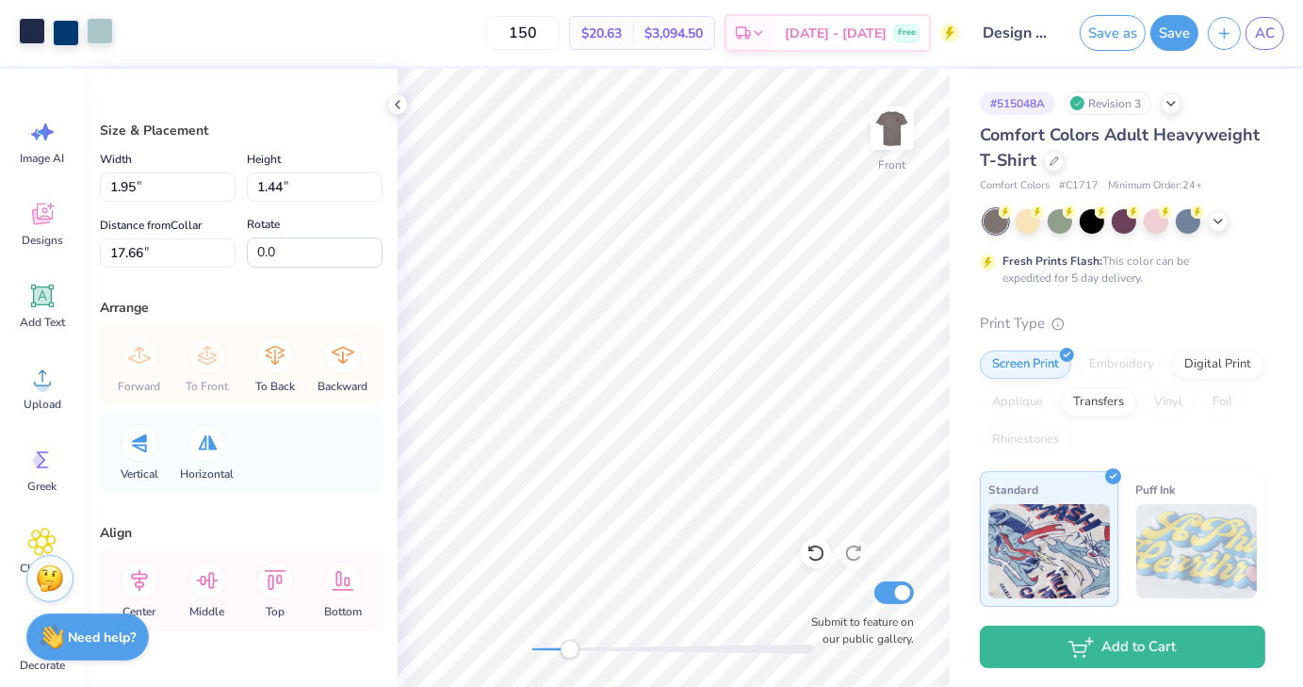
click at [107, 32] on div at bounding box center [100, 31] width 26 height 26
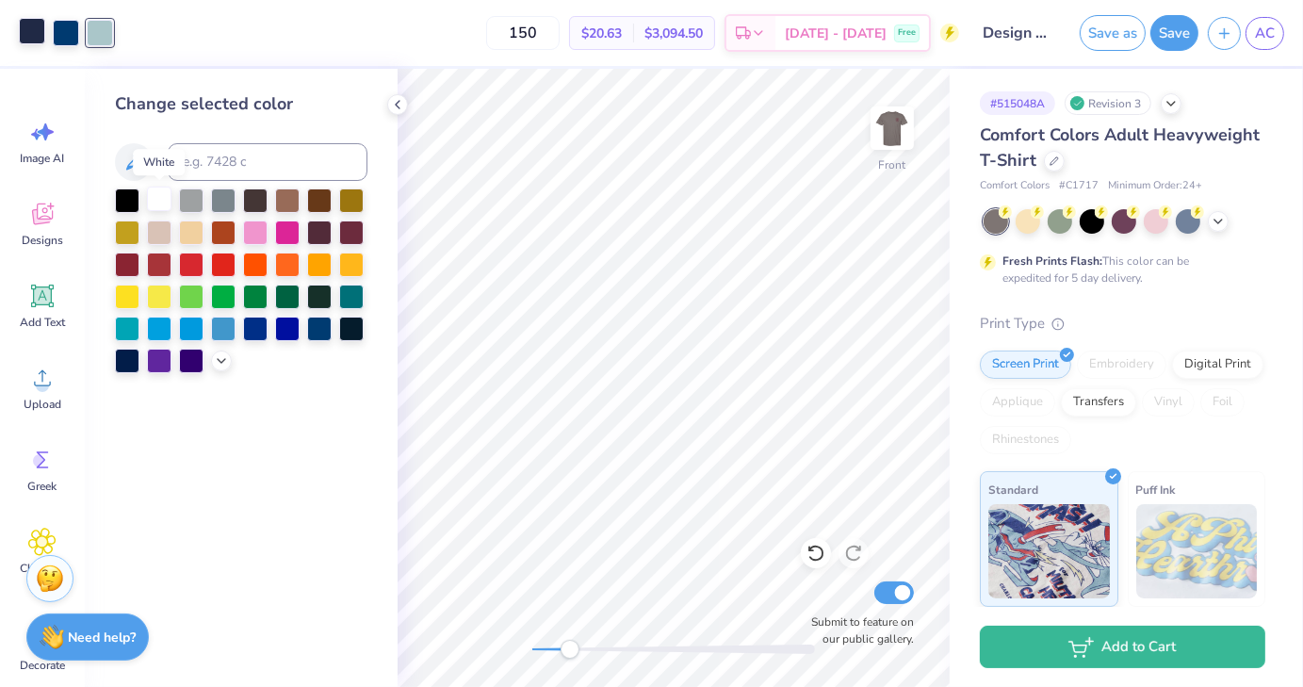
click at [162, 201] on div at bounding box center [159, 199] width 25 height 25
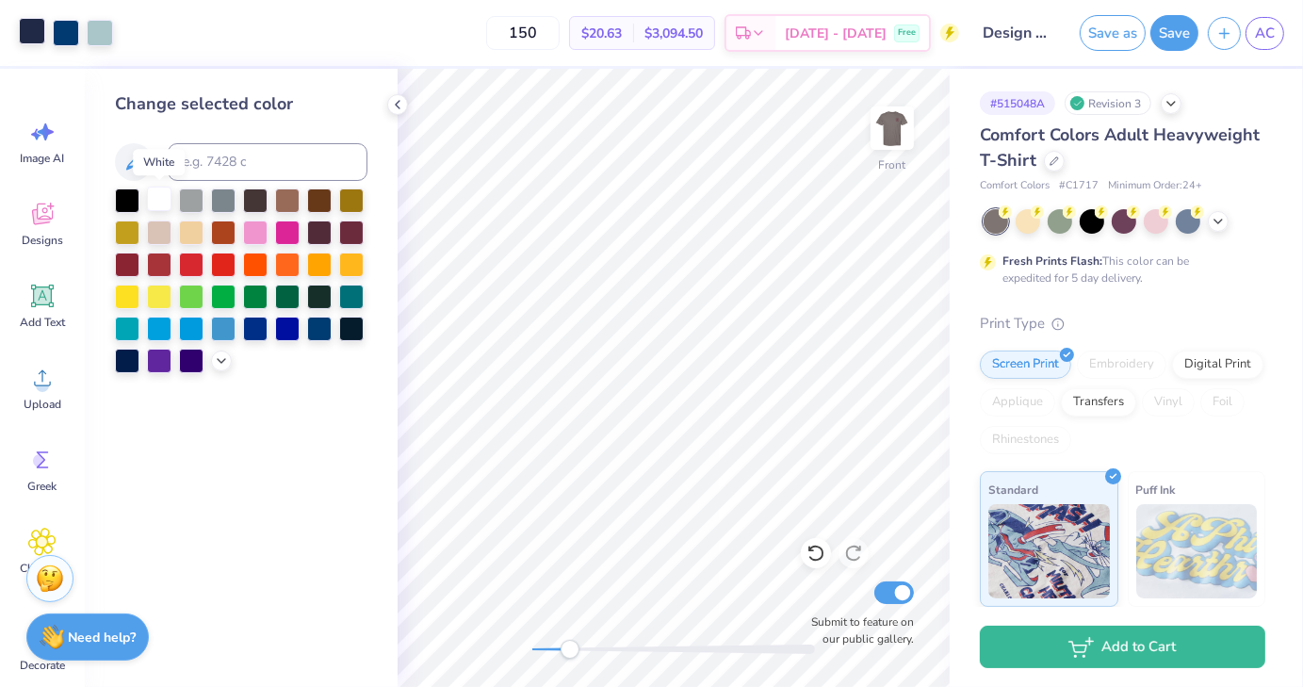
click at [162, 201] on div at bounding box center [159, 199] width 25 height 25
drag, startPoint x: 162, startPoint y: 201, endPoint x: 188, endPoint y: 191, distance: 28.0
click at [188, 191] on div at bounding box center [241, 280] width 253 height 185
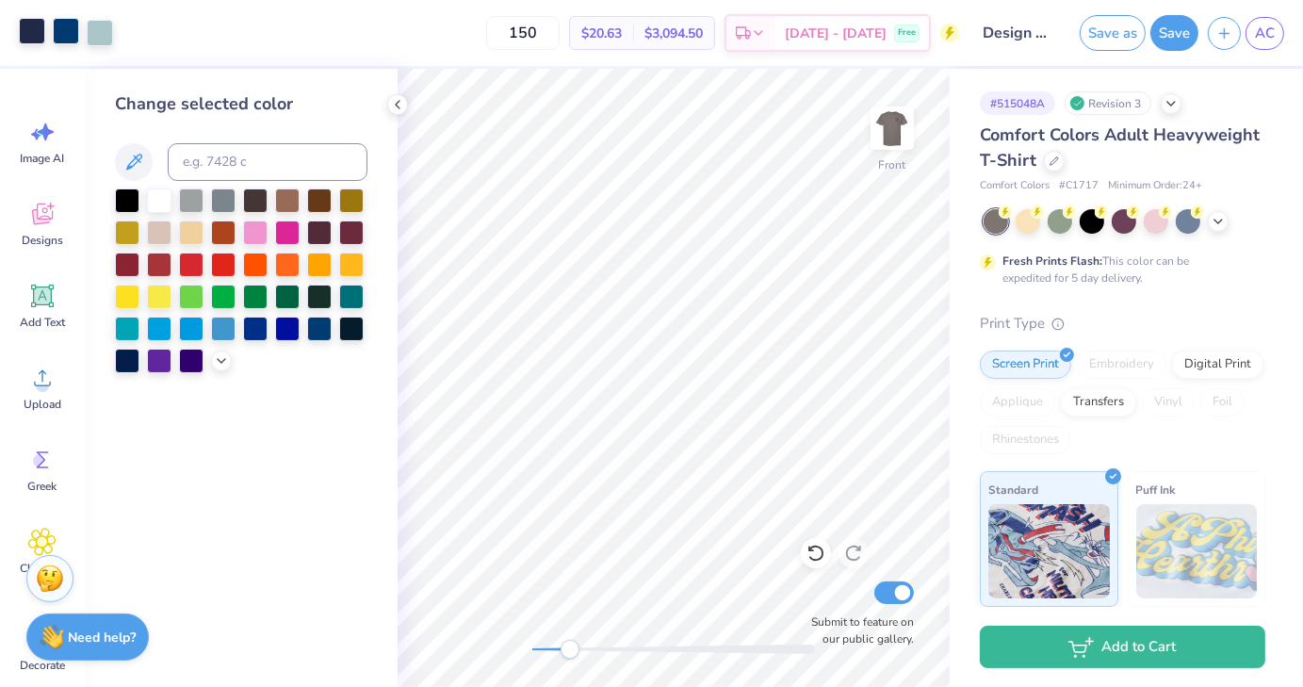
click at [68, 35] on div at bounding box center [66, 31] width 26 height 26
click at [155, 201] on div at bounding box center [159, 199] width 25 height 25
click at [157, 203] on div at bounding box center [159, 199] width 25 height 25
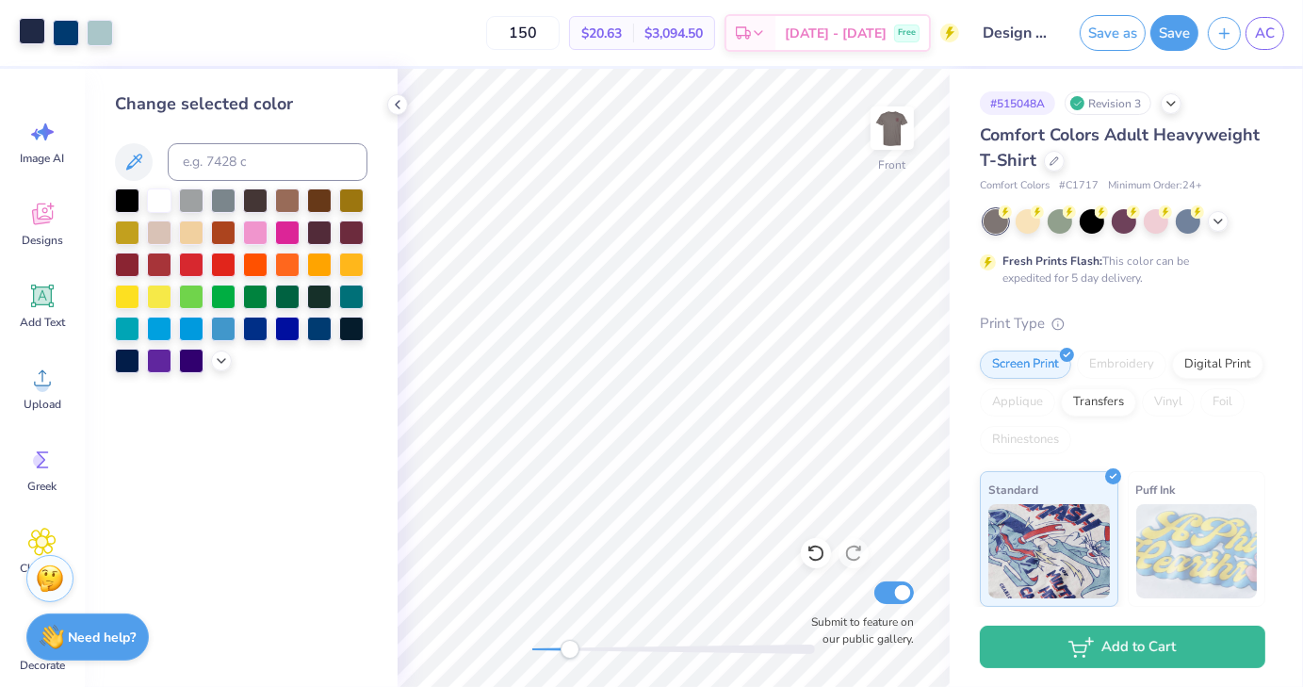
click at [28, 33] on div at bounding box center [32, 31] width 26 height 26
click at [158, 200] on div at bounding box center [159, 199] width 25 height 25
click at [32, 38] on div at bounding box center [32, 33] width 26 height 26
click at [218, 161] on input at bounding box center [268, 162] width 200 height 38
type input "533"
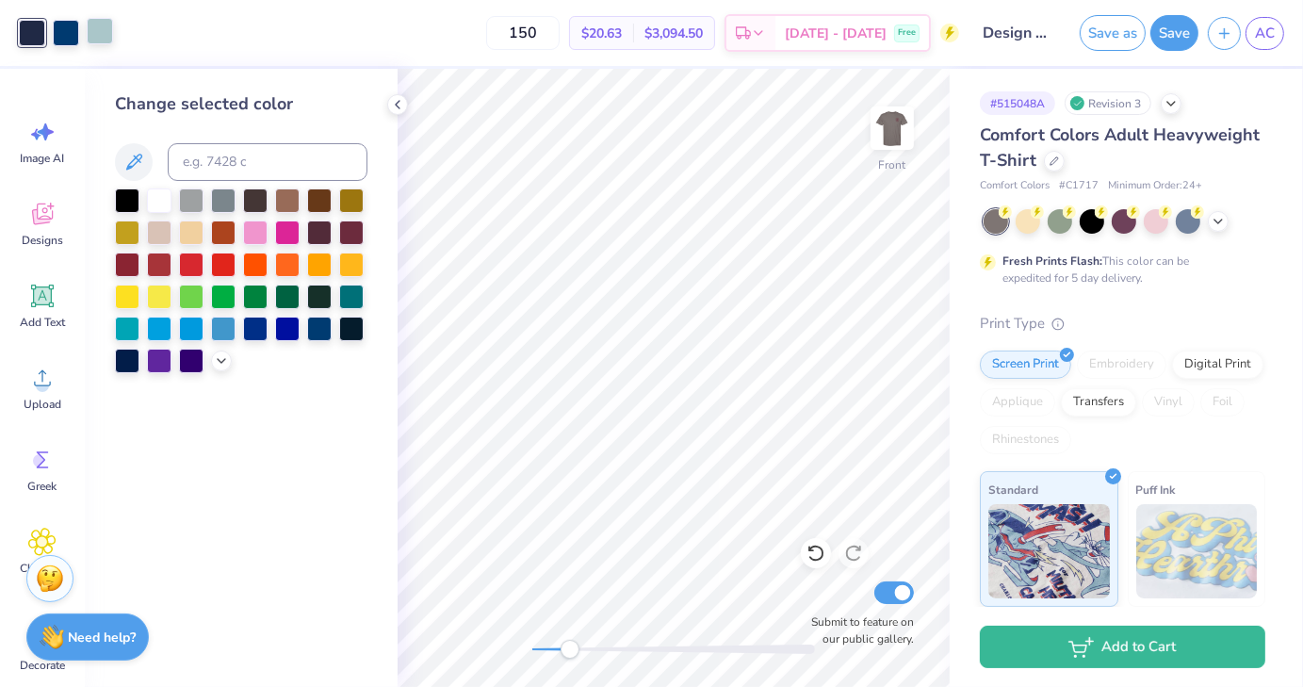
click at [91, 27] on div at bounding box center [100, 31] width 26 height 26
click at [155, 200] on div at bounding box center [159, 199] width 25 height 25
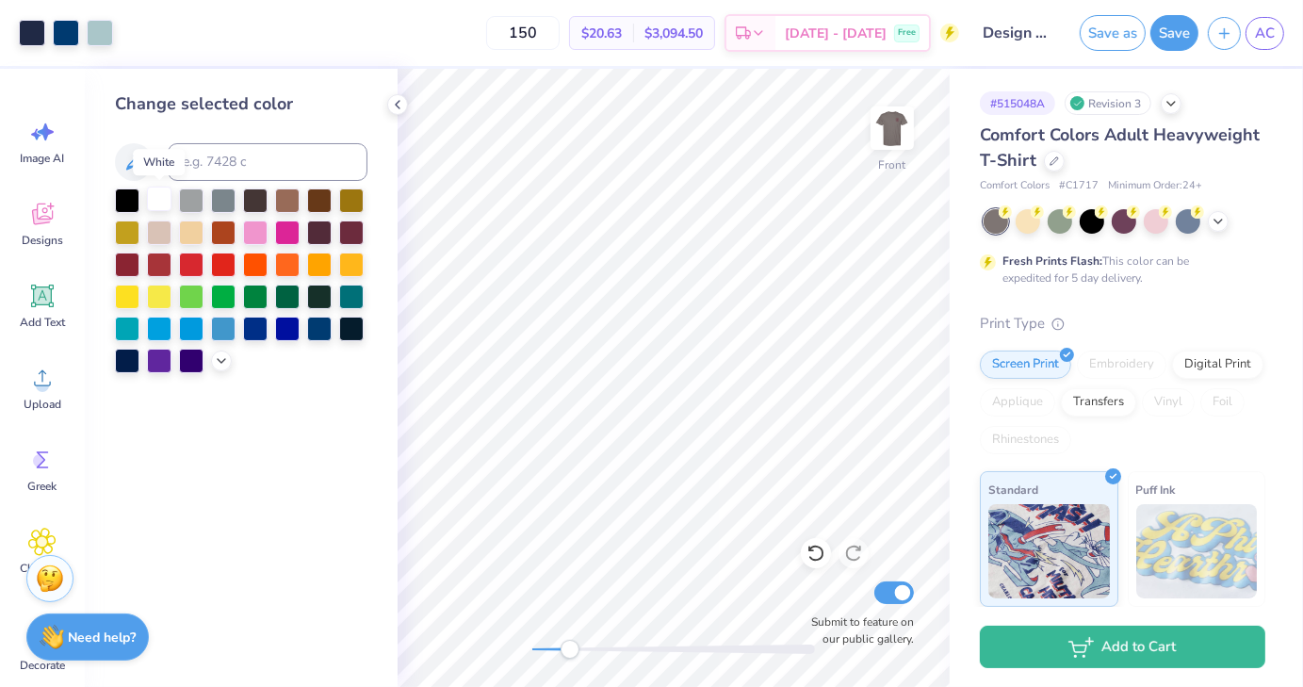
click at [155, 200] on div at bounding box center [159, 199] width 25 height 25
click at [113, 38] on div at bounding box center [100, 31] width 26 height 26
click at [155, 199] on div at bounding box center [159, 199] width 25 height 25
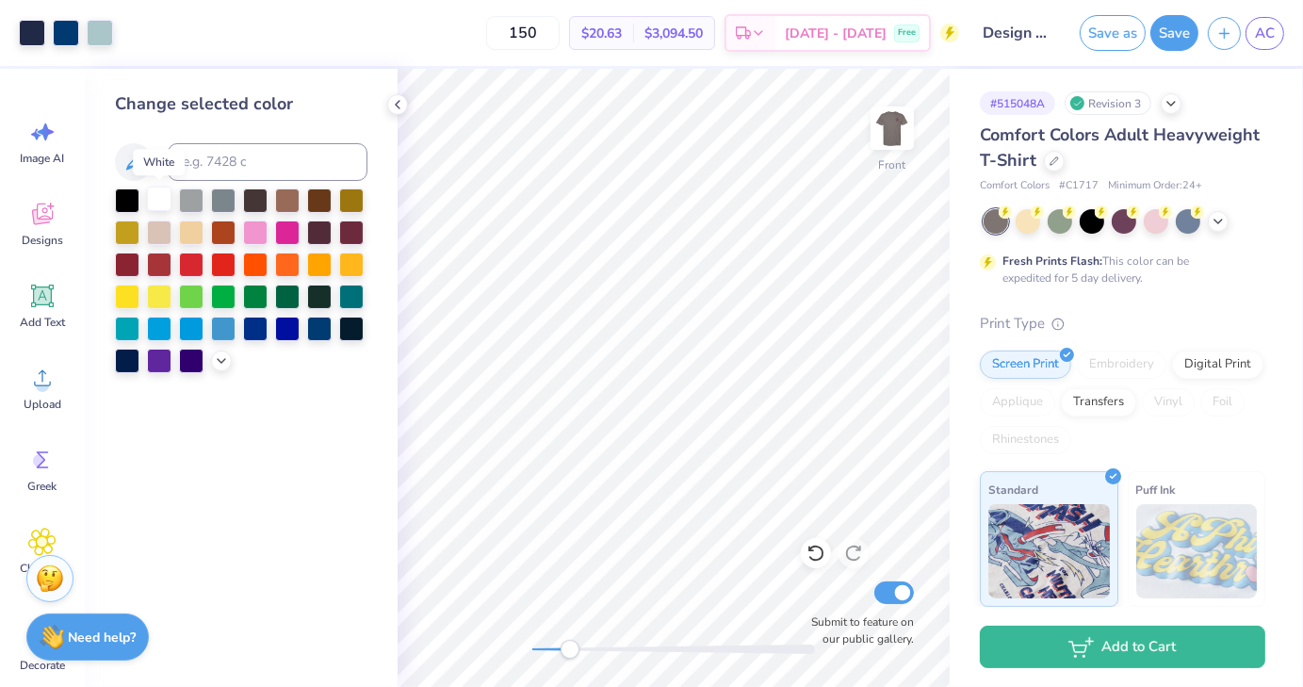
click at [155, 199] on div at bounding box center [159, 199] width 25 height 25
click at [64, 33] on div at bounding box center [66, 31] width 26 height 26
click at [163, 202] on div at bounding box center [159, 199] width 25 height 25
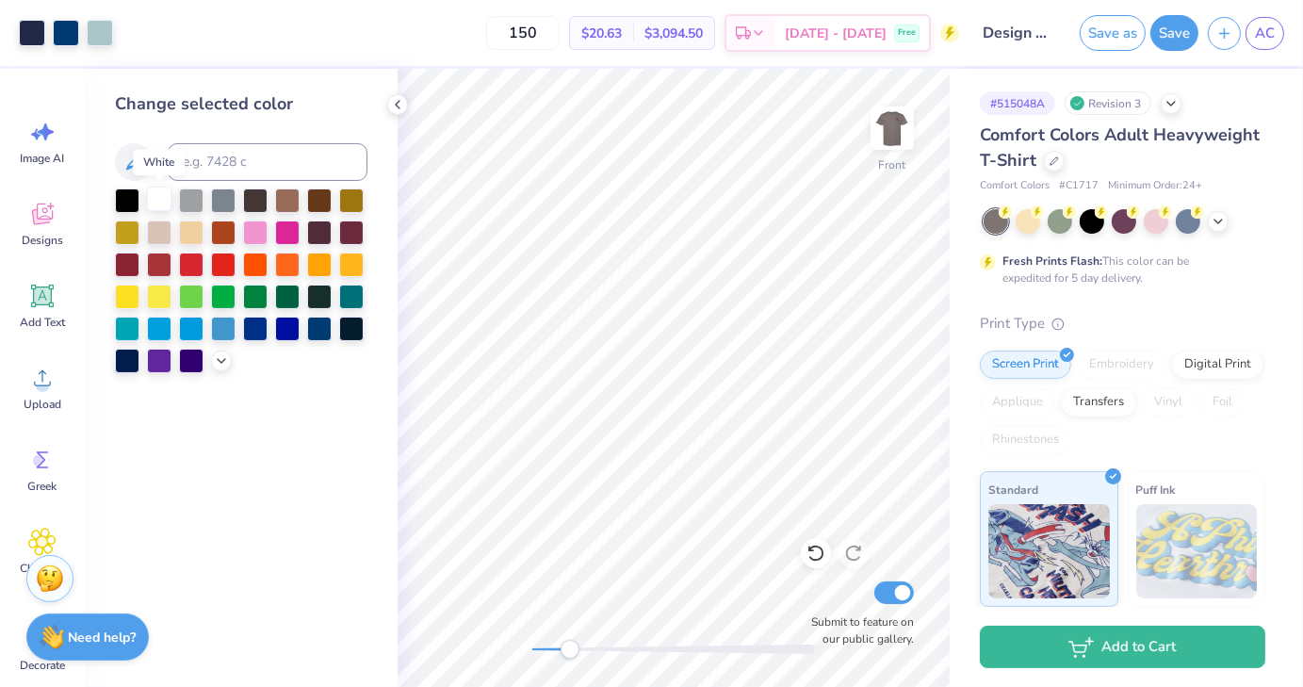
click at [163, 202] on div at bounding box center [159, 199] width 25 height 25
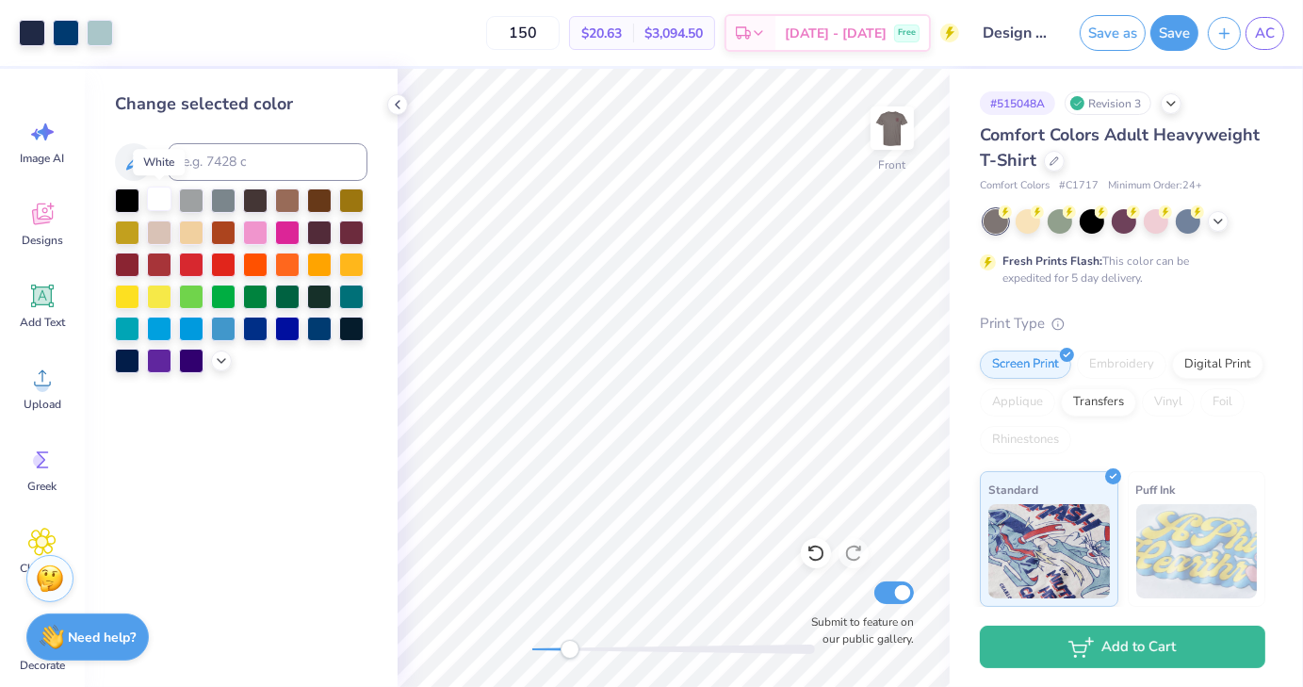
click at [163, 202] on div at bounding box center [159, 199] width 25 height 25
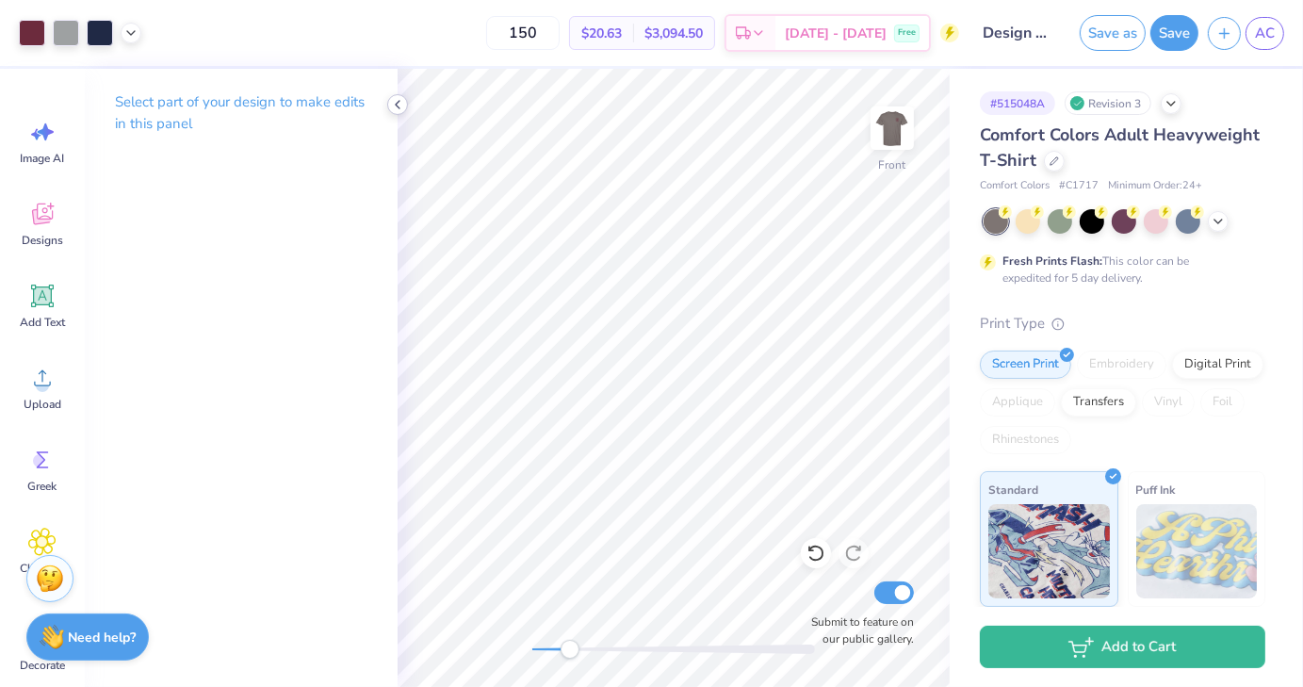
click at [401, 107] on icon at bounding box center [397, 104] width 15 height 15
click at [62, 414] on div "Upload" at bounding box center [42, 387] width 68 height 71
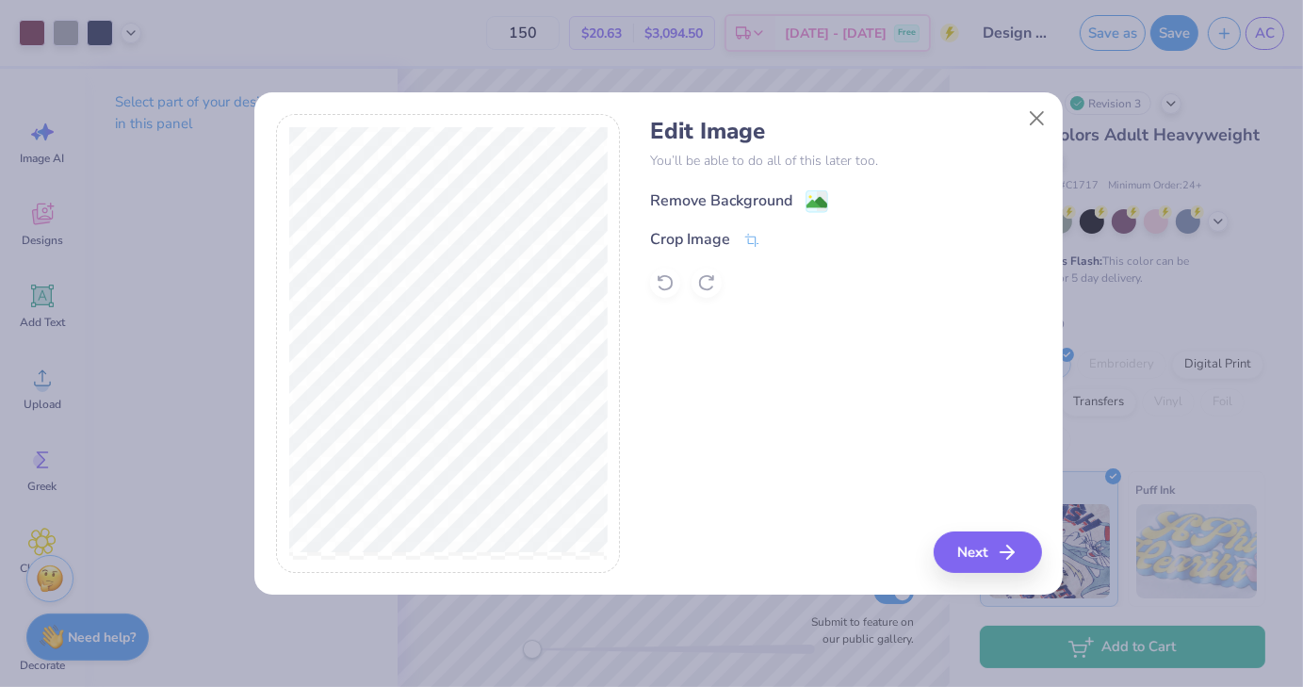
click at [816, 190] on g at bounding box center [818, 201] width 23 height 23
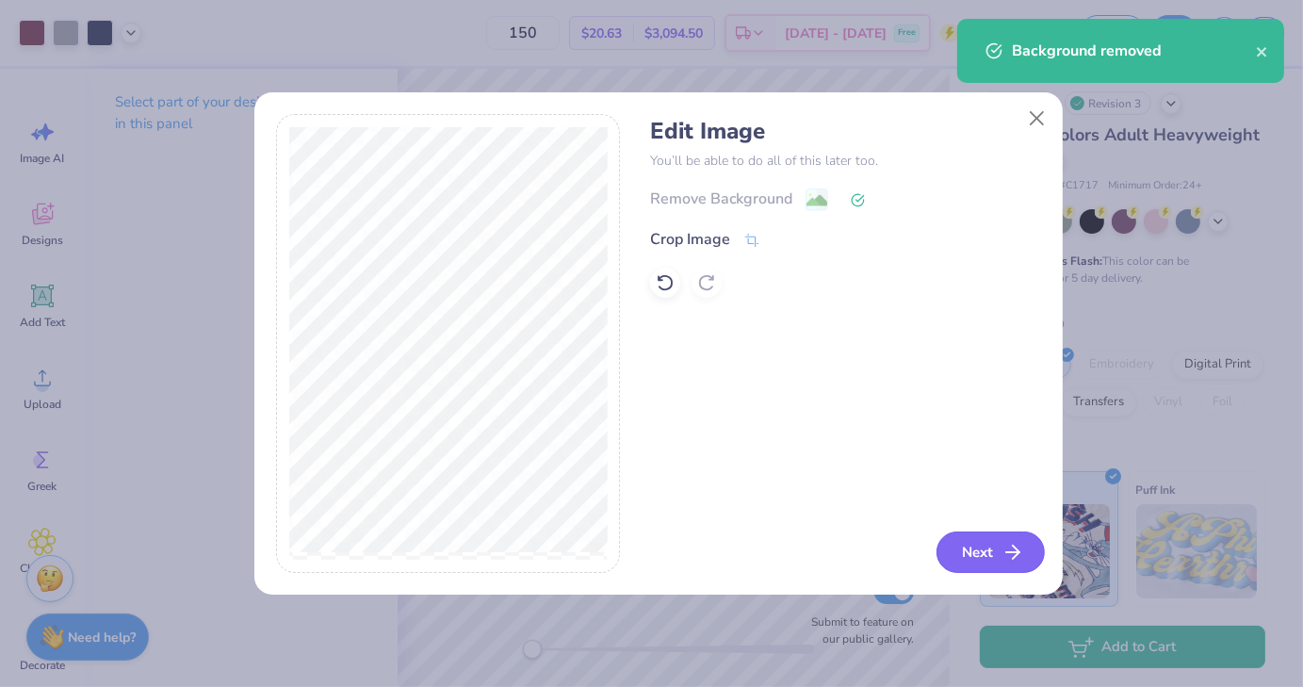
click at [962, 555] on button "Next" at bounding box center [991, 551] width 108 height 41
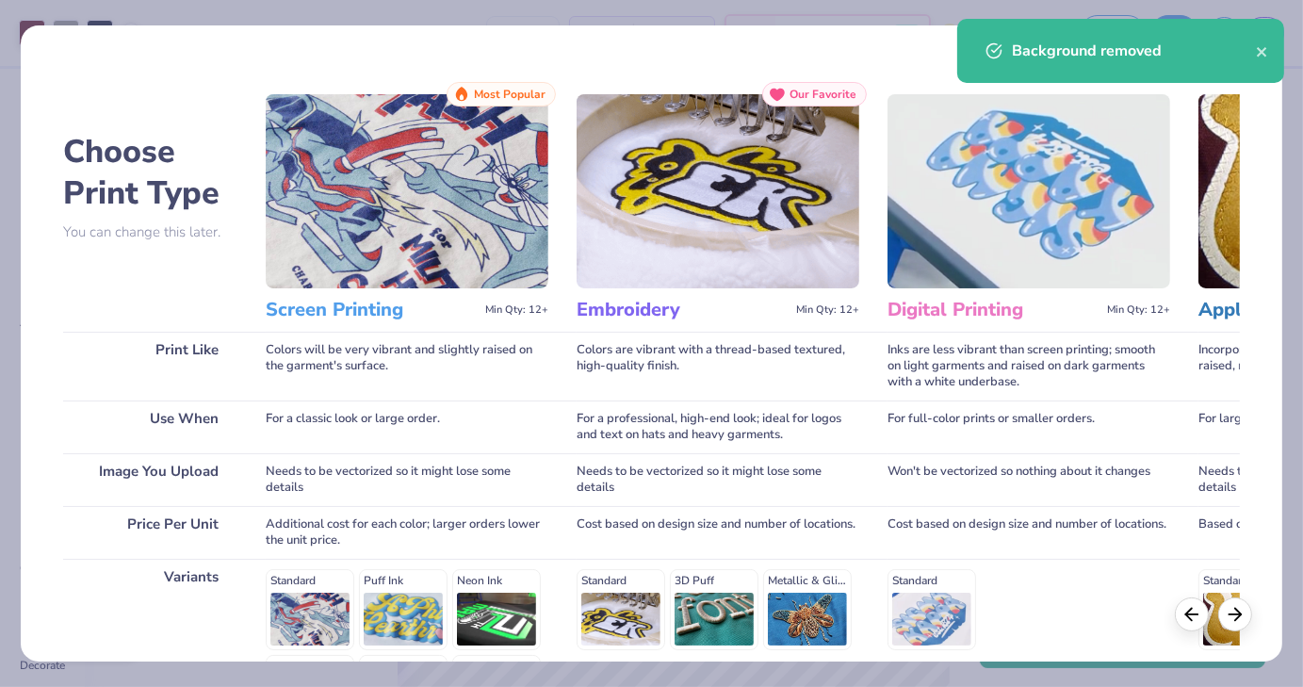
scroll to position [252, 0]
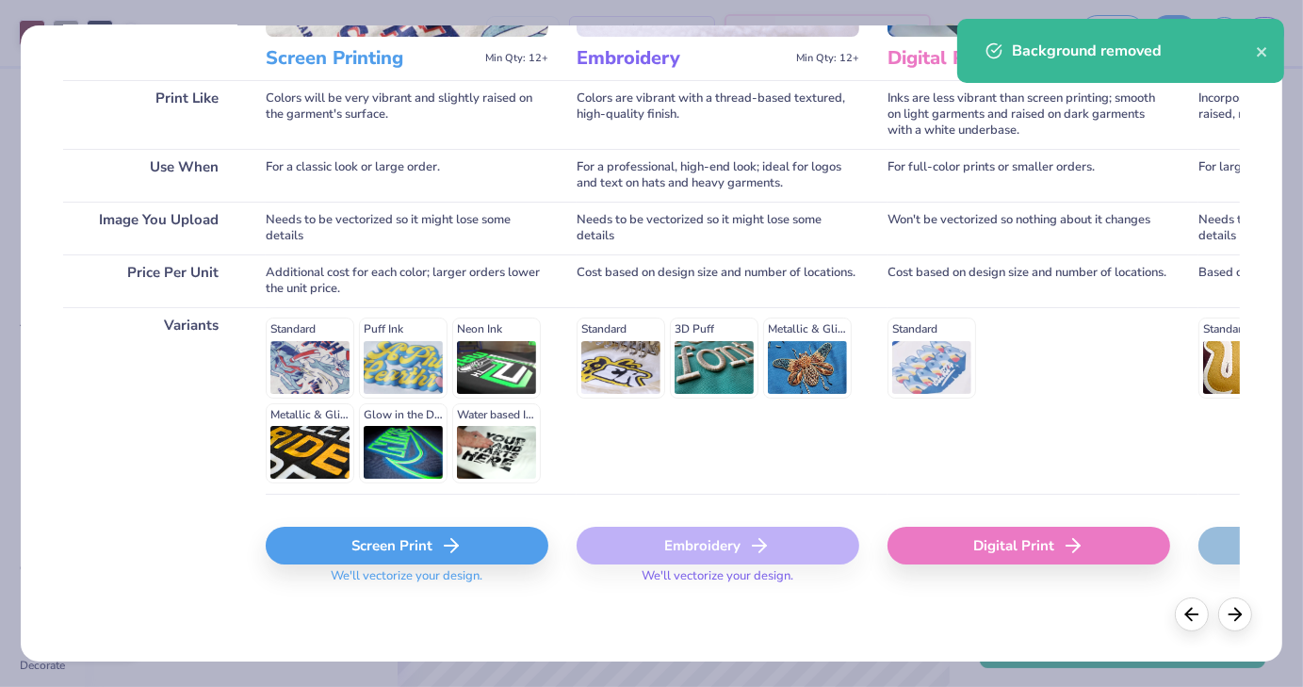
click at [414, 548] on div "Screen Print" at bounding box center [407, 546] width 283 height 38
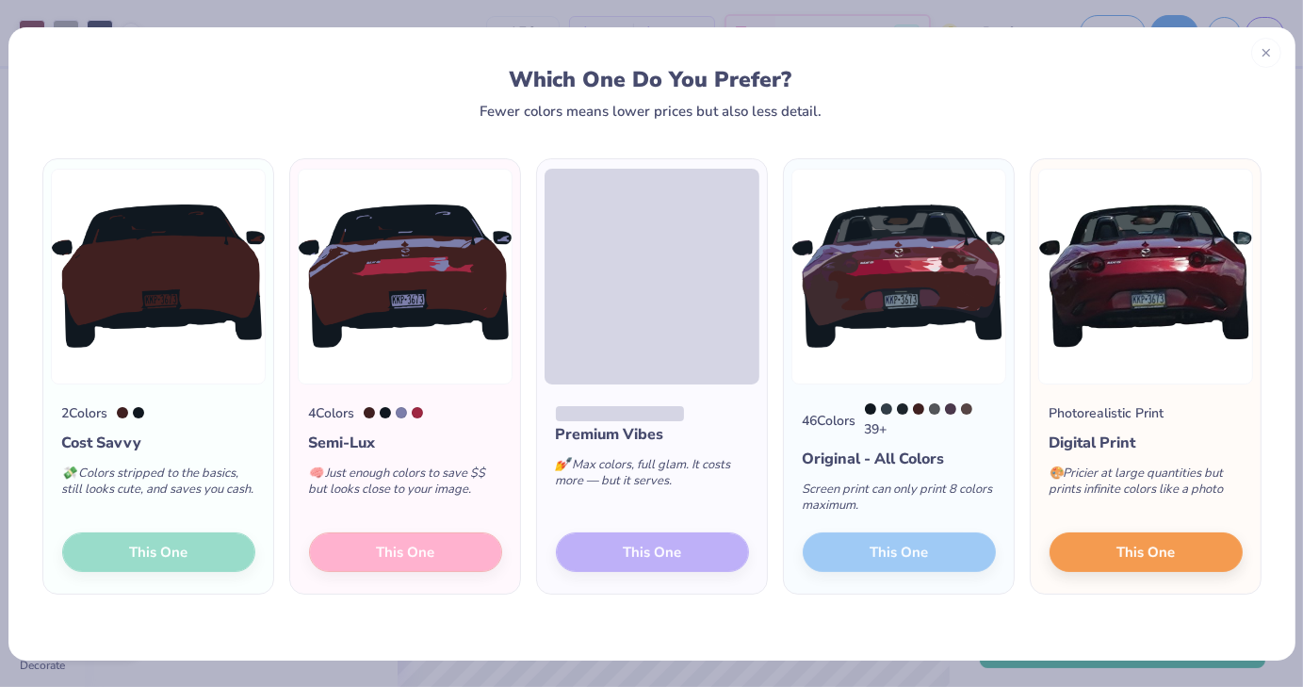
click at [128, 555] on div "2 Colors Cost Savvy 💸 Colors stripped to the basics, still looks cute, and save…" at bounding box center [158, 489] width 230 height 210
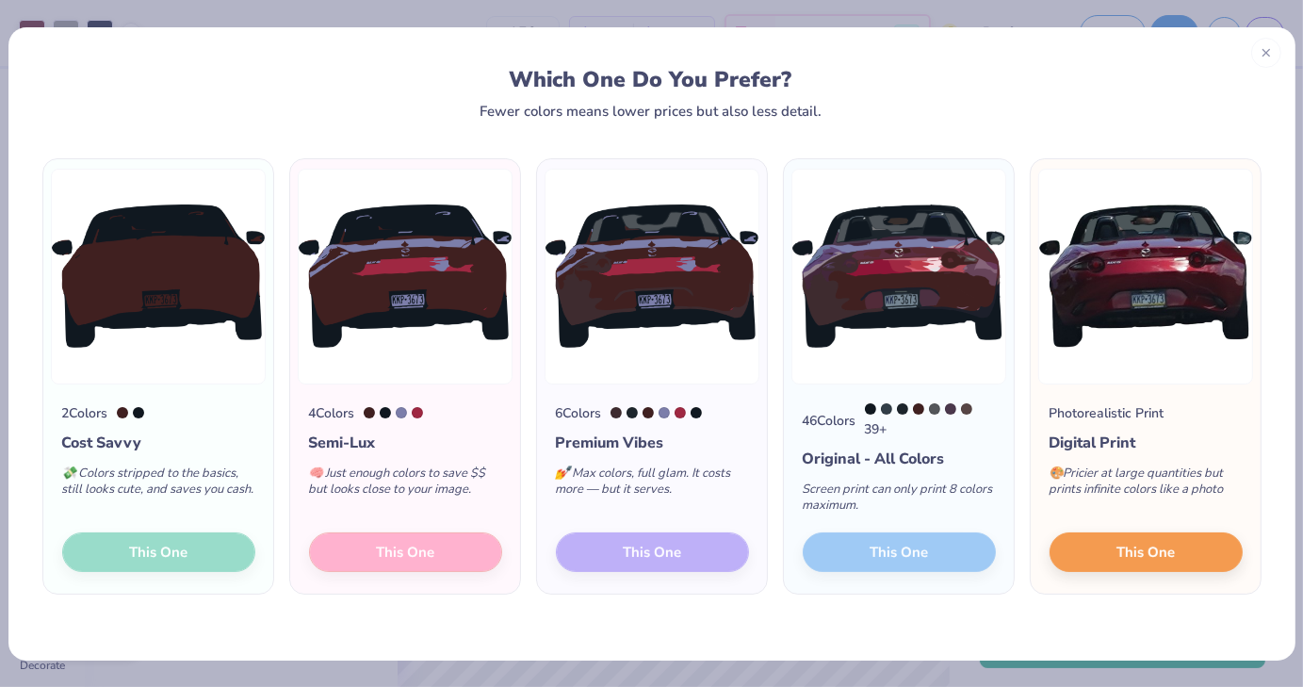
click at [165, 559] on div "2 Colors Cost Savvy 💸 Colors stripped to the basics, still looks cute, and save…" at bounding box center [158, 489] width 230 height 210
click at [1267, 51] on icon at bounding box center [1266, 49] width 13 height 13
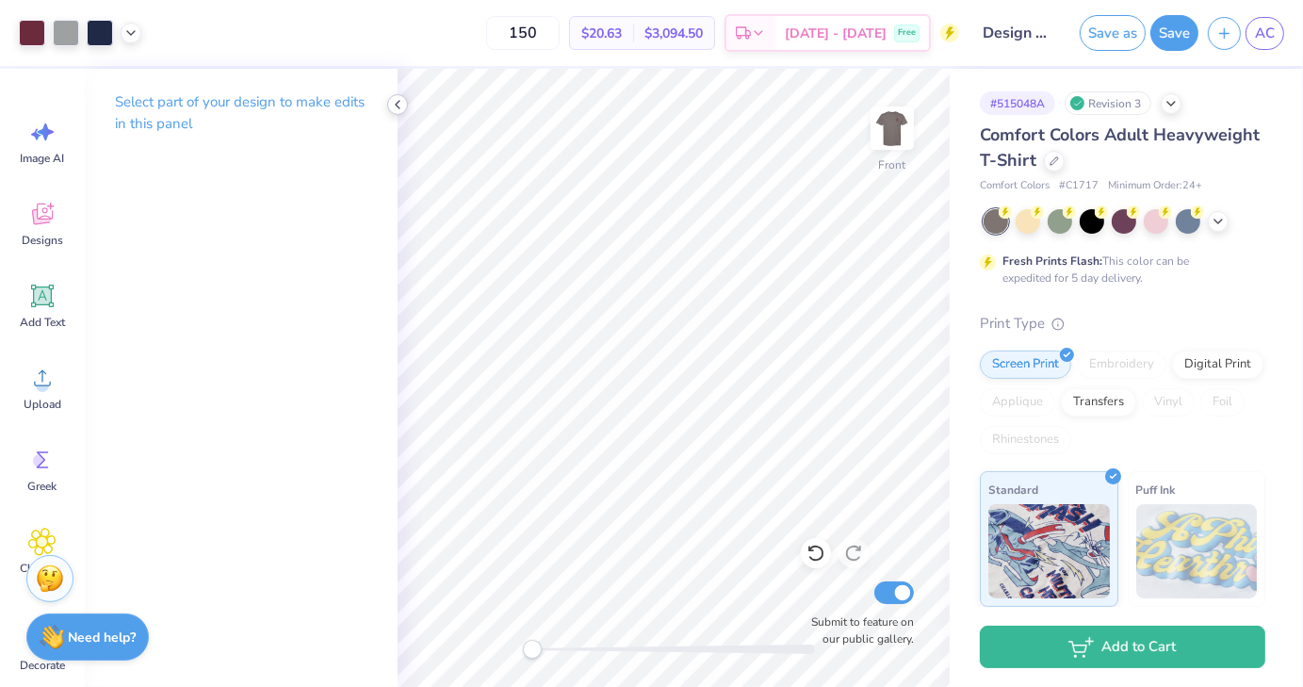
click at [394, 105] on icon at bounding box center [397, 104] width 15 height 15
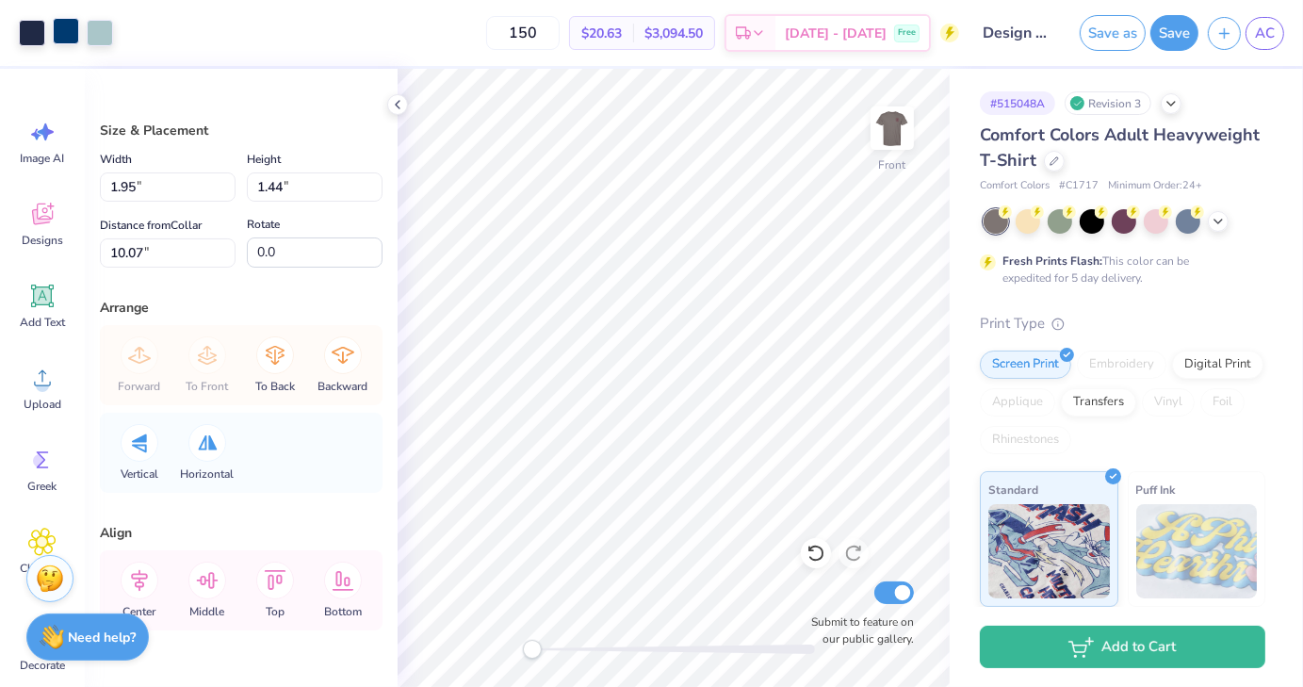
click at [68, 33] on div at bounding box center [66, 31] width 26 height 26
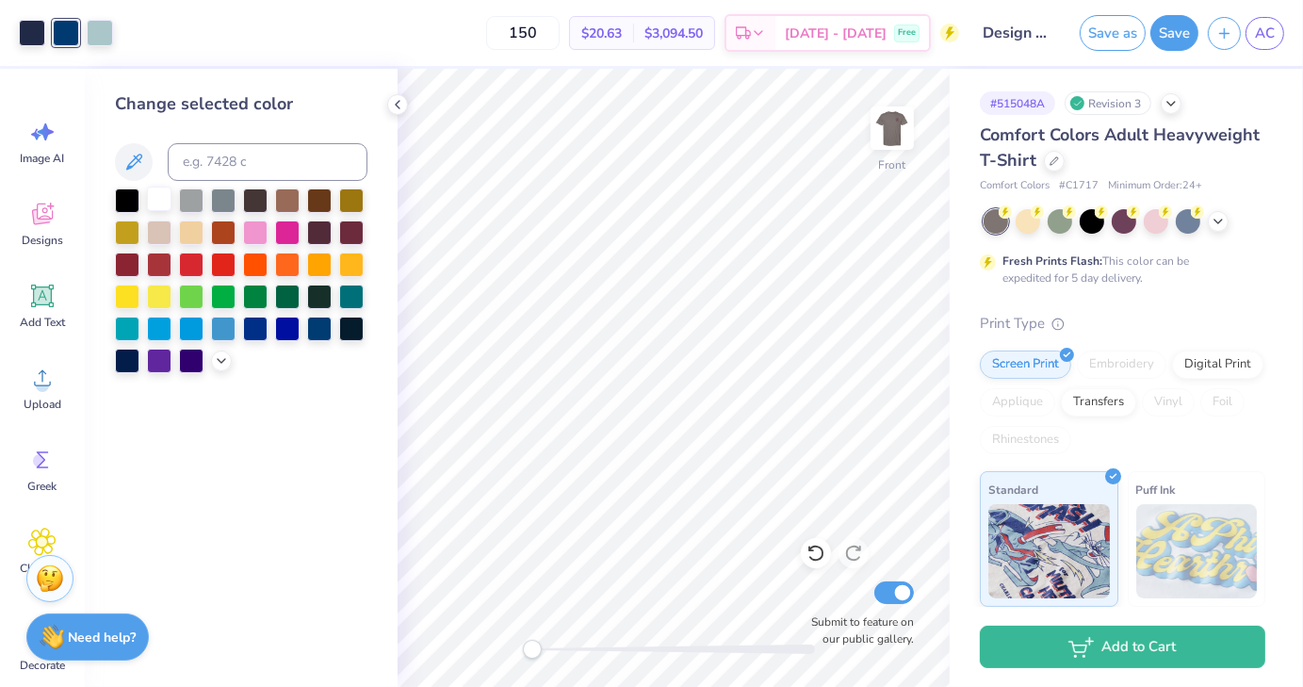
click at [160, 204] on div at bounding box center [159, 199] width 25 height 25
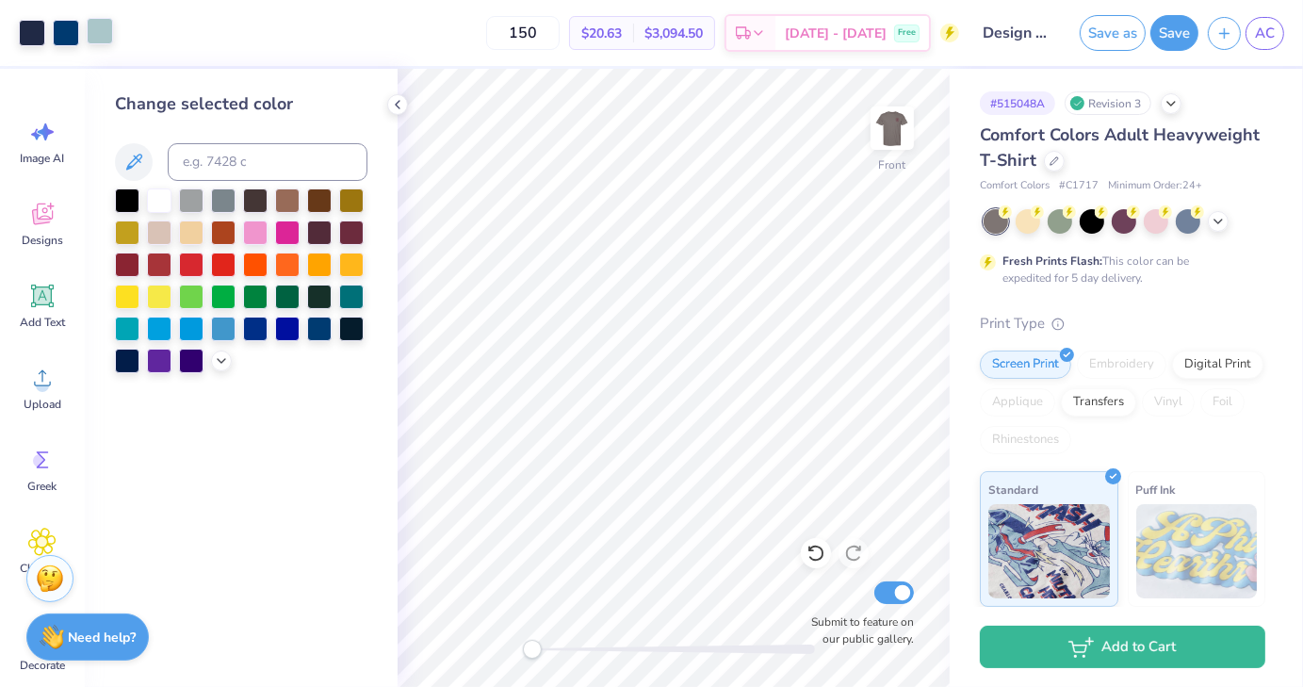
click at [104, 34] on div at bounding box center [100, 31] width 26 height 26
click at [163, 206] on div at bounding box center [159, 199] width 25 height 25
click at [398, 106] on polyline at bounding box center [398, 105] width 4 height 8
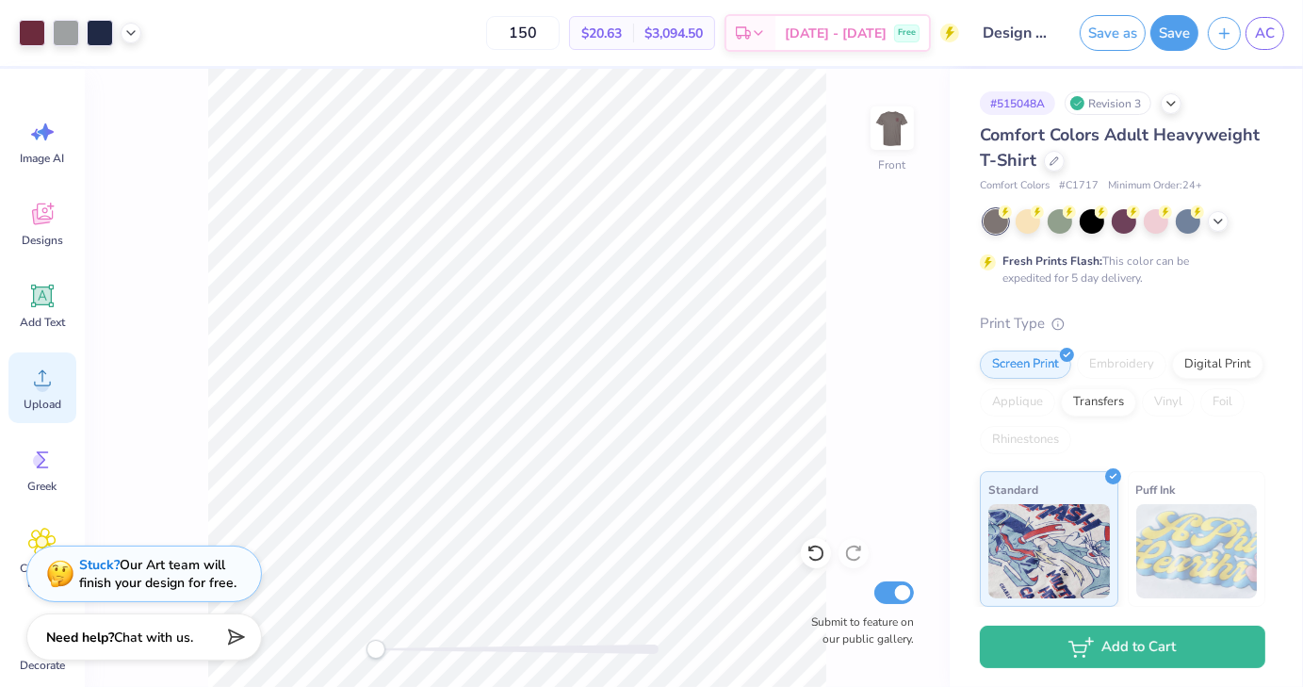
click at [39, 389] on circle at bounding box center [42, 385] width 13 height 13
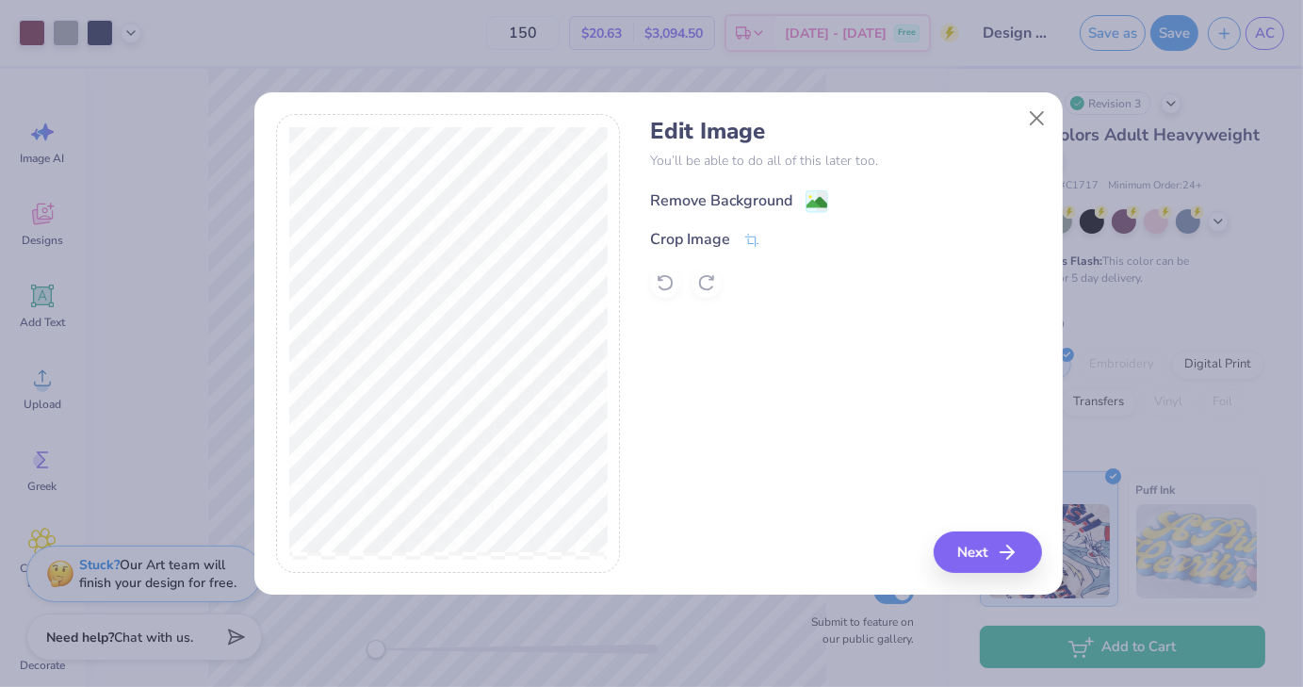
click at [813, 201] on image at bounding box center [817, 202] width 21 height 21
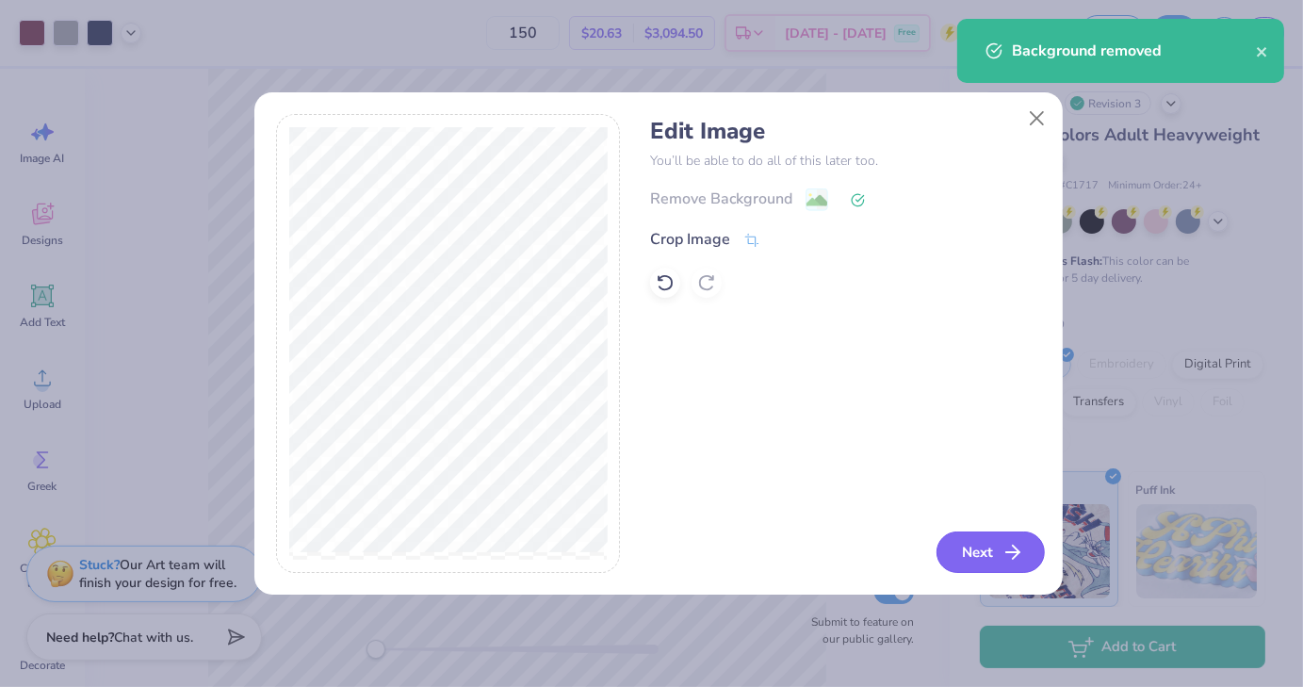
click at [985, 556] on button "Next" at bounding box center [991, 551] width 108 height 41
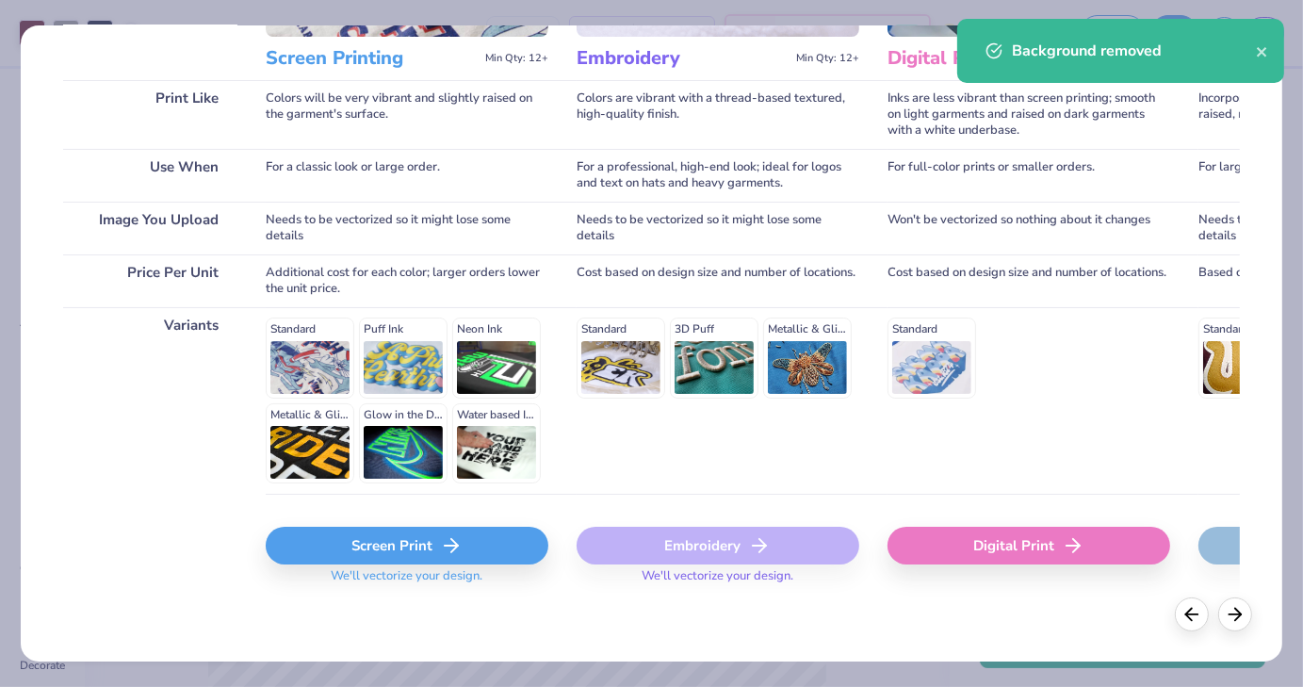
click at [453, 541] on polyline at bounding box center [454, 545] width 7 height 13
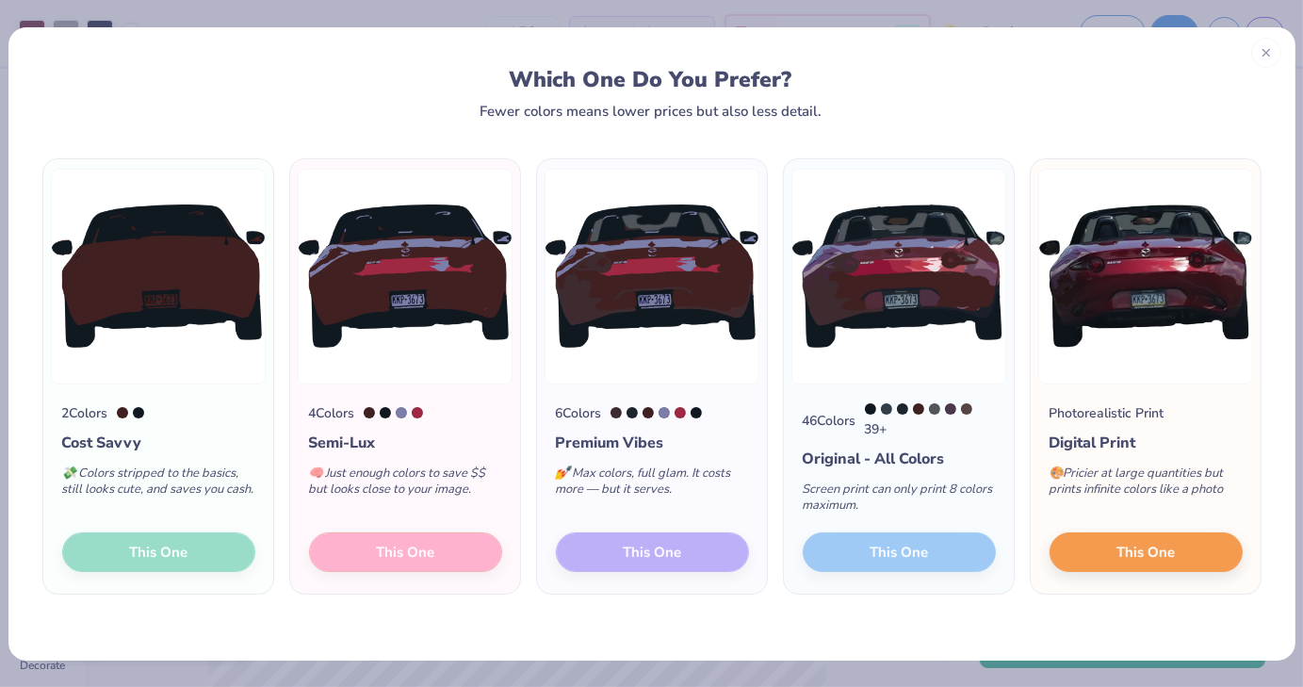
click at [106, 549] on div "2 Colors Cost Savvy 💸 Colors stripped to the basics, still looks cute, and save…" at bounding box center [158, 489] width 230 height 210
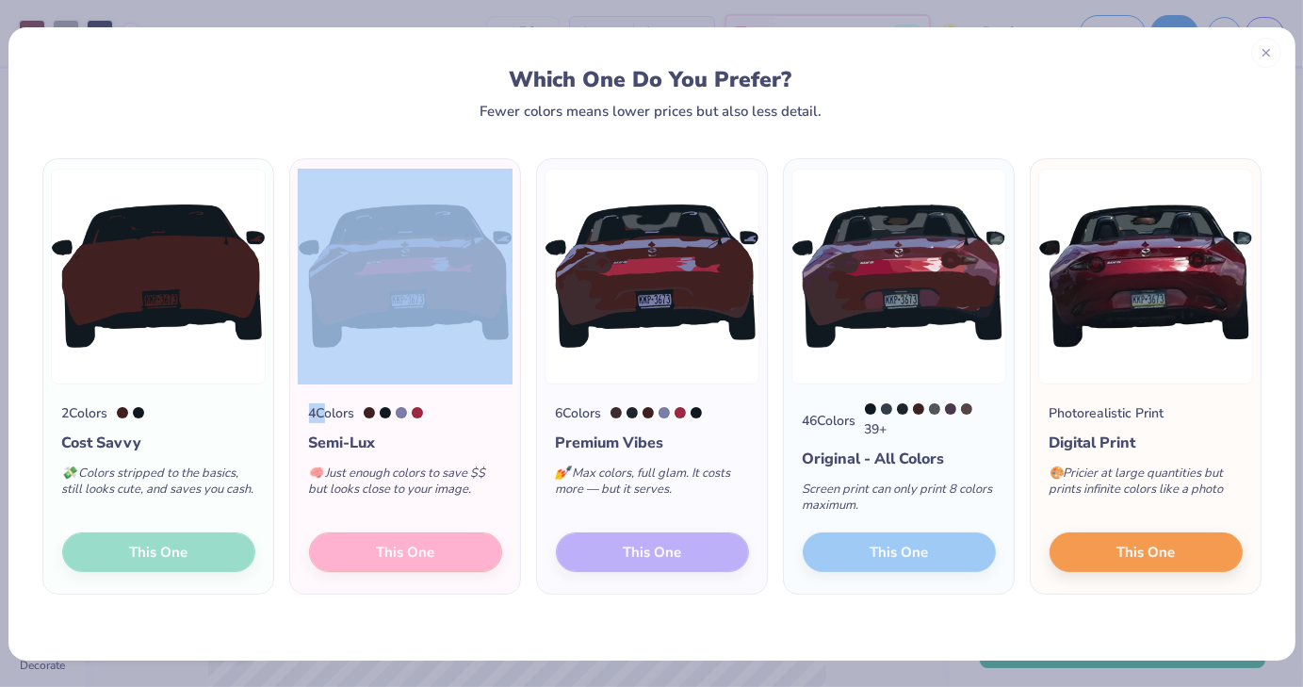
click at [106, 549] on div "2 Colors Cost Savvy 💸 Colors stripped to the basics, still looks cute, and save…" at bounding box center [158, 489] width 230 height 210
click at [319, 280] on img at bounding box center [405, 277] width 215 height 216
click at [369, 140] on div "2 Colors Cost Savvy 💸 Colors stripped to the basics, still looks cute, and save…" at bounding box center [651, 390] width 1287 height 542
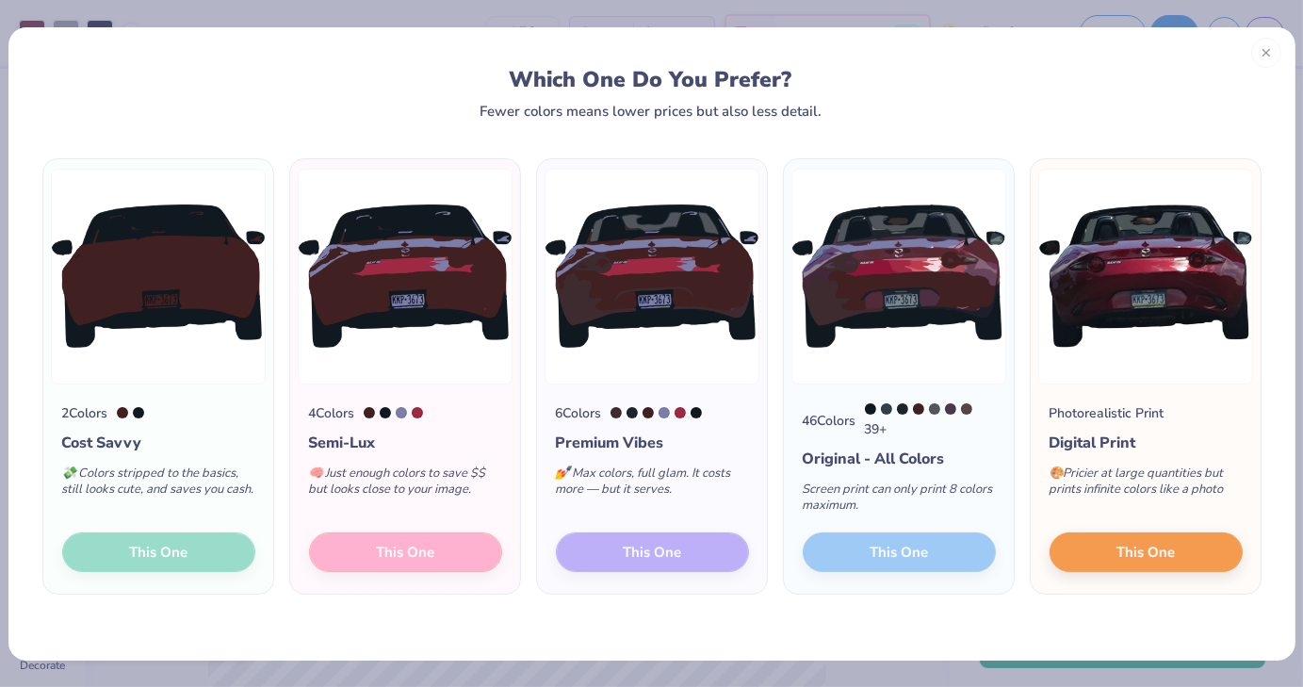
click at [119, 451] on div "Cost Savvy" at bounding box center [158, 443] width 193 height 23
click at [140, 538] on div "2 Colors Cost Savvy 💸 Colors stripped to the basics, still looks cute, and save…" at bounding box center [158, 489] width 230 height 210
click at [1267, 59] on div at bounding box center [1266, 50] width 30 height 30
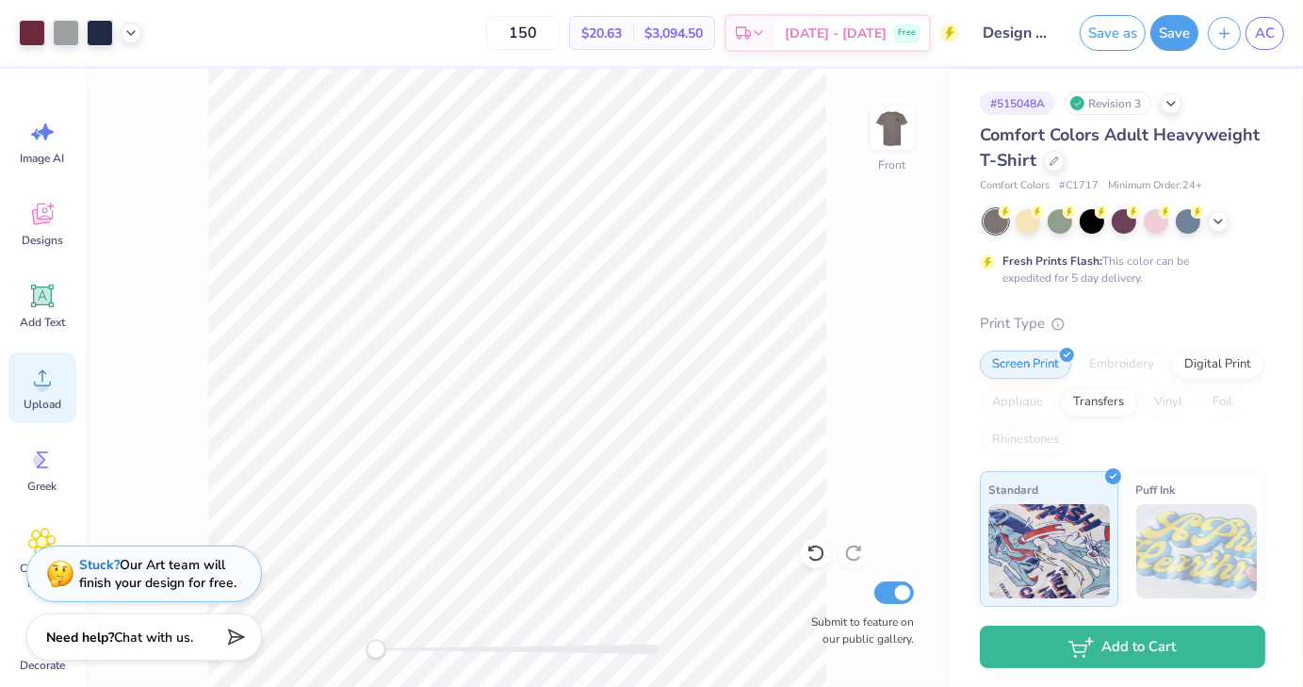
click at [52, 368] on icon at bounding box center [42, 378] width 28 height 28
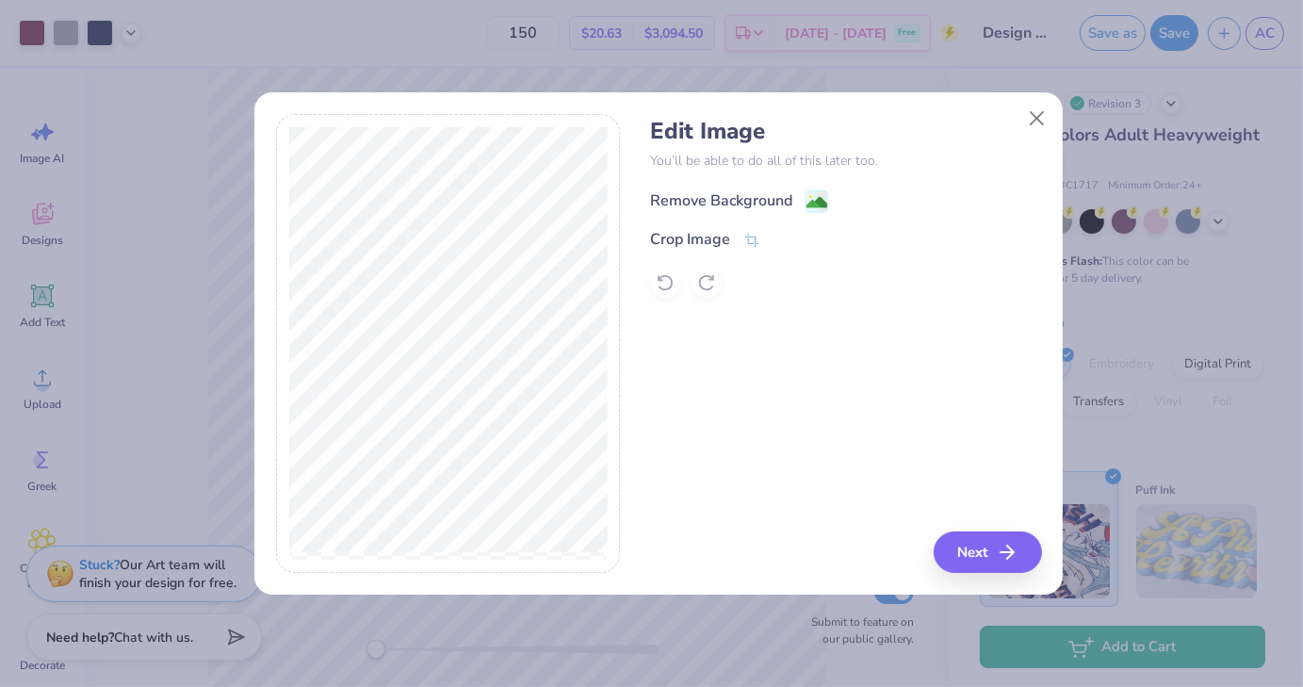
click at [814, 201] on image at bounding box center [817, 202] width 21 height 21
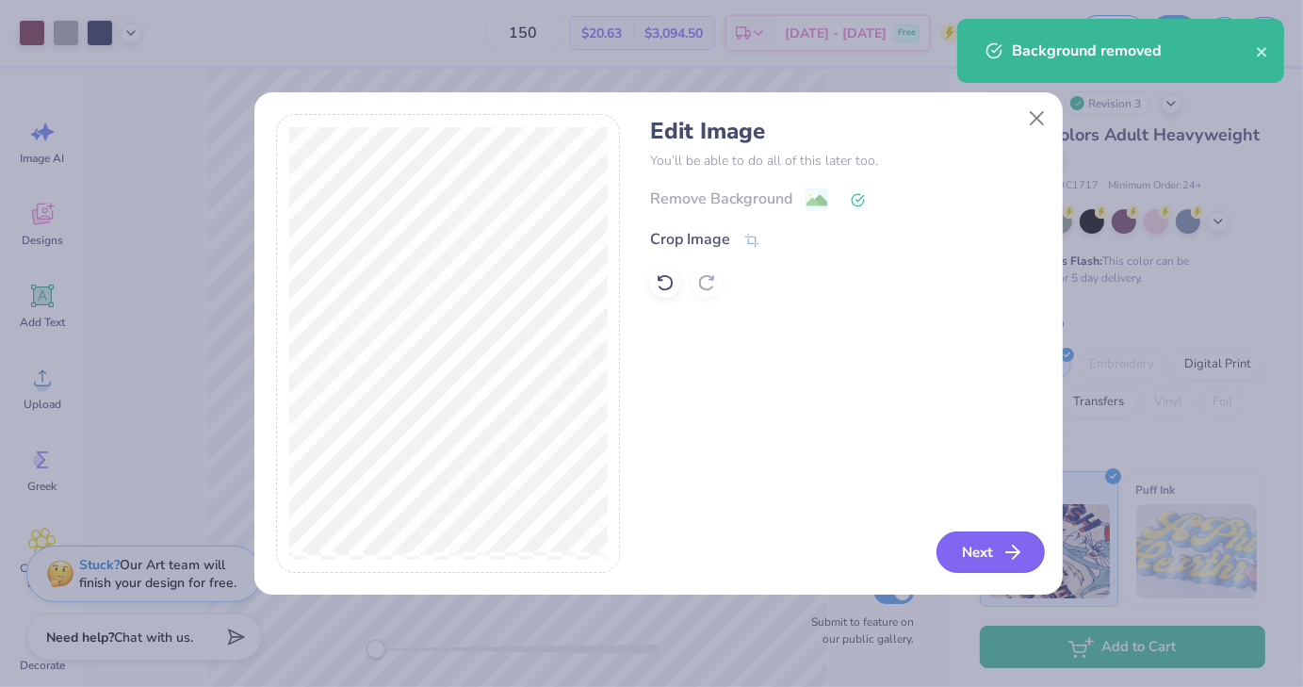
click at [1021, 557] on icon "button" at bounding box center [1013, 552] width 23 height 23
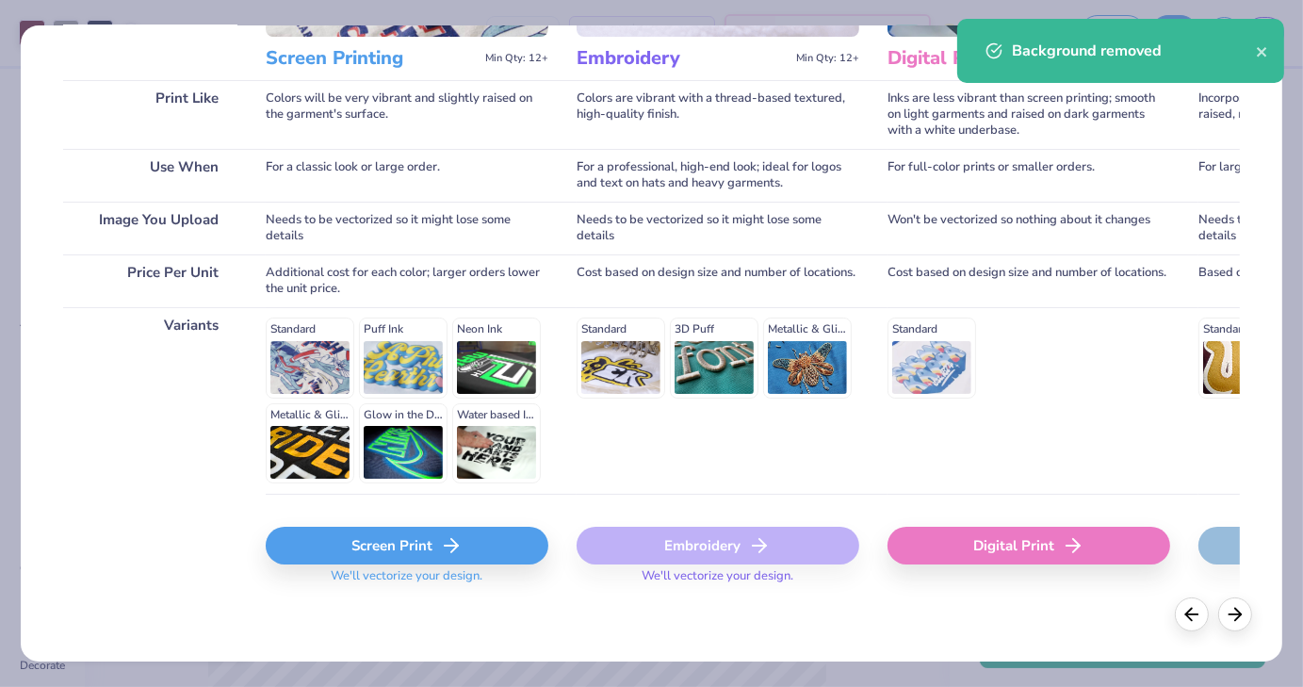
click at [309, 541] on div "Screen Print" at bounding box center [407, 546] width 283 height 38
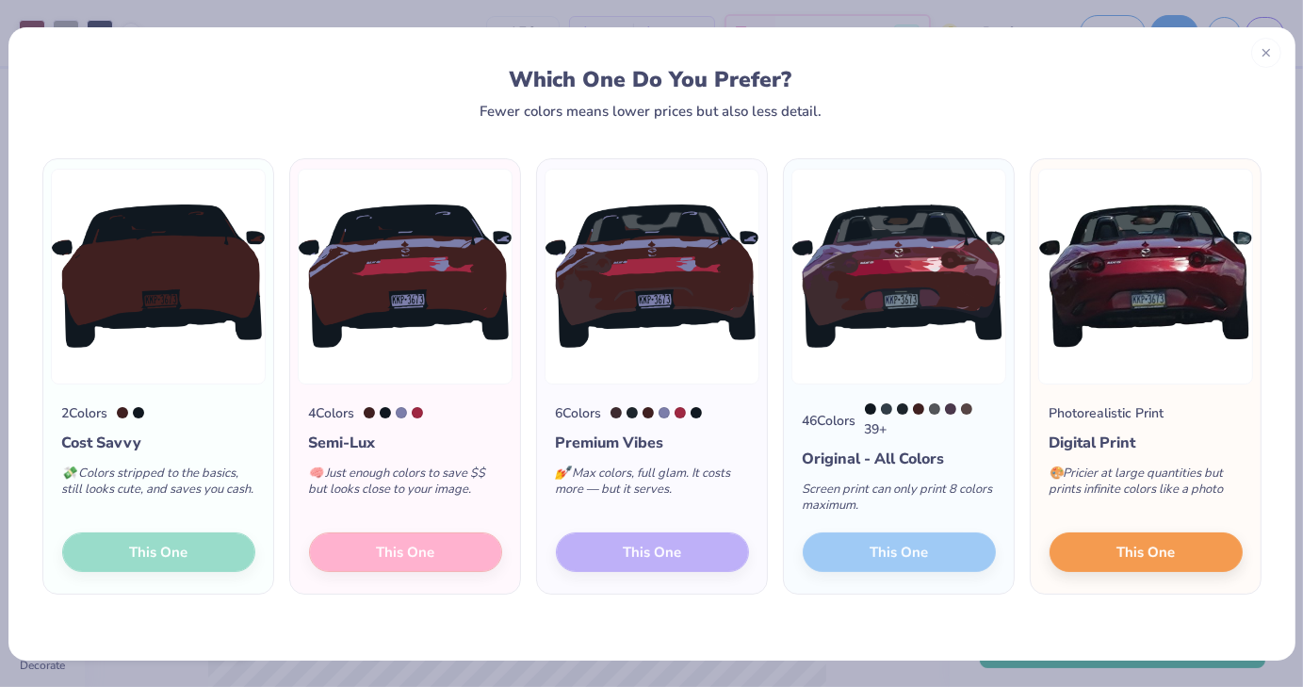
click at [147, 561] on div "2 Colors Cost Savvy 💸 Colors stripped to the basics, still looks cute, and save…" at bounding box center [158, 489] width 230 height 210
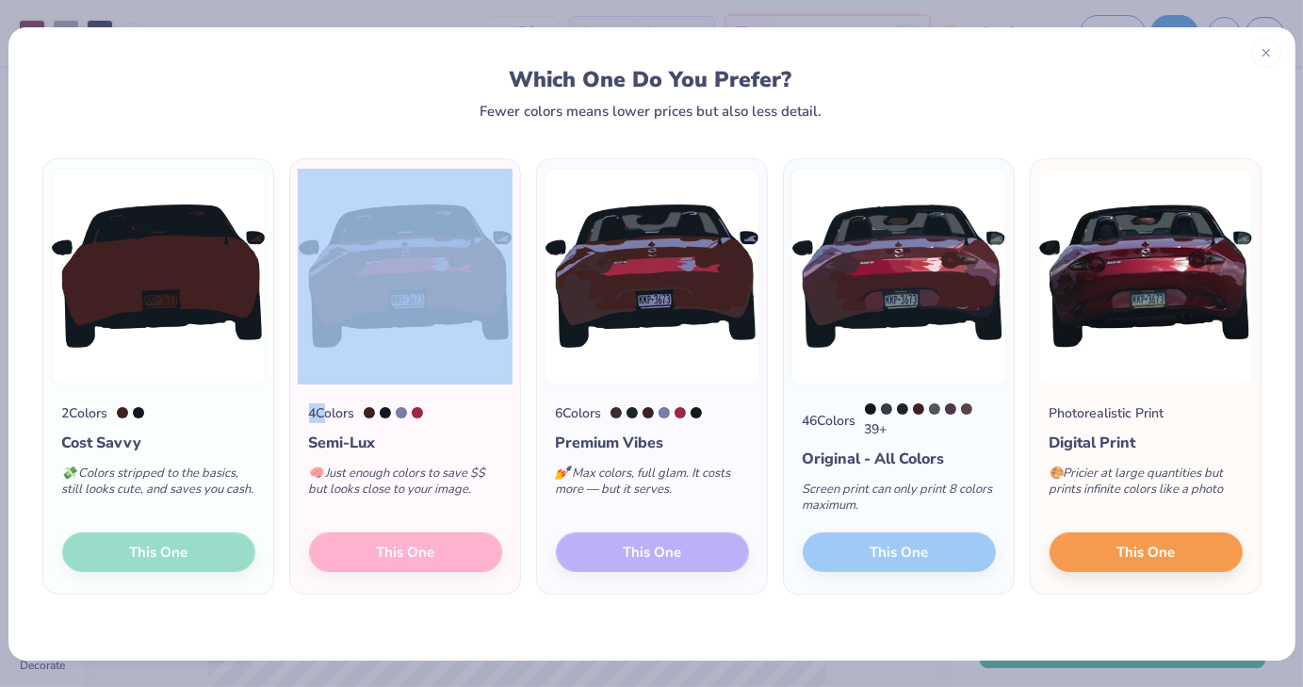
click at [147, 561] on div "2 Colors Cost Savvy 💸 Colors stripped to the basics, still looks cute, and save…" at bounding box center [158, 489] width 230 height 210
click at [203, 267] on img at bounding box center [158, 277] width 215 height 216
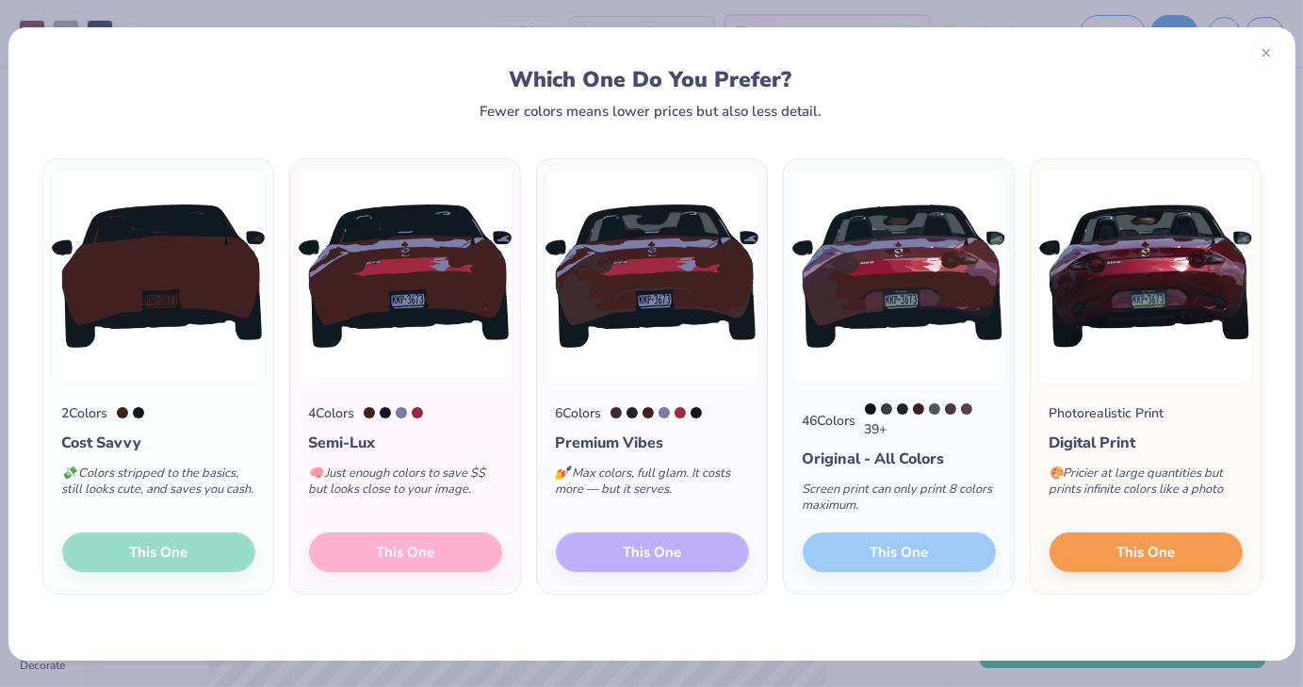
click at [692, 547] on div "6 Colors Premium Vibes 💅 Max colors, full glam. It costs more — but it serves. …" at bounding box center [652, 489] width 230 height 210
click at [1259, 37] on div "Which One Do You Prefer? Fewer colors means lower prices but also less detail." at bounding box center [651, 72] width 1287 height 91
click at [1260, 41] on div at bounding box center [1266, 50] width 30 height 30
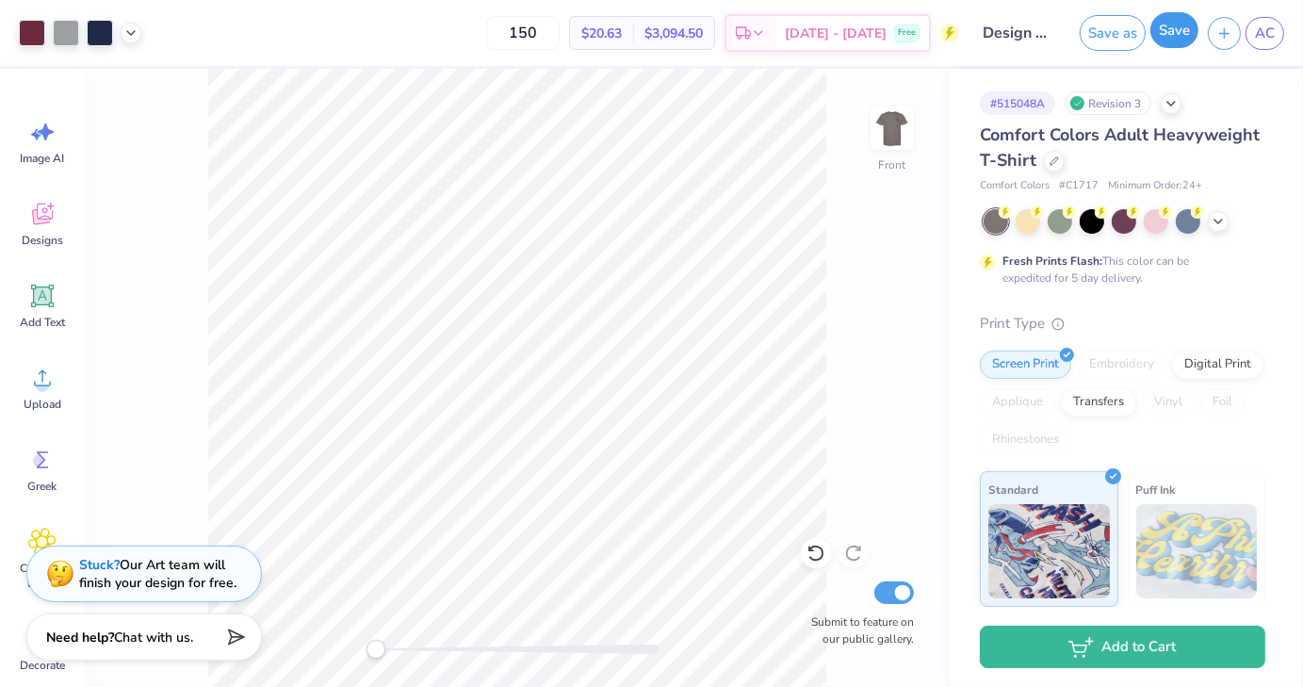
click at [1165, 29] on button "Save" at bounding box center [1175, 30] width 48 height 36
click at [920, 137] on div "Back Submit to feature on our public gallery." at bounding box center [517, 378] width 865 height 618
click at [903, 137] on img at bounding box center [892, 127] width 75 height 75
click at [57, 384] on div "Upload" at bounding box center [42, 387] width 68 height 71
click at [54, 385] on icon at bounding box center [42, 378] width 28 height 28
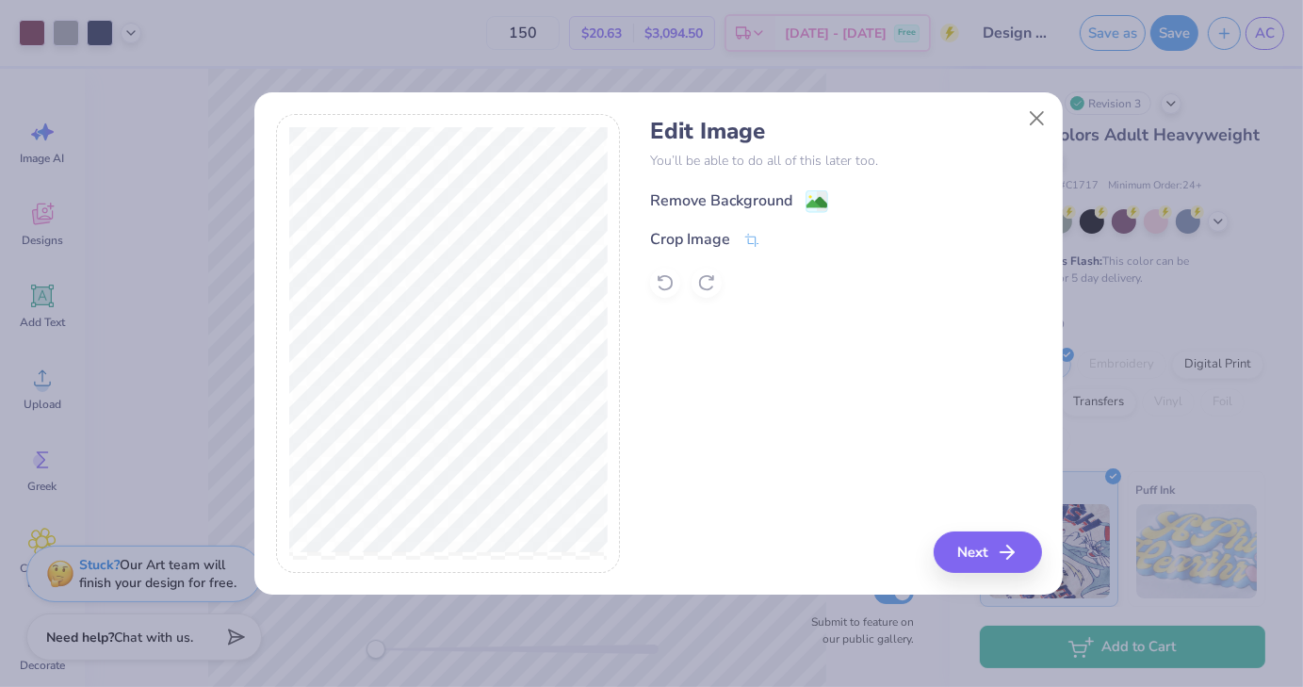
click at [810, 200] on image at bounding box center [817, 202] width 21 height 21
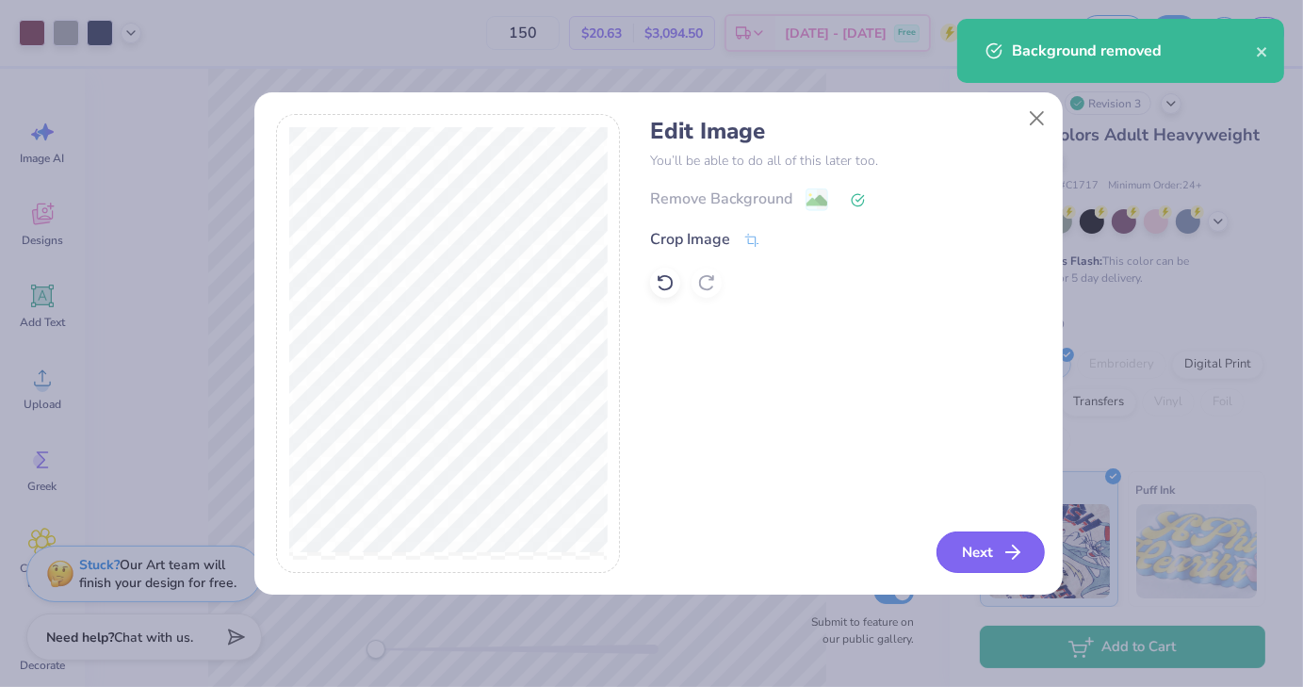
click at [963, 541] on button "Next" at bounding box center [991, 551] width 108 height 41
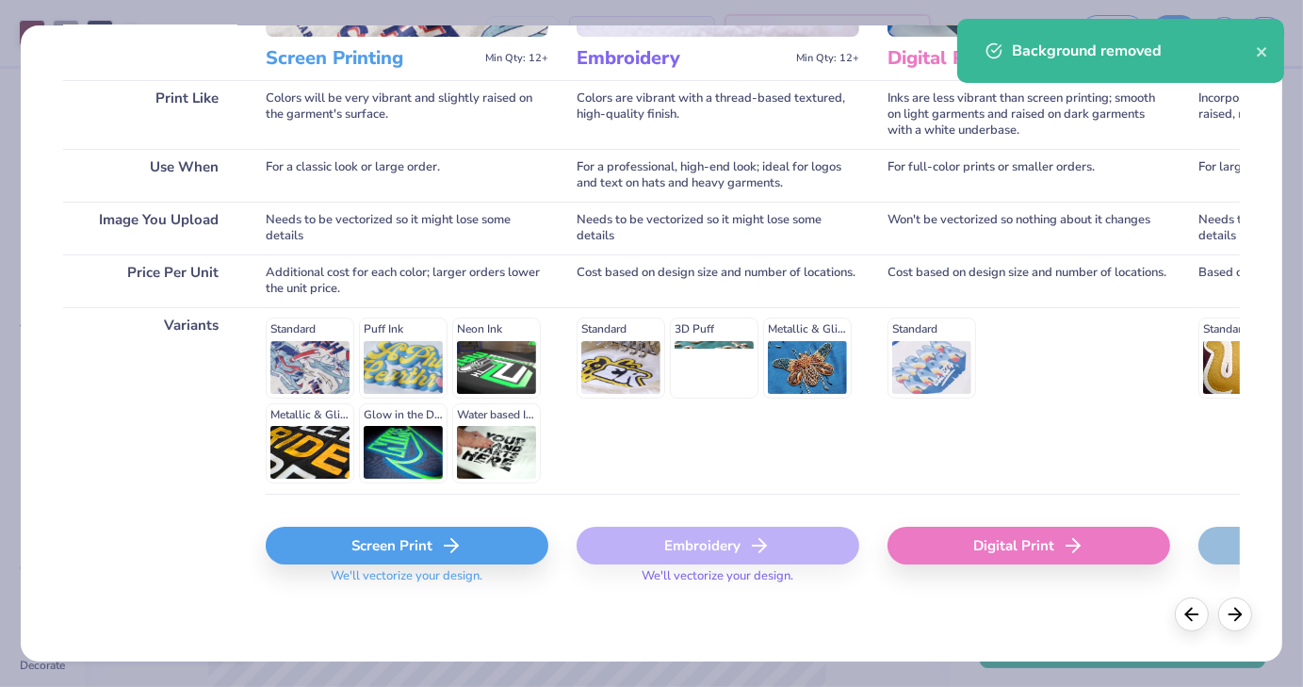
scroll to position [252, 0]
click at [443, 538] on icon at bounding box center [451, 545] width 23 height 23
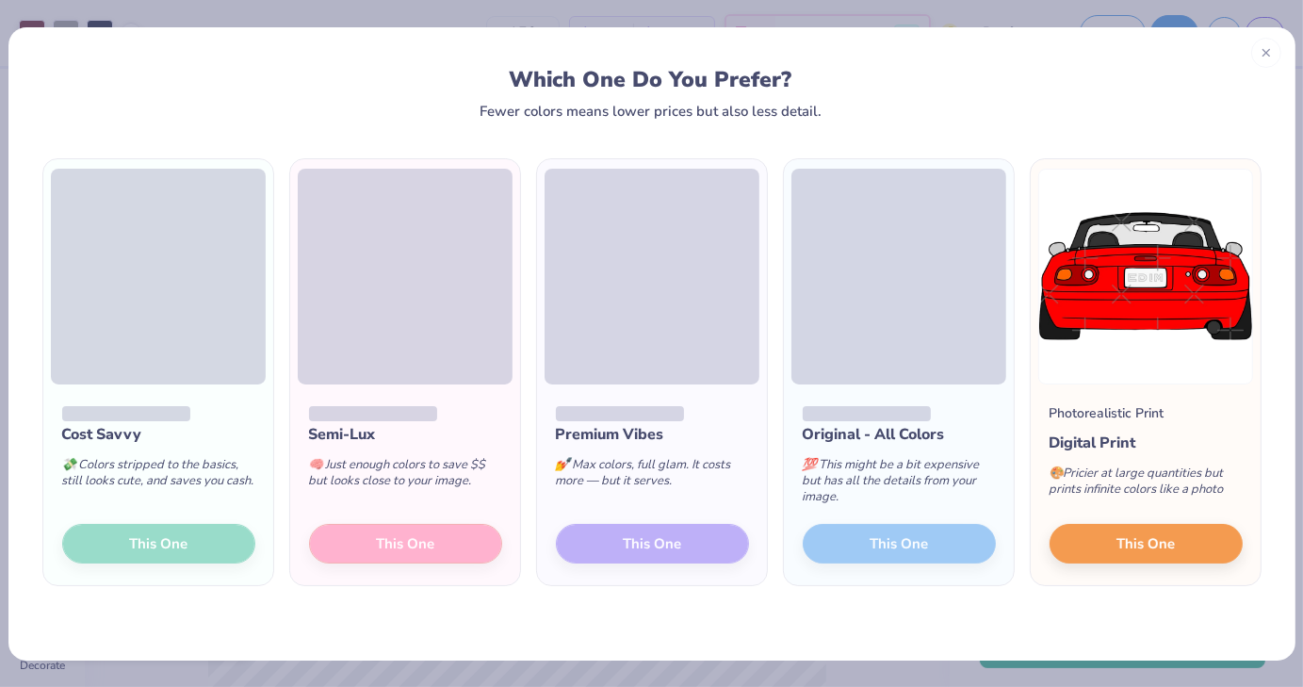
click at [183, 408] on span at bounding box center [126, 414] width 129 height 16
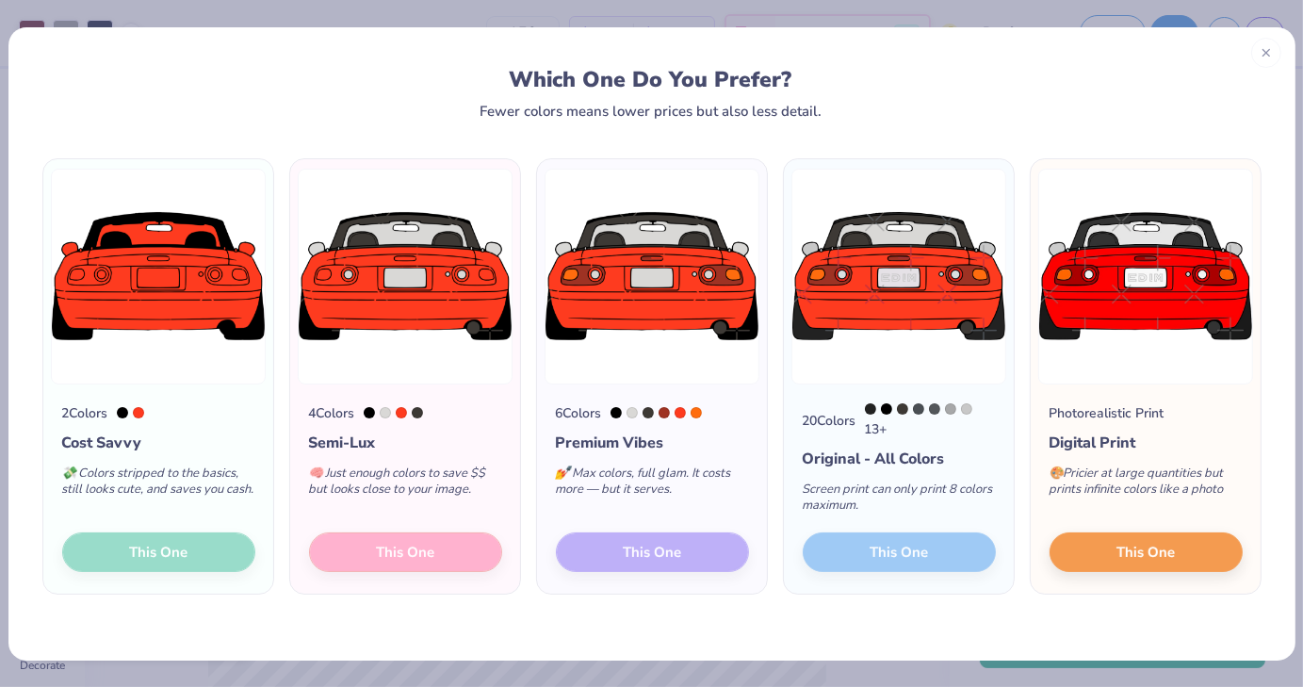
click at [175, 550] on div "2 Colors Cost Savvy 💸 Colors stripped to the basics, still looks cute, and save…" at bounding box center [158, 489] width 230 height 210
click at [181, 268] on img at bounding box center [158, 277] width 215 height 216
click at [187, 518] on div "2 Colors Cost Savvy 💸 Colors stripped to the basics, still looks cute, and save…" at bounding box center [158, 489] width 230 height 210
click at [185, 560] on div "2 Colors Cost Savvy 💸 Colors stripped to the basics, still looks cute, and save…" at bounding box center [158, 489] width 230 height 210
click at [181, 493] on div "💸 Colors stripped to the basics, still looks cute, and saves you cash." at bounding box center [158, 485] width 193 height 62
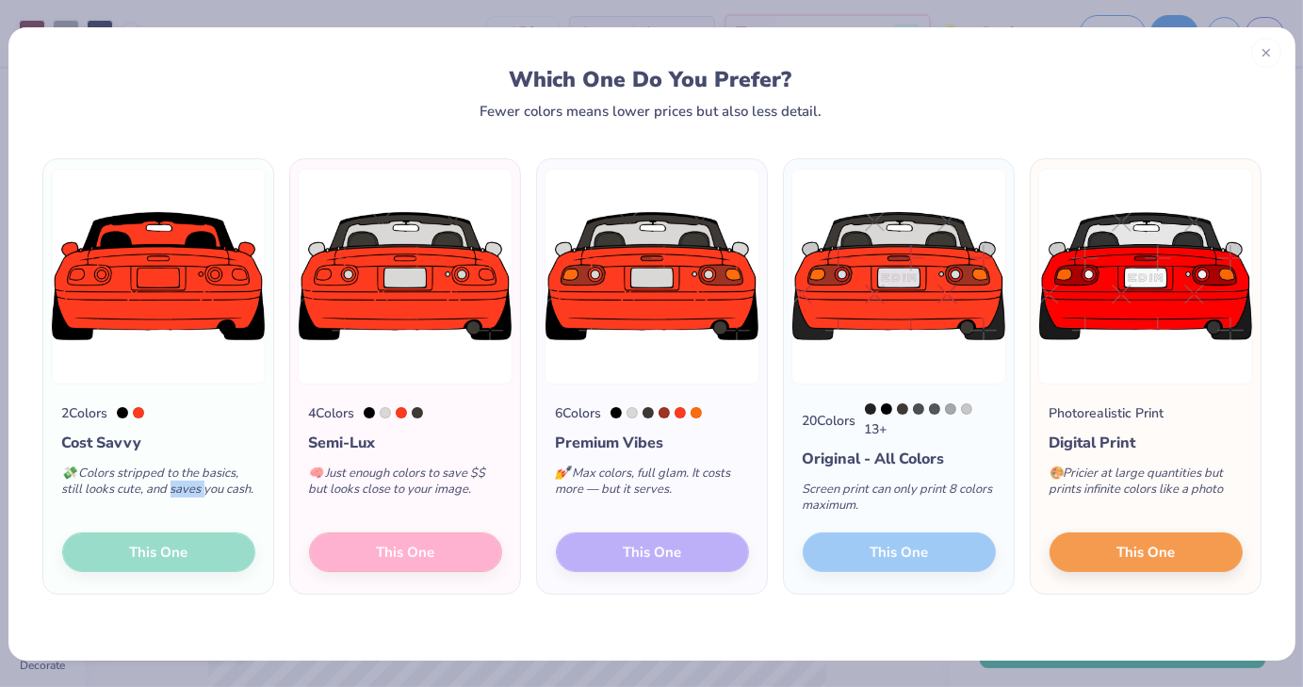
click at [181, 493] on div "💸 Colors stripped to the basics, still looks cute, and saves you cash." at bounding box center [158, 485] width 193 height 62
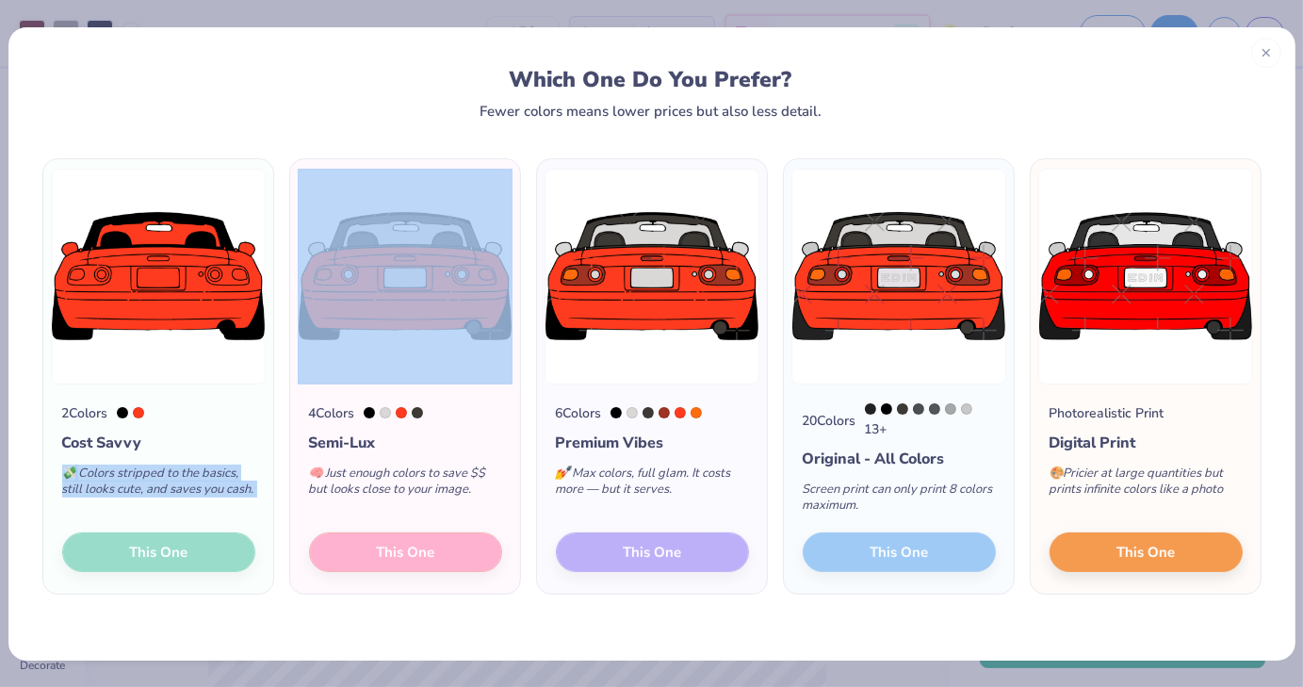
click at [181, 493] on div "💸 Colors stripped to the basics, still looks cute, and saves you cash." at bounding box center [158, 485] width 193 height 62
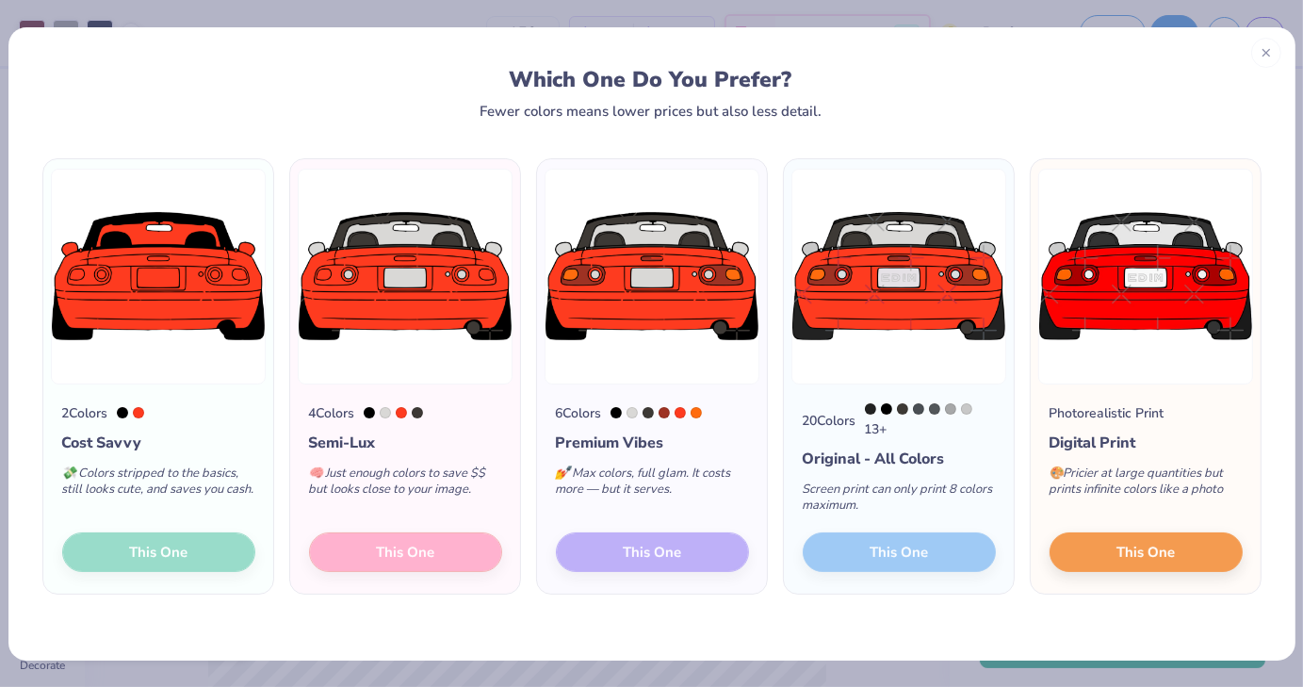
click at [181, 493] on div "💸 Colors stripped to the basics, still looks cute, and saves you cash." at bounding box center [158, 485] width 193 height 62
click at [162, 564] on div "2 Colors Cost Savvy 💸 Colors stripped to the basics, still looks cute, and save…" at bounding box center [158, 489] width 230 height 210
click at [1266, 74] on div "Which One Do You Prefer? Fewer colors means lower prices but also less detail." at bounding box center [651, 72] width 1287 height 91
click at [1263, 58] on div at bounding box center [1266, 50] width 30 height 30
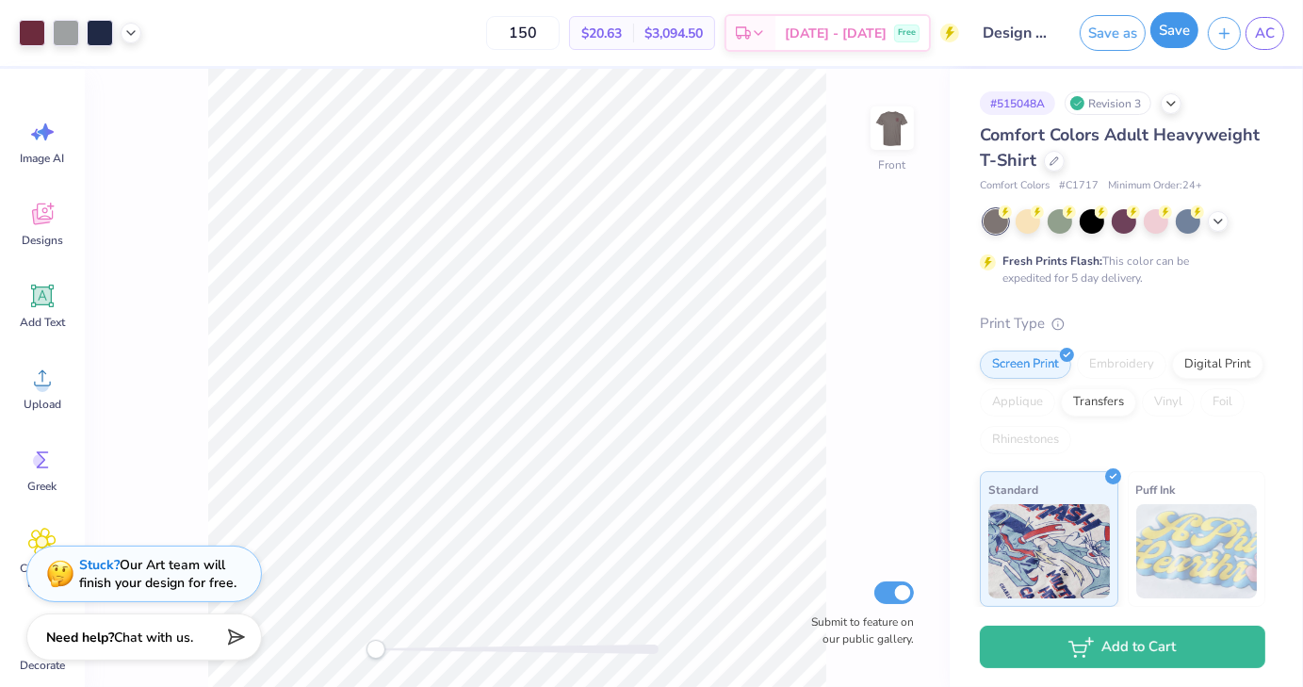
click at [1176, 29] on button "Save" at bounding box center [1175, 30] width 48 height 36
